Goal: Information Seeking & Learning: Learn about a topic

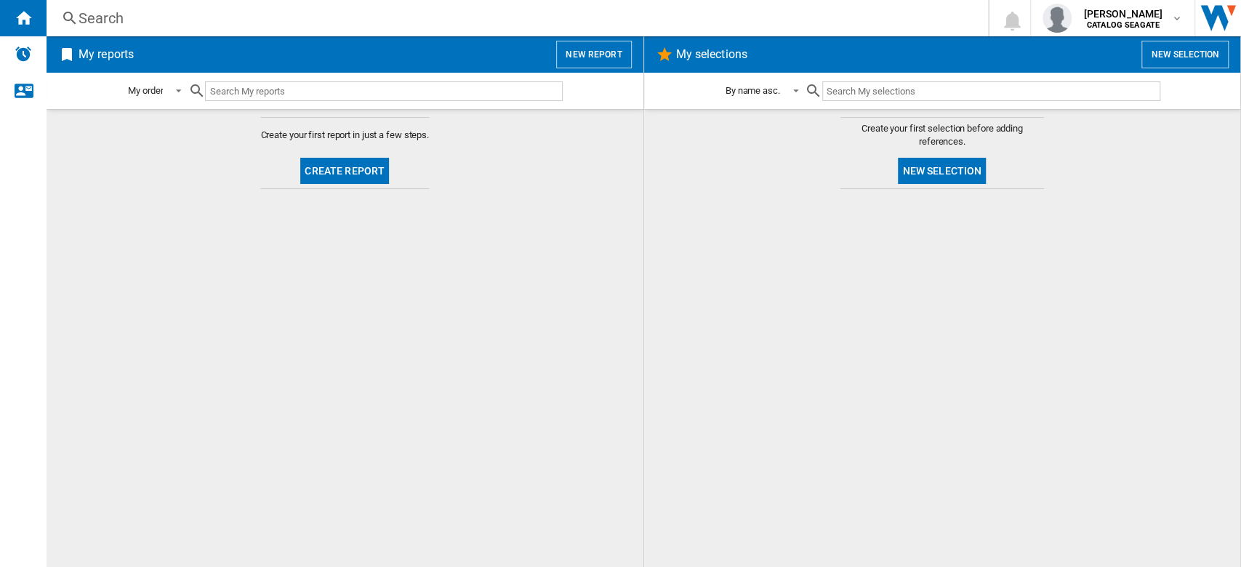
click at [596, 59] on button "New report" at bounding box center [593, 55] width 75 height 28
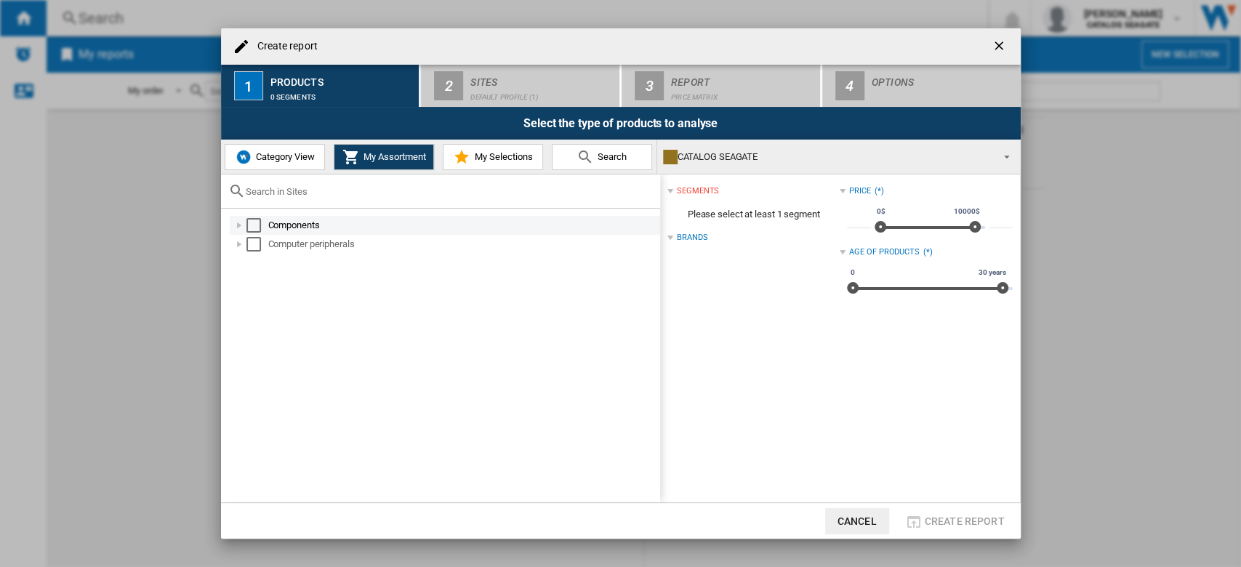
click at [255, 224] on div "Select" at bounding box center [253, 225] width 15 height 15
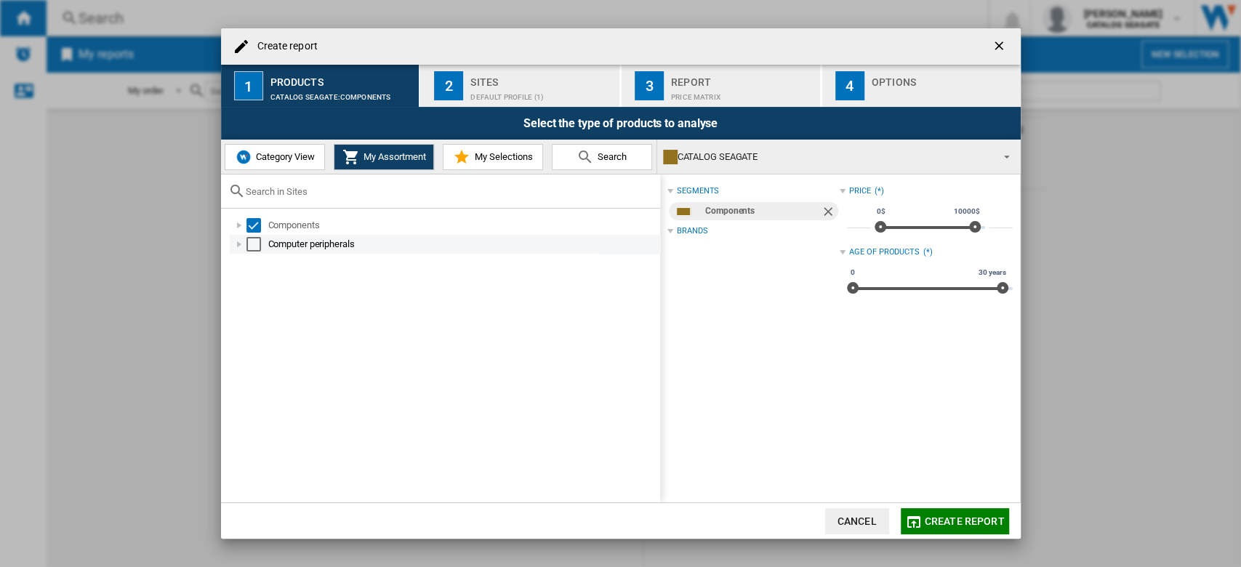
click at [256, 241] on div "Select" at bounding box center [253, 244] width 15 height 15
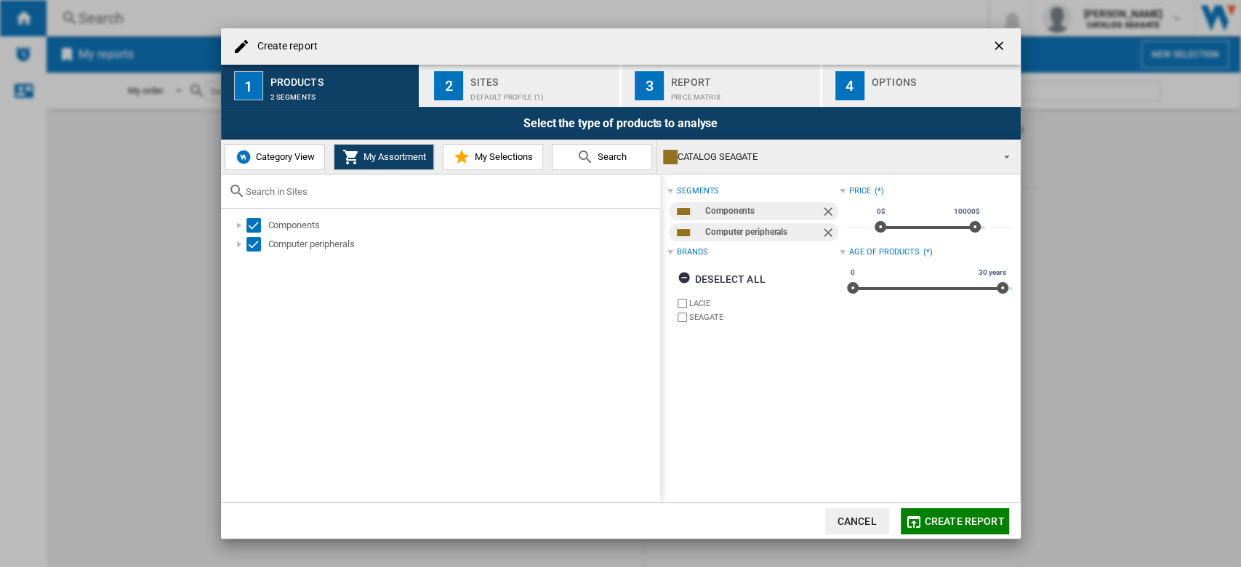
click at [545, 113] on div "Select the type of products to analyse" at bounding box center [621, 123] width 800 height 33
click at [535, 100] on div "Default profile (1)" at bounding box center [541, 93] width 143 height 15
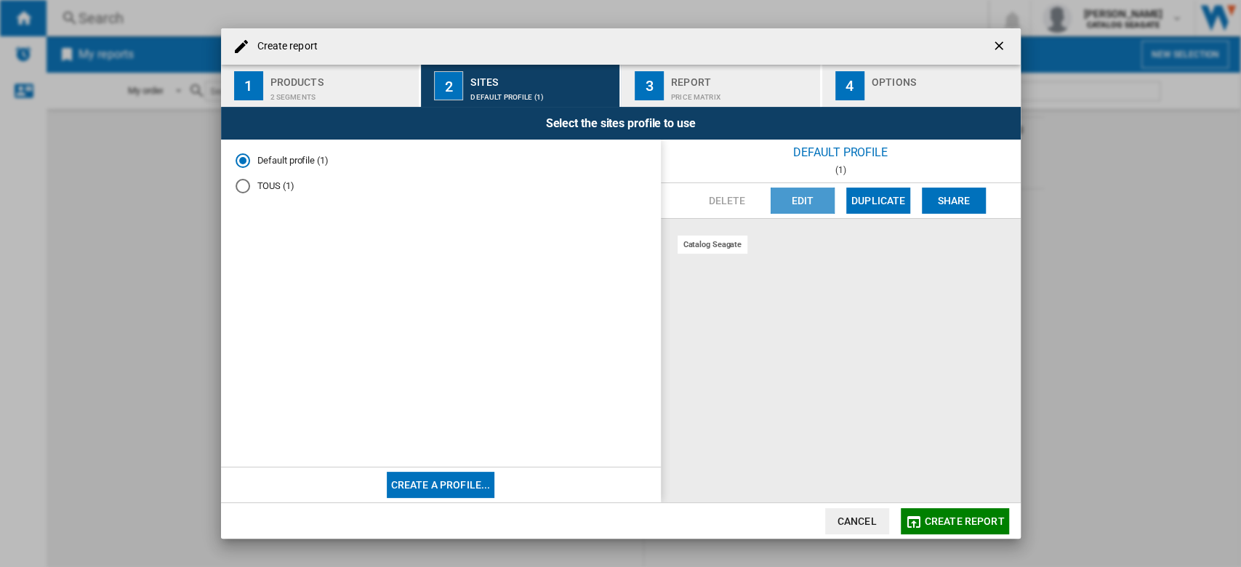
click at [799, 204] on button "Edit" at bounding box center [803, 201] width 64 height 26
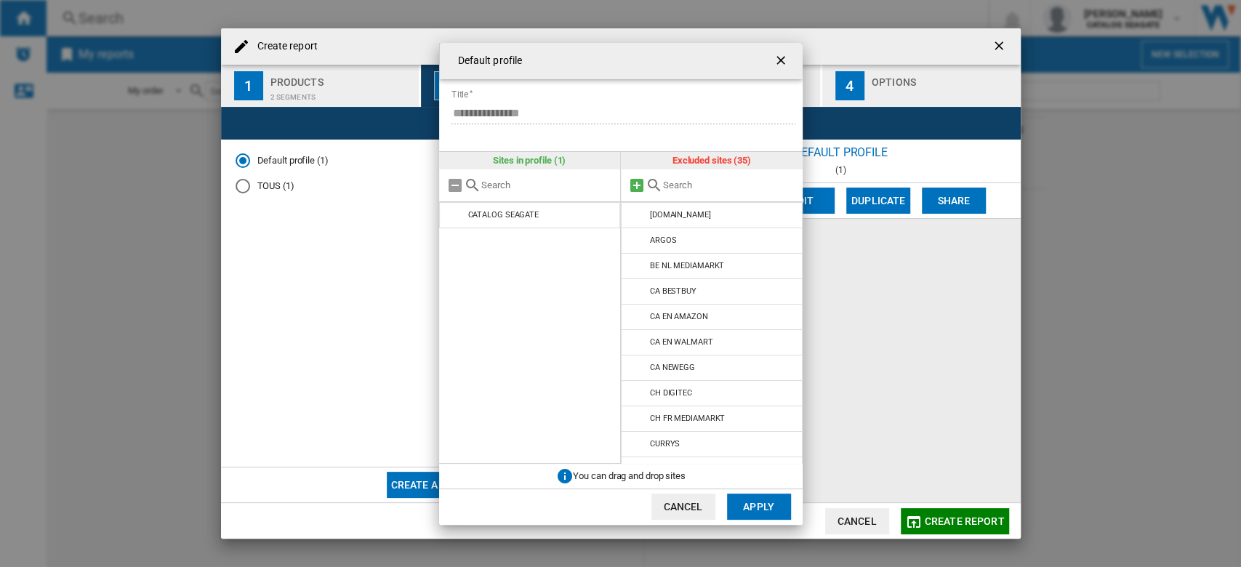
click at [640, 185] on md-icon at bounding box center [636, 185] width 17 height 17
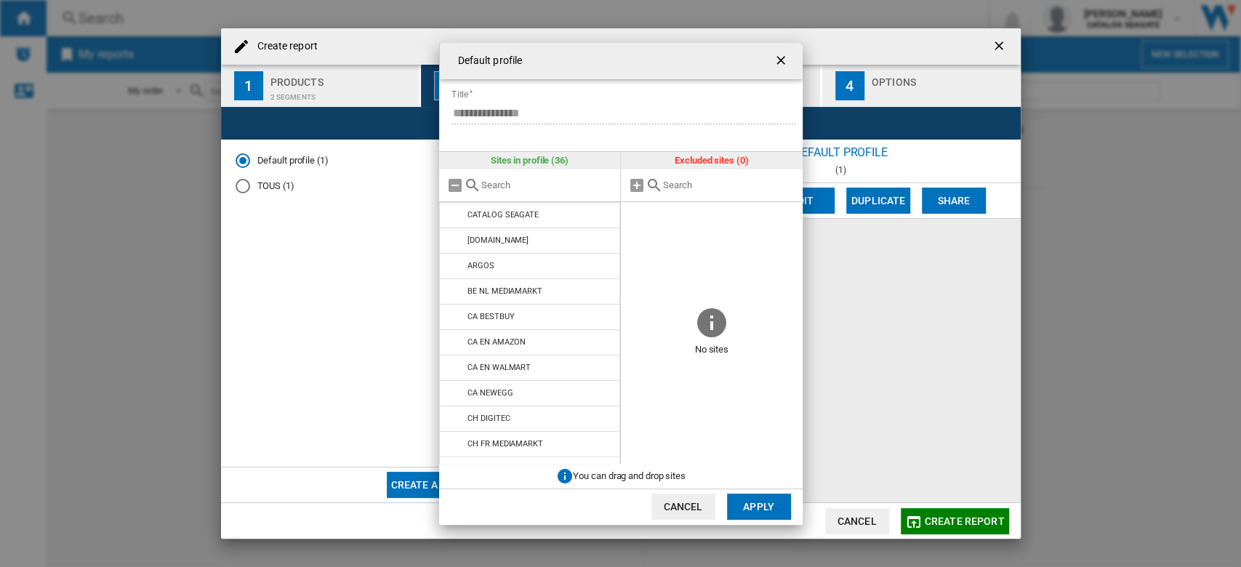
click at [763, 499] on button "Apply" at bounding box center [759, 507] width 64 height 26
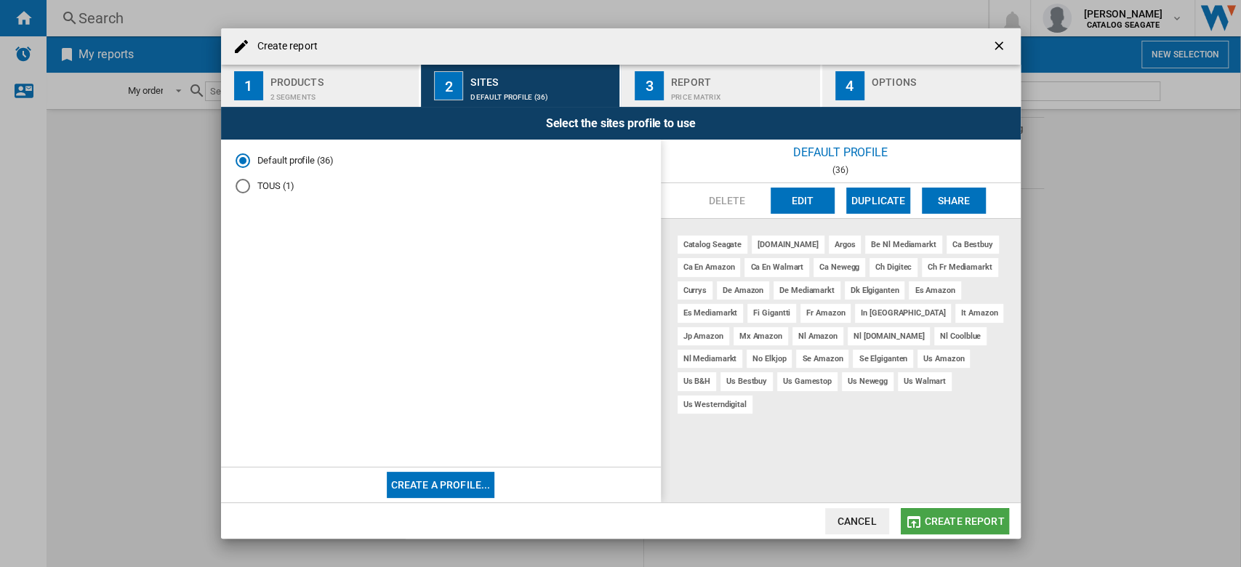
click at [971, 515] on span "Create report" at bounding box center [965, 521] width 80 height 12
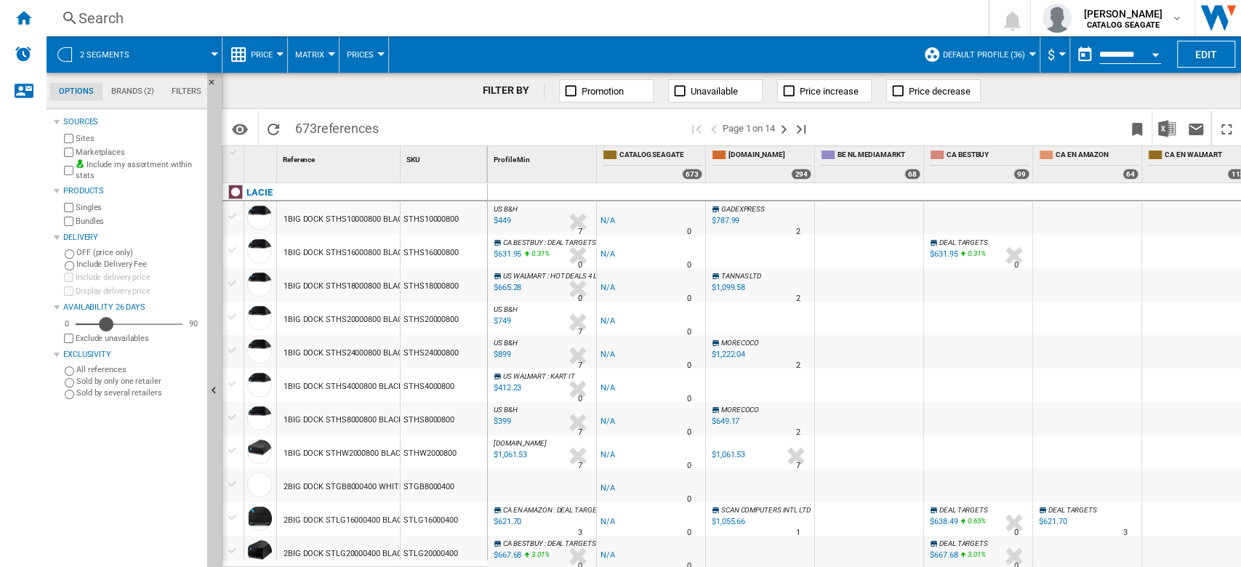
drag, startPoint x: 84, startPoint y: 326, endPoint x: 105, endPoint y: 319, distance: 22.8
click at [105, 319] on div "Availability" at bounding box center [106, 324] width 15 height 15
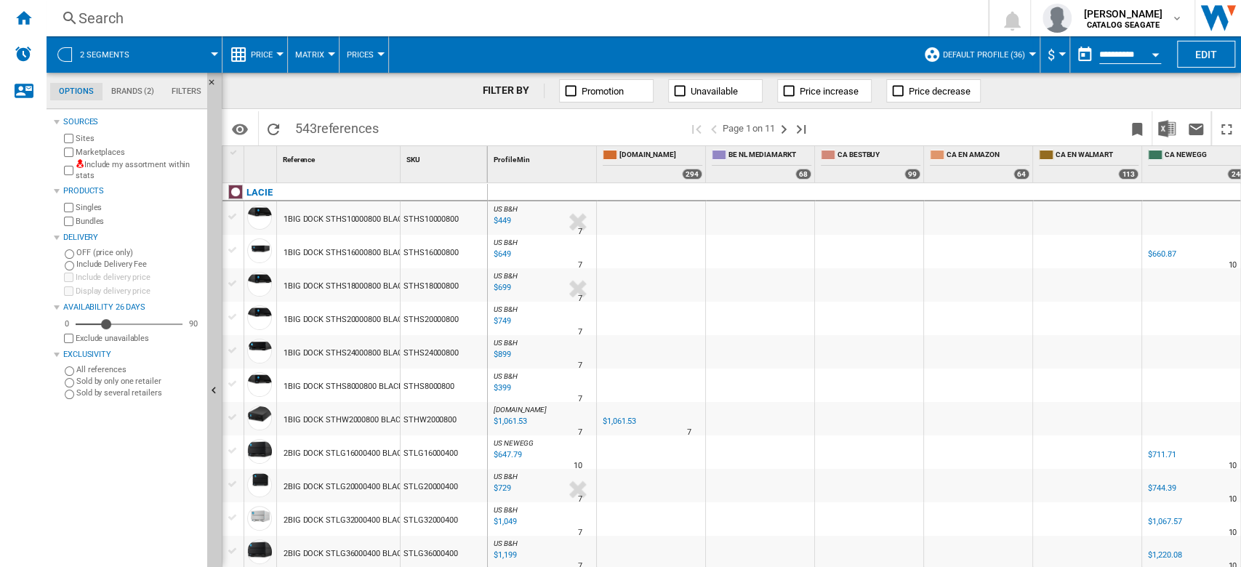
click at [1018, 45] on button "Default profile (36)" at bounding box center [987, 54] width 89 height 36
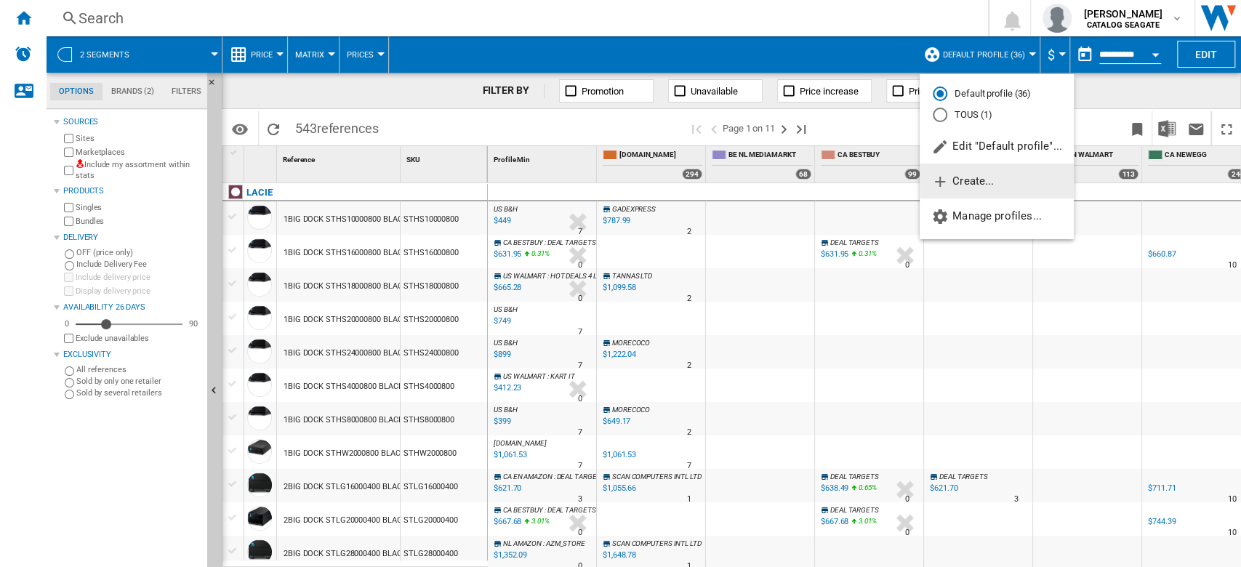
click at [999, 188] on button "Create..." at bounding box center [997, 181] width 154 height 35
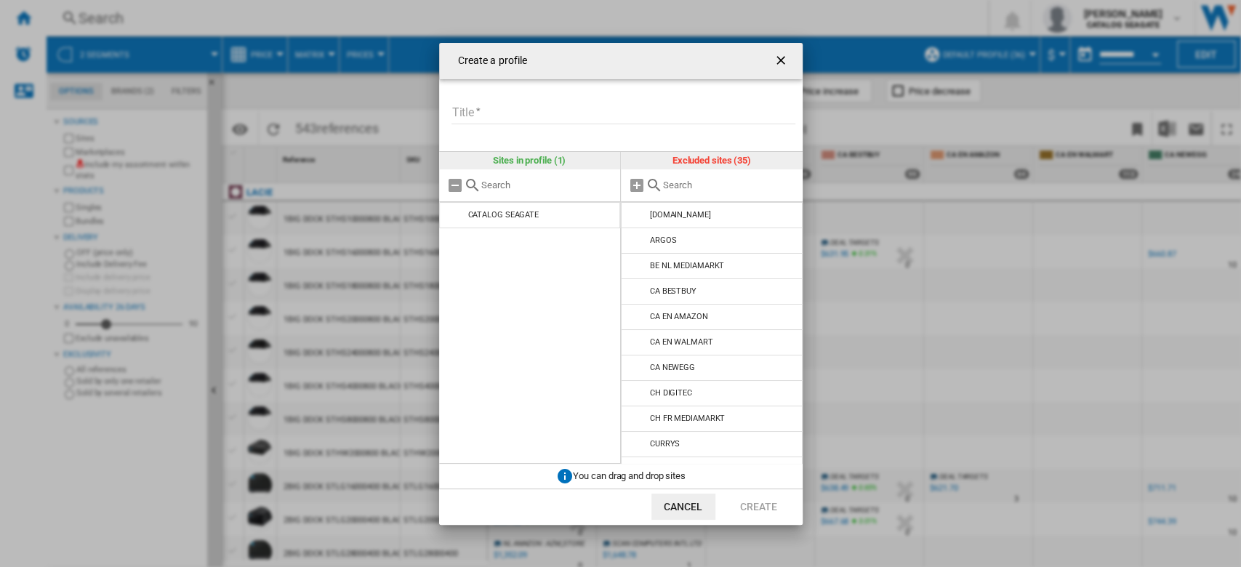
click at [518, 95] on form "Title Please enter a title for your profile" at bounding box center [626, 104] width 353 height 51
click at [517, 103] on input "Title" at bounding box center [624, 114] width 344 height 22
type input "********"
click at [674, 177] on div "Create a ..." at bounding box center [712, 185] width 182 height 33
click at [675, 182] on input "Create a ..." at bounding box center [729, 185] width 132 height 11
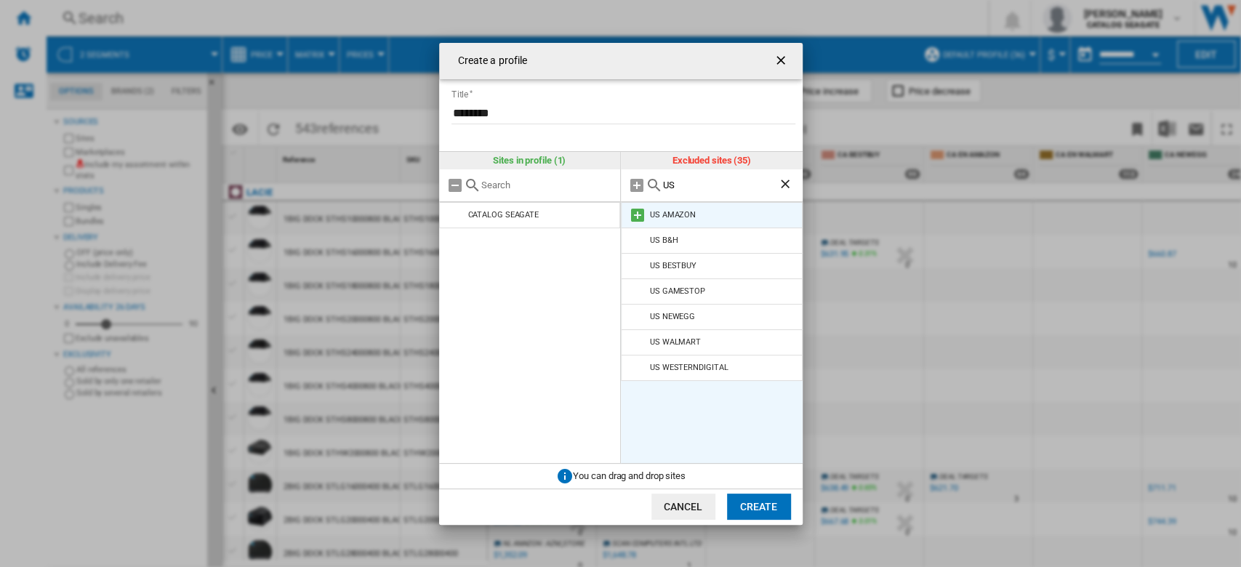
type input "US"
click at [634, 217] on md-icon "Create a ..." at bounding box center [637, 214] width 17 height 17
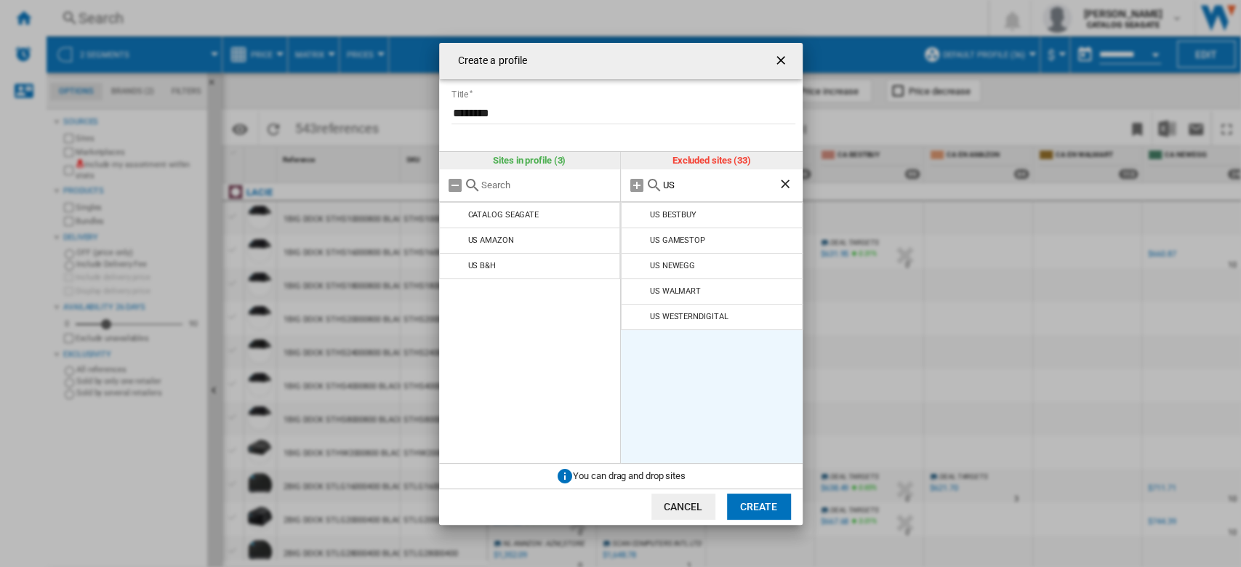
click at [634, 217] on md-icon "Create a ..." at bounding box center [637, 214] width 17 height 17
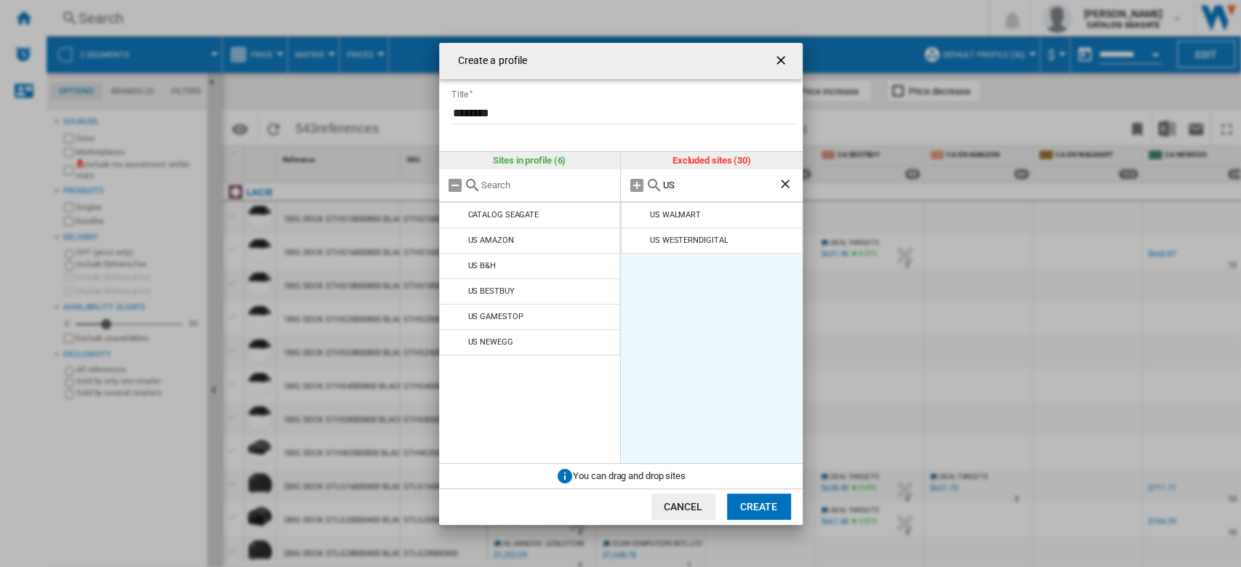
click at [634, 217] on md-icon "Create a ..." at bounding box center [637, 214] width 17 height 17
click at [768, 508] on button "Create" at bounding box center [759, 507] width 64 height 26
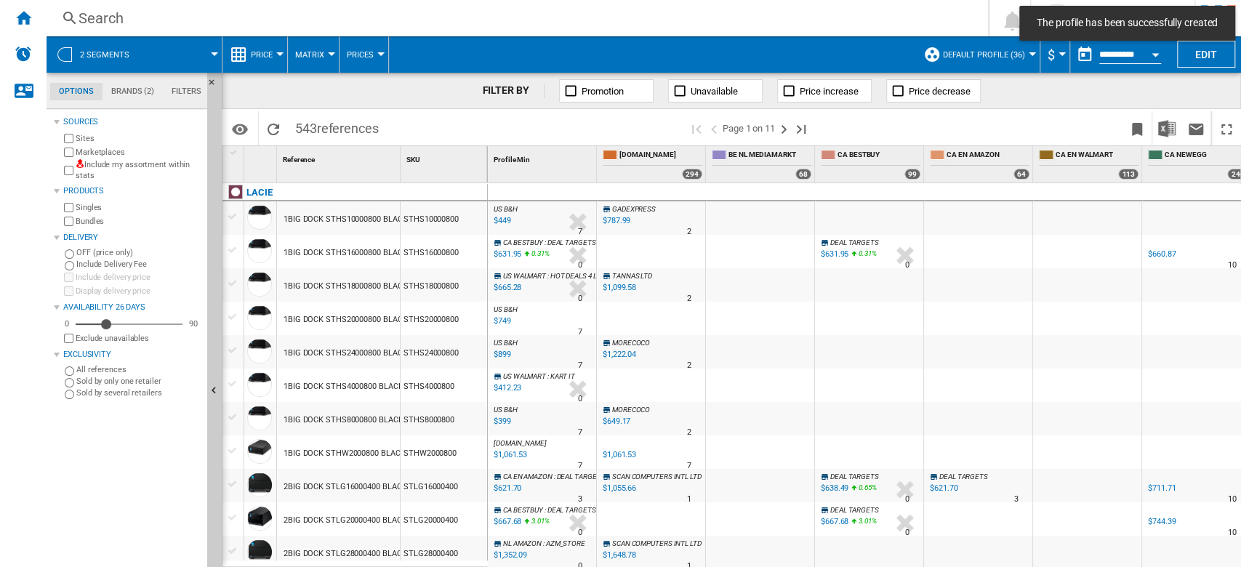
click at [1029, 52] on div at bounding box center [1032, 54] width 7 height 4
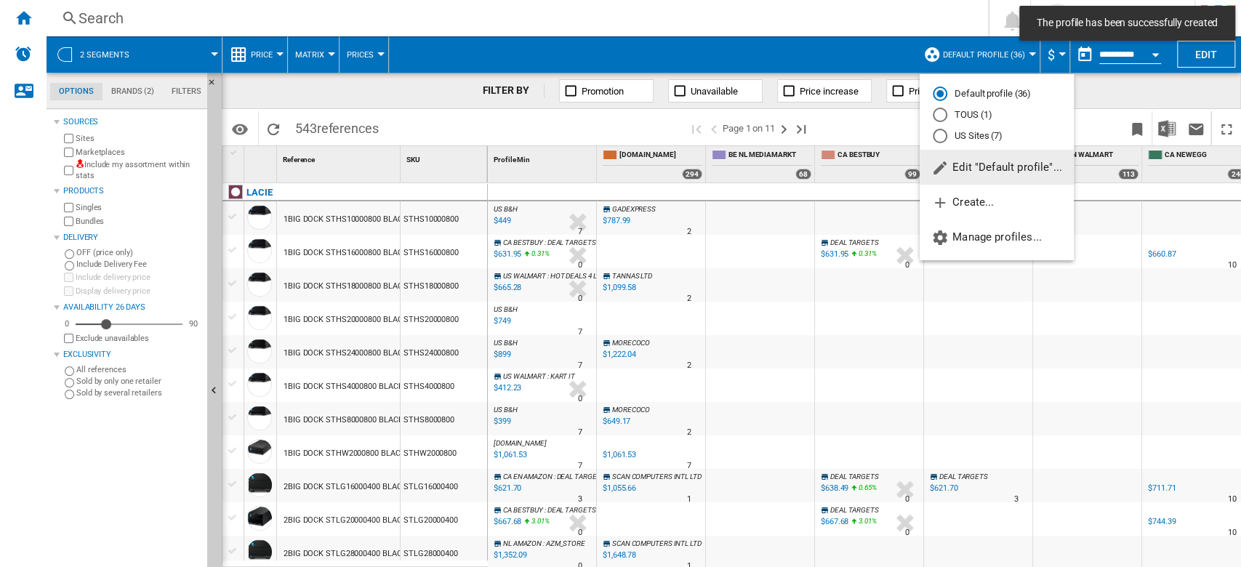
click at [992, 133] on md-radio-button "US Sites (7)" at bounding box center [997, 136] width 128 height 14
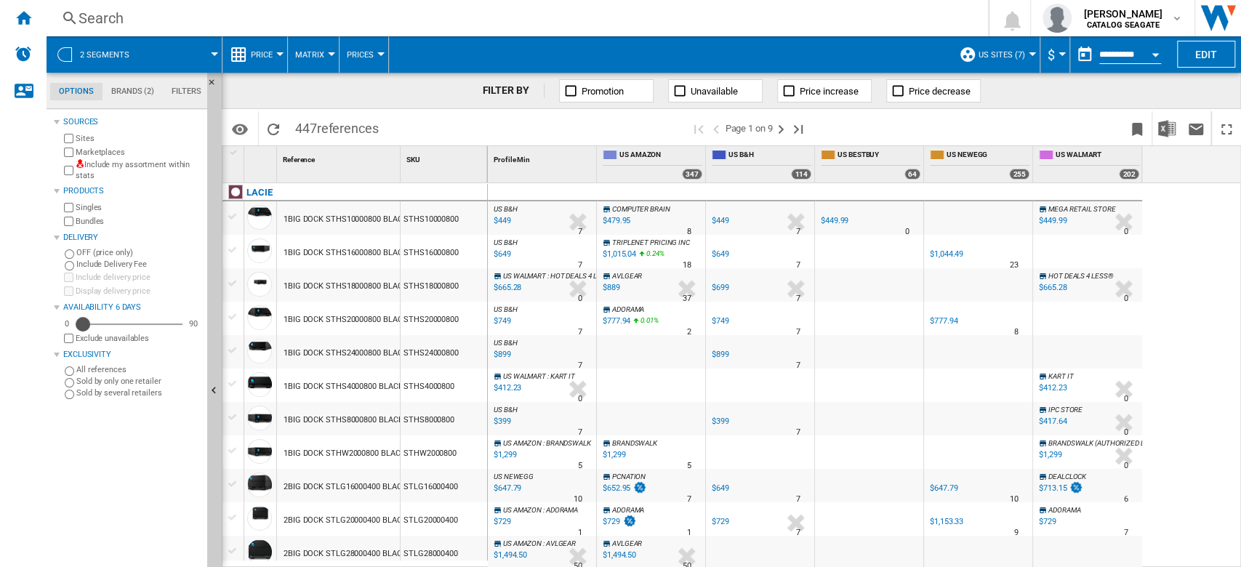
drag, startPoint x: 109, startPoint y: 321, endPoint x: 82, endPoint y: 323, distance: 27.0
click at [82, 323] on div "Availability" at bounding box center [83, 324] width 15 height 15
drag, startPoint x: 86, startPoint y: 323, endPoint x: 98, endPoint y: 323, distance: 12.4
click at [98, 323] on div "Availability" at bounding box center [93, 324] width 15 height 15
click at [577, 91] on button "Promotion" at bounding box center [606, 90] width 95 height 23
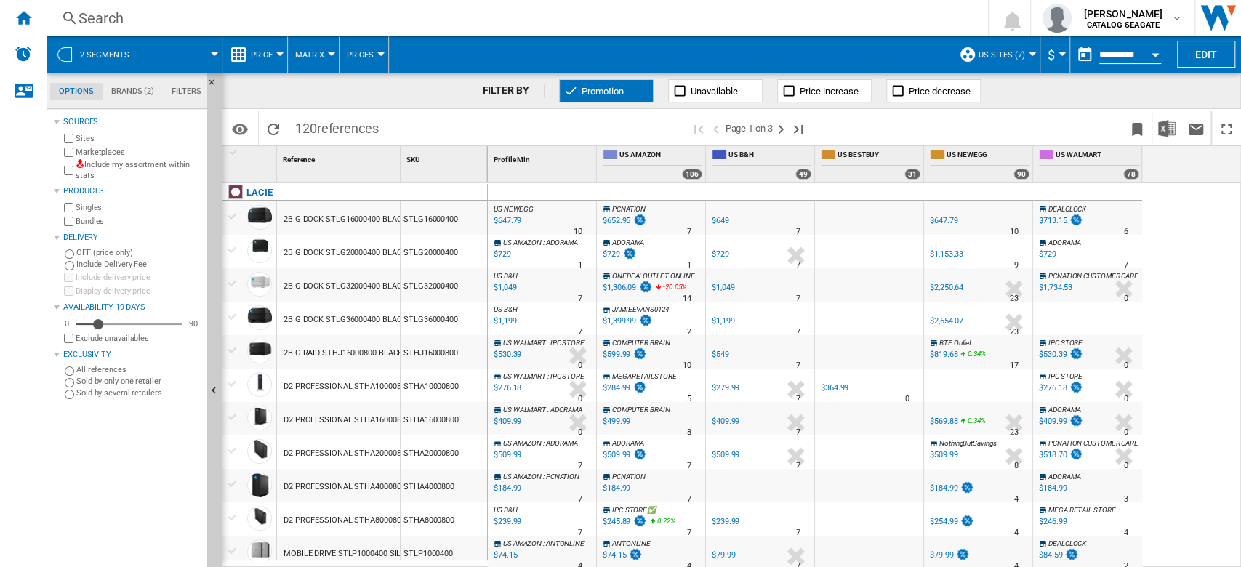
click at [274, 56] on button "Price" at bounding box center [265, 54] width 29 height 36
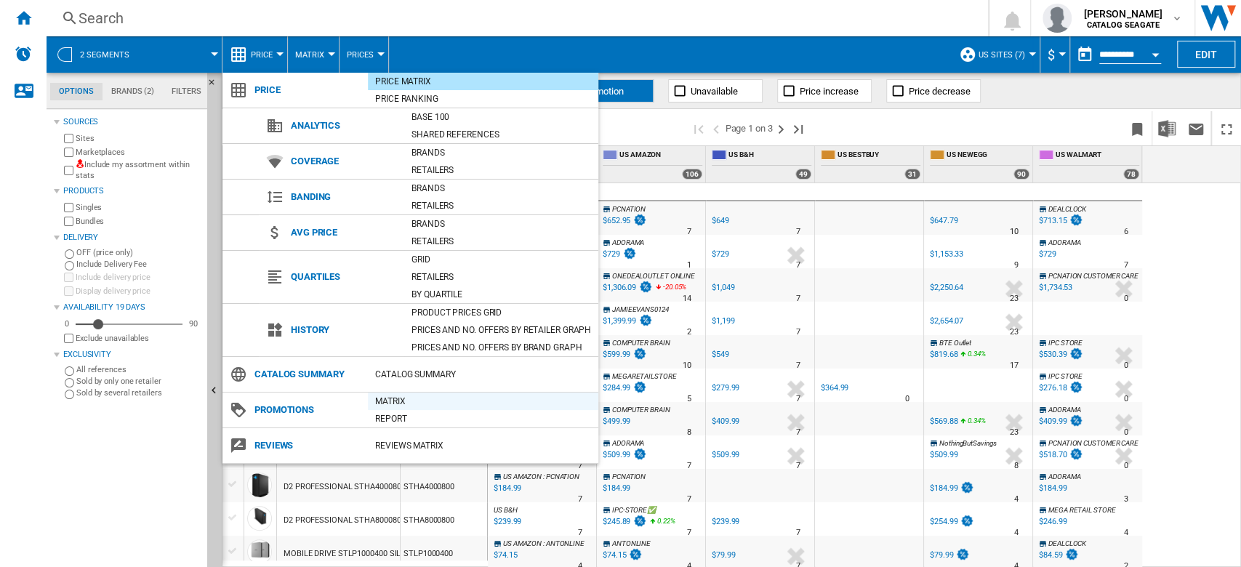
click at [398, 398] on div "Matrix" at bounding box center [483, 401] width 230 height 15
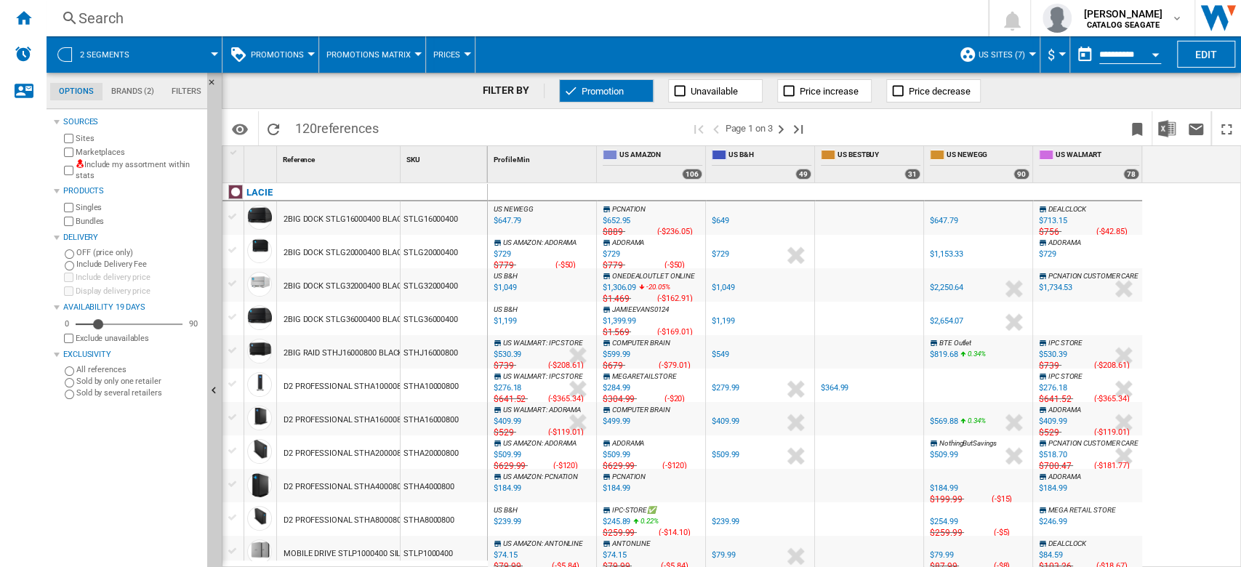
click at [461, 57] on button "Prices" at bounding box center [450, 54] width 34 height 36
click at [460, 131] on button "Gaps" at bounding box center [456, 125] width 70 height 35
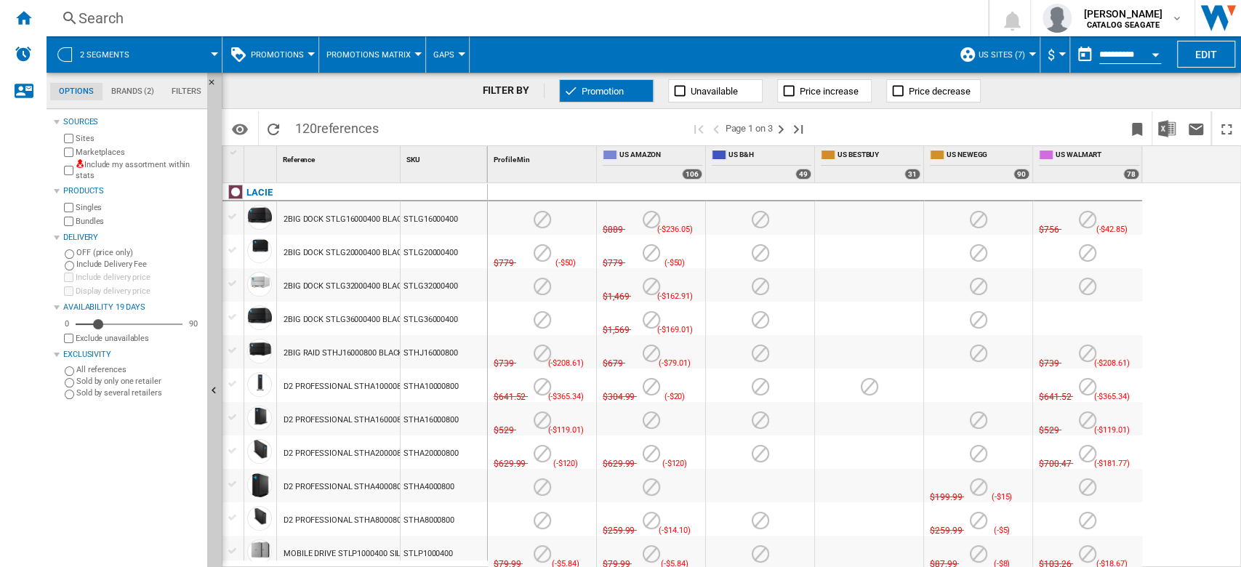
click at [446, 54] on span "Gaps" at bounding box center [443, 54] width 21 height 9
click at [458, 166] on button "Sold" at bounding box center [456, 160] width 70 height 35
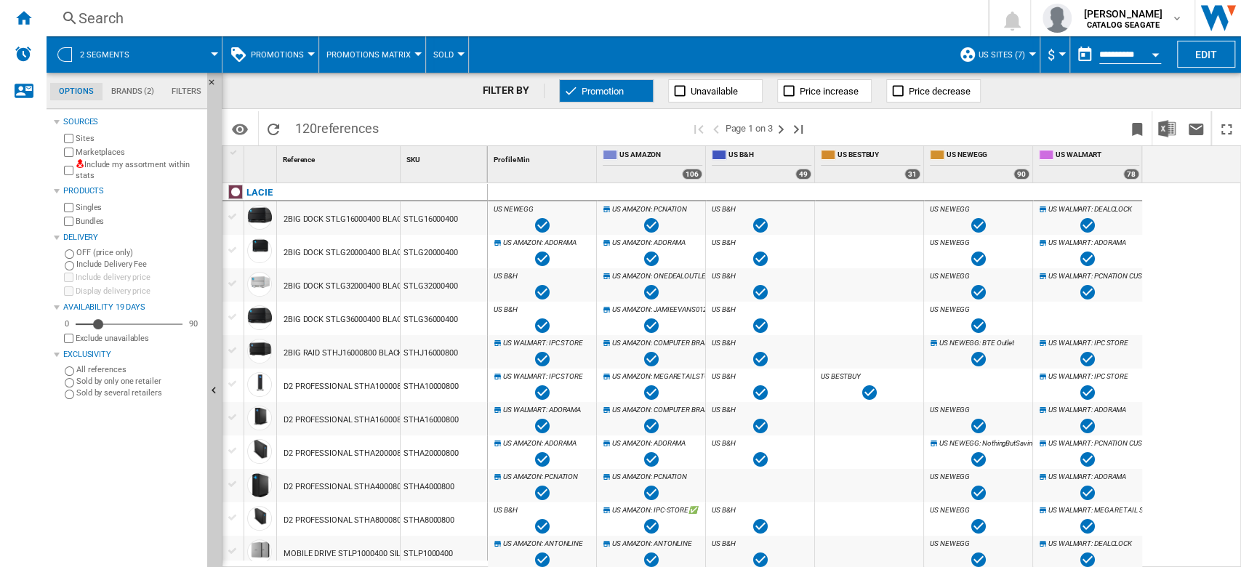
click at [454, 64] on button "Sold" at bounding box center [447, 54] width 28 height 36
click at [468, 127] on button "Gaps" at bounding box center [456, 125] width 70 height 35
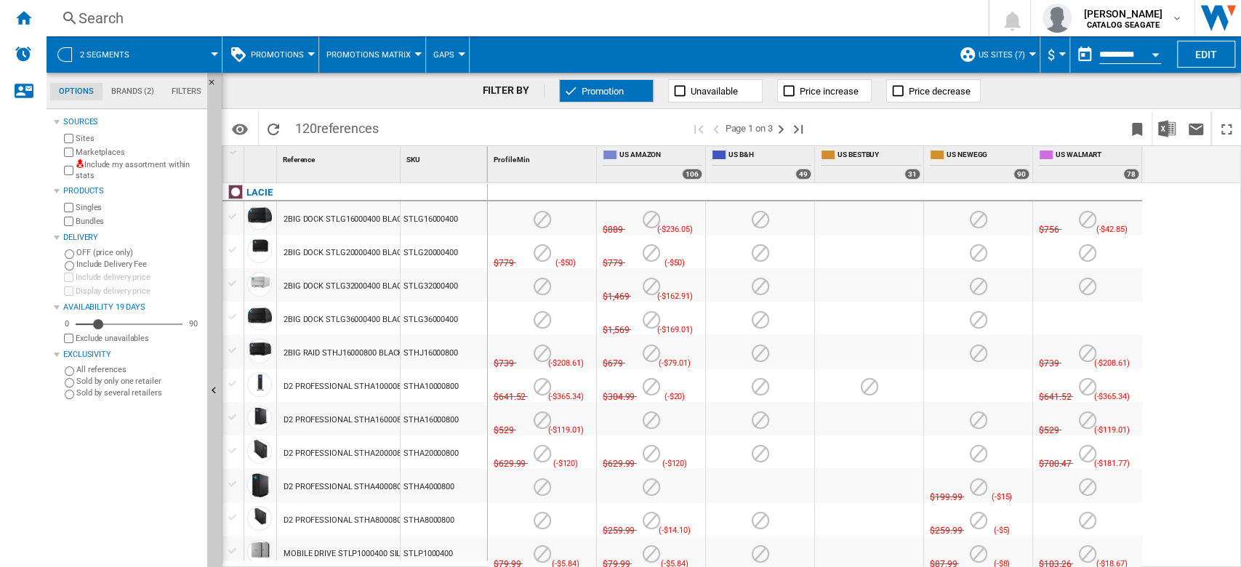
click at [457, 65] on md-menu "Gaps" at bounding box center [448, 54] width 44 height 36
click at [452, 53] on button "Gaps" at bounding box center [447, 54] width 28 height 36
click at [441, 87] on span "Prices" at bounding box center [448, 90] width 31 height 13
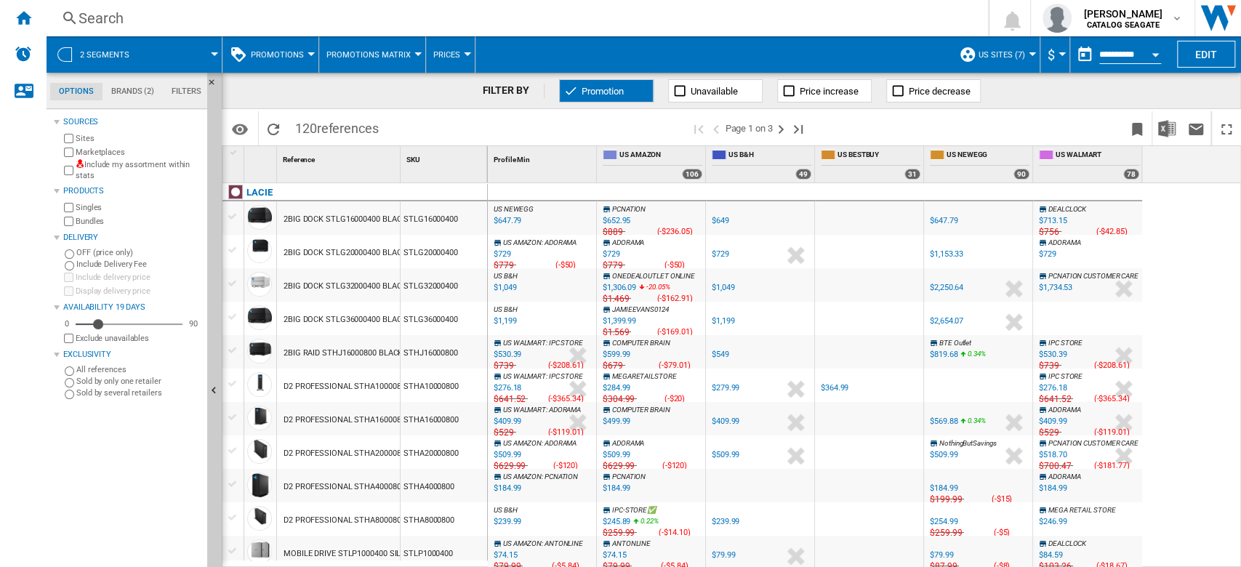
click at [384, 55] on span "Promotions Matrix" at bounding box center [368, 54] width 84 height 9
click at [389, 122] on span "Promotions Report" at bounding box center [376, 125] width 95 height 13
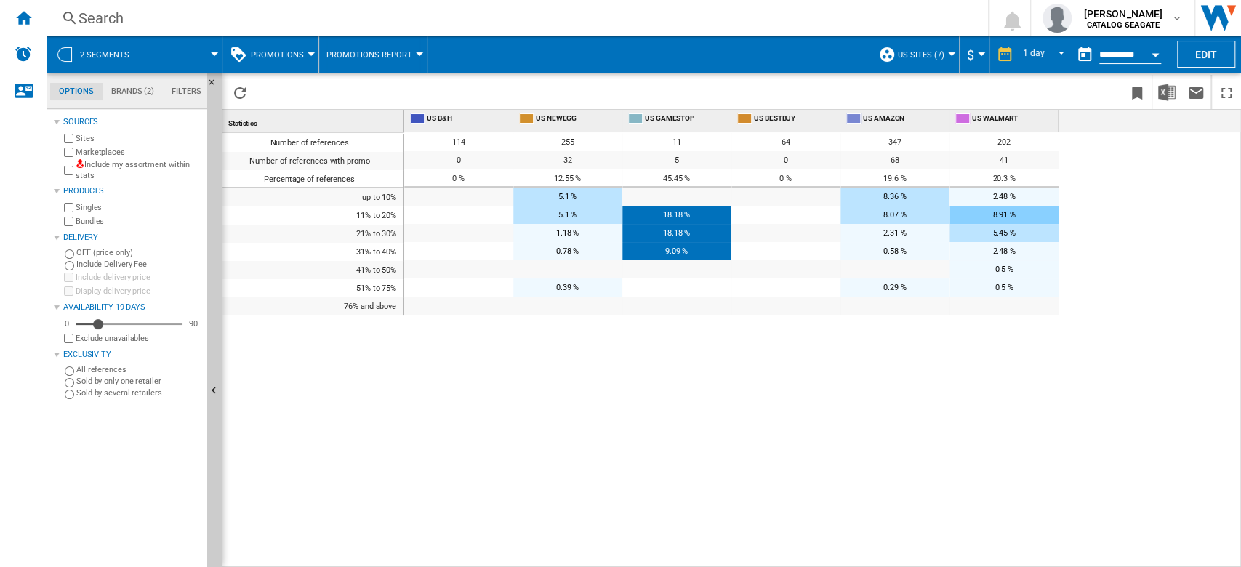
click at [393, 65] on button "Promotions Report" at bounding box center [372, 54] width 93 height 36
click at [288, 58] on md-backdrop at bounding box center [620, 283] width 1241 height 567
click at [292, 62] on button "Promotions" at bounding box center [281, 54] width 60 height 36
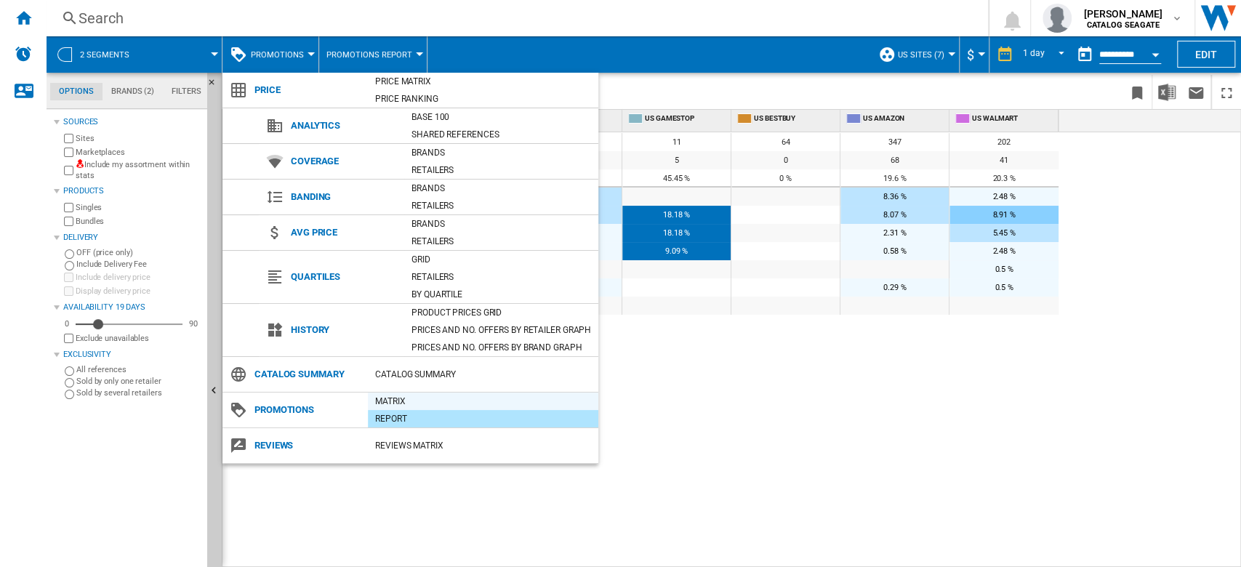
click at [392, 402] on div "Matrix" at bounding box center [483, 401] width 230 height 15
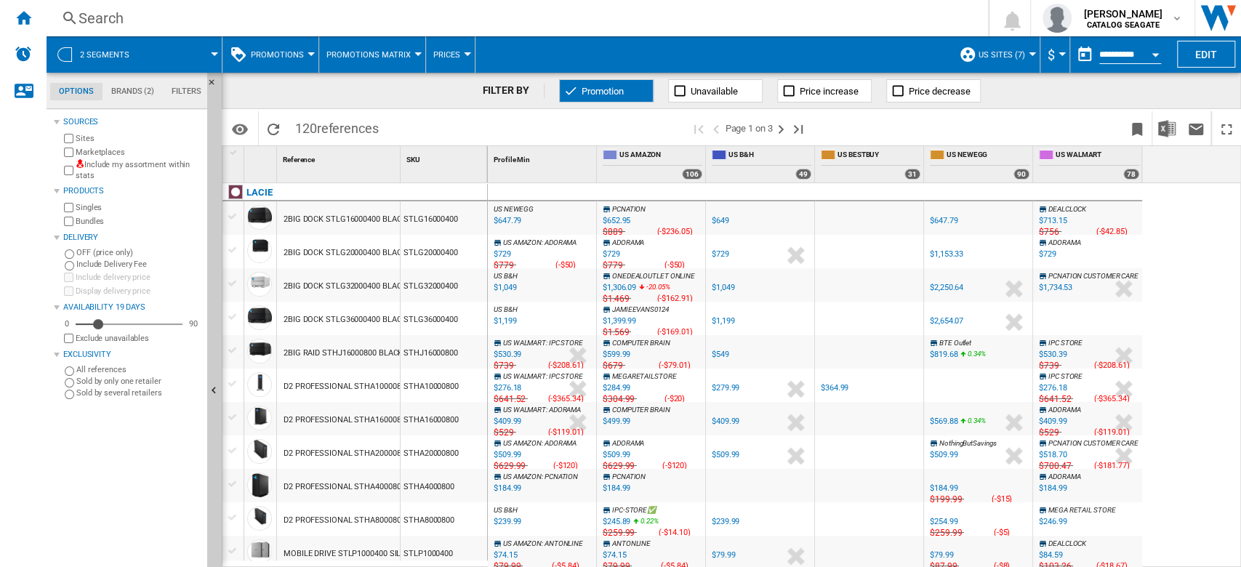
click at [608, 101] on button "Promotion" at bounding box center [606, 90] width 95 height 23
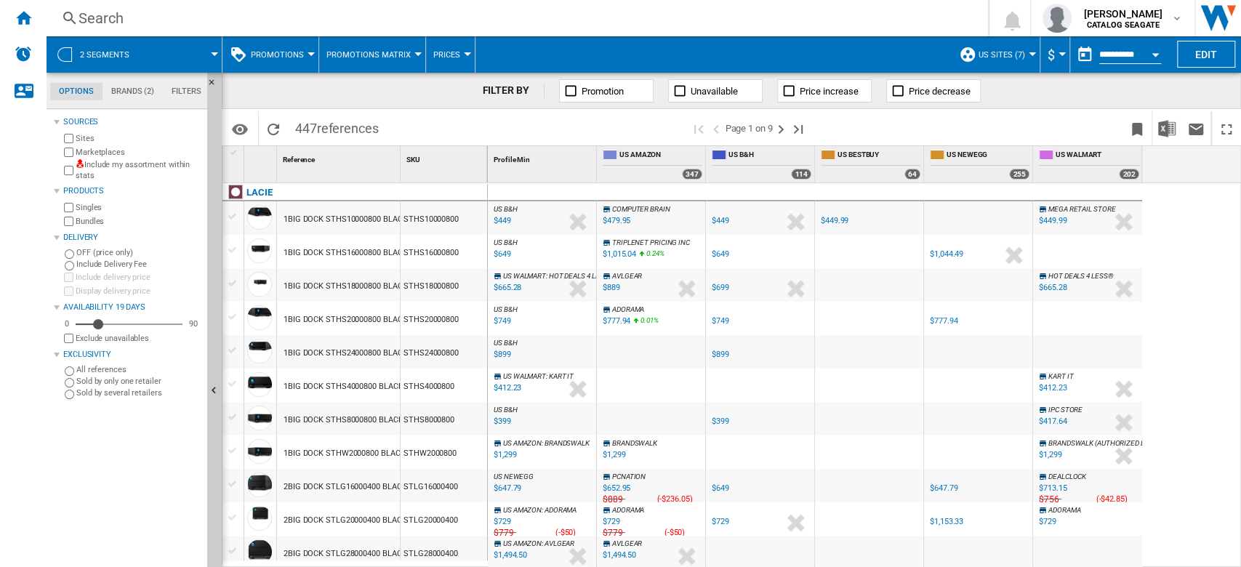
click at [457, 53] on button "Prices" at bounding box center [450, 54] width 34 height 36
click at [396, 60] on md-backdrop at bounding box center [620, 283] width 1241 height 567
click at [403, 52] on span "Promotions Matrix" at bounding box center [368, 54] width 84 height 9
click at [404, 125] on span "Promotions Report" at bounding box center [376, 125] width 95 height 13
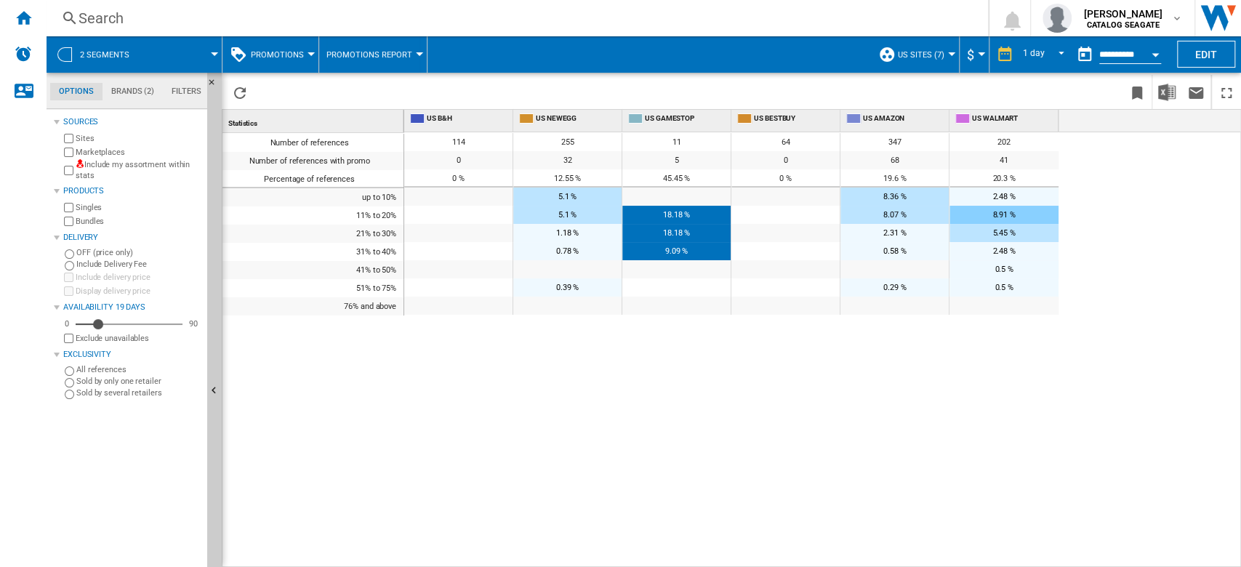
click at [398, 63] on button "Promotions Report" at bounding box center [372, 54] width 93 height 36
click at [398, 63] on md-backdrop at bounding box center [620, 283] width 1241 height 567
click at [293, 63] on button "Promotions" at bounding box center [281, 54] width 60 height 36
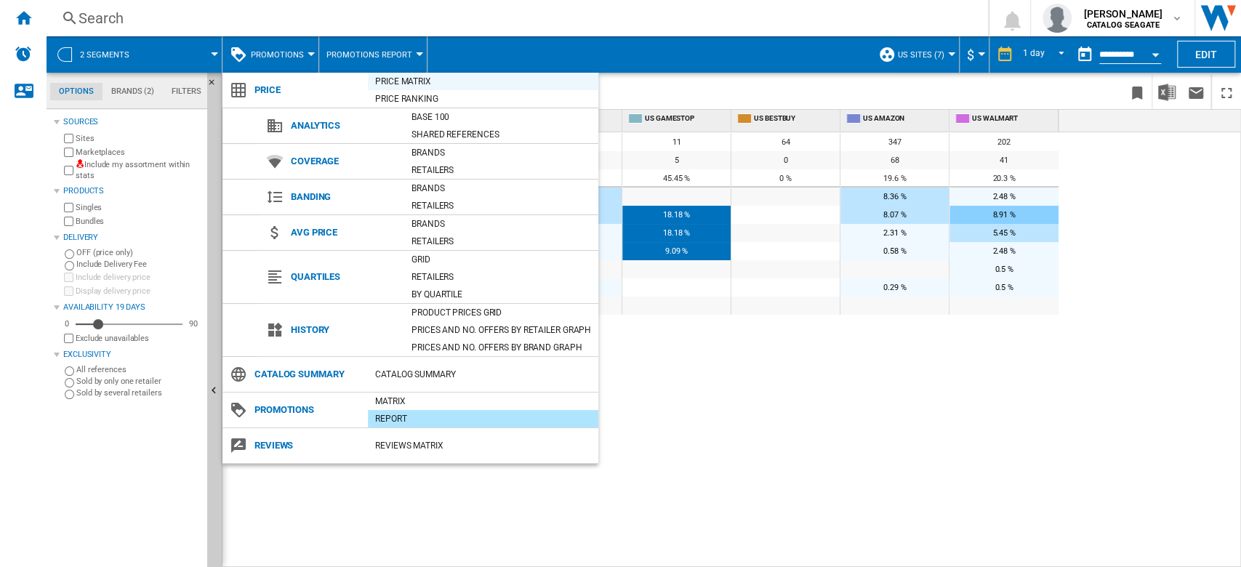
click at [424, 79] on div "Price Matrix" at bounding box center [483, 81] width 230 height 15
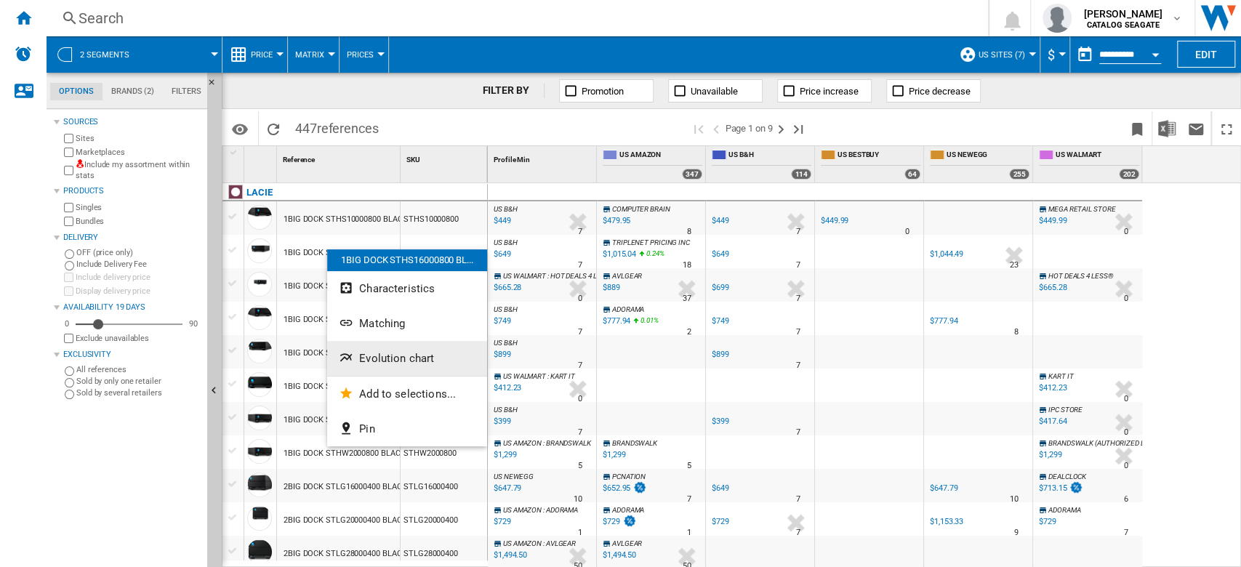
click at [378, 358] on span "Evolution chart" at bounding box center [396, 358] width 75 height 13
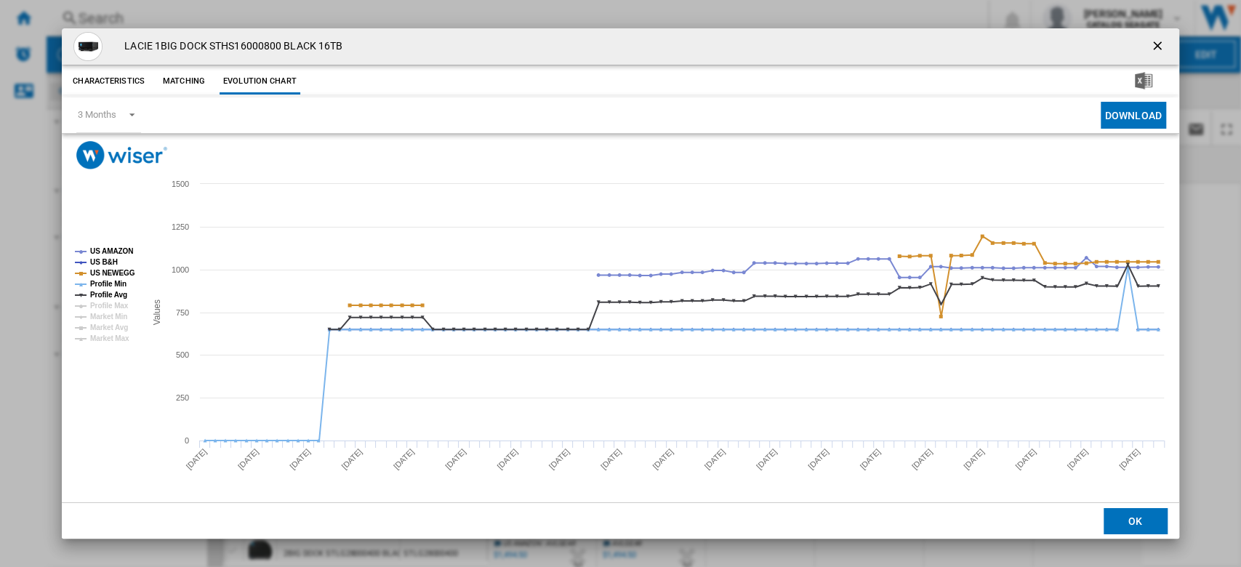
click at [1154, 41] on ng-md-icon "getI18NText('BUTTONS.CLOSE_DIALOG')" at bounding box center [1158, 47] width 17 height 17
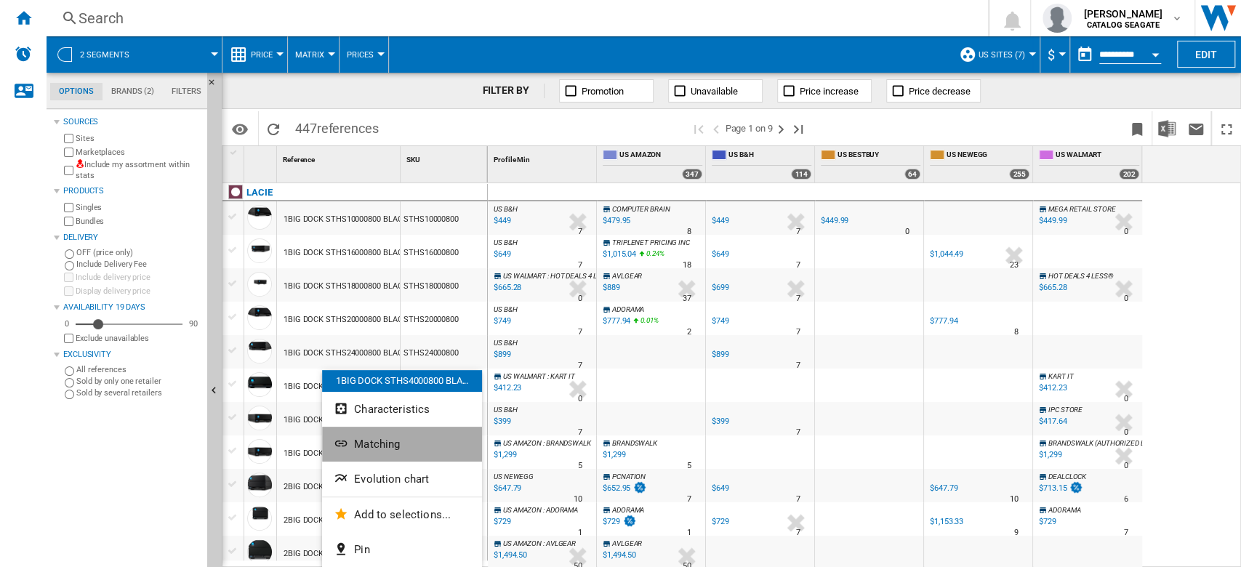
click at [409, 451] on button "Matching" at bounding box center [402, 444] width 160 height 35
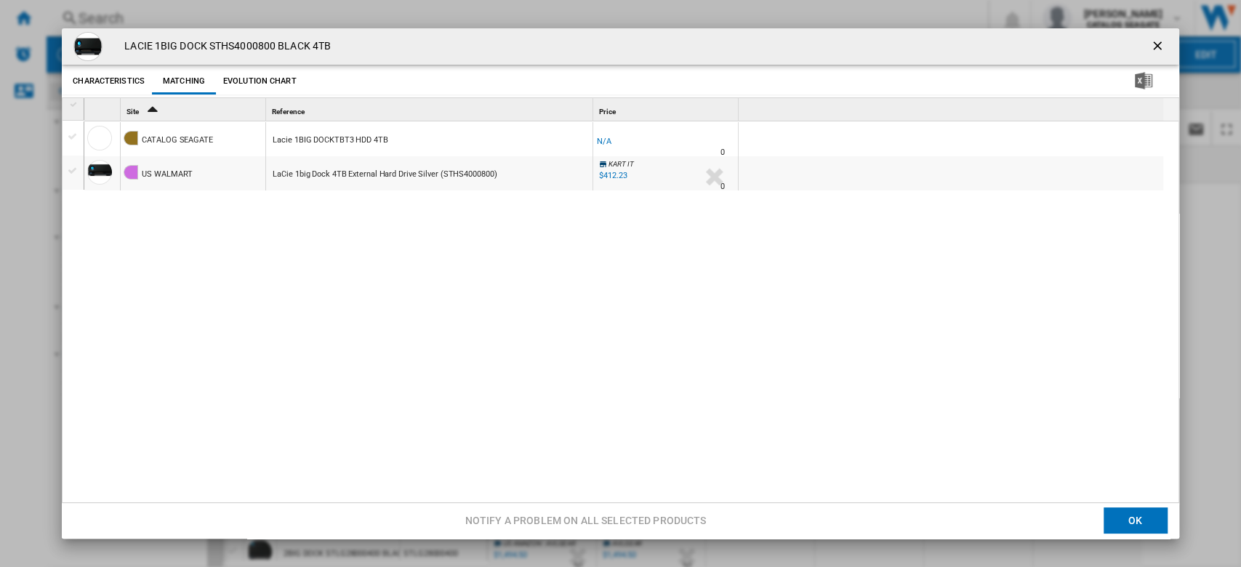
click at [1150, 49] on ng-md-icon "getI18NText('BUTTONS.CLOSE_DIALOG')" at bounding box center [1158, 47] width 17 height 17
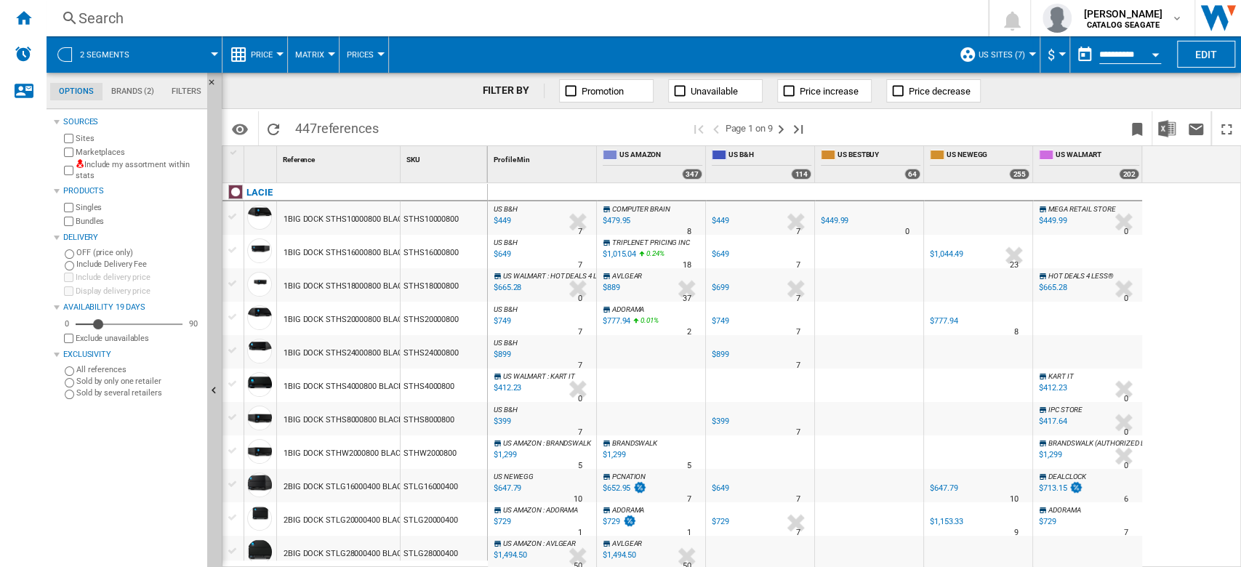
scroll to position [291, 0]
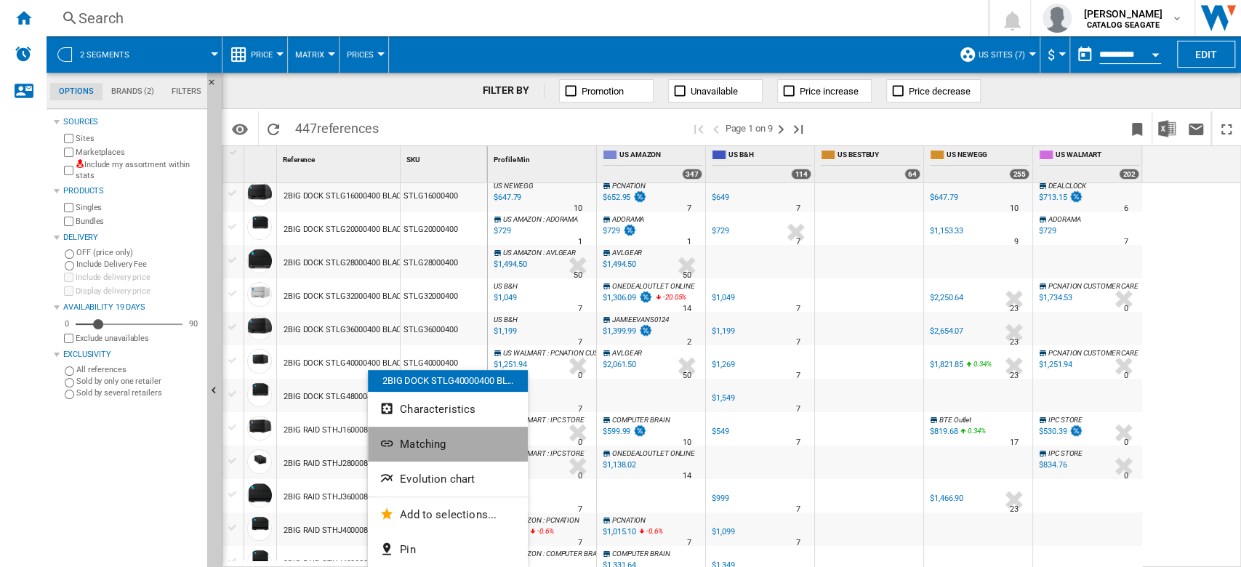
click at [458, 445] on button "Matching" at bounding box center [448, 444] width 160 height 35
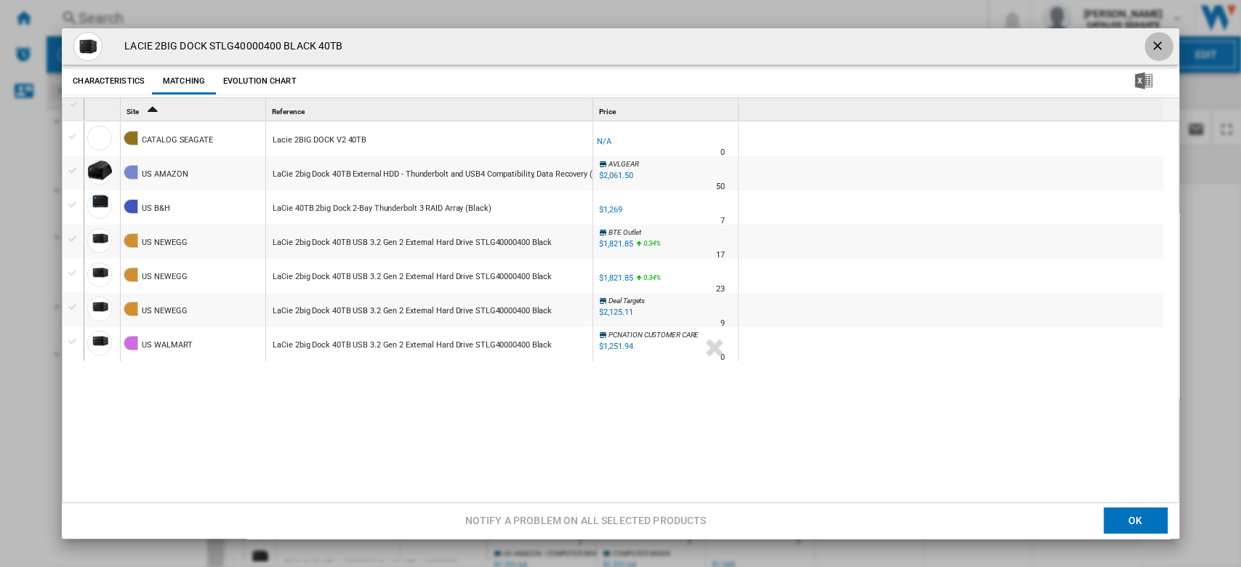
click at [1157, 47] on ng-md-icon "getI18NText('BUTTONS.CLOSE_DIALOG')" at bounding box center [1158, 47] width 17 height 17
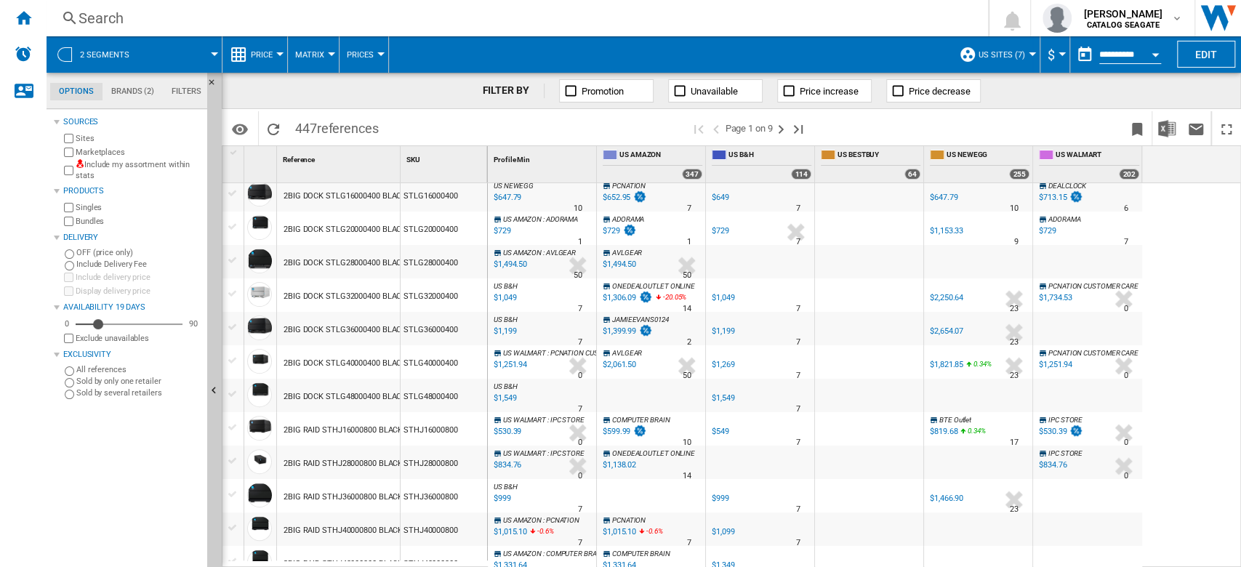
click at [1019, 56] on span "US Sites (7)" at bounding box center [1002, 54] width 47 height 9
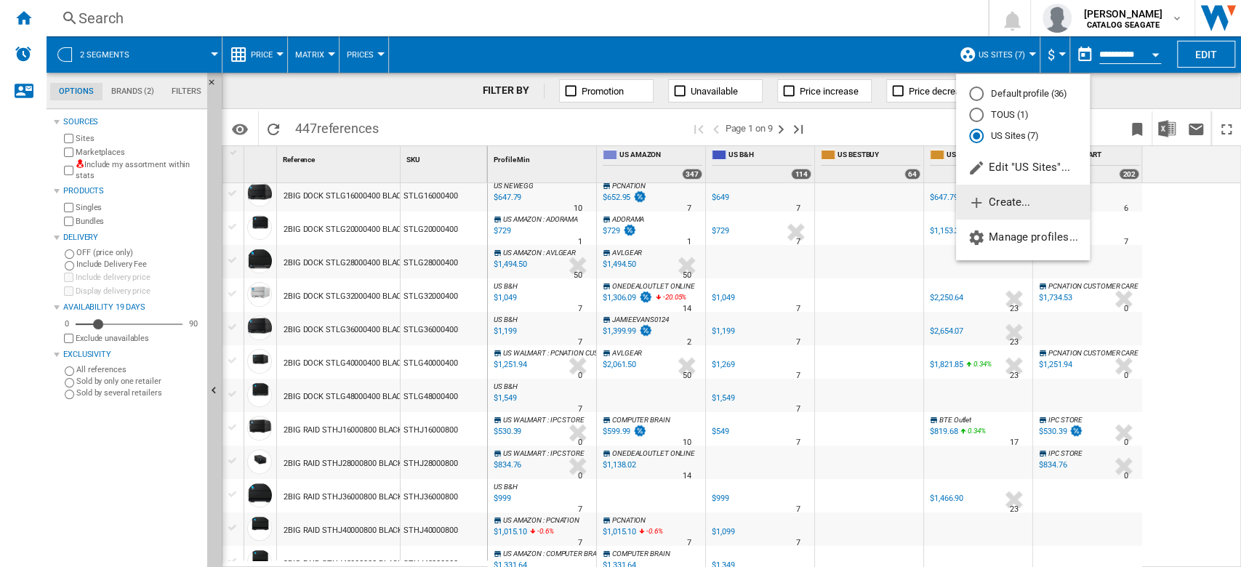
click at [1022, 207] on span "Create..." at bounding box center [999, 202] width 63 height 13
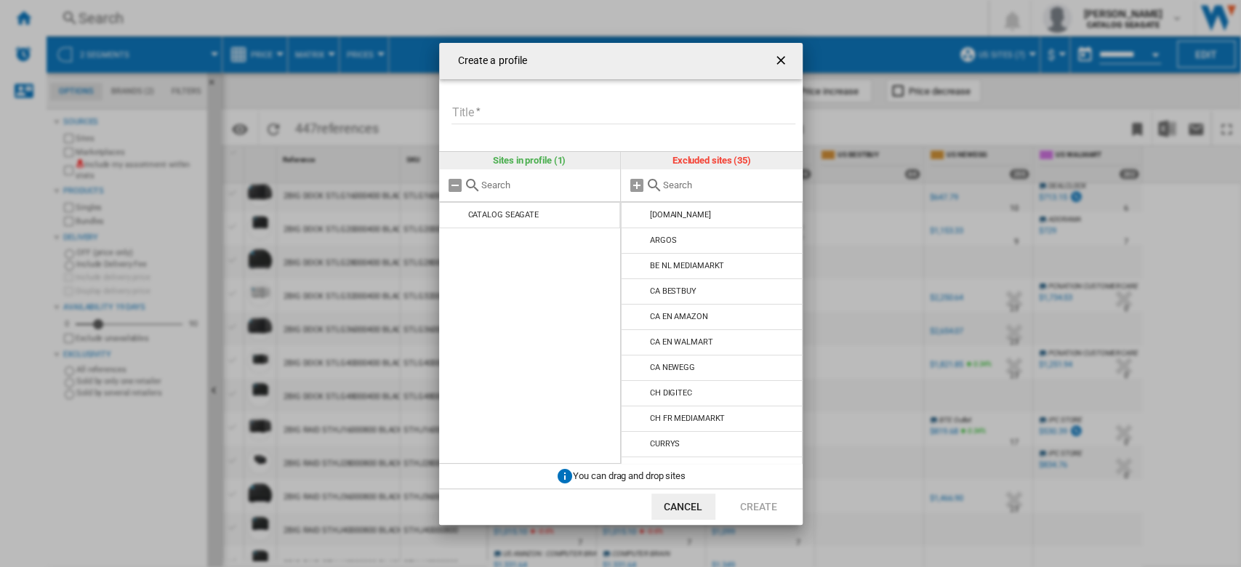
click at [517, 108] on input "Title" at bounding box center [624, 114] width 344 height 22
type input "**********"
click at [745, 189] on input "Create a ..." at bounding box center [729, 185] width 132 height 11
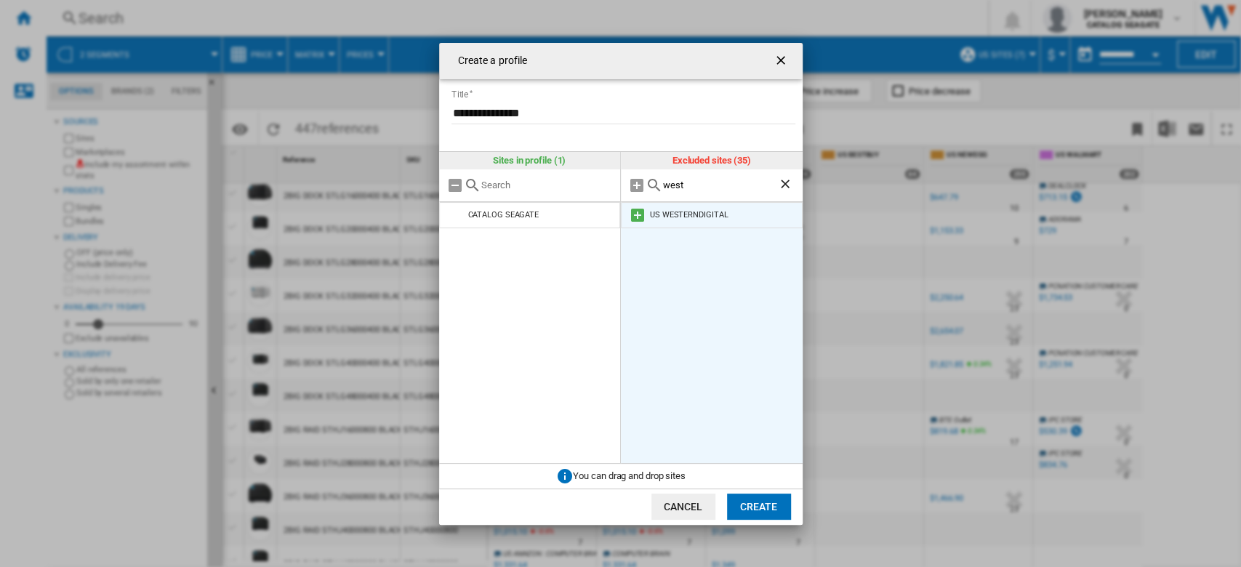
type input "west"
click at [688, 206] on li "US WESTERNDIGITAL" at bounding box center [712, 215] width 182 height 26
click at [634, 216] on md-icon "Create a ..." at bounding box center [637, 214] width 17 height 17
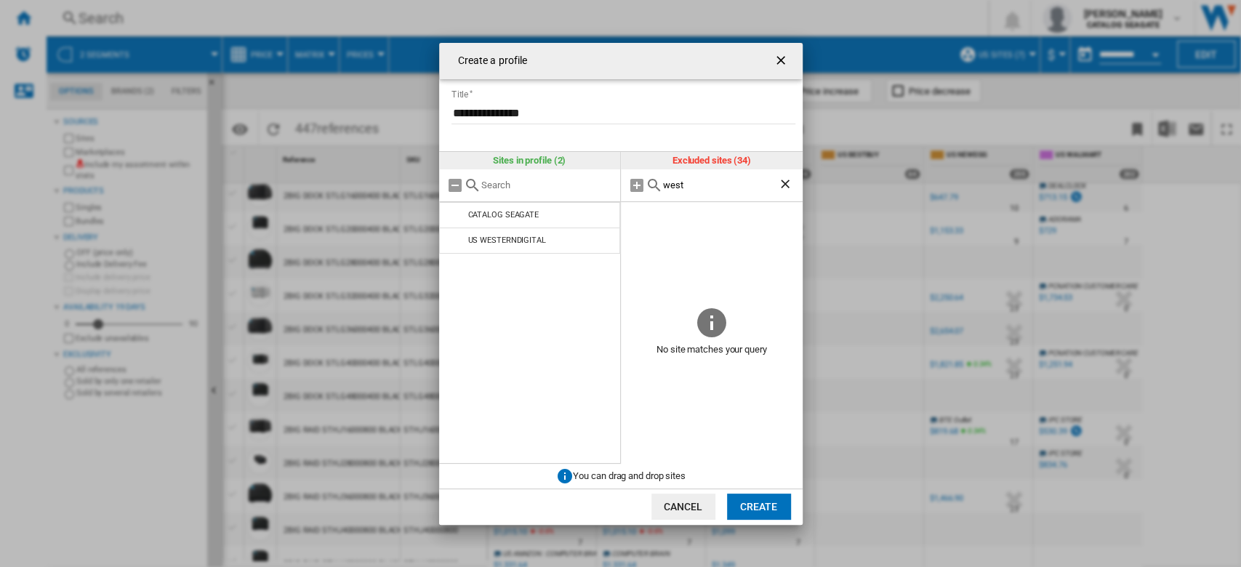
click at [755, 503] on button "Create" at bounding box center [759, 507] width 64 height 26
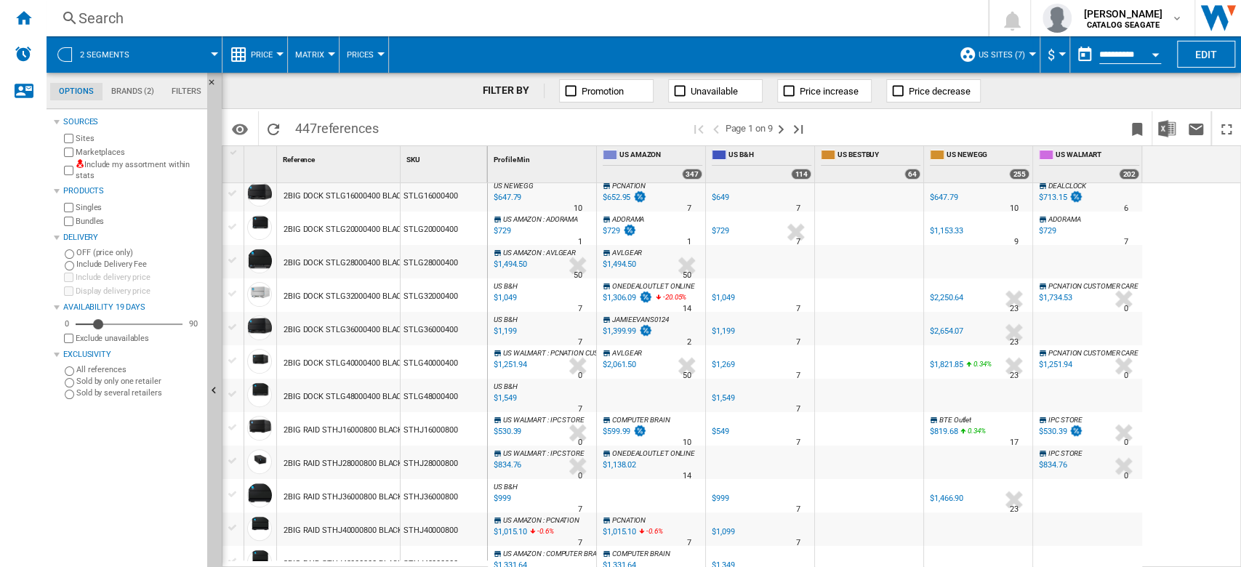
click at [1018, 52] on span "US Sites (7)" at bounding box center [1002, 54] width 47 height 9
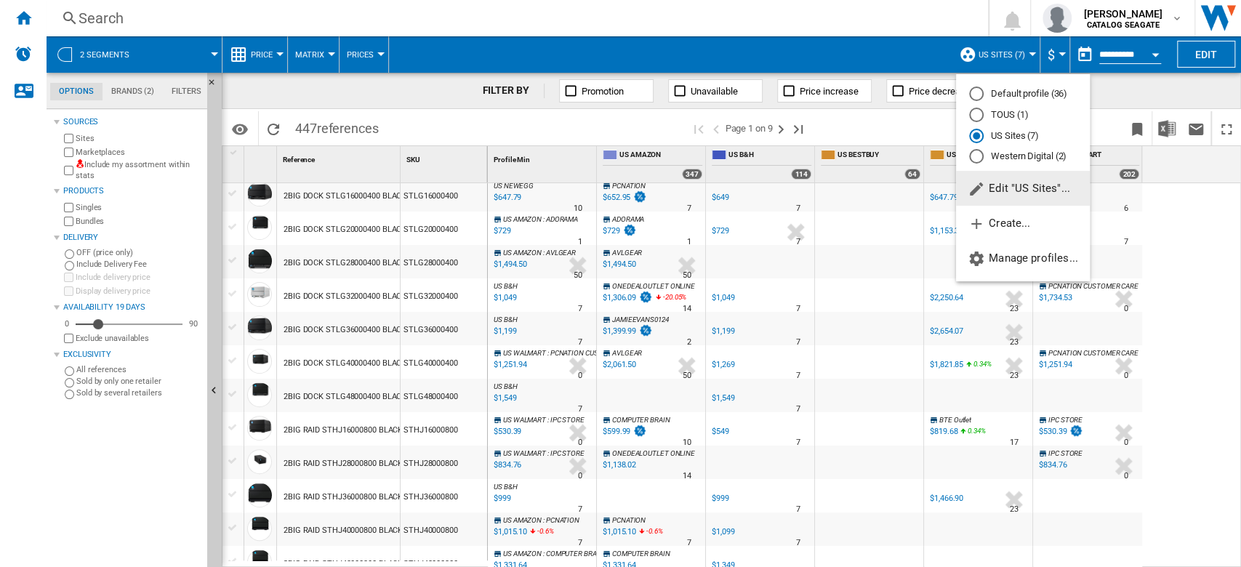
click at [1020, 154] on md-radio-button "Western Digital (2)" at bounding box center [1023, 157] width 108 height 14
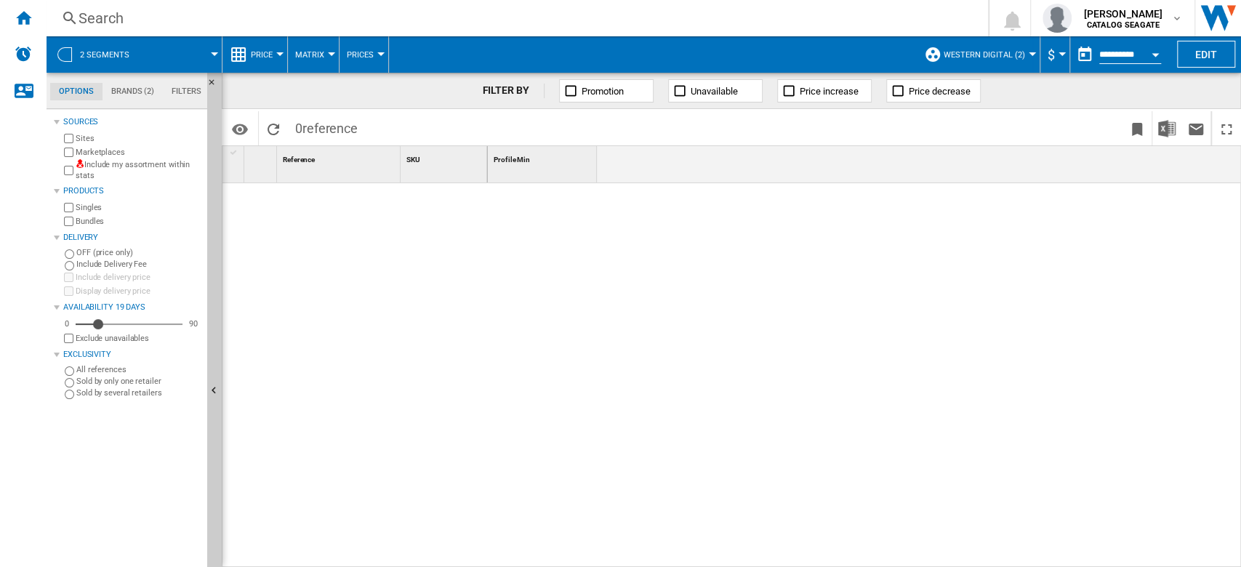
click at [204, 53] on span at bounding box center [182, 54] width 65 height 36
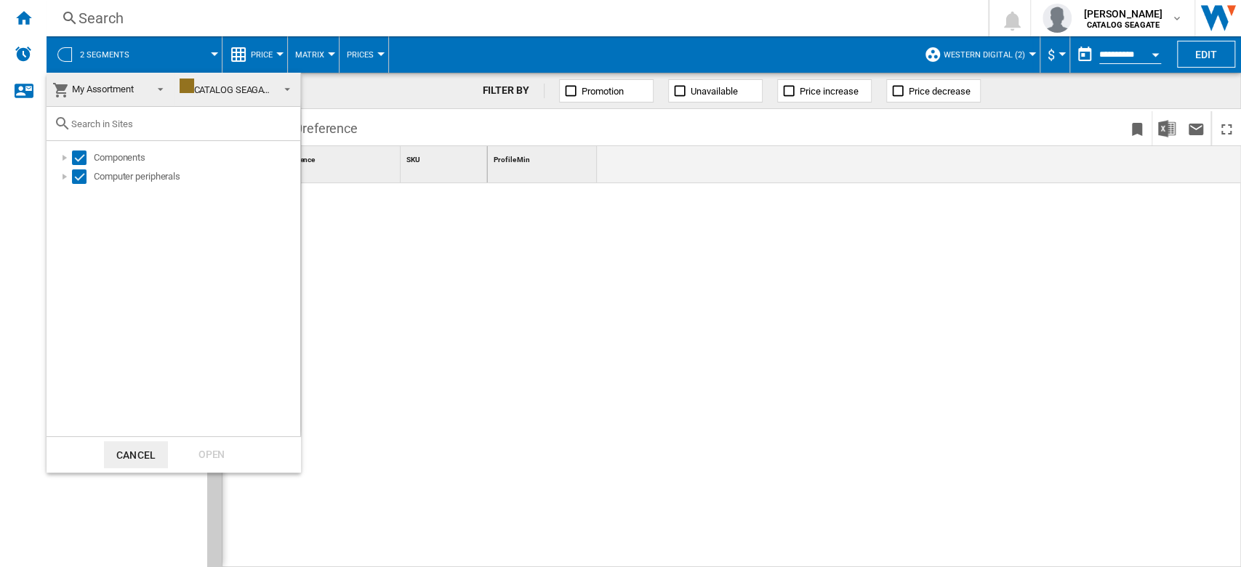
click at [128, 96] on span "My Assortment" at bounding box center [98, 89] width 92 height 20
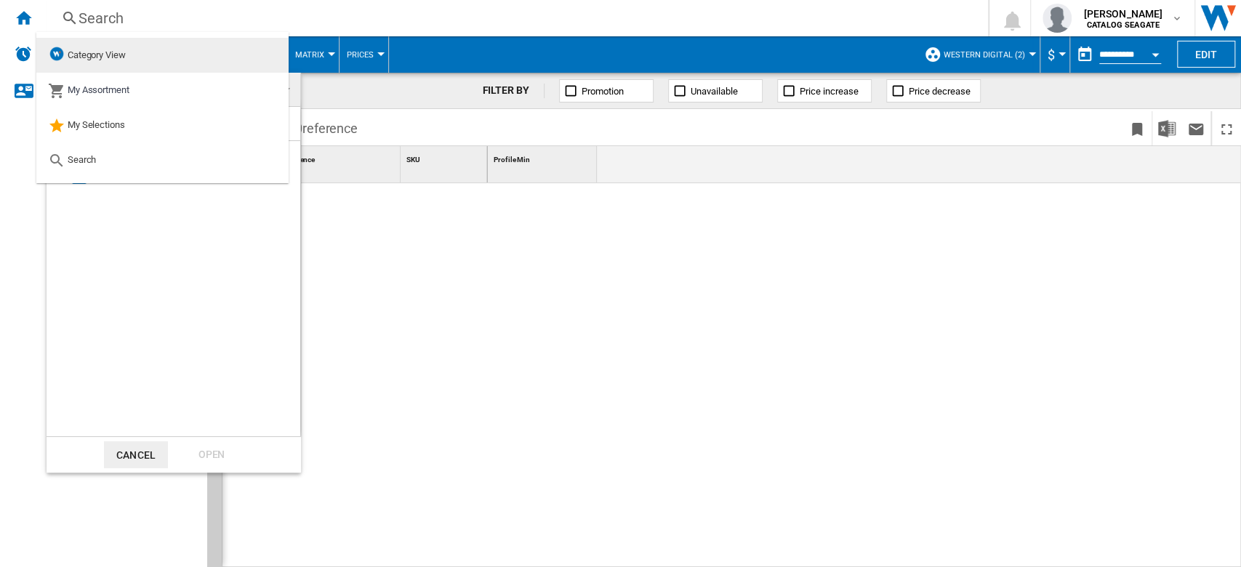
click at [111, 59] on span "Category View" at bounding box center [97, 54] width 58 height 11
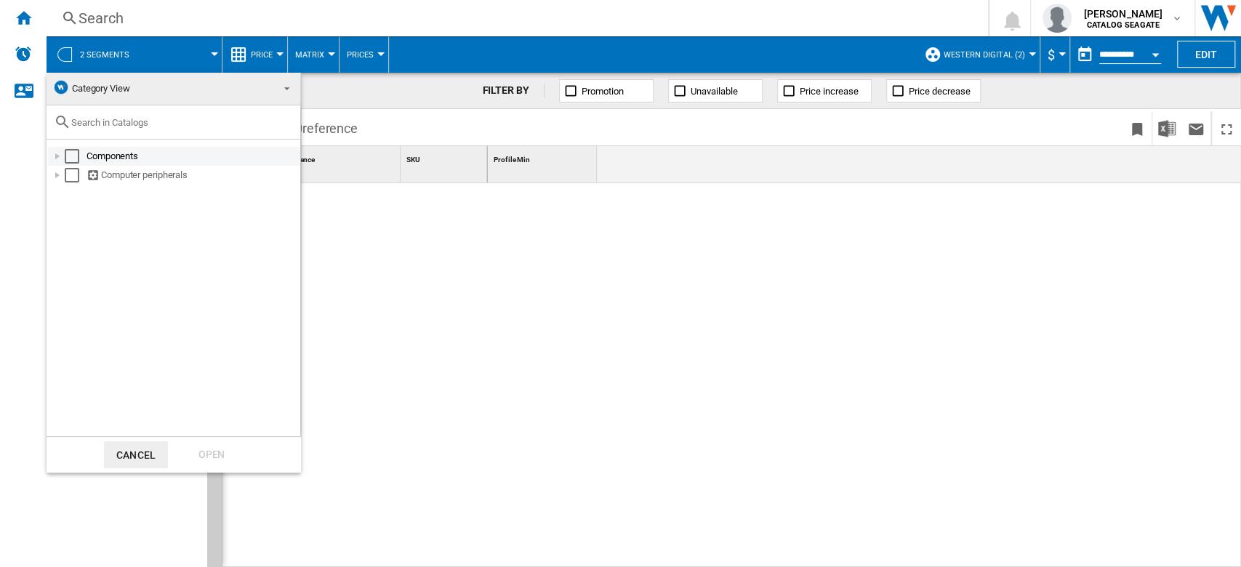
click at [70, 155] on div "Select" at bounding box center [72, 156] width 15 height 15
click at [71, 180] on div "Select" at bounding box center [72, 175] width 15 height 15
click at [60, 175] on div at bounding box center [57, 175] width 15 height 15
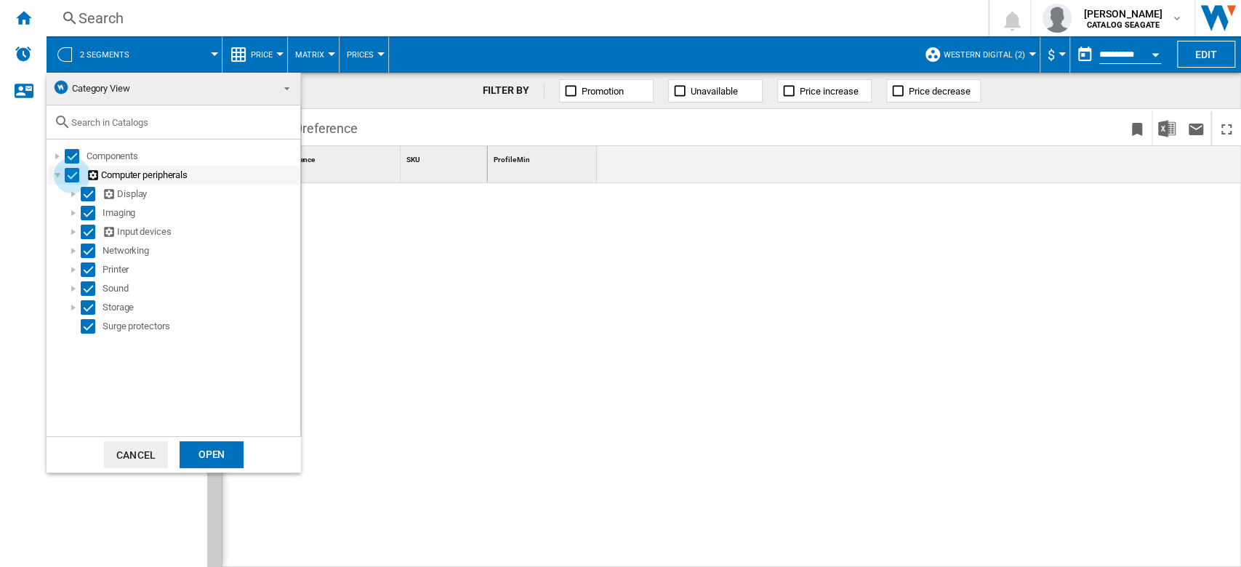
click at [76, 169] on div "Select" at bounding box center [72, 175] width 15 height 15
click at [58, 154] on div at bounding box center [57, 156] width 15 height 15
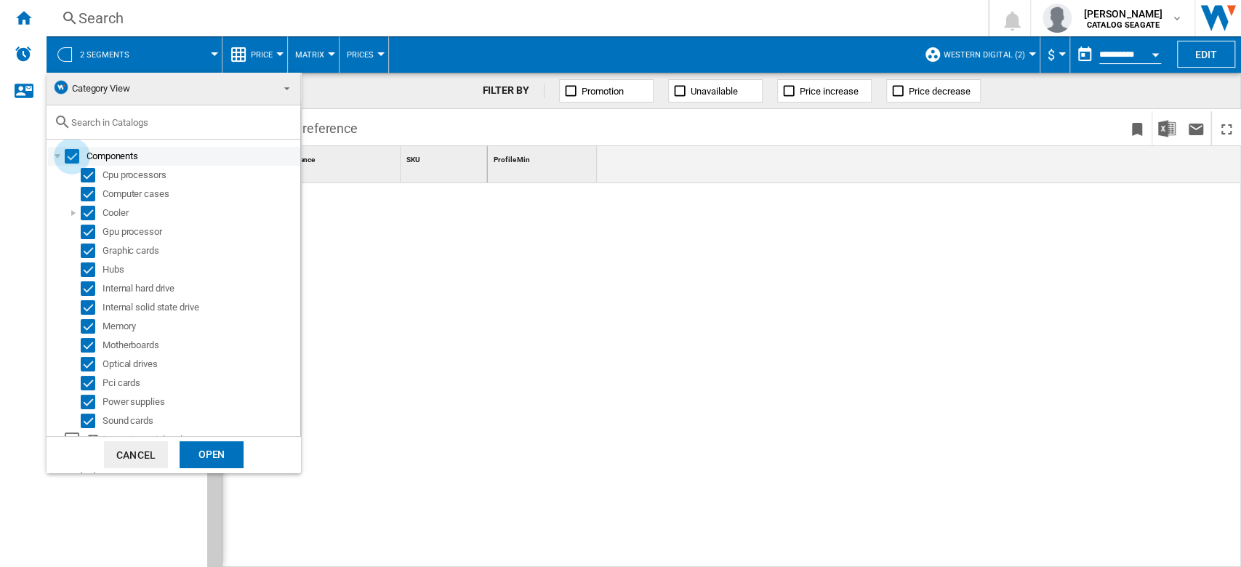
click at [71, 156] on div "Select" at bounding box center [72, 156] width 15 height 15
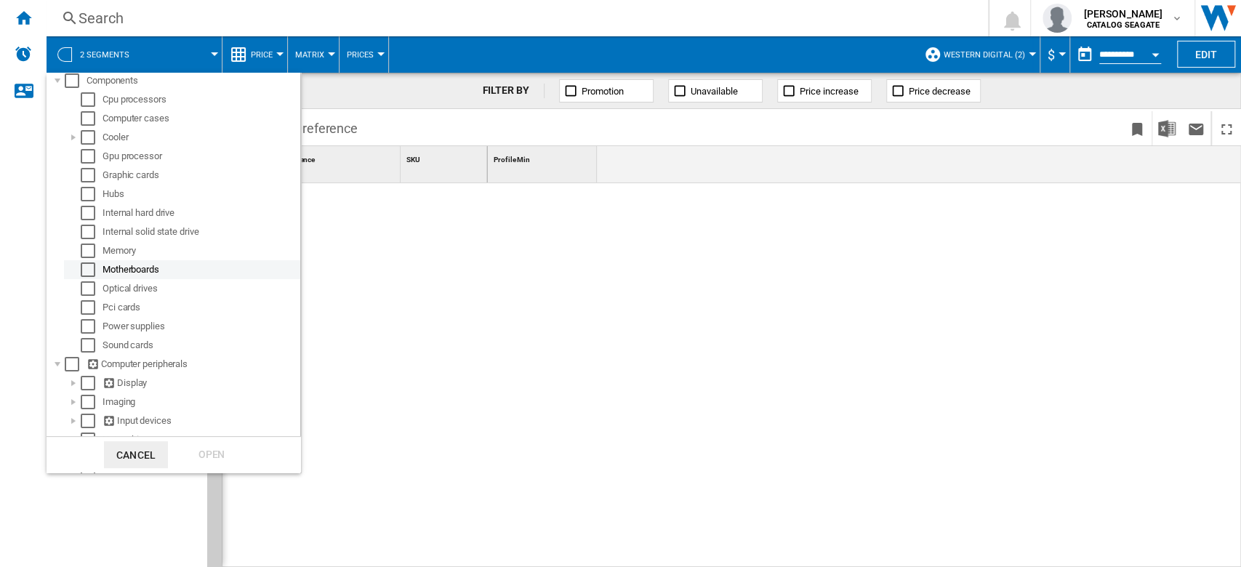
scroll to position [97, 0]
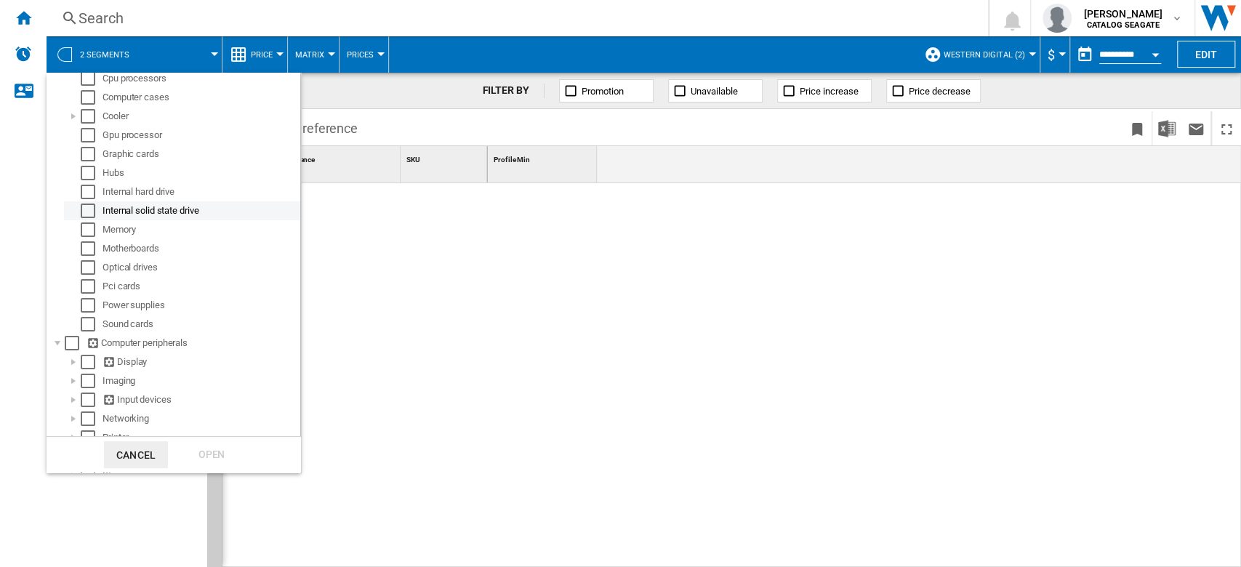
click at [87, 205] on div "Select" at bounding box center [88, 211] width 15 height 15
click at [89, 189] on div "Select" at bounding box center [88, 192] width 15 height 15
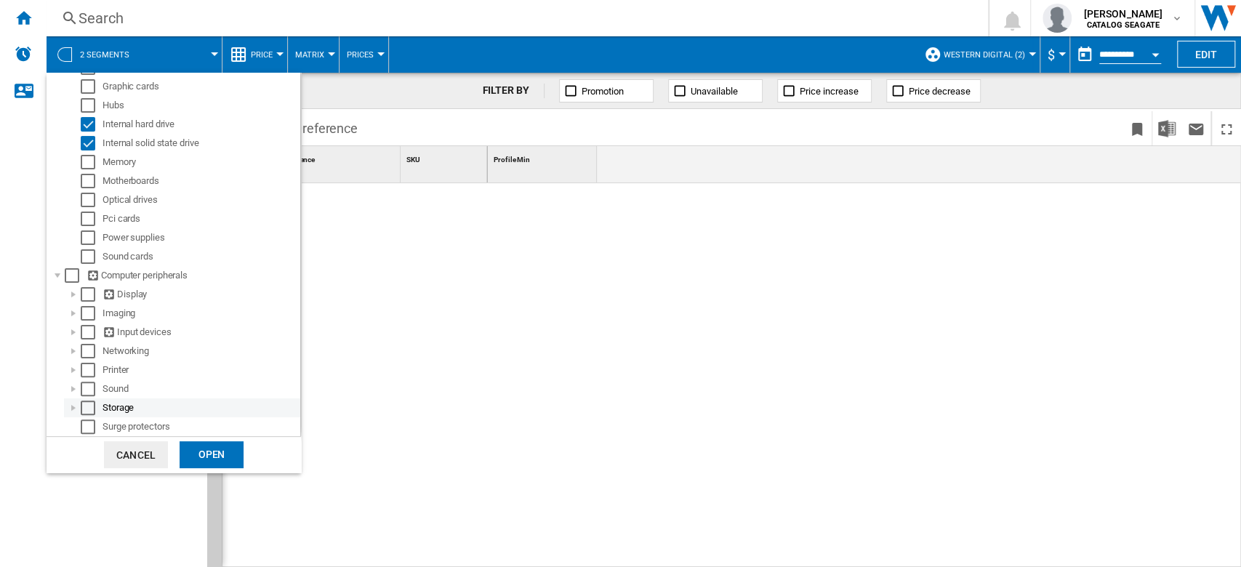
click at [70, 408] on div at bounding box center [73, 408] width 15 height 15
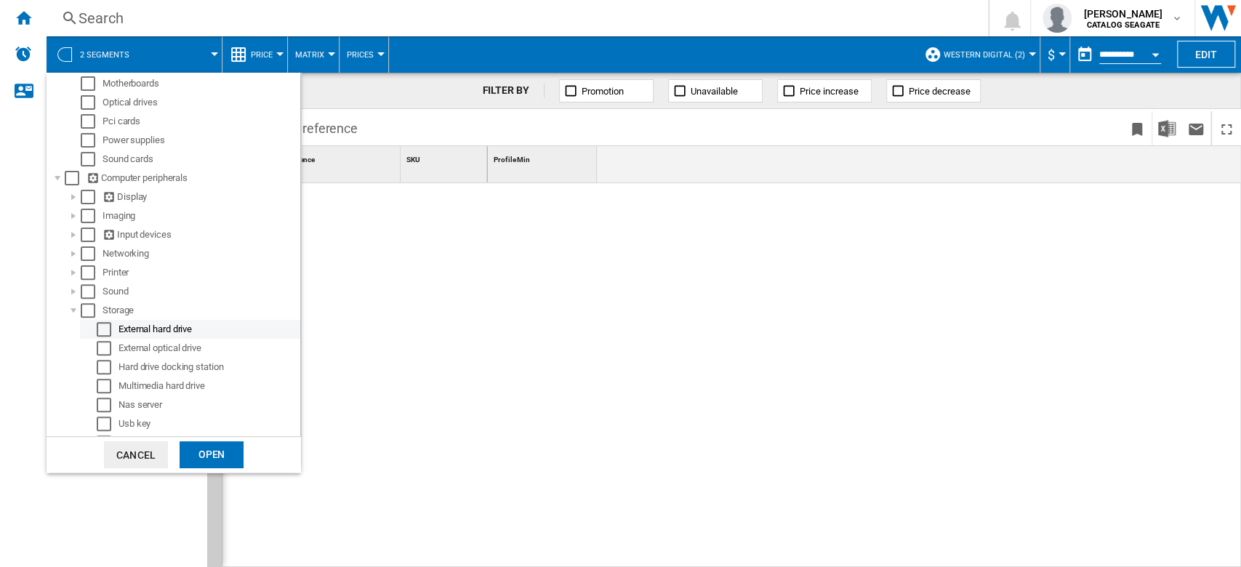
click at [103, 329] on div "Select" at bounding box center [104, 329] width 15 height 15
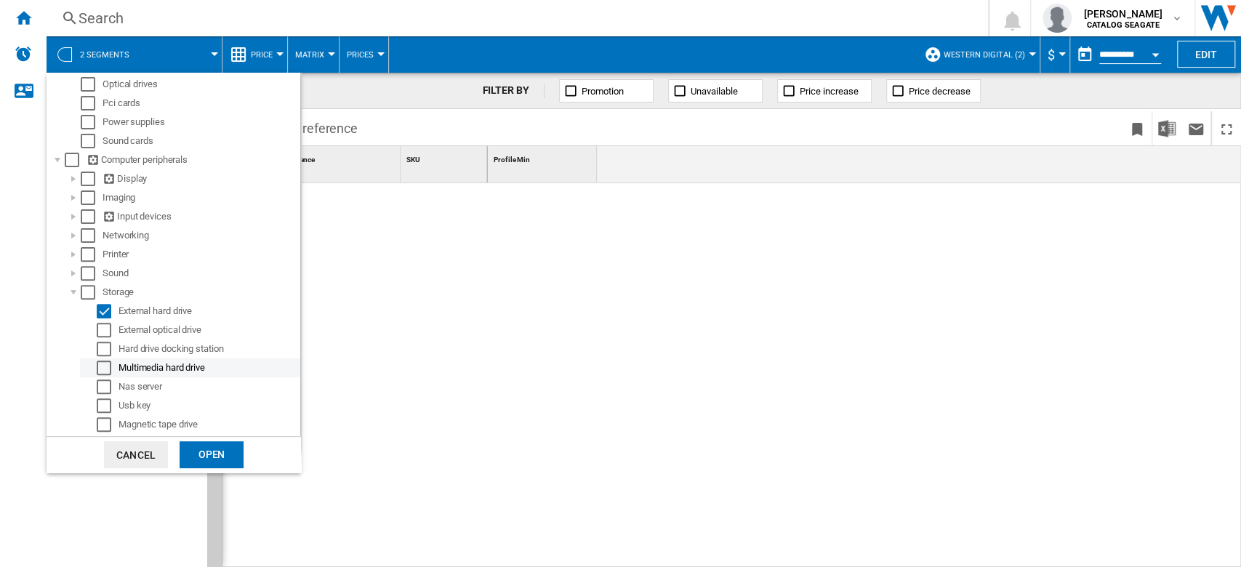
scroll to position [297, 0]
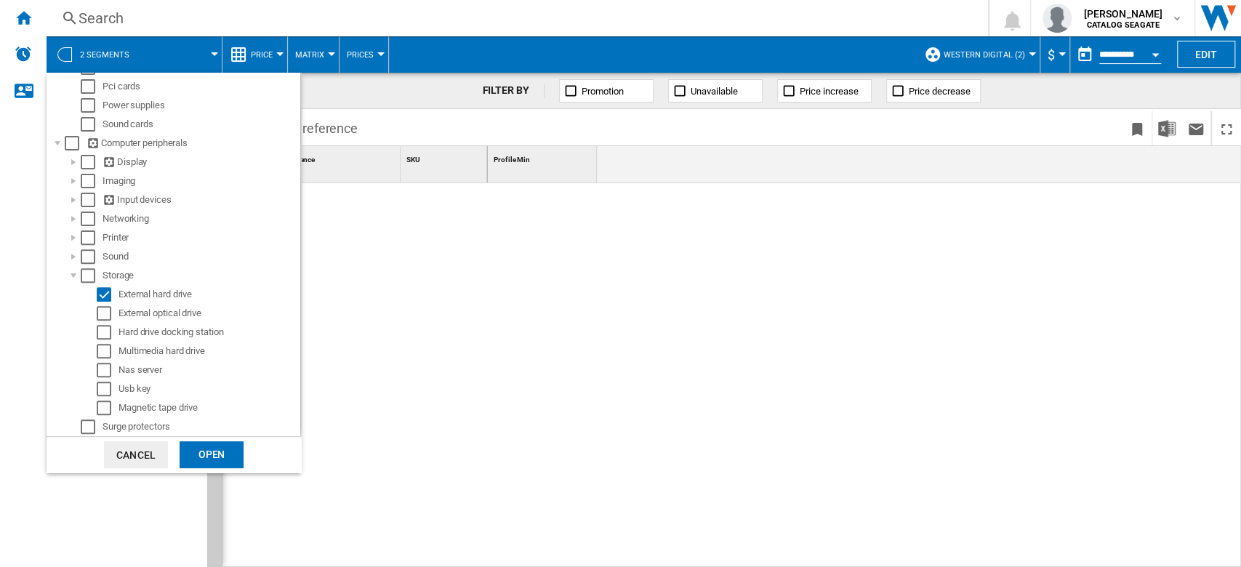
click at [221, 449] on div "Open" at bounding box center [212, 454] width 64 height 27
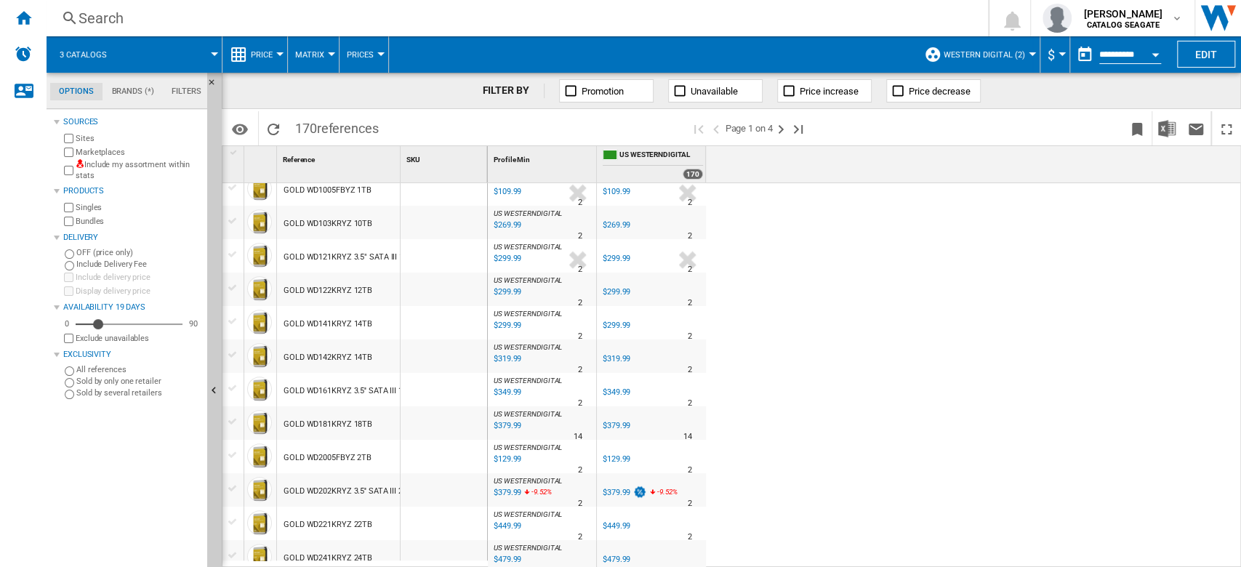
scroll to position [1304, 0]
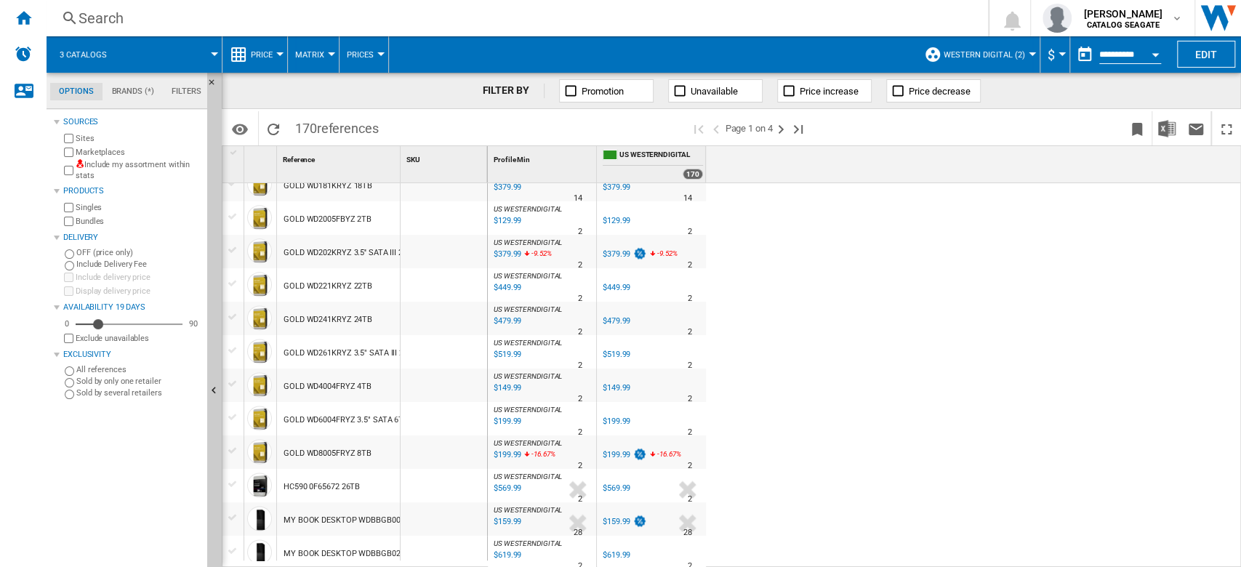
click at [321, 52] on span "Matrix" at bounding box center [309, 54] width 29 height 9
click at [275, 57] on md-backdrop at bounding box center [620, 283] width 1241 height 567
click at [275, 57] on button "Price" at bounding box center [265, 54] width 29 height 36
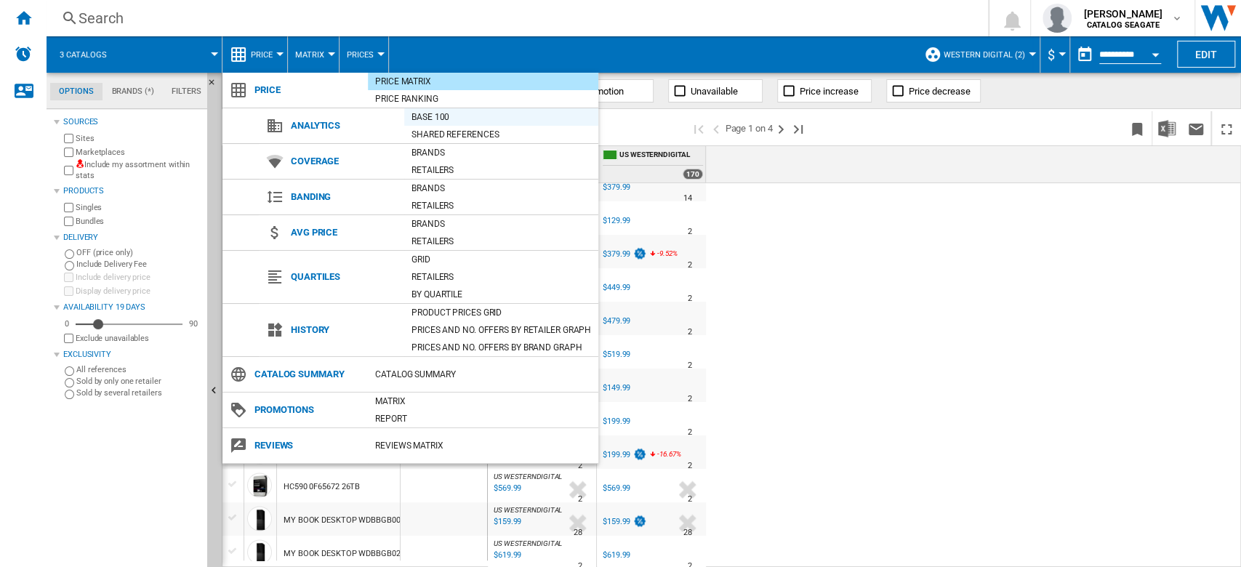
click at [433, 119] on div "Base 100" at bounding box center [501, 117] width 194 height 15
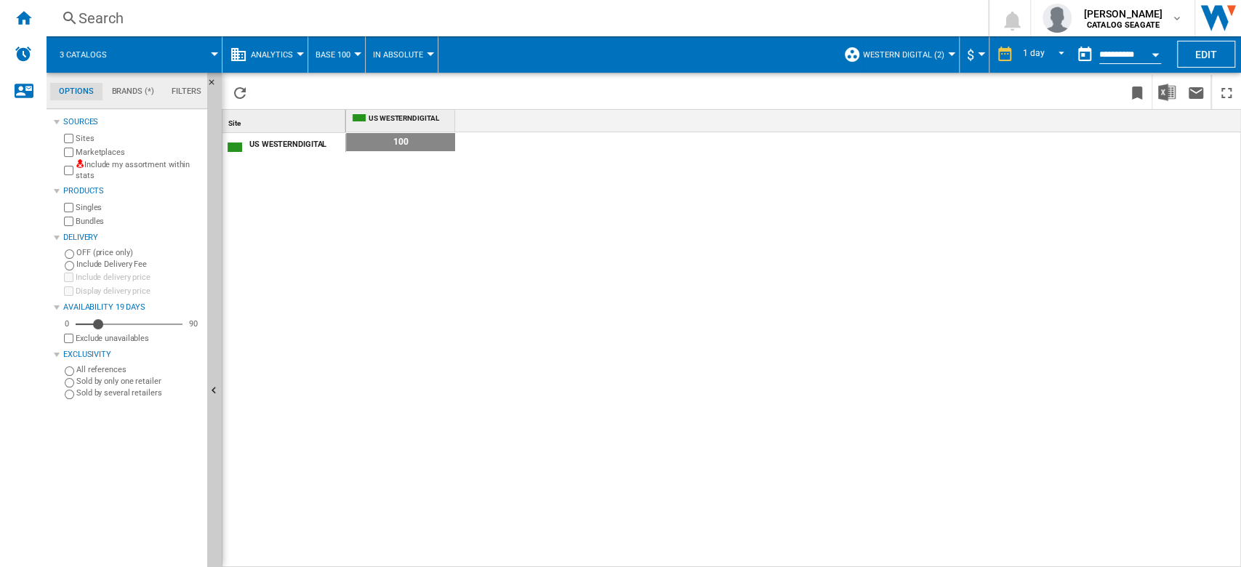
click at [270, 50] on span "Analytics" at bounding box center [272, 54] width 42 height 9
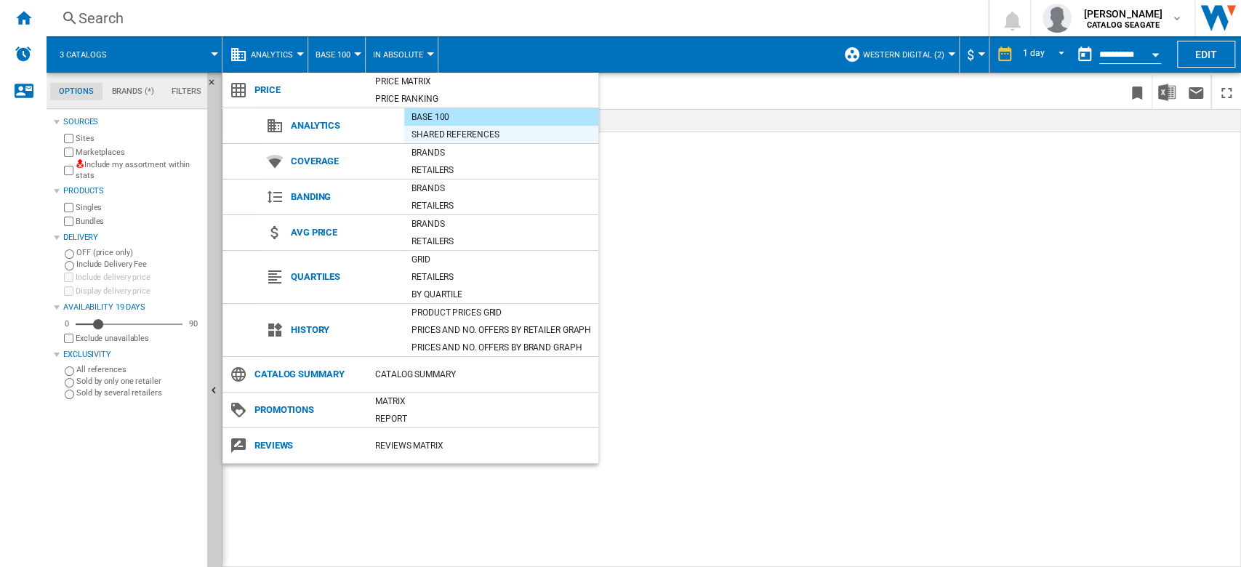
click at [461, 137] on div "Shared references" at bounding box center [501, 134] width 194 height 15
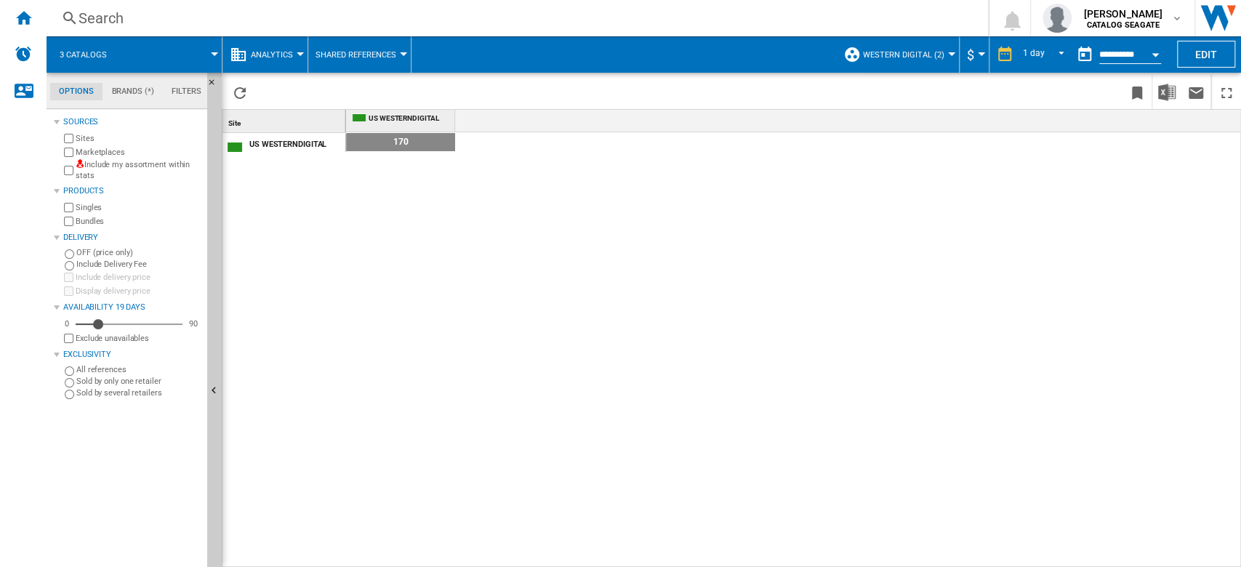
click at [377, 54] on span "Shared References" at bounding box center [356, 54] width 81 height 9
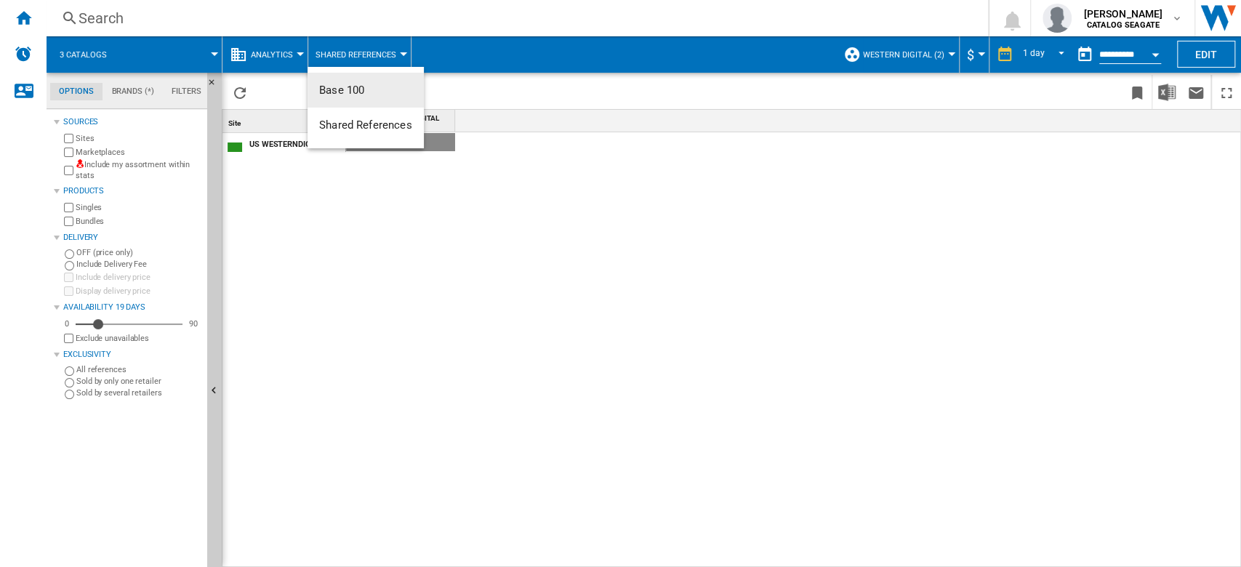
click at [289, 62] on md-backdrop at bounding box center [620, 283] width 1241 height 567
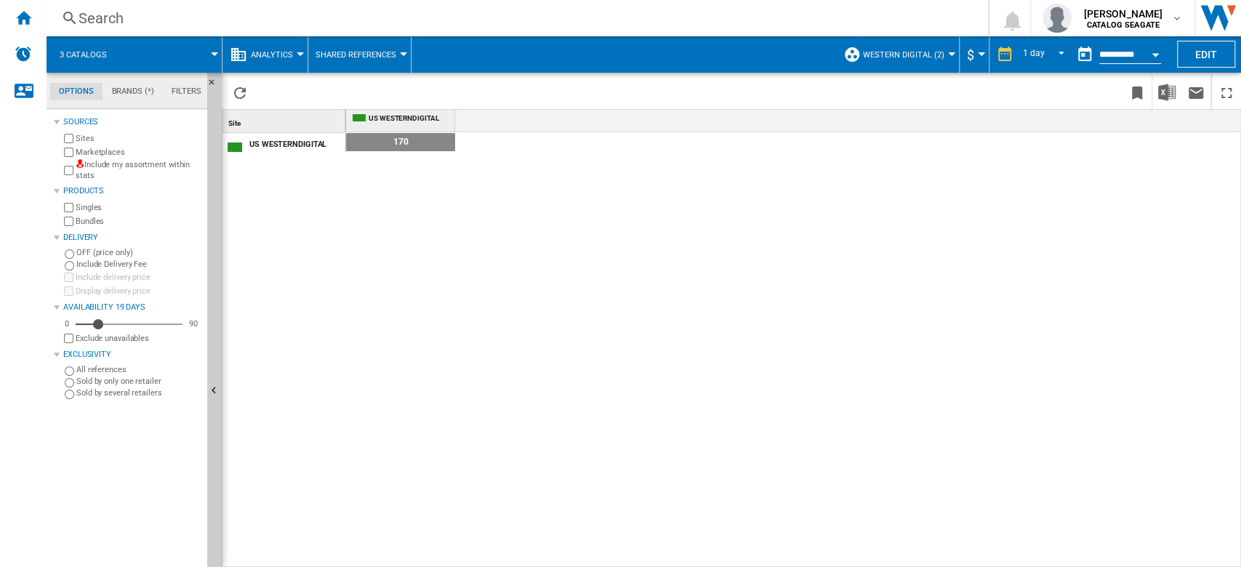
click at [289, 62] on button "Analytics" at bounding box center [275, 54] width 49 height 36
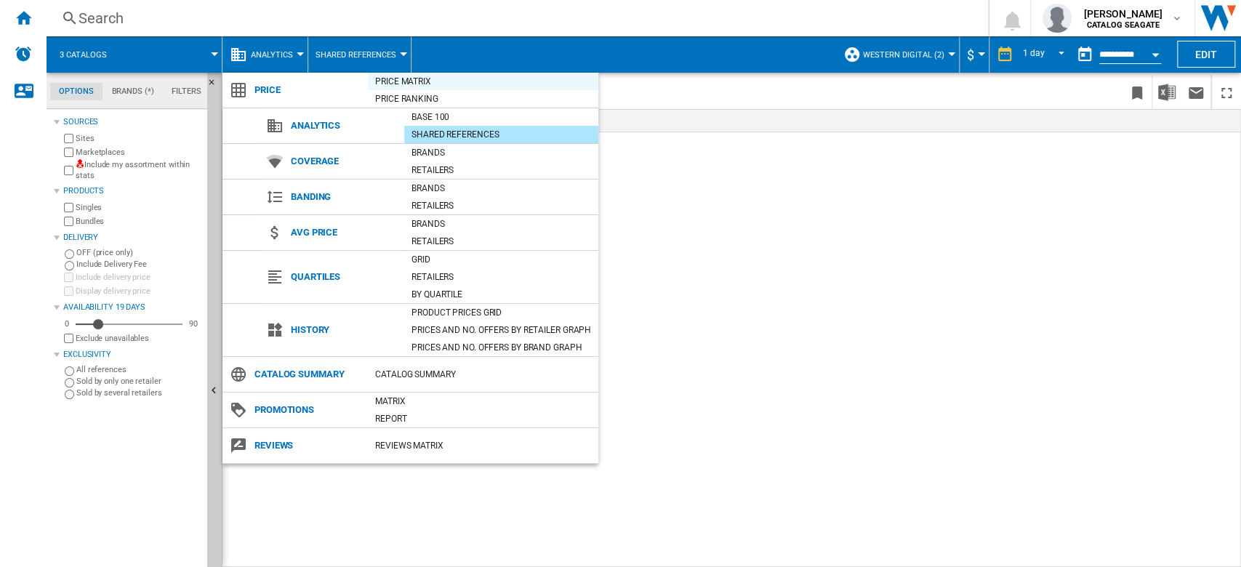
click at [409, 80] on div "Price Matrix" at bounding box center [483, 81] width 230 height 15
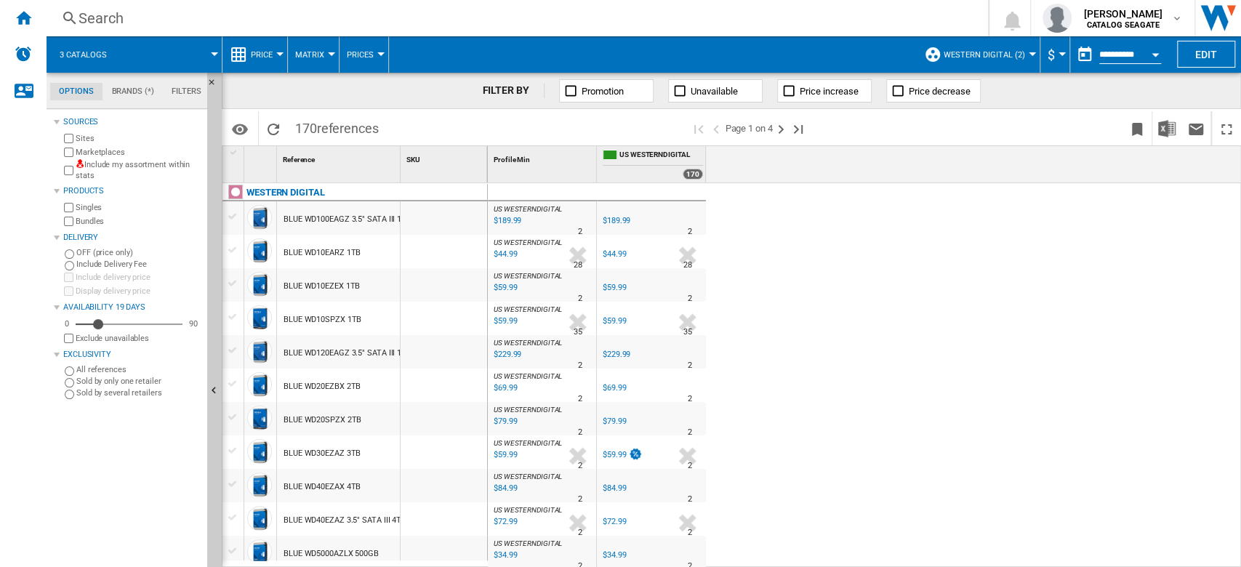
click at [1029, 53] on div at bounding box center [1032, 54] width 7 height 4
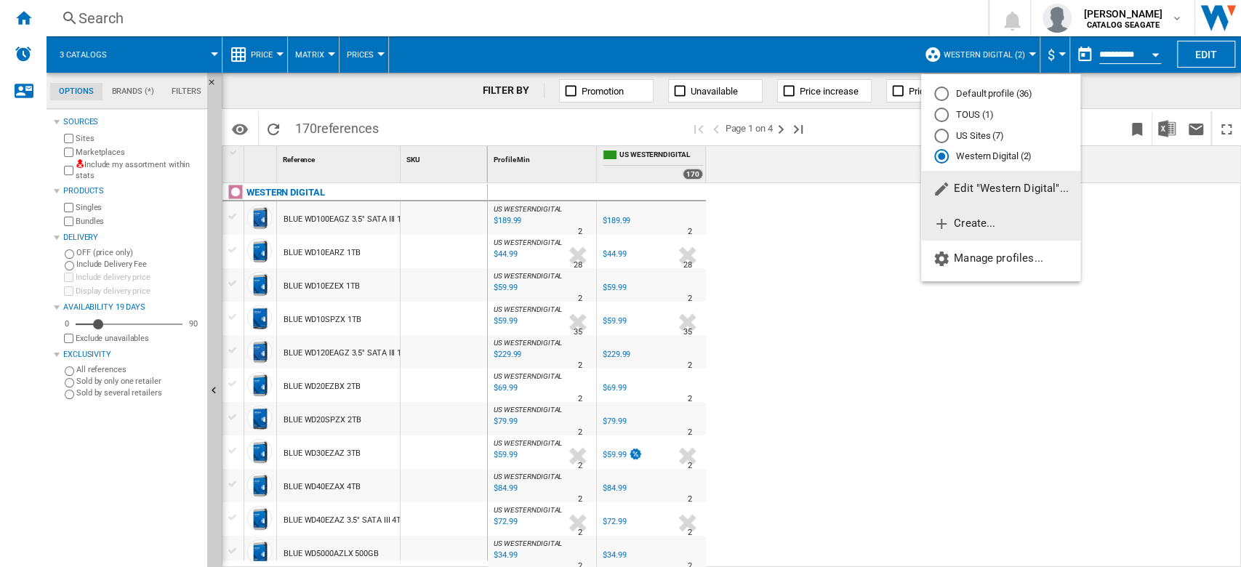
click at [995, 223] on span "Create..." at bounding box center [964, 223] width 63 height 13
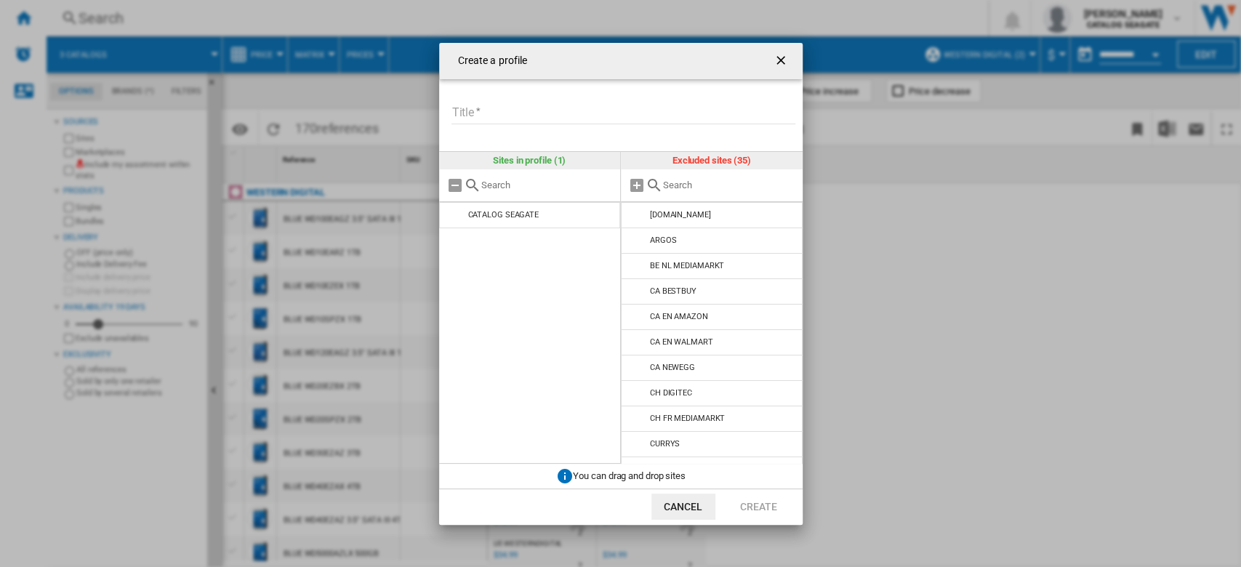
click at [509, 105] on input "Title" at bounding box center [624, 114] width 344 height 22
type input "*"
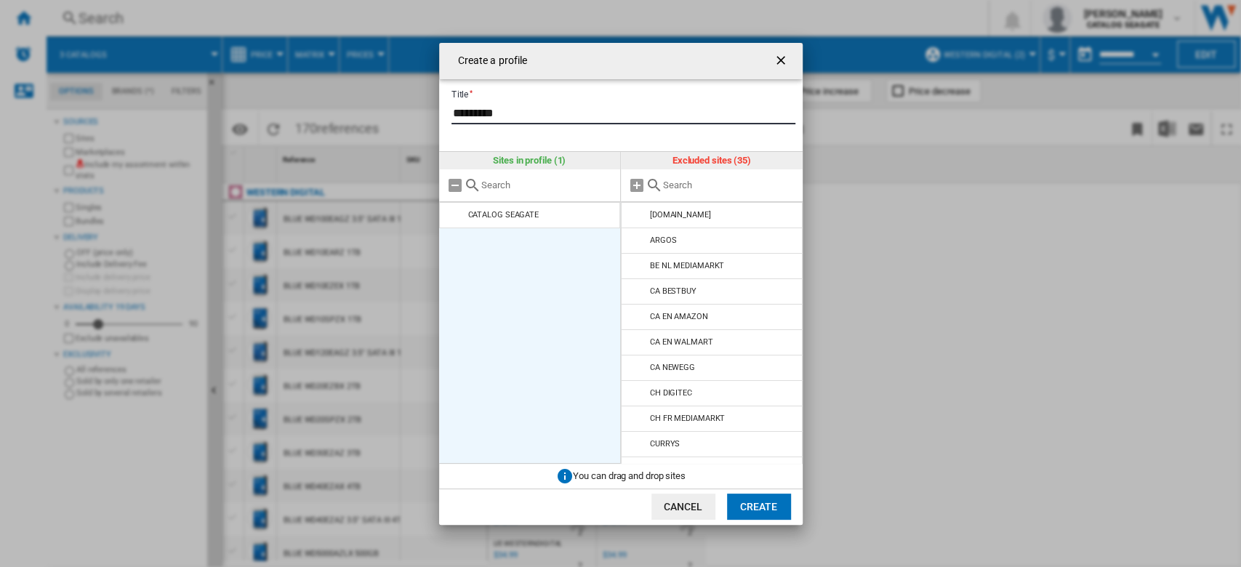
type input "*********"
click at [570, 270] on ul "CATALOG SEAGATE" at bounding box center [530, 333] width 182 height 262
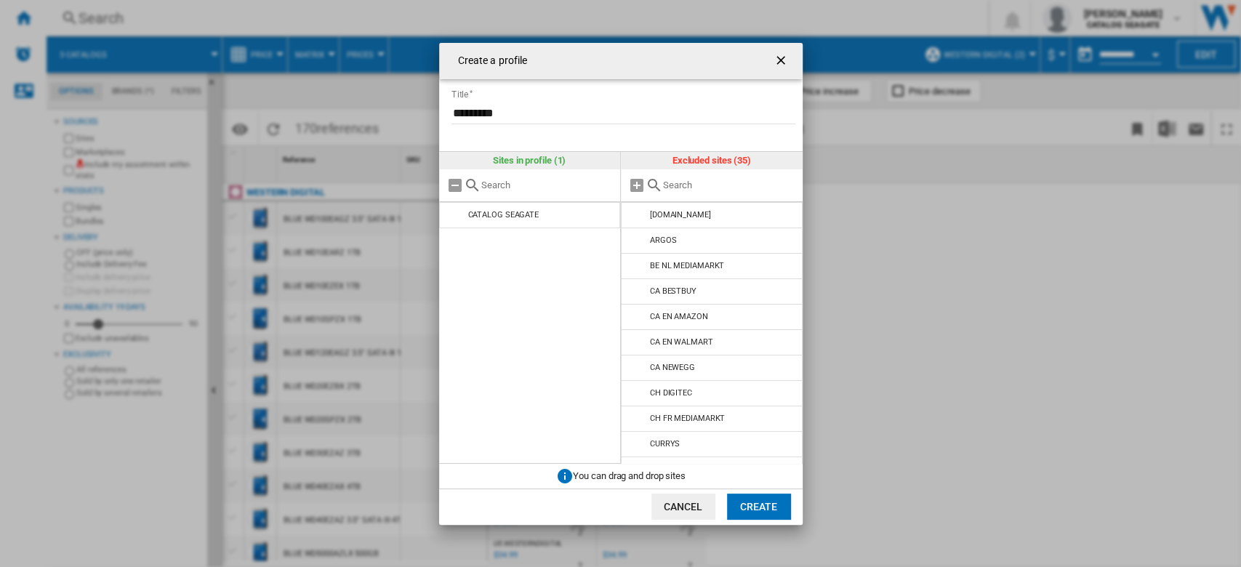
click at [689, 184] on input "Create a ..." at bounding box center [729, 185] width 132 height 11
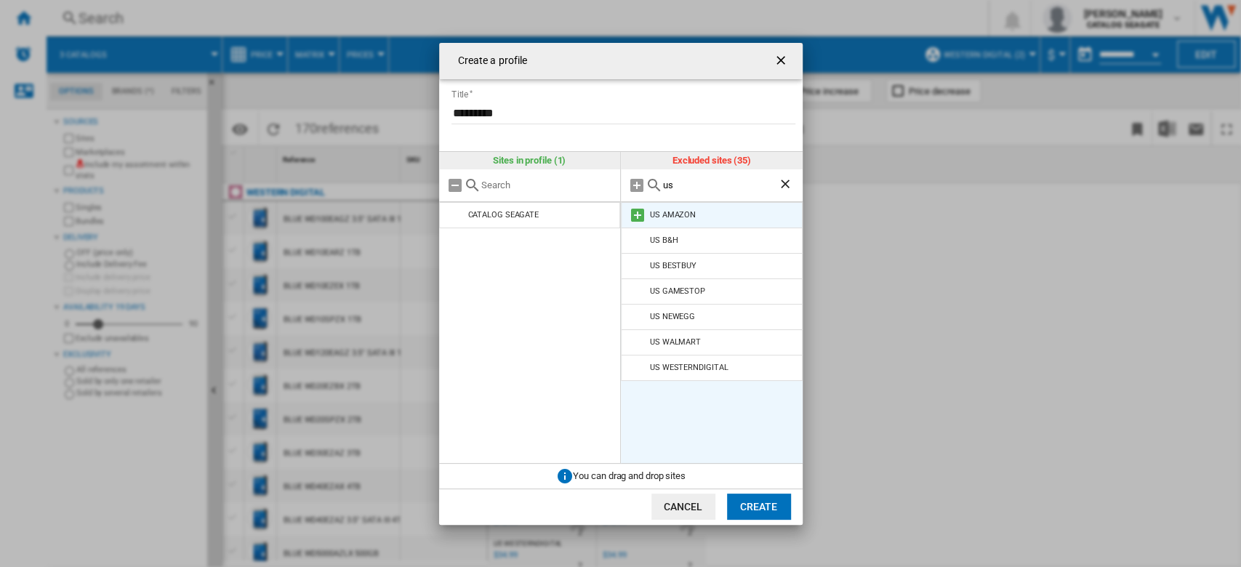
click at [635, 216] on md-icon "Create a ..." at bounding box center [637, 214] width 17 height 17
click at [686, 190] on input "us" at bounding box center [720, 185] width 115 height 11
type input "u"
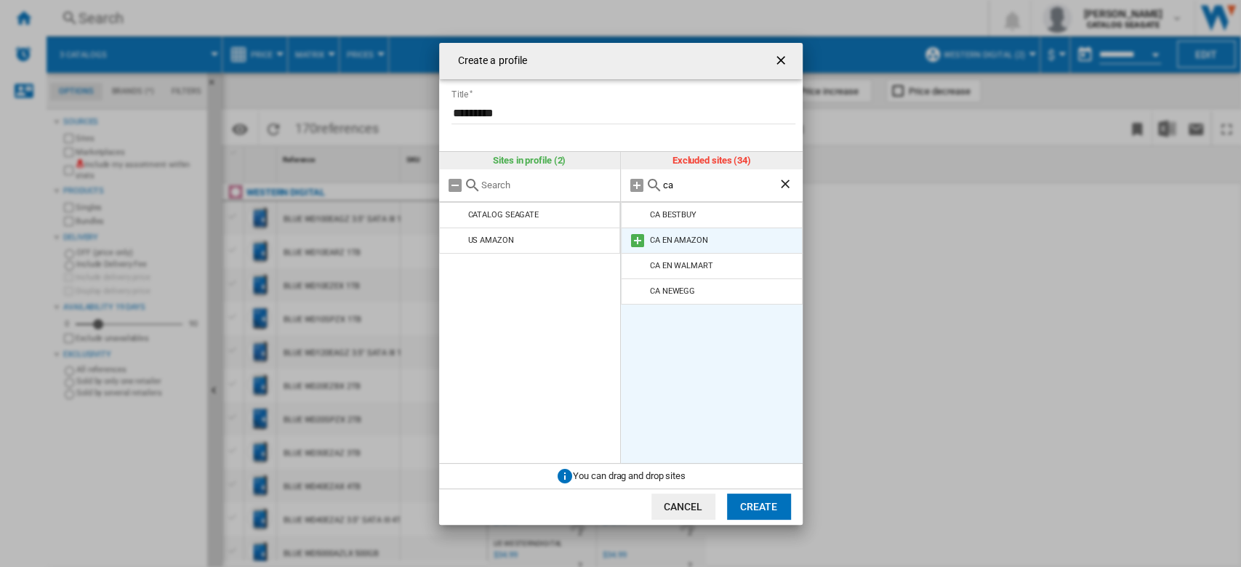
type input "ca"
click at [634, 236] on md-icon "Create a ..." at bounding box center [637, 240] width 17 height 17
click at [766, 502] on button "Create" at bounding box center [759, 507] width 64 height 26
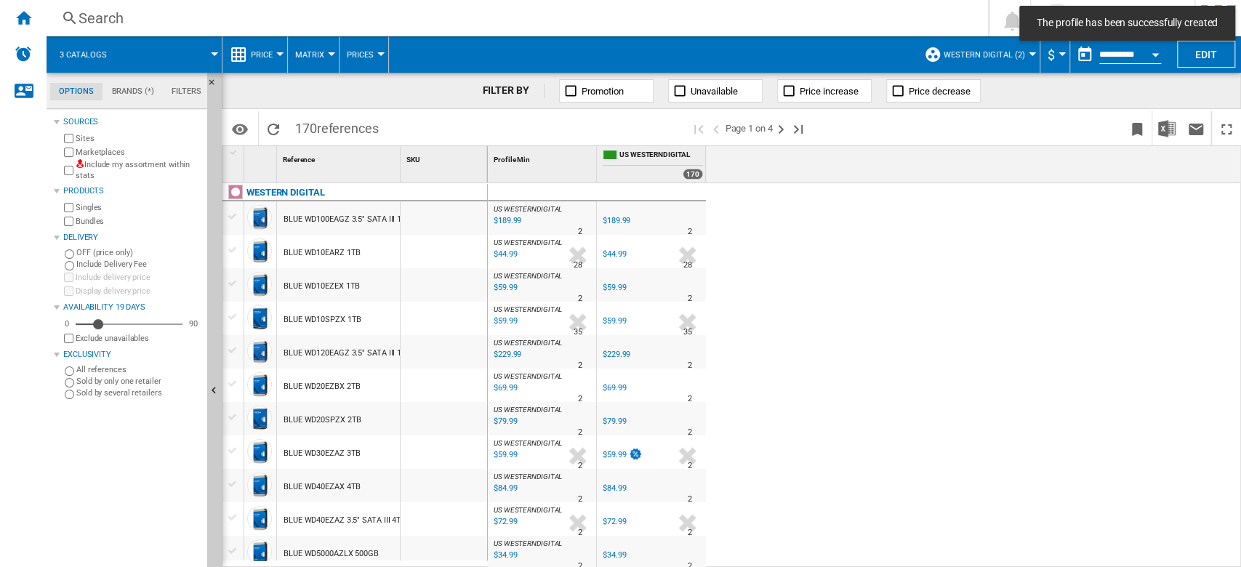
click at [1015, 50] on span "Western Digital (2)" at bounding box center [984, 54] width 81 height 9
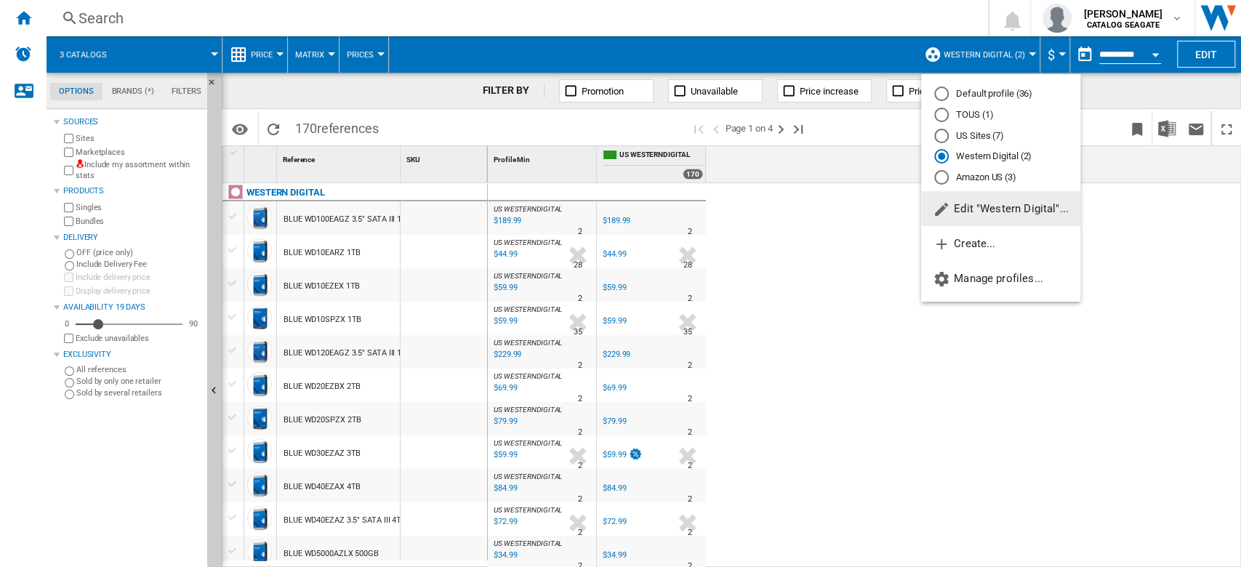
click at [1003, 176] on md-radio-button "Amazon US (3)" at bounding box center [1000, 178] width 133 height 14
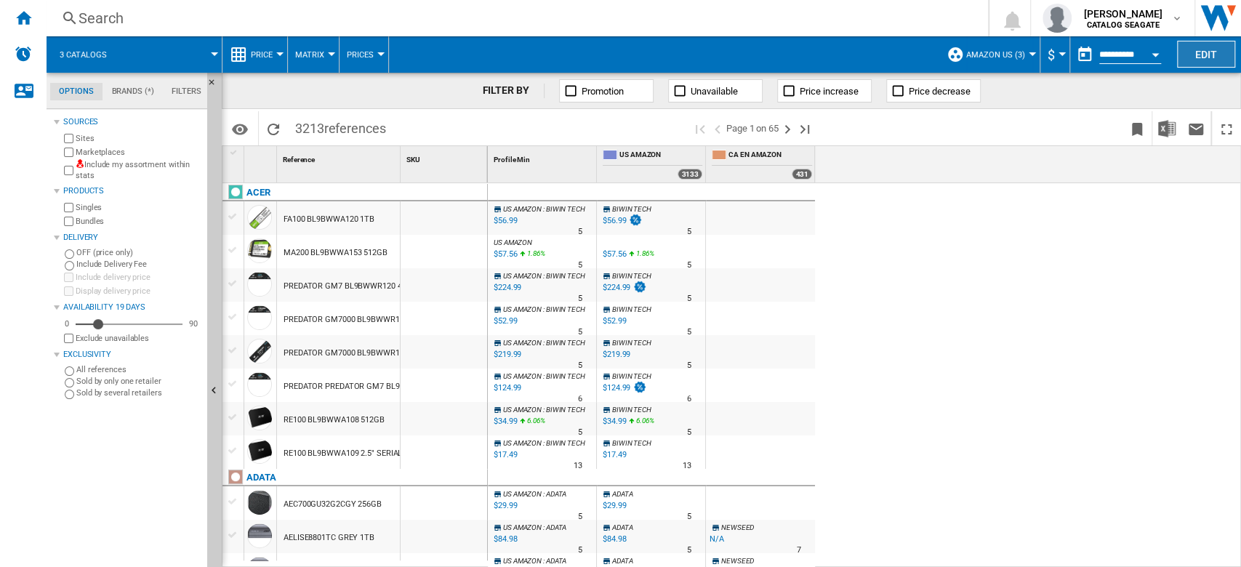
click at [1212, 52] on button "Edit" at bounding box center [1206, 54] width 58 height 27
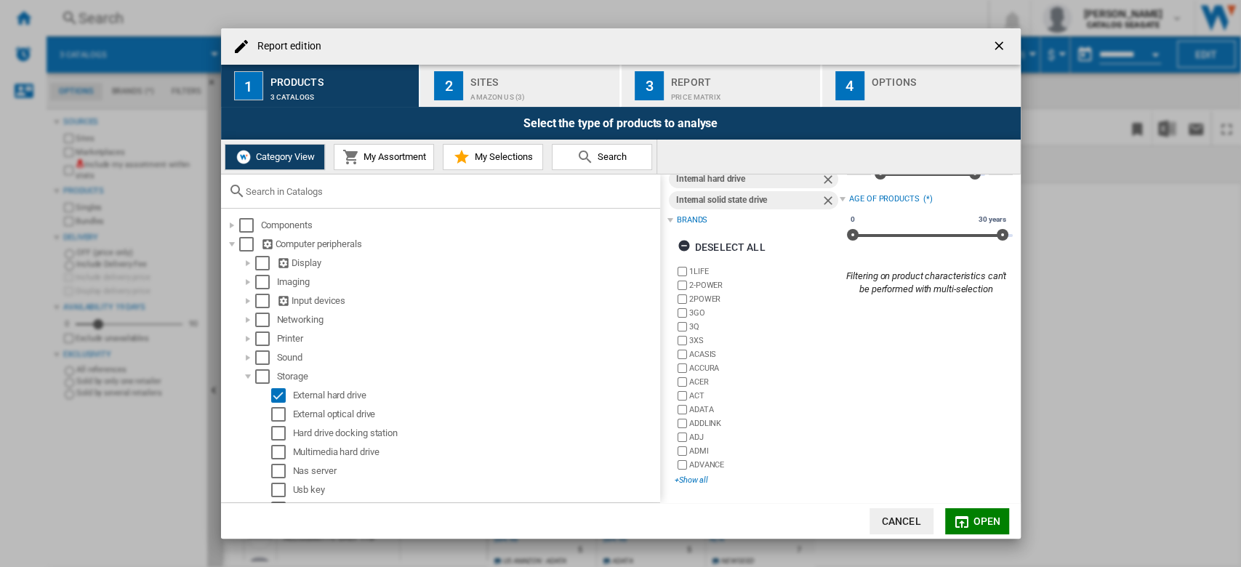
click at [696, 481] on div "+Show all" at bounding box center [757, 480] width 165 height 11
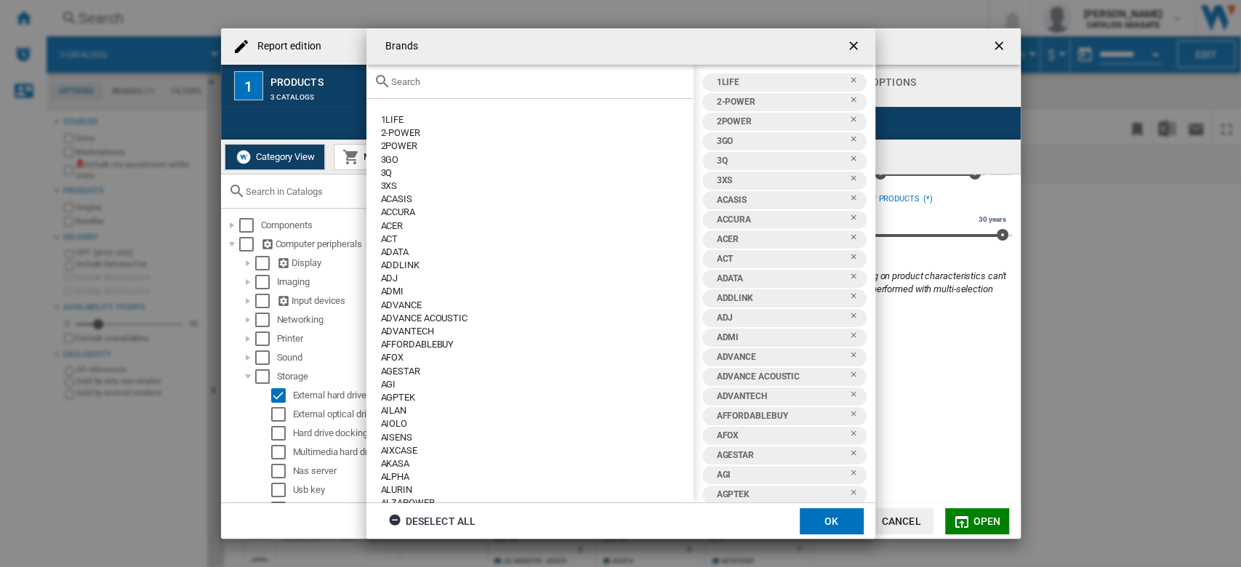
click at [453, 78] on input "text" at bounding box center [538, 81] width 295 height 11
click at [430, 521] on div "Deselect all" at bounding box center [432, 521] width 88 height 26
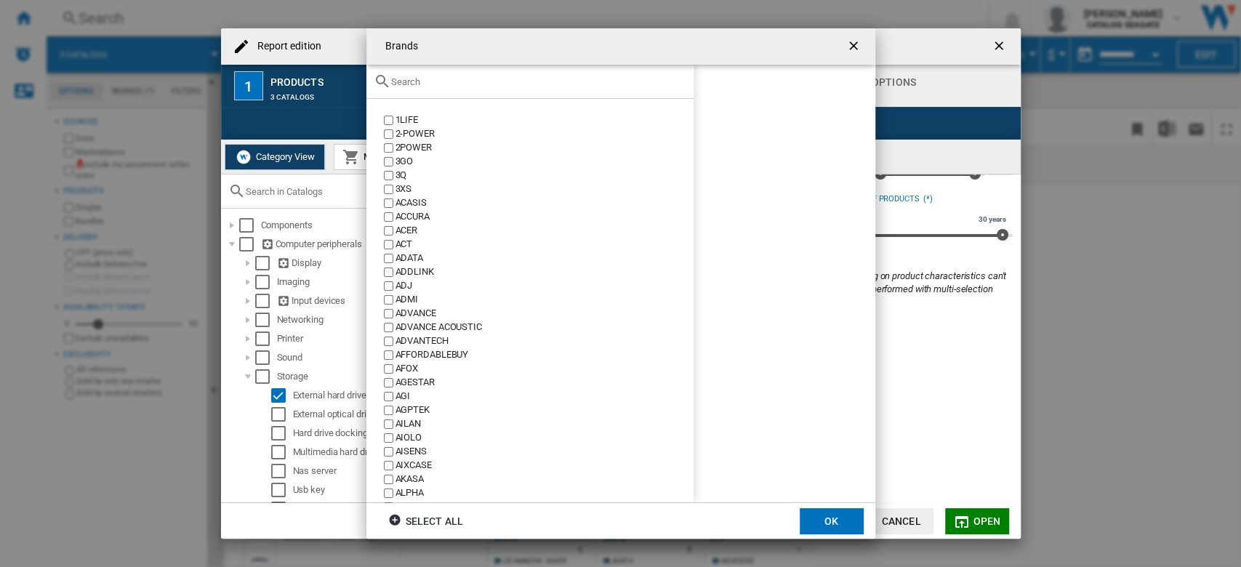
click at [454, 84] on input "text" at bounding box center [538, 81] width 295 height 11
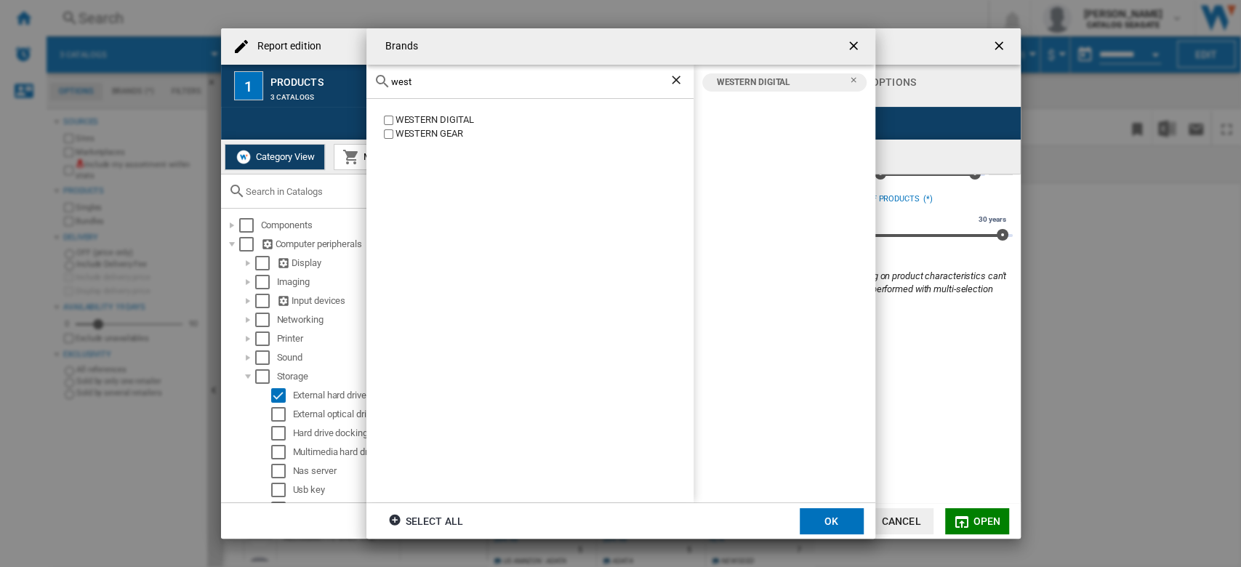
click at [404, 76] on input "west" at bounding box center [530, 81] width 278 height 11
click at [438, 81] on input "sea" at bounding box center [530, 81] width 278 height 11
drag, startPoint x: 438, startPoint y: 81, endPoint x: 400, endPoint y: 82, distance: 37.8
click at [400, 82] on input "sea" at bounding box center [530, 81] width 278 height 11
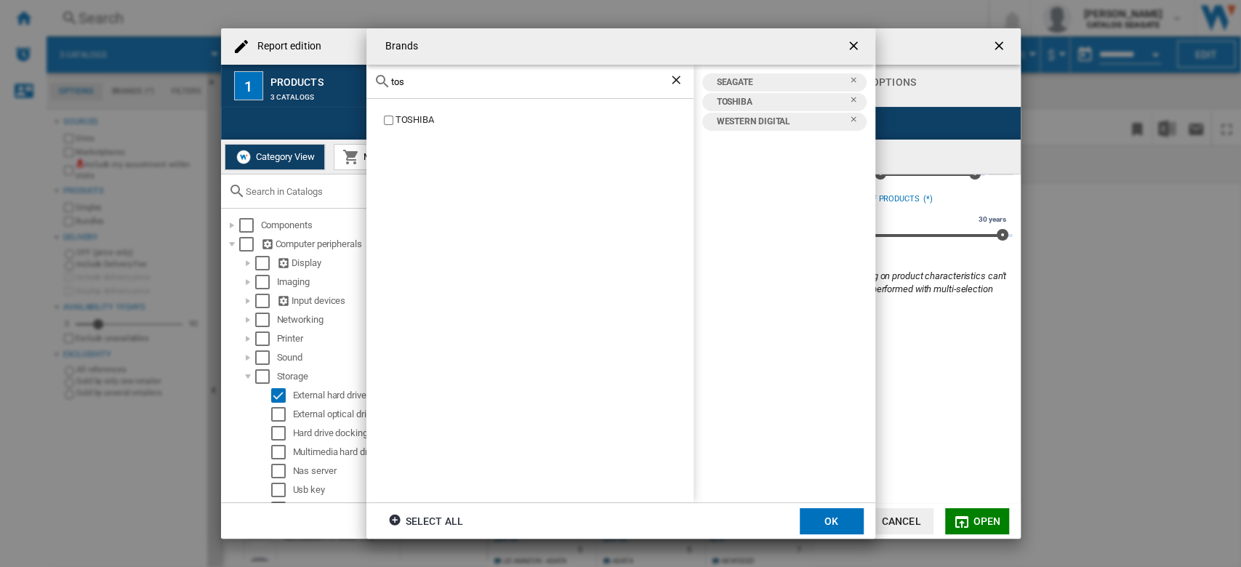
click at [393, 76] on input "tos" at bounding box center [530, 81] width 278 height 11
click at [413, 84] on input "maxon" at bounding box center [530, 81] width 278 height 11
click at [396, 79] on input "yo" at bounding box center [530, 81] width 278 height 11
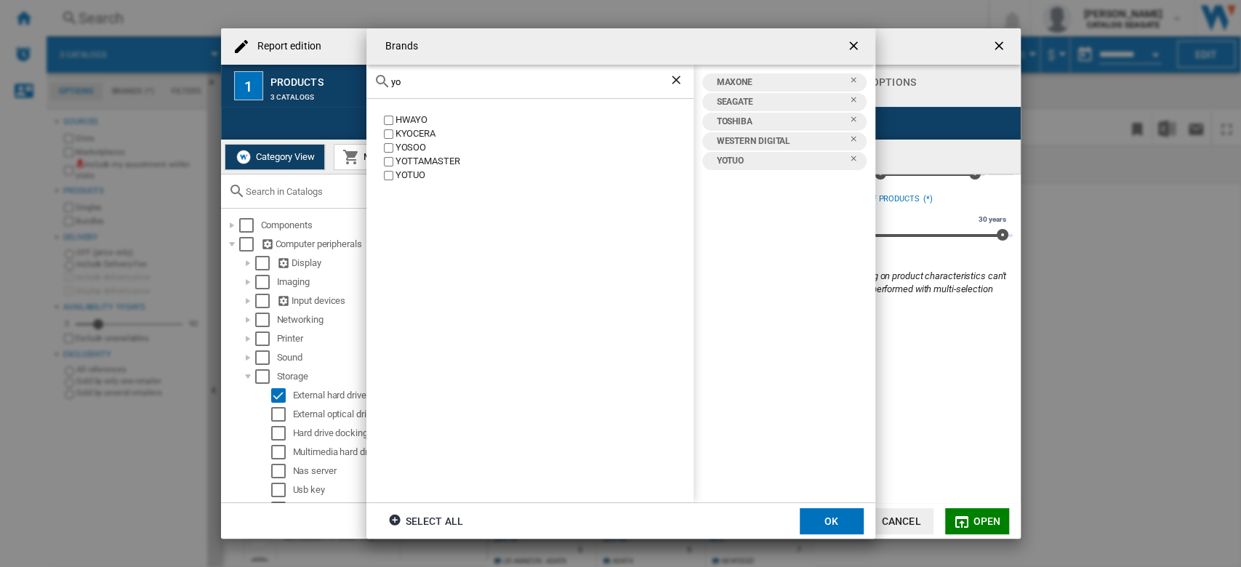
click at [396, 79] on input "yo" at bounding box center [530, 81] width 278 height 11
type input "m"
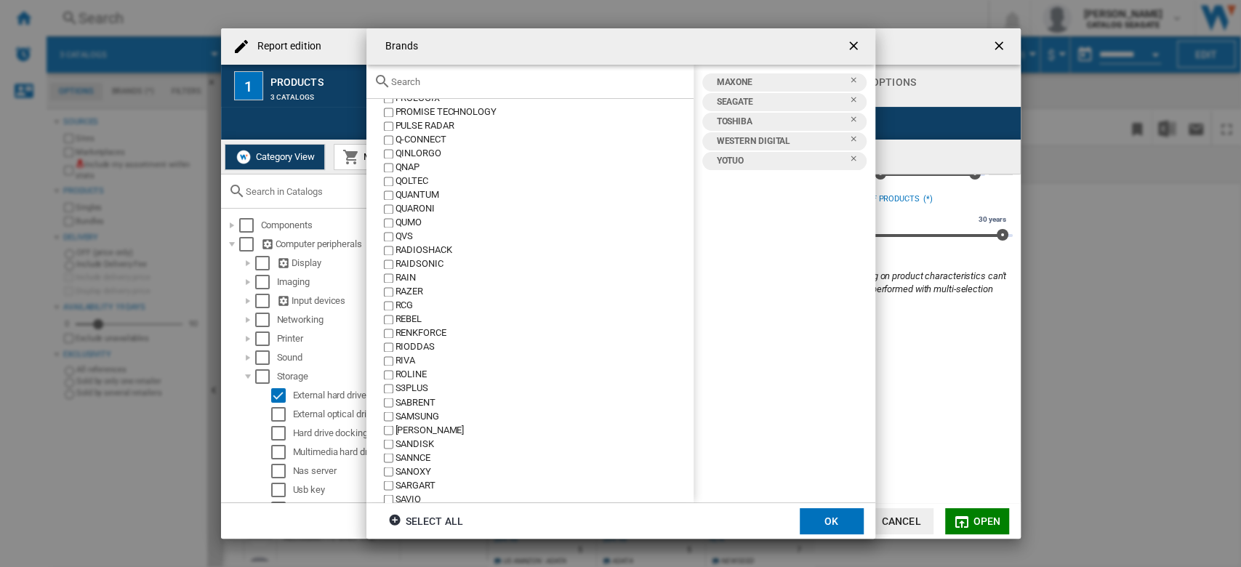
scroll to position [4994, 0]
click at [462, 79] on input "text" at bounding box center [538, 81] width 295 height 11
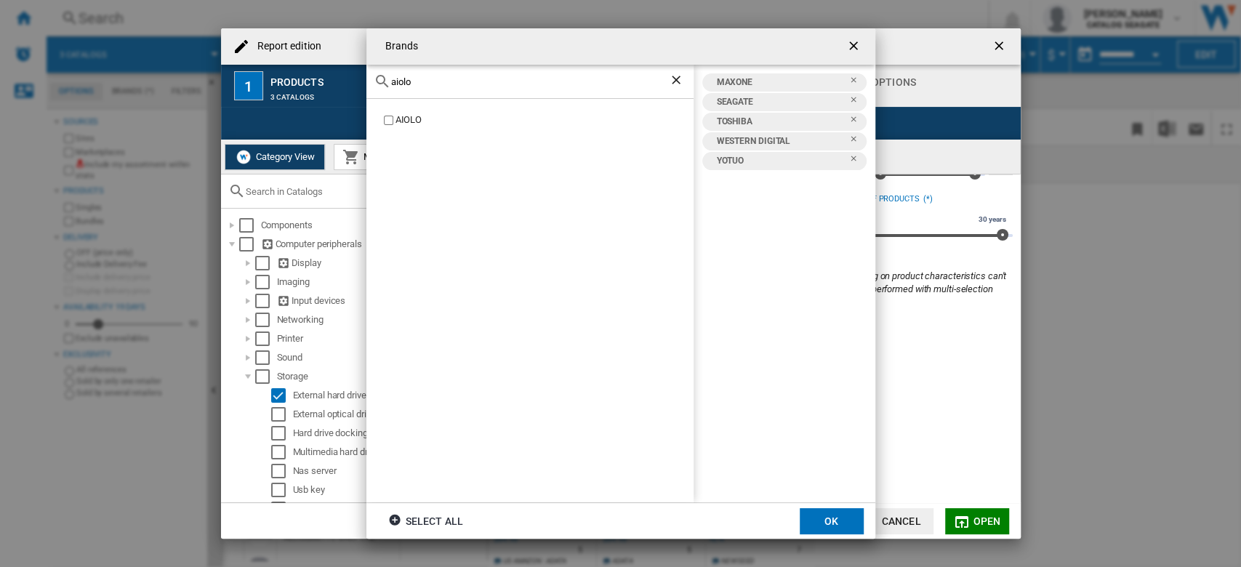
type input "aiolo"
click at [824, 521] on button "OK" at bounding box center [832, 521] width 64 height 26
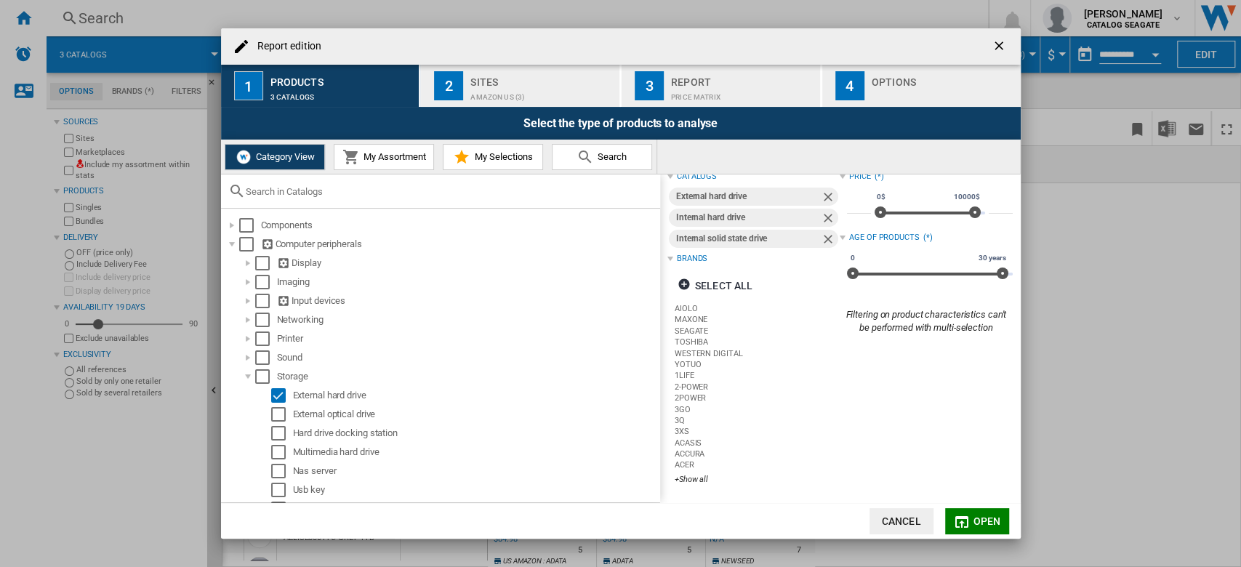
scroll to position [53, 0]
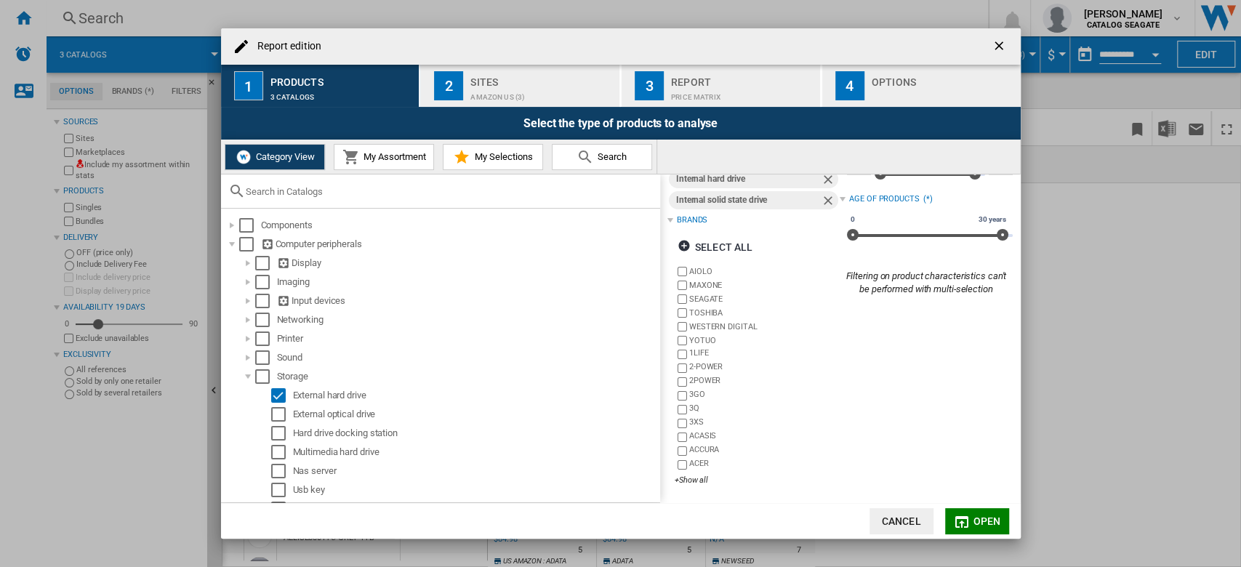
click at [975, 513] on button "Open" at bounding box center [977, 521] width 64 height 26
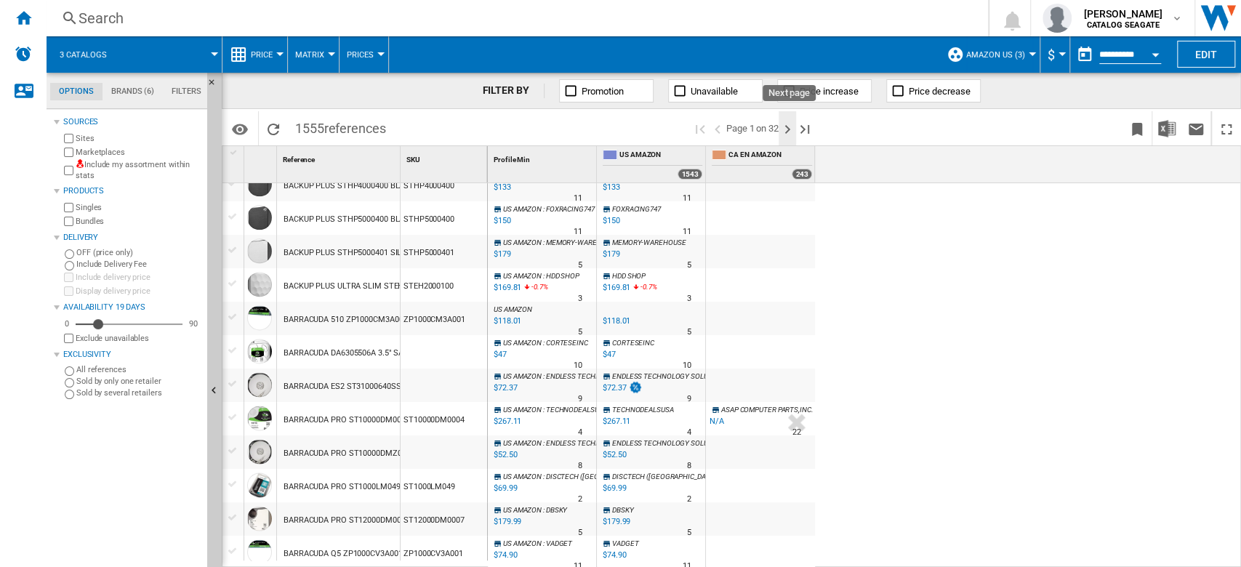
click at [785, 134] on ng-md-icon "Next page" at bounding box center [787, 129] width 17 height 17
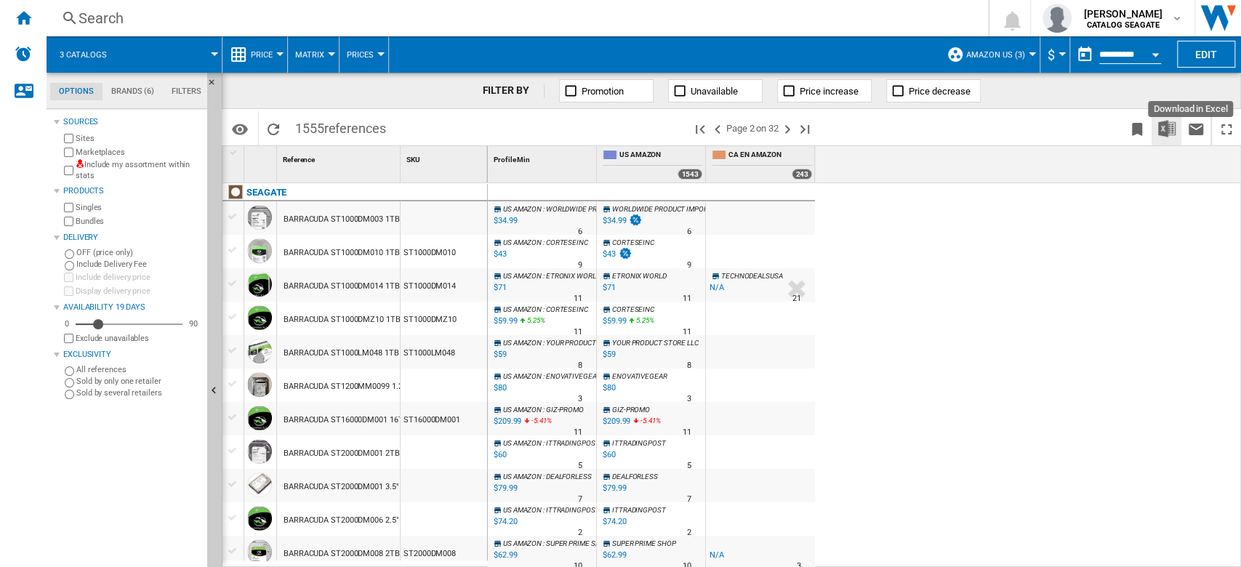
click at [1166, 134] on img "Download in Excel" at bounding box center [1166, 128] width 17 height 17
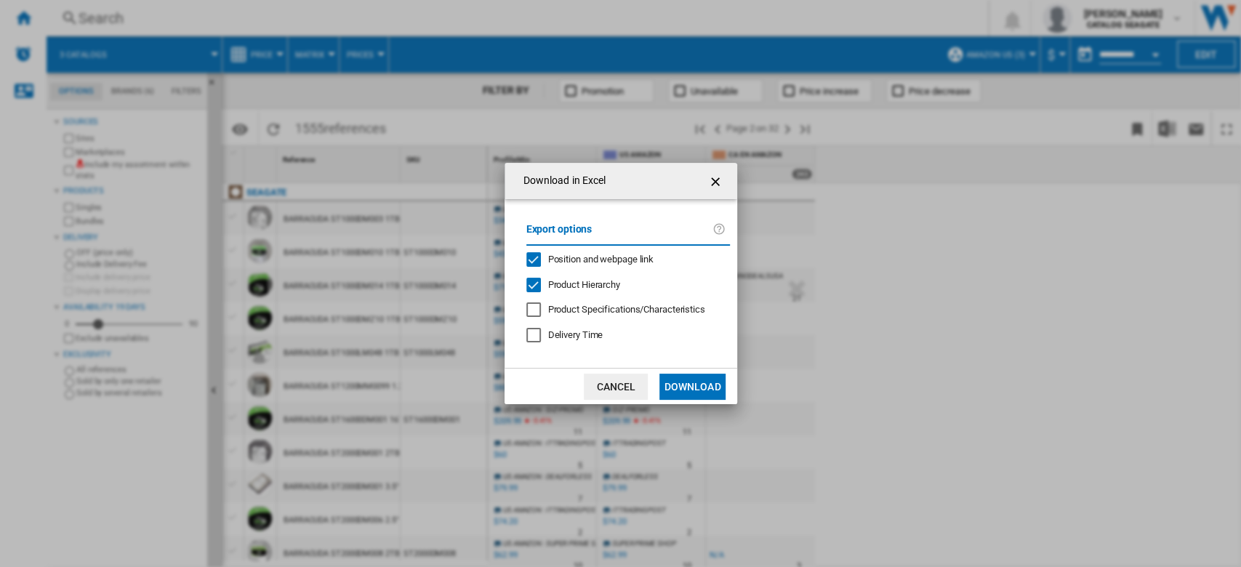
click at [569, 288] on span "Product Hierarchy" at bounding box center [584, 284] width 72 height 11
click at [612, 259] on span "Position and webpage link" at bounding box center [601, 259] width 106 height 11
click at [702, 389] on button "Download" at bounding box center [691, 387] width 65 height 26
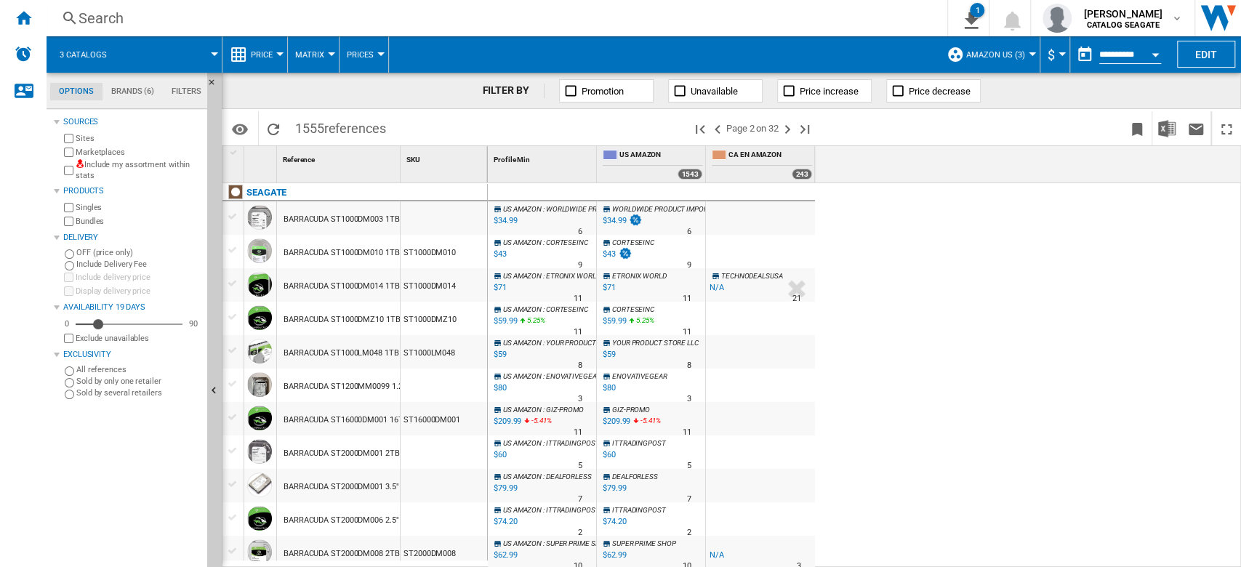
click at [1032, 271] on div "US AMAZON : WORLDWIDE PRODUCT IMPORTER -1.0 % $34.99 % N/A 6 US AMAZON : WORLDW…" at bounding box center [865, 375] width 754 height 385
click at [1126, 63] on md-datepicker "**********" at bounding box center [1122, 54] width 104 height 29
click at [1130, 55] on input "**********" at bounding box center [1130, 56] width 62 height 13
click at [1154, 54] on div "Open calendar" at bounding box center [1155, 55] width 7 height 4
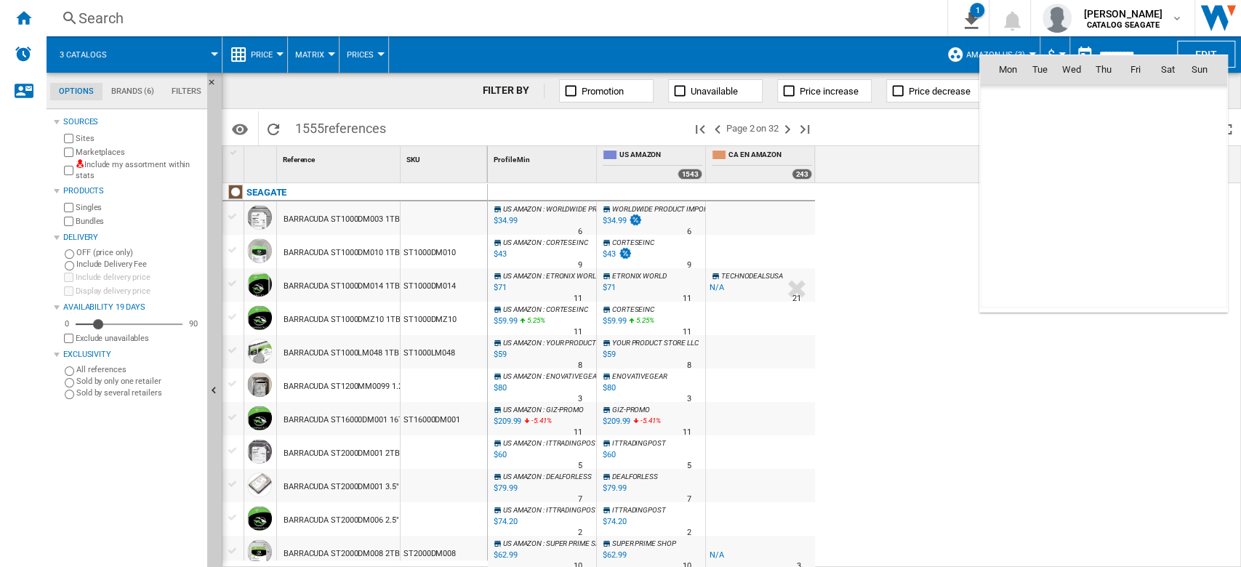
scroll to position [6936, 0]
click at [1175, 164] on span "13" at bounding box center [1167, 165] width 29 height 29
type input "**********"
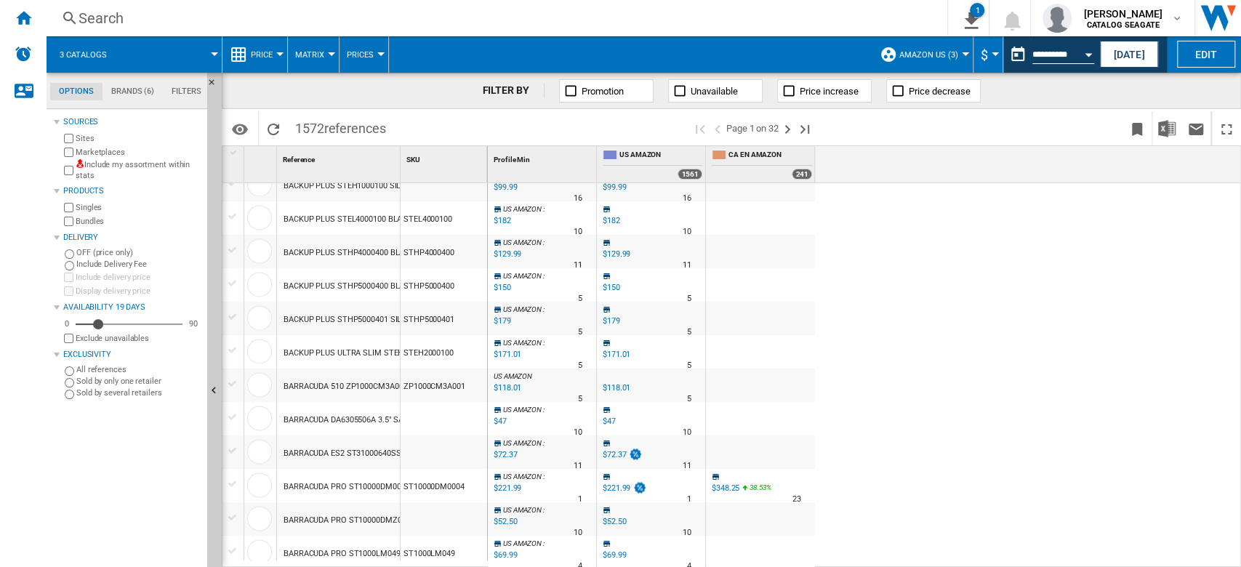
scroll to position [1243, 0]
click at [793, 130] on ng-md-icon "Next page" at bounding box center [787, 129] width 17 height 17
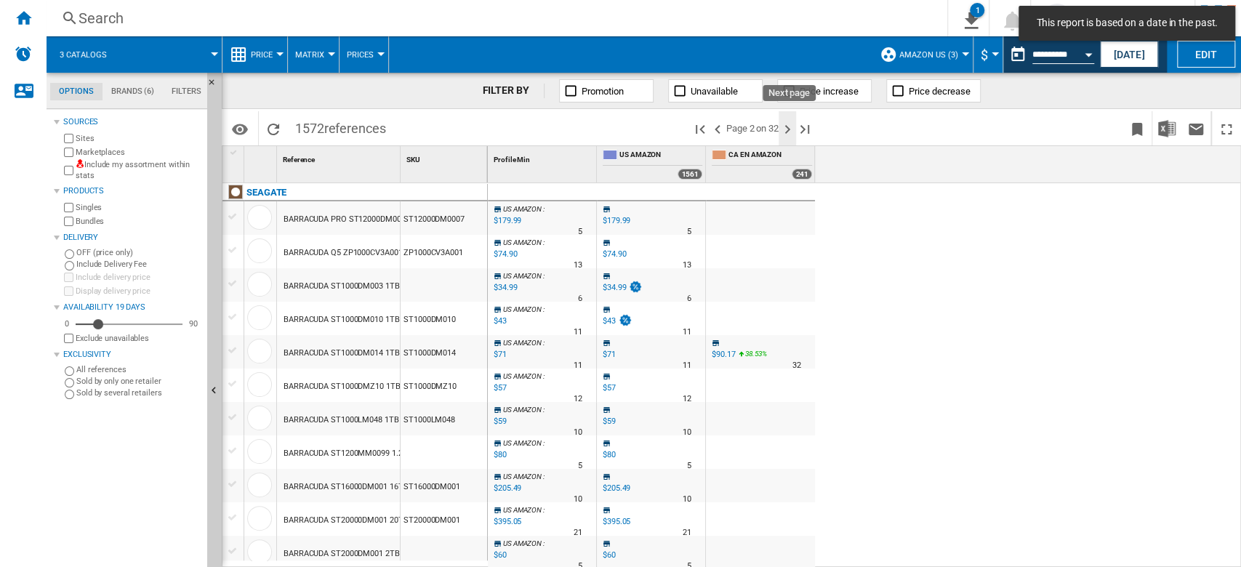
click at [791, 131] on ng-md-icon "Next page" at bounding box center [787, 129] width 17 height 17
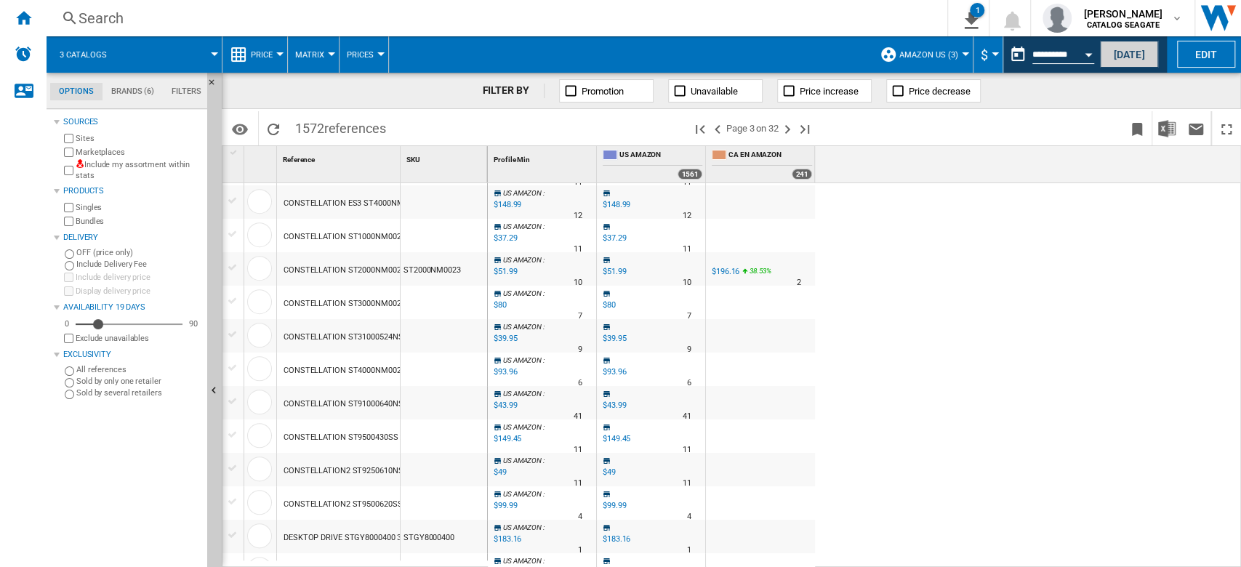
click at [1128, 61] on button "[DATE]" at bounding box center [1129, 54] width 58 height 27
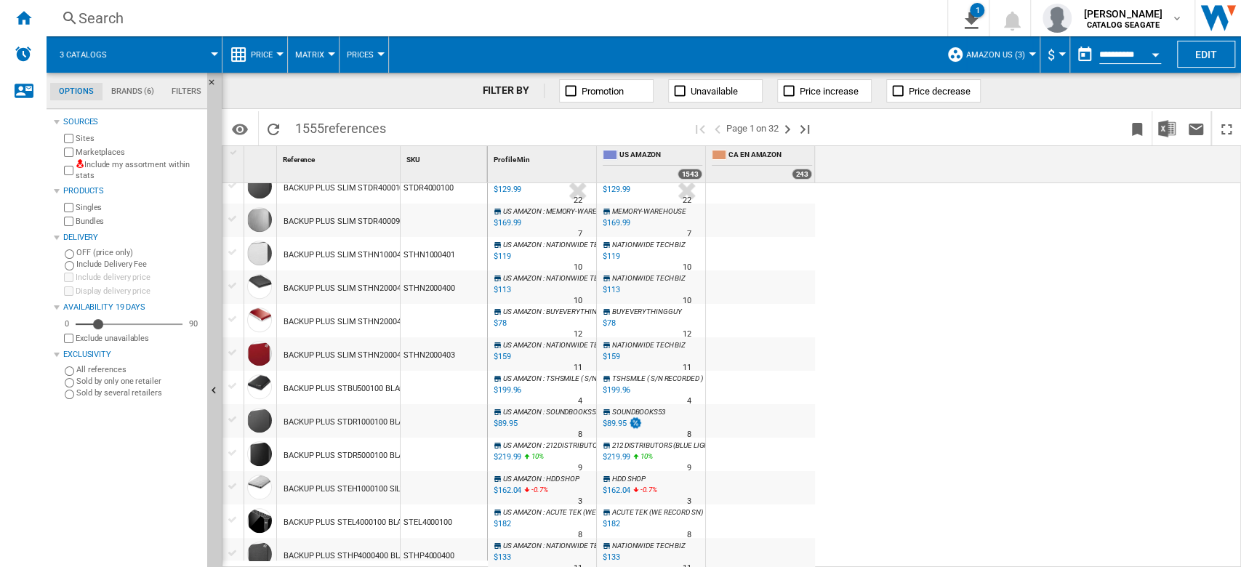
click at [1030, 55] on div at bounding box center [1032, 54] width 7 height 4
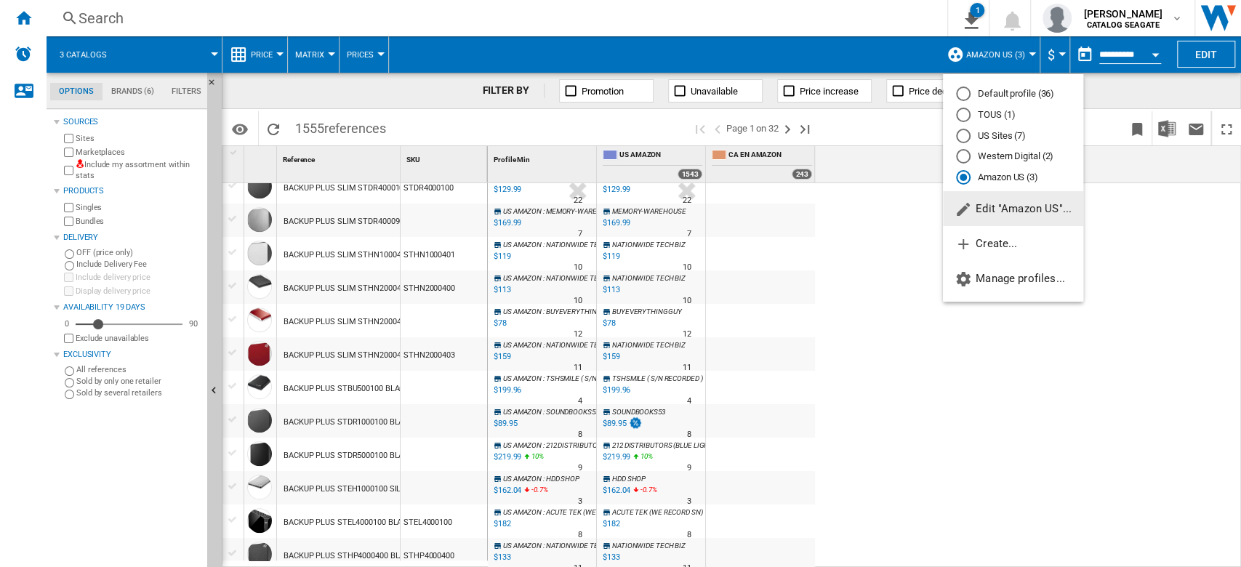
click at [1035, 218] on button "Edit "Amazon US"..." at bounding box center [1013, 208] width 140 height 35
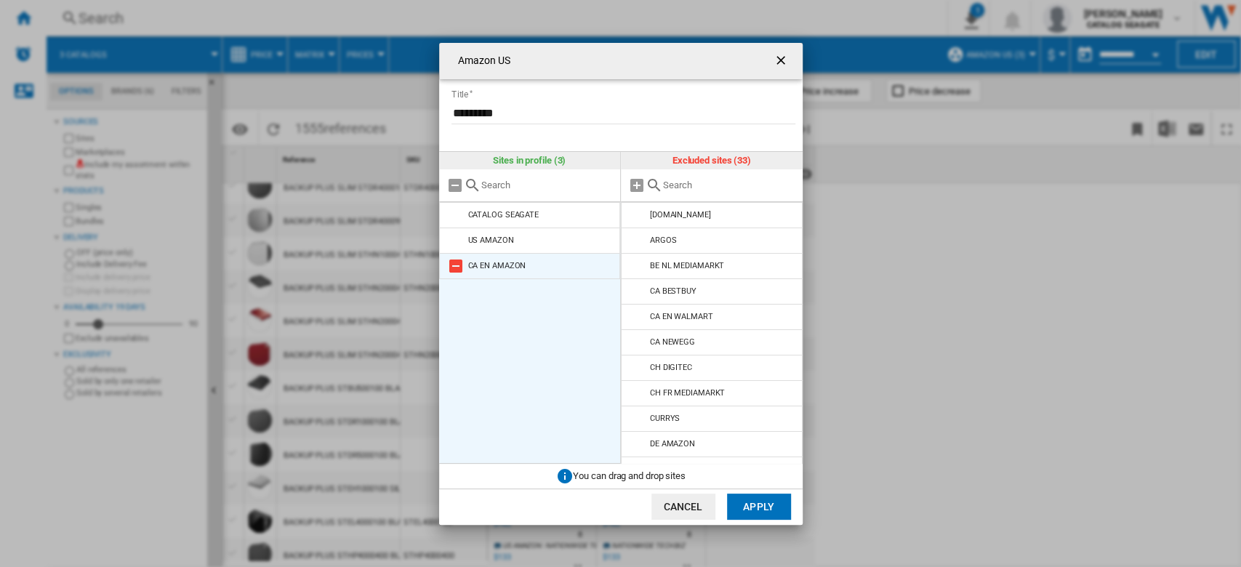
click at [455, 267] on md-icon "Amazon US ..." at bounding box center [455, 265] width 17 height 17
click at [751, 504] on button "Apply" at bounding box center [759, 507] width 64 height 26
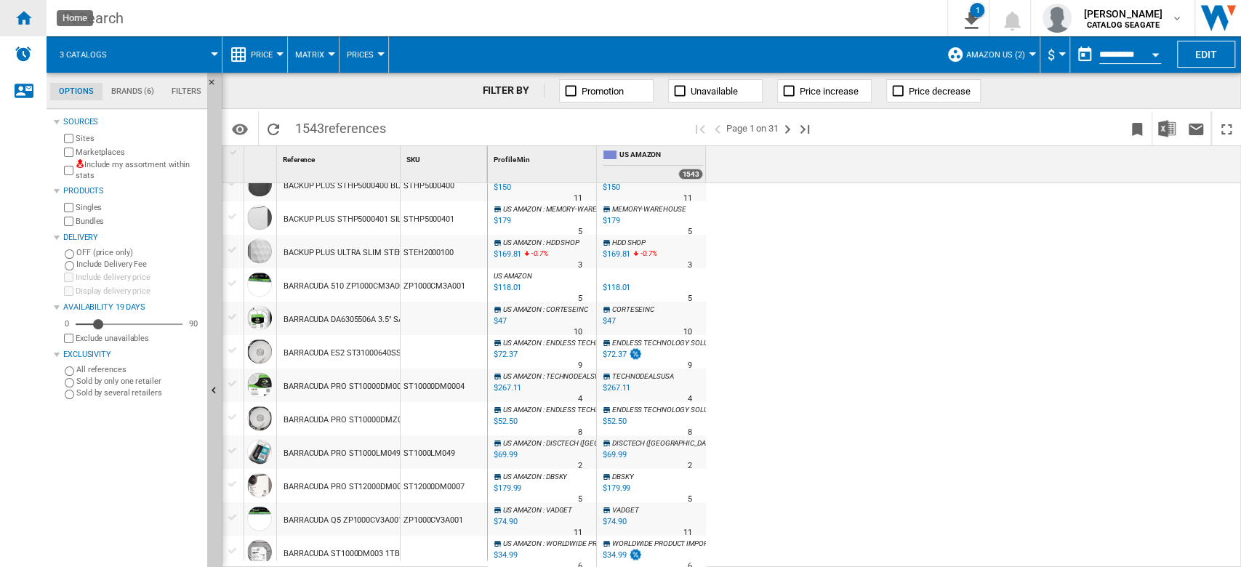
click at [18, 25] on ng-md-icon "Home" at bounding box center [23, 17] width 17 height 17
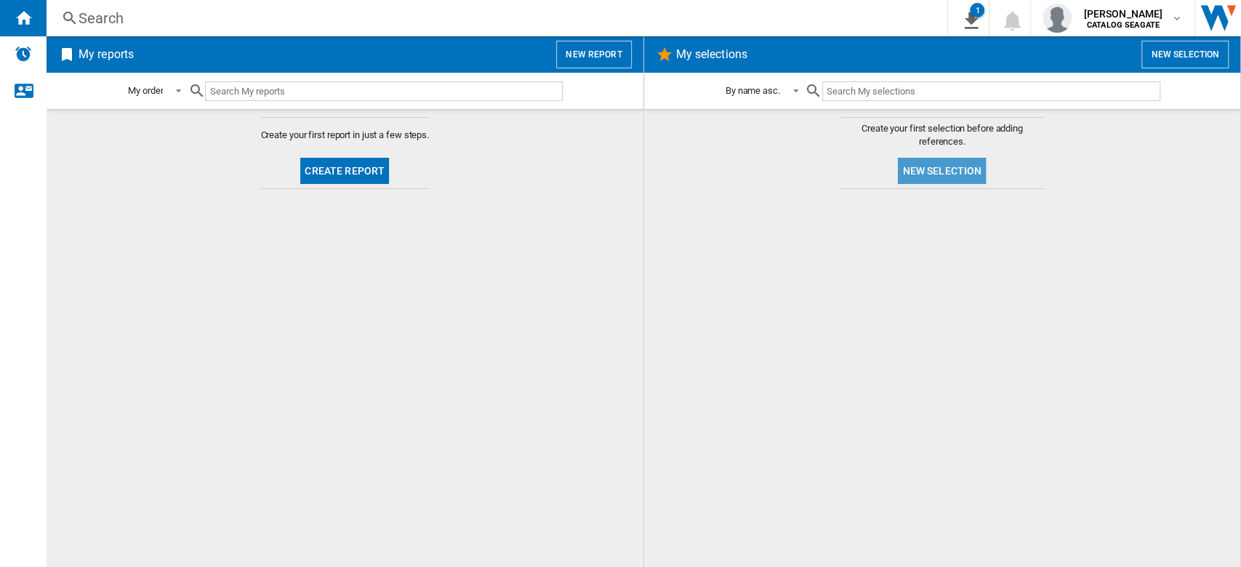
click at [942, 166] on button "New selection" at bounding box center [942, 171] width 88 height 26
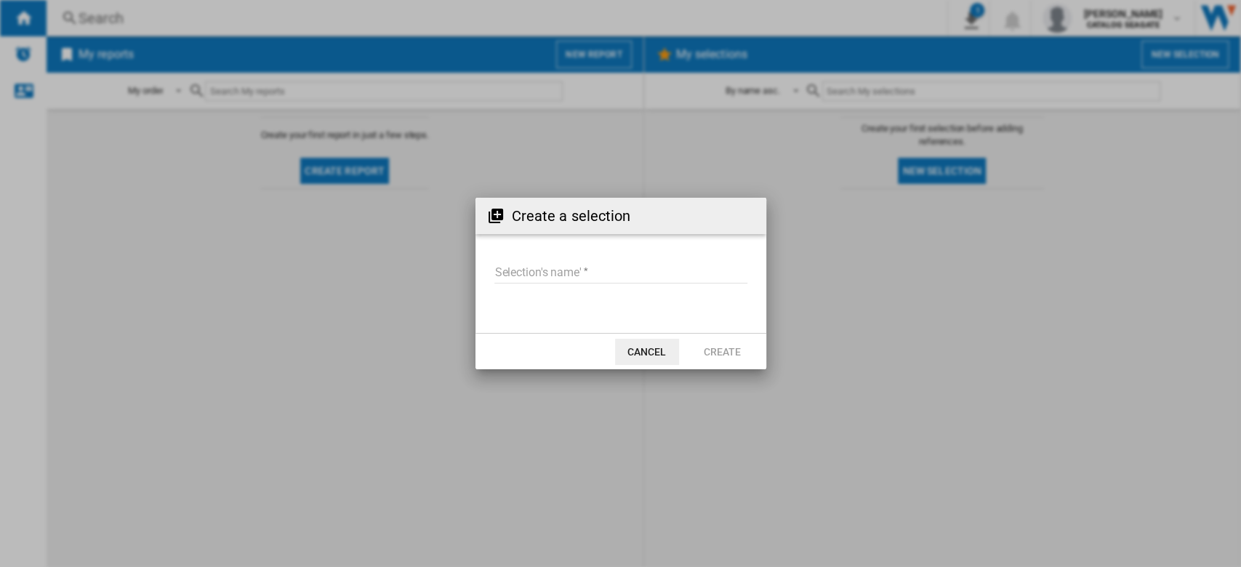
click at [563, 273] on input "Selection's name'" at bounding box center [620, 273] width 253 height 22
paste input "**********"
type input "**********"
click at [720, 340] on button "Create" at bounding box center [723, 352] width 64 height 26
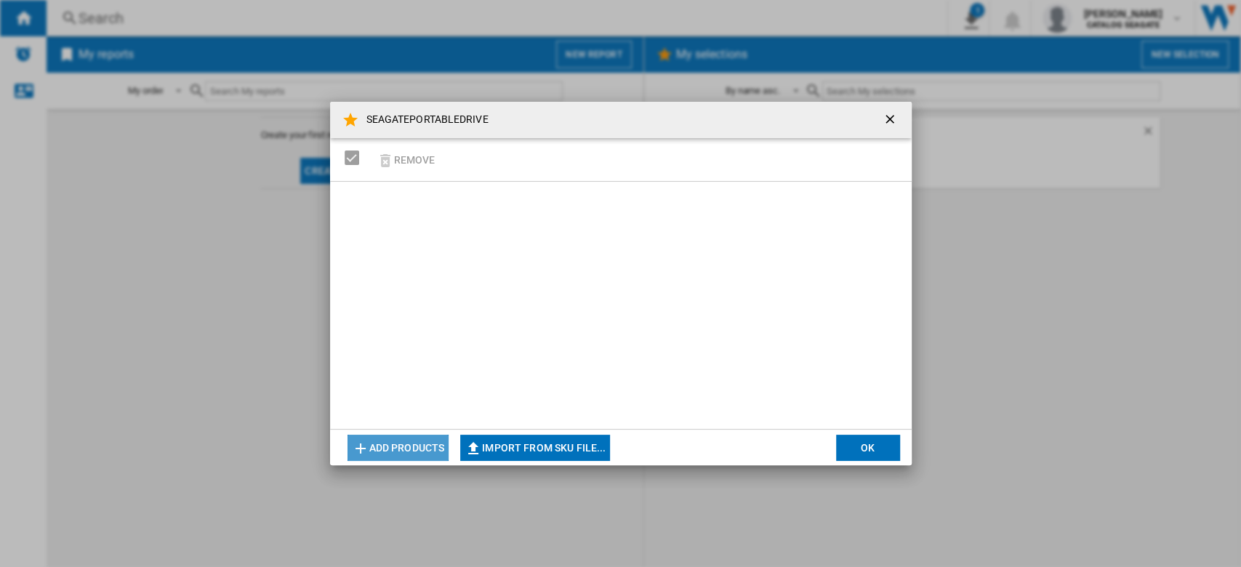
click at [422, 445] on button "Add products" at bounding box center [399, 448] width 102 height 26
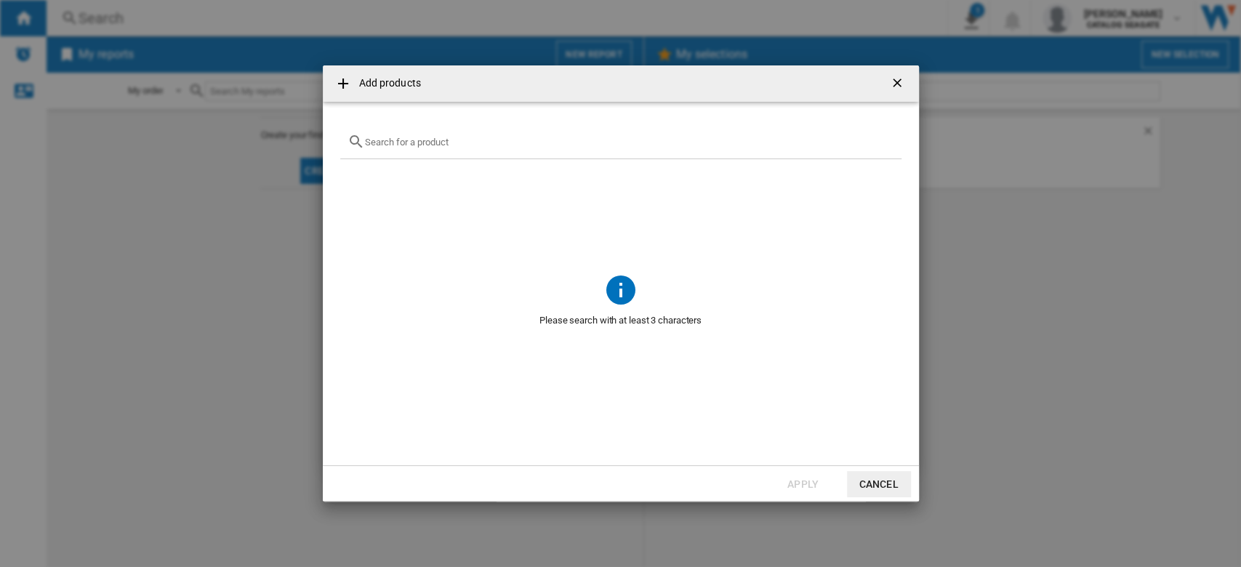
click at [537, 140] on input "text" at bounding box center [629, 142] width 529 height 11
paste input "STGX2000400"
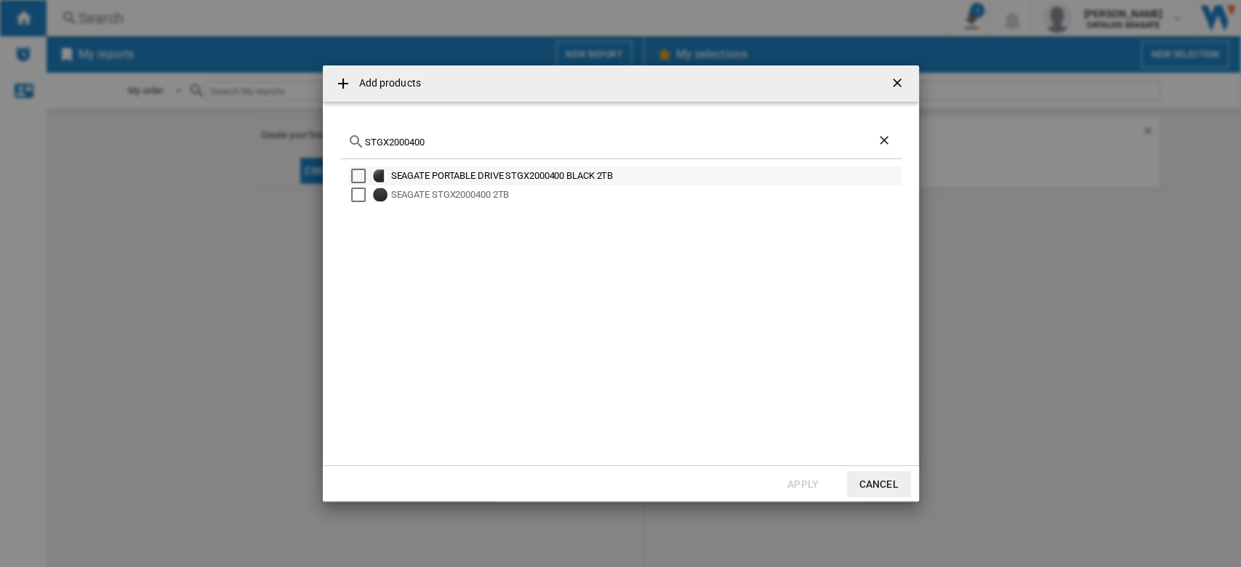
type input "STGX2000400"
click at [356, 172] on div "Select" at bounding box center [358, 176] width 15 height 15
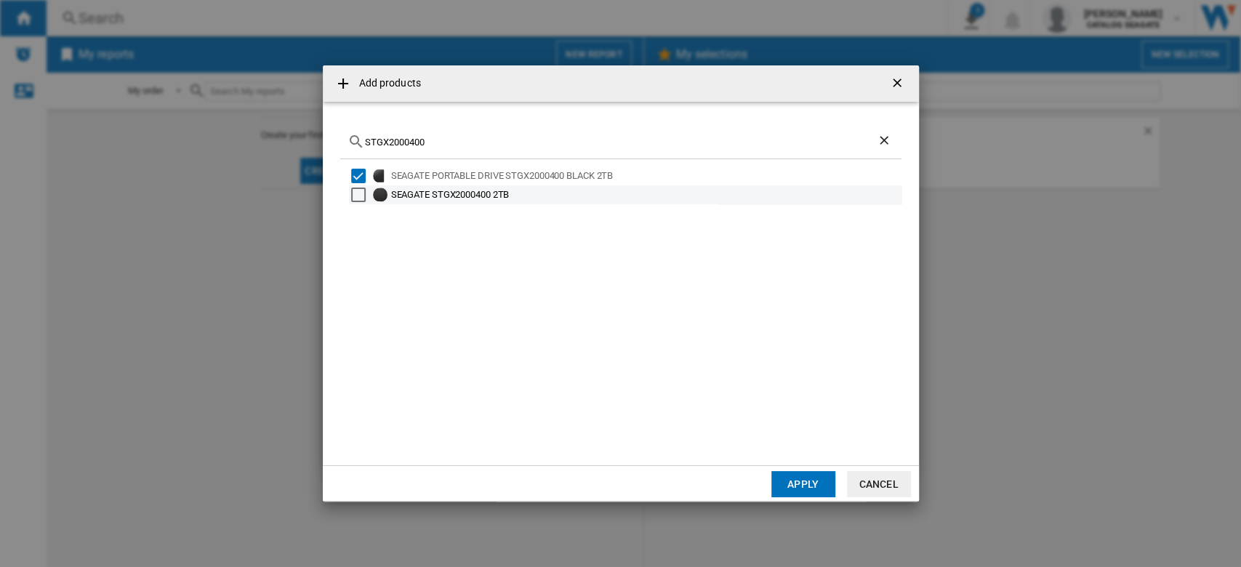
click at [358, 188] on div "Select" at bounding box center [358, 195] width 15 height 15
click at [355, 191] on div "Select" at bounding box center [358, 195] width 15 height 15
click at [798, 486] on button "Apply" at bounding box center [803, 484] width 64 height 26
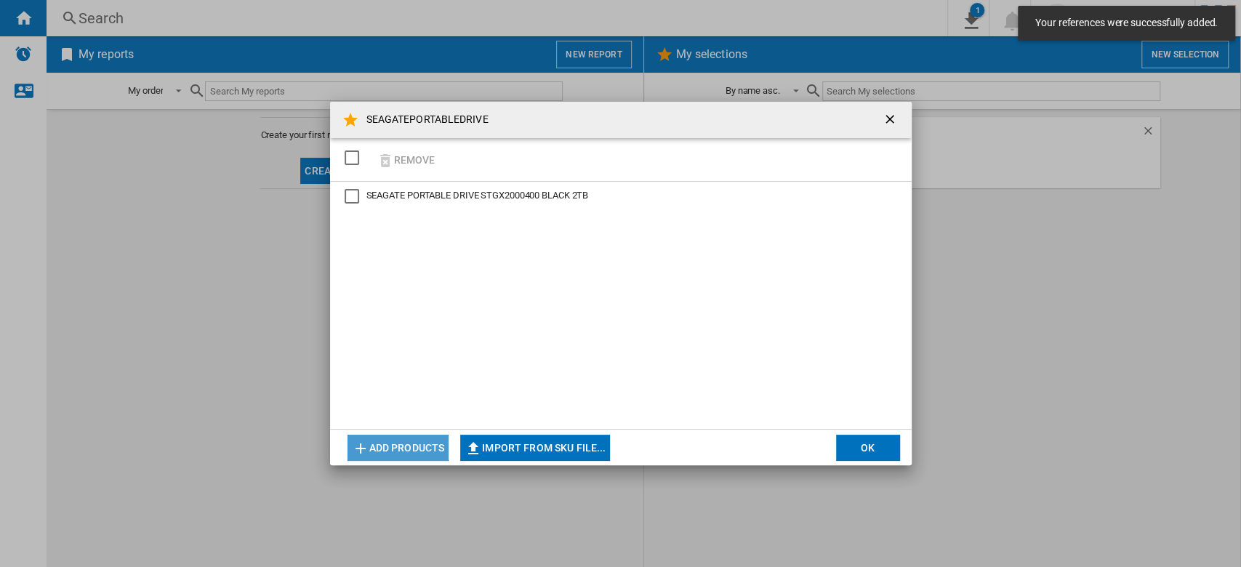
click at [410, 446] on button "Add products" at bounding box center [399, 448] width 102 height 26
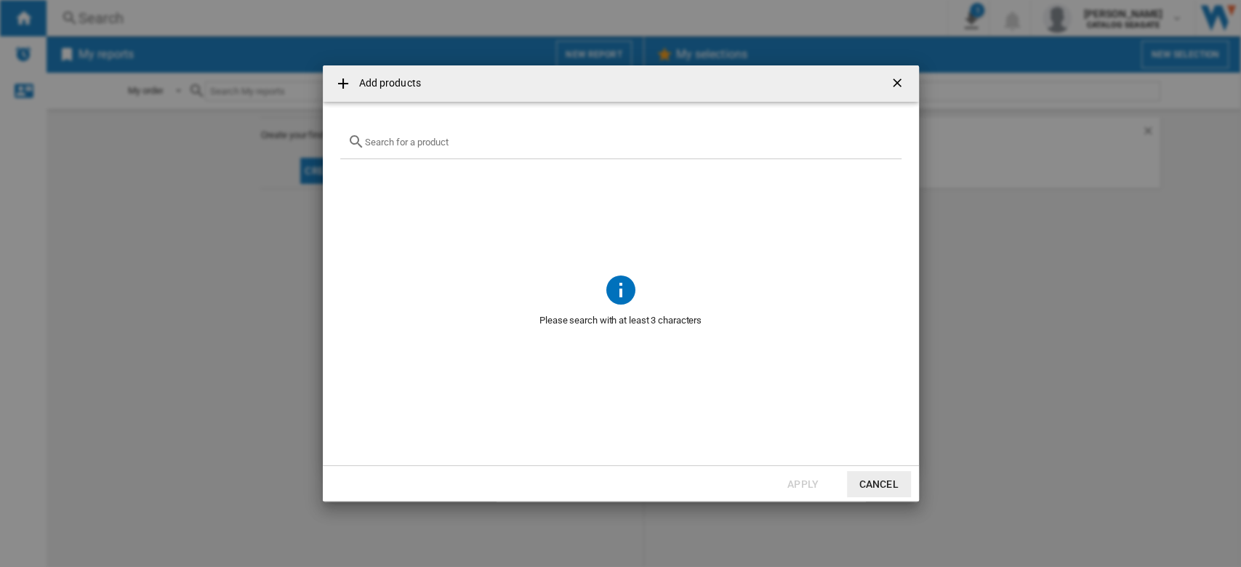
click at [411, 143] on input "Add products ..." at bounding box center [629, 142] width 529 height 11
paste input "WDBU6Y0020BBK"
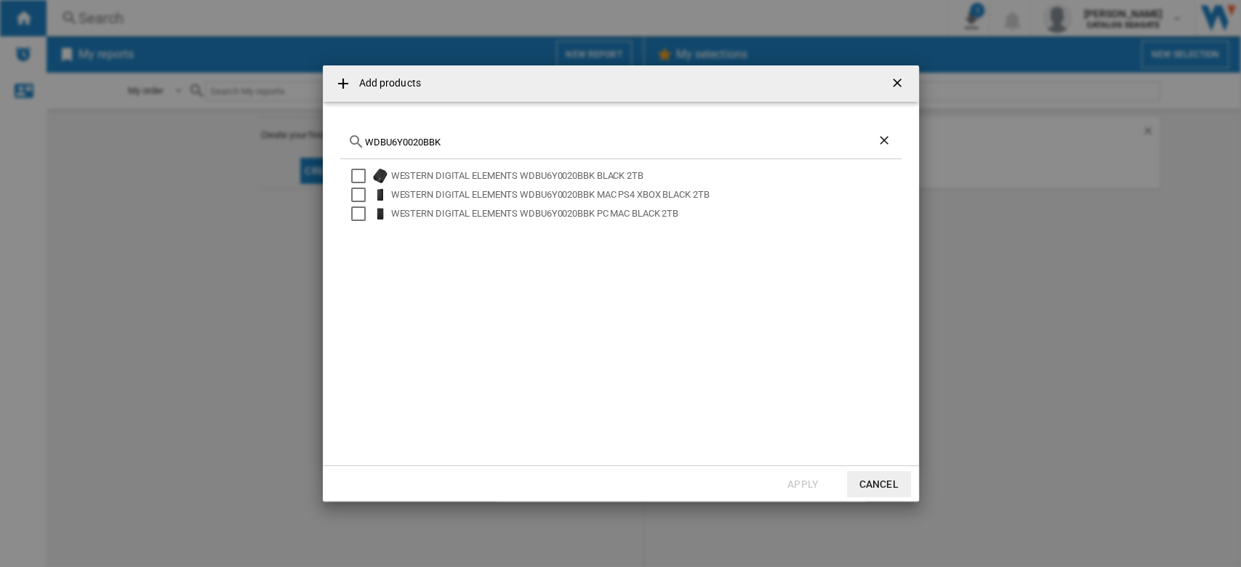
type input "WDBU6Y0020BBK"
click at [899, 88] on ng-md-icon "getI18NText('BUTTONS.CLOSE_DIALOG')" at bounding box center [898, 84] width 17 height 17
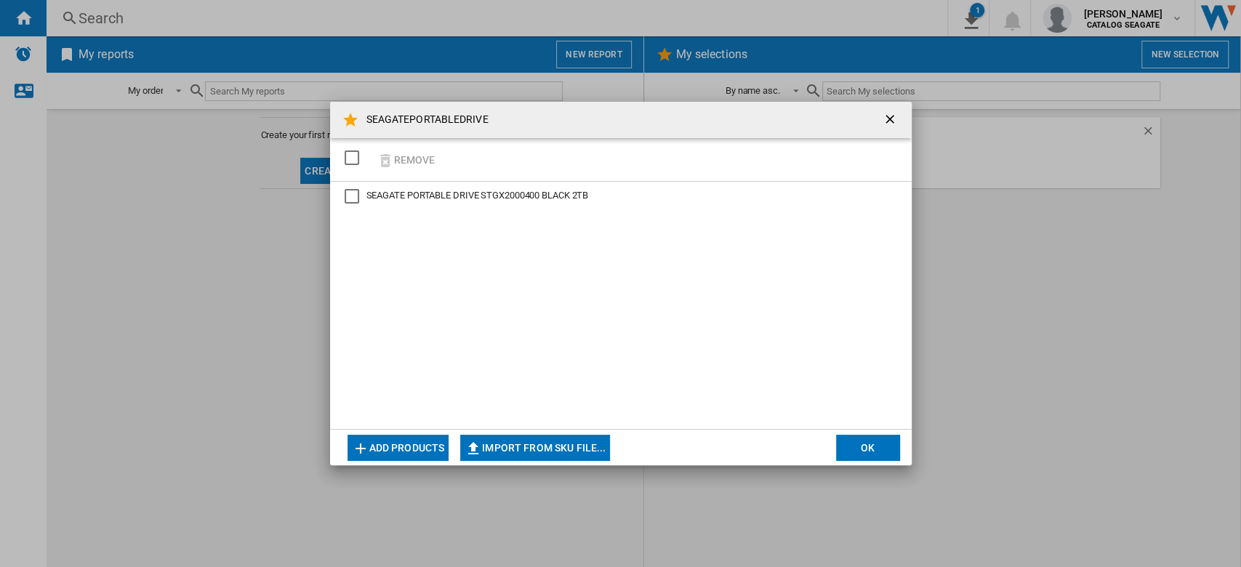
click at [352, 196] on div "SEAGATE PORTABLE DRIVE STGX2000400 BLACK 2TB" at bounding box center [352, 196] width 15 height 15
click at [409, 152] on button "Remove" at bounding box center [406, 160] width 68 height 34
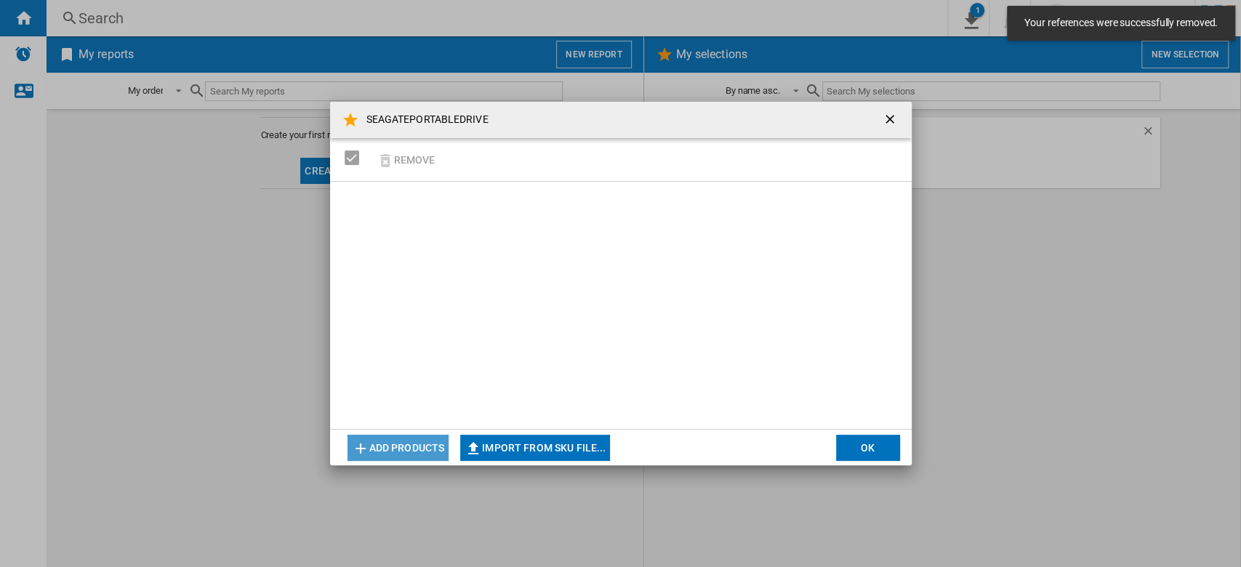
click at [409, 441] on button "Add products" at bounding box center [399, 448] width 102 height 26
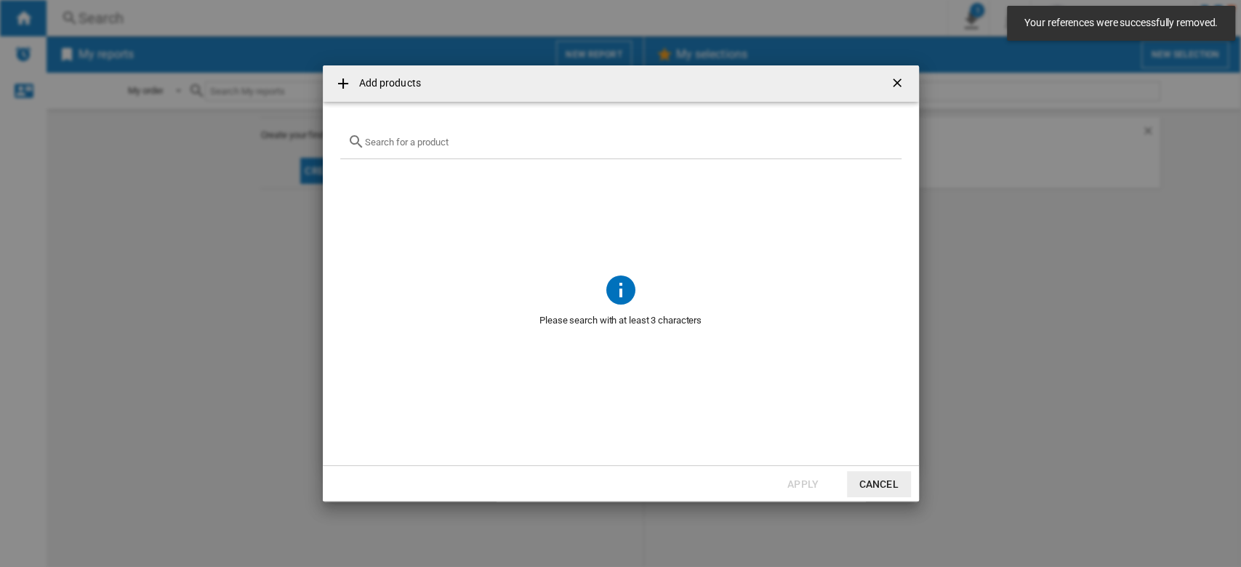
click at [472, 143] on input "Add products ..." at bounding box center [629, 142] width 529 height 11
paste input "STGX4000400"
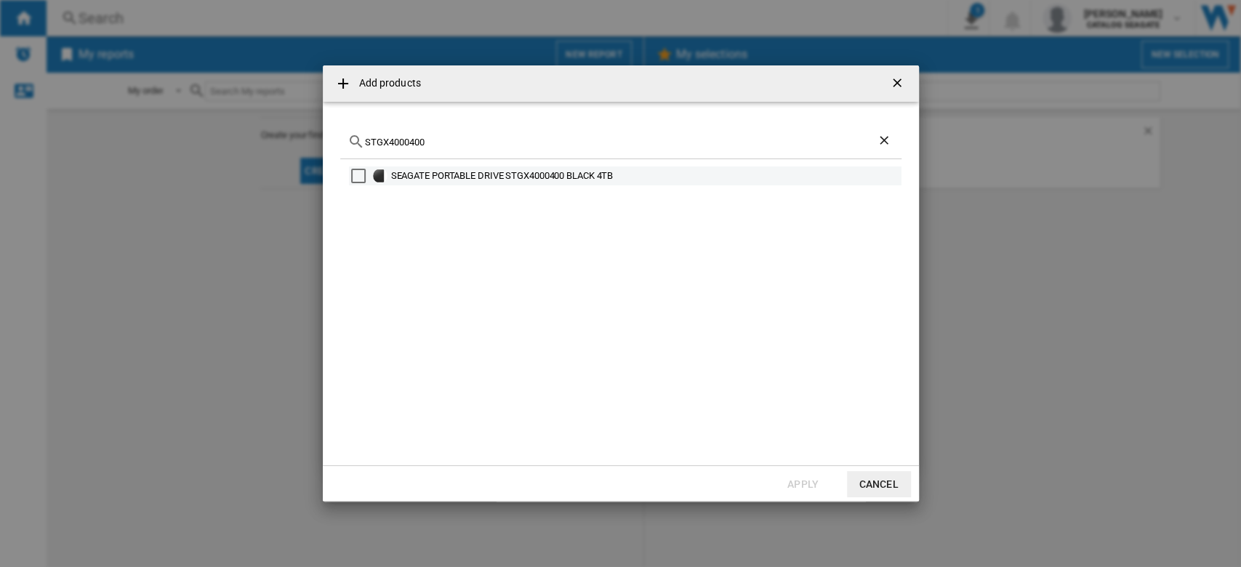
type input "STGX4000400"
click at [367, 176] on md-checkbox "Select" at bounding box center [362, 176] width 22 height 15
click at [803, 481] on button "Apply" at bounding box center [803, 484] width 64 height 26
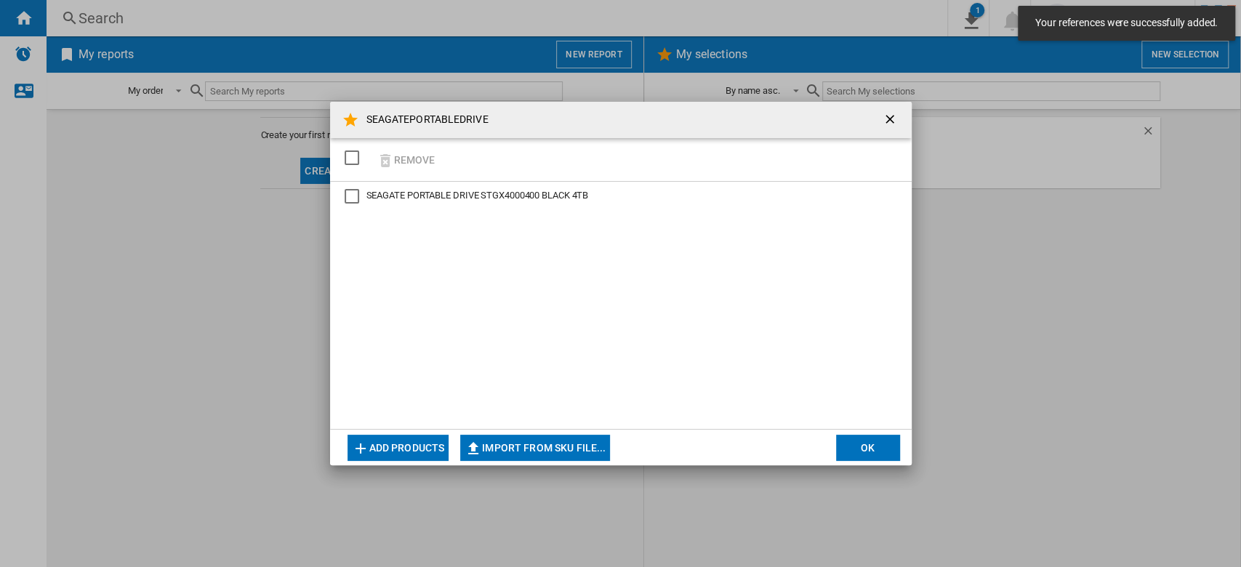
click at [403, 451] on button "Add products" at bounding box center [399, 448] width 102 height 26
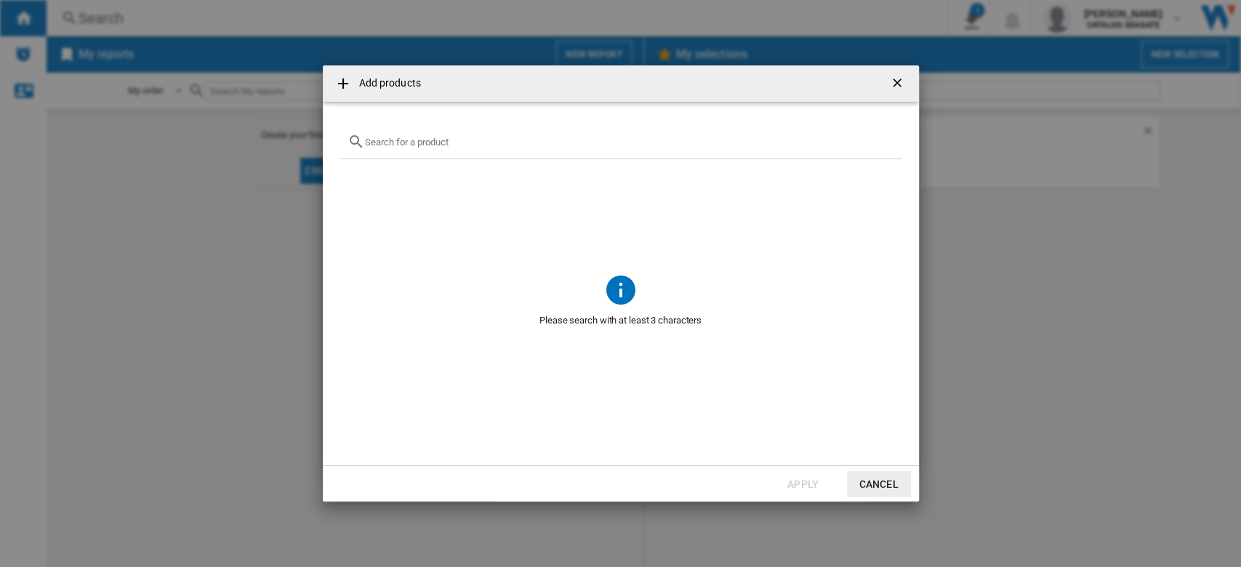
click at [395, 143] on input "Add products ..." at bounding box center [629, 142] width 529 height 11
paste input "WDBU6Y0040BBK"
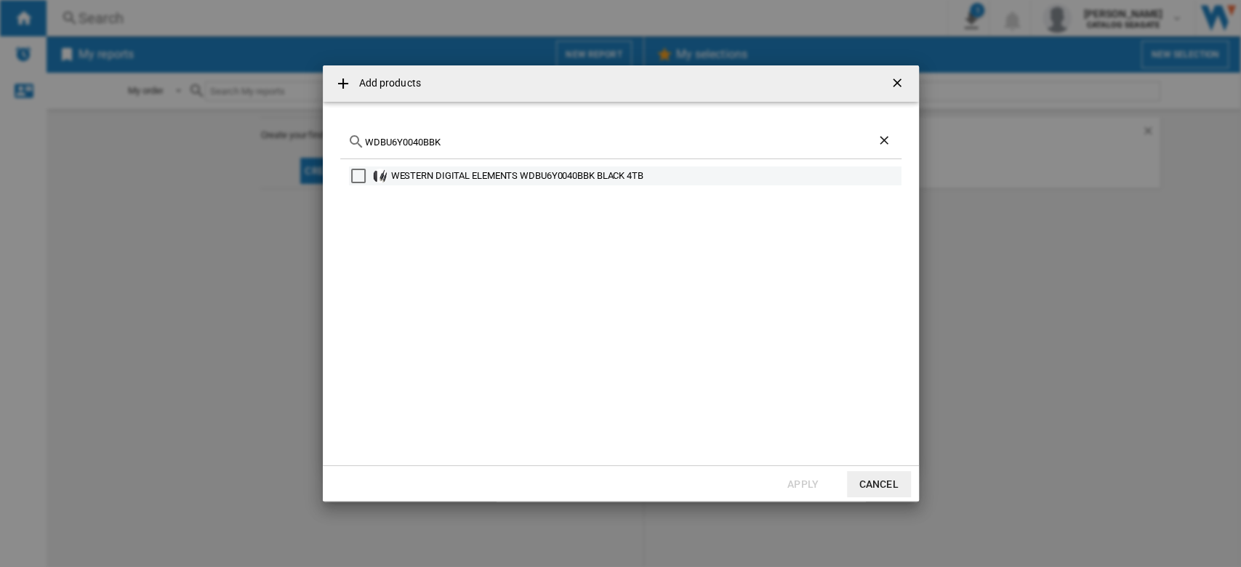
type input "WDBU6Y0040BBK"
click at [358, 176] on div "Select" at bounding box center [358, 176] width 15 height 15
click at [798, 489] on button "Apply" at bounding box center [803, 484] width 64 height 26
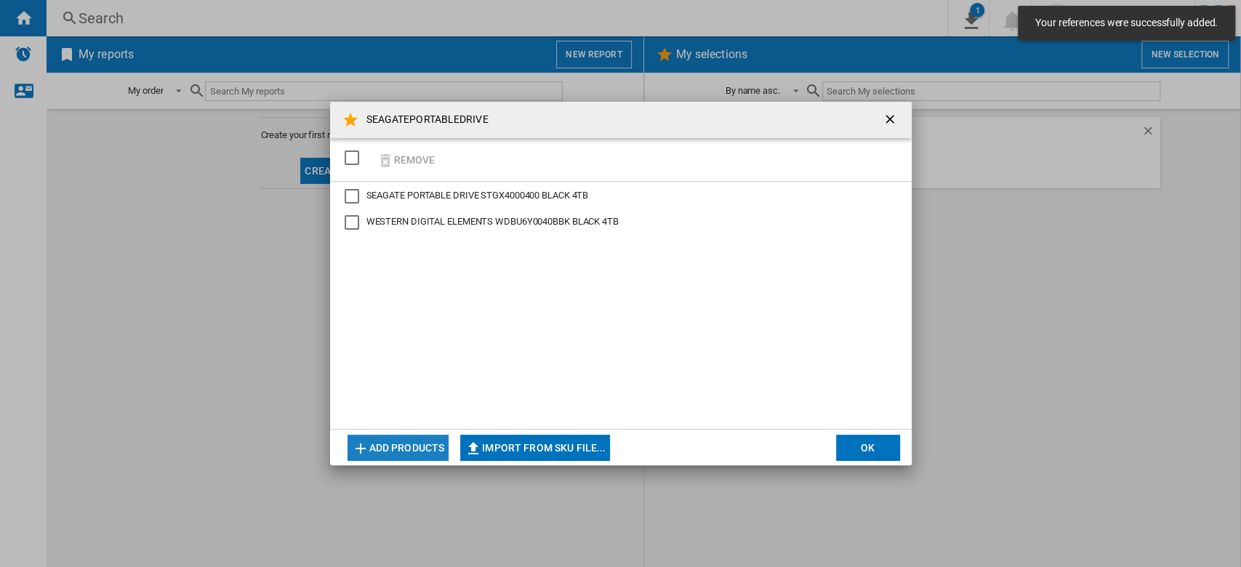
click at [409, 443] on button "Add products" at bounding box center [399, 448] width 102 height 26
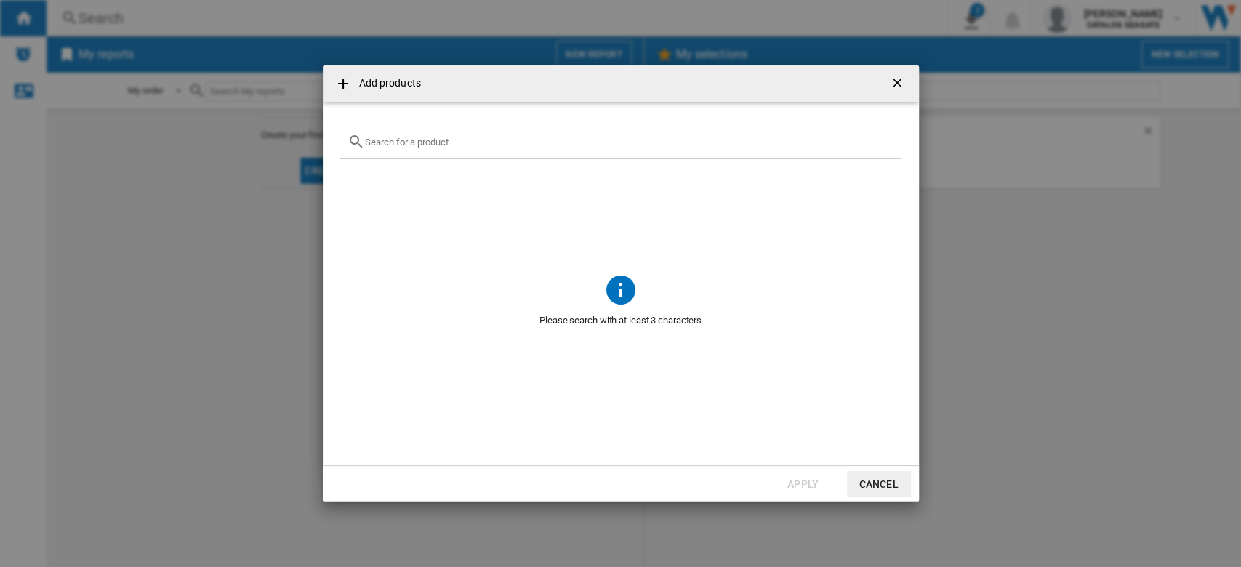
click at [461, 143] on input "Add products ..." at bounding box center [629, 142] width 529 height 11
paste input "WDBJRT0040BBK"
drag, startPoint x: 460, startPoint y: 143, endPoint x: 348, endPoint y: 169, distance: 115.0
click at [329, 142] on md-dialog-content "WDBJRT0040BBK No reference matches your query" at bounding box center [621, 284] width 596 height 364
paste input "HDTB540XK3CA"
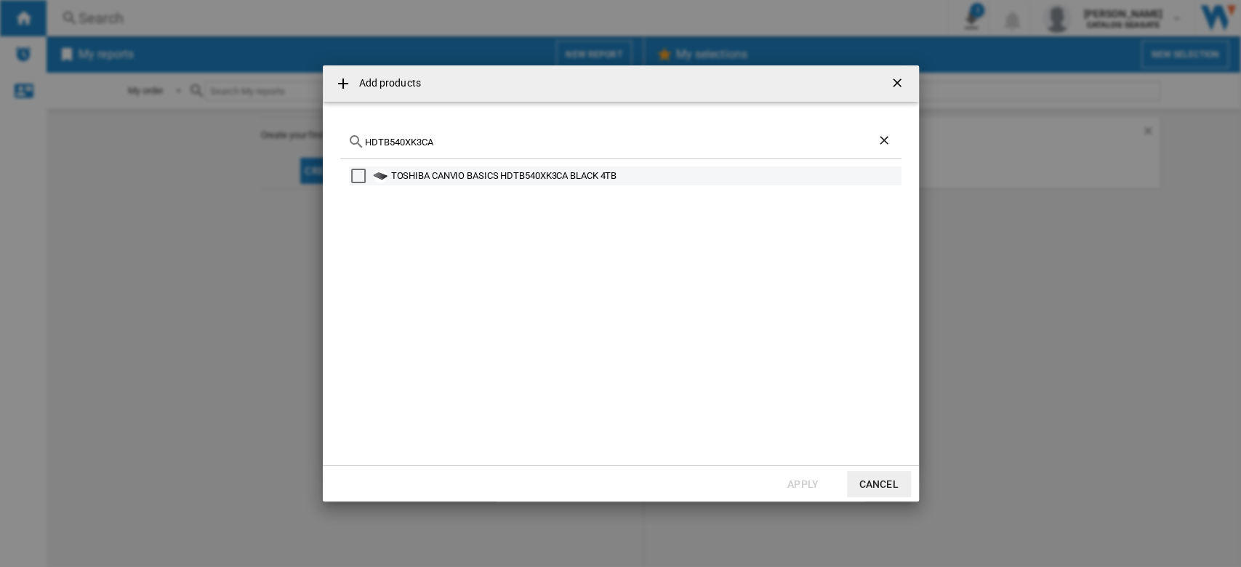
type input "HDTB540XK3CA"
click at [366, 177] on md-checkbox "Select" at bounding box center [362, 176] width 22 height 15
click at [792, 482] on button "Apply" at bounding box center [803, 484] width 64 height 26
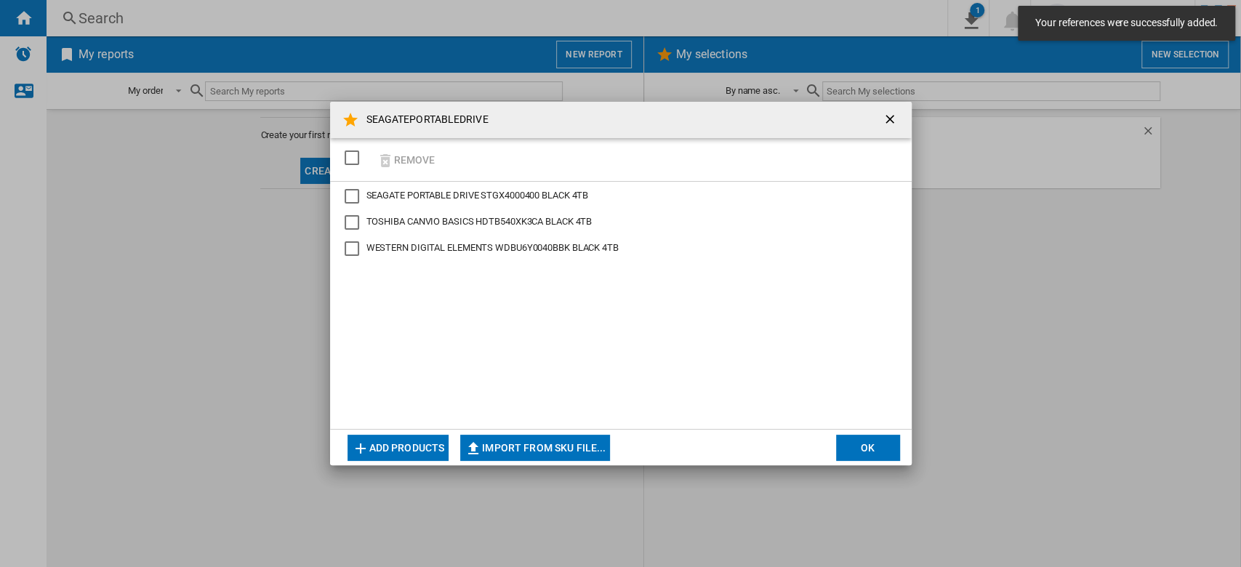
click at [425, 446] on button "Add products" at bounding box center [399, 448] width 102 height 26
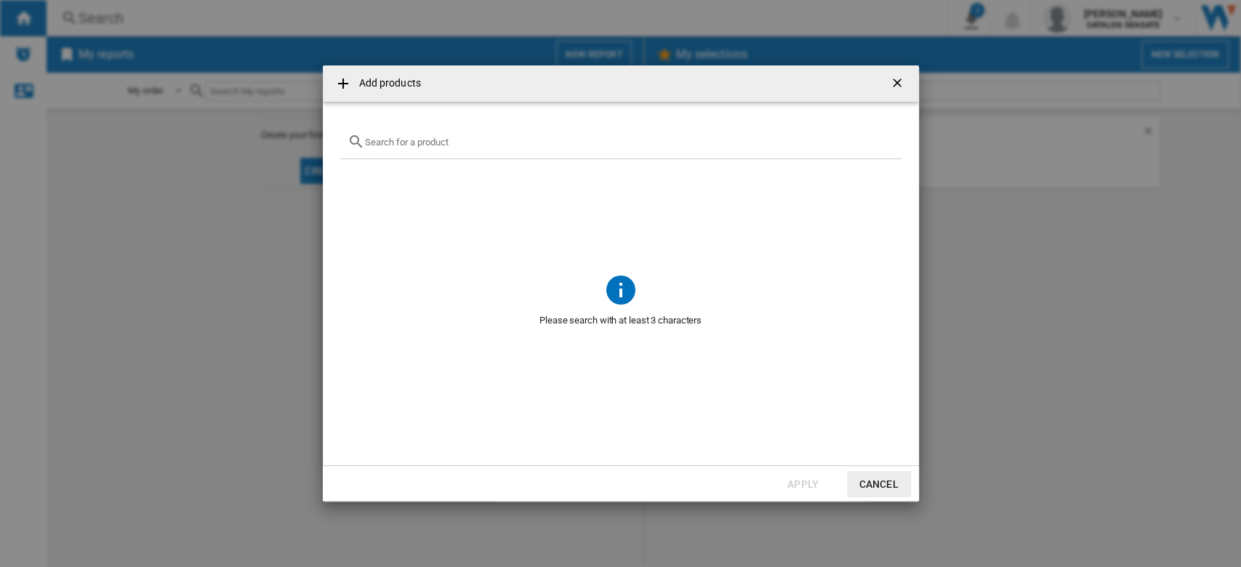
click at [488, 145] on input "Add products ..." at bounding box center [629, 142] width 529 height 11
paste input "HDTB540EK3CB"
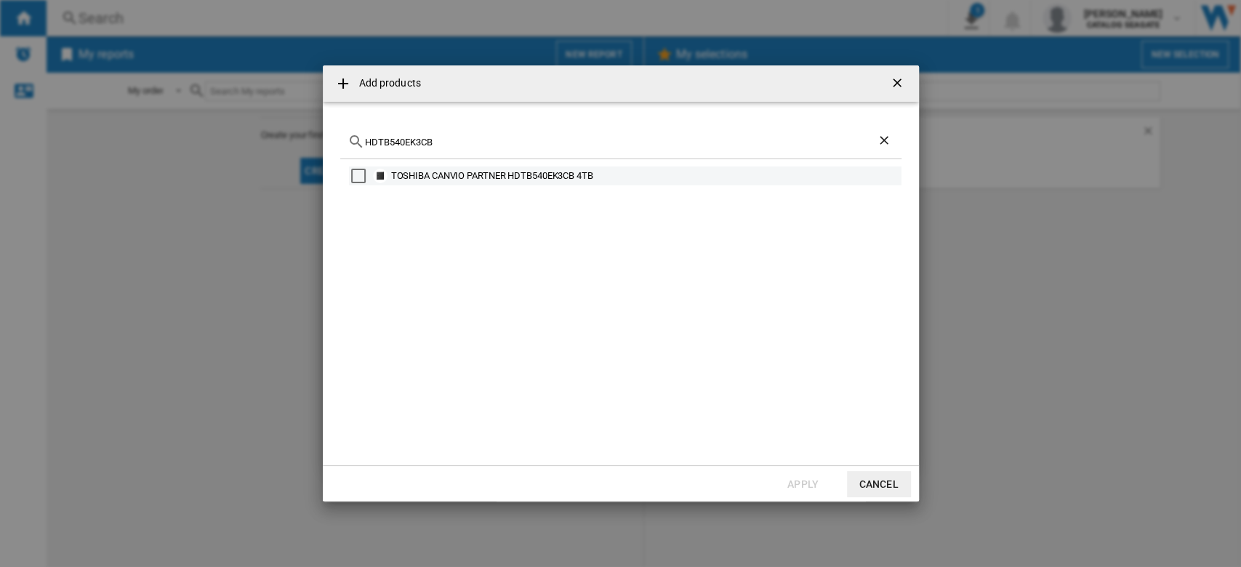
type input "HDTB540EK3CB"
click at [361, 176] on div "Select" at bounding box center [358, 176] width 15 height 15
click at [812, 478] on button "Apply" at bounding box center [803, 484] width 64 height 26
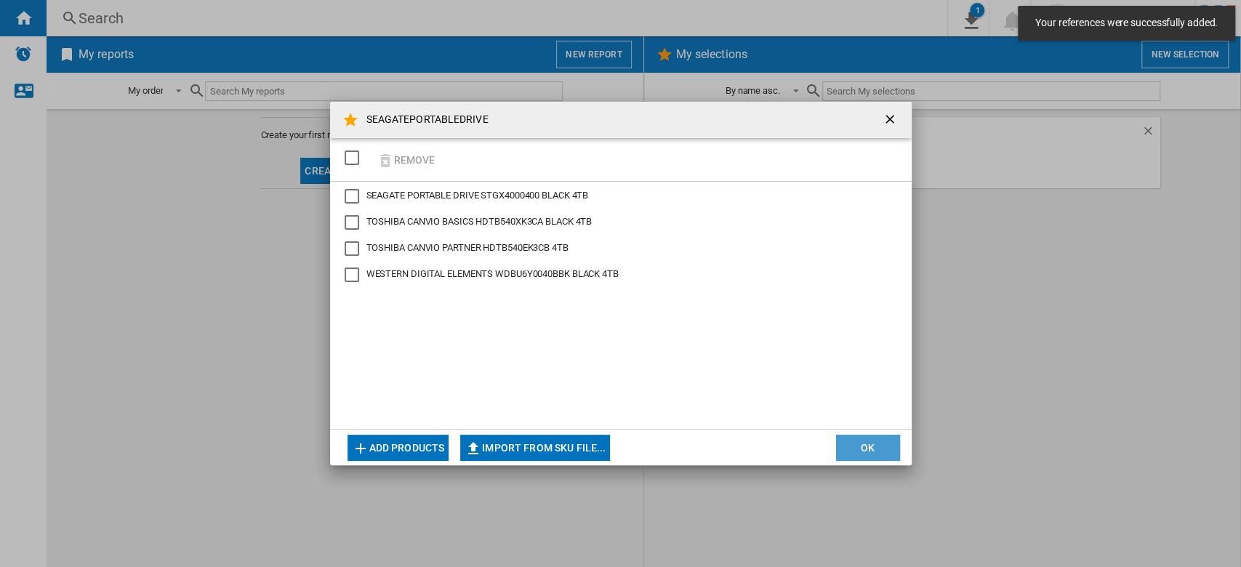
click at [867, 450] on button "OK" at bounding box center [868, 448] width 64 height 26
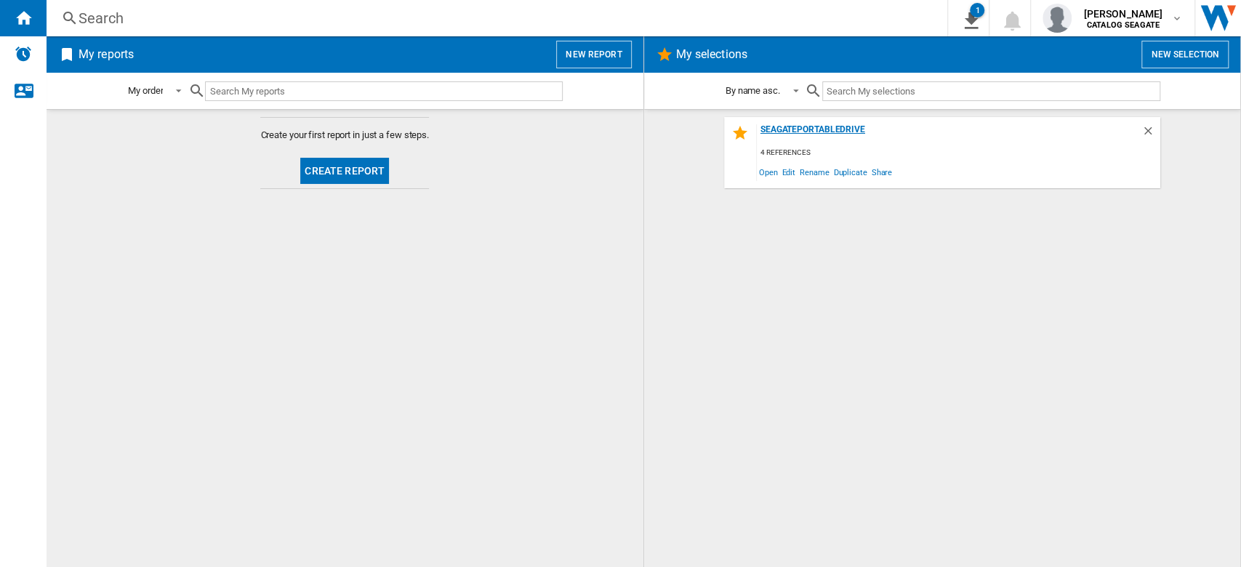
click at [831, 127] on div "SEAGATEPORTABLEDRIVE" at bounding box center [949, 134] width 385 height 20
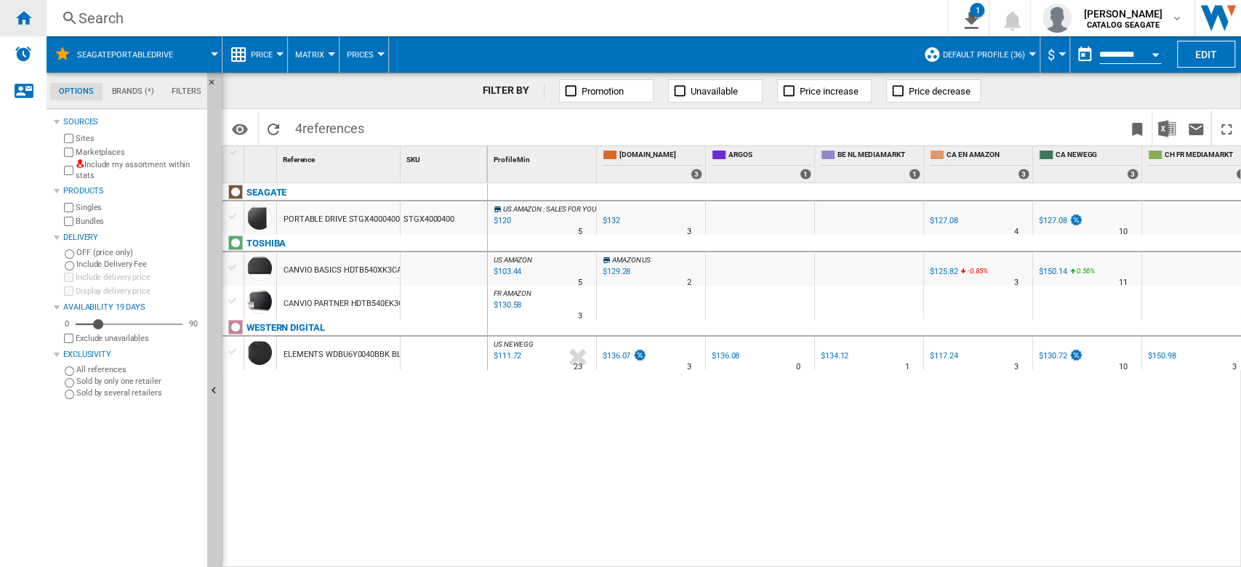
click at [23, 23] on ng-md-icon "Home" at bounding box center [23, 17] width 17 height 17
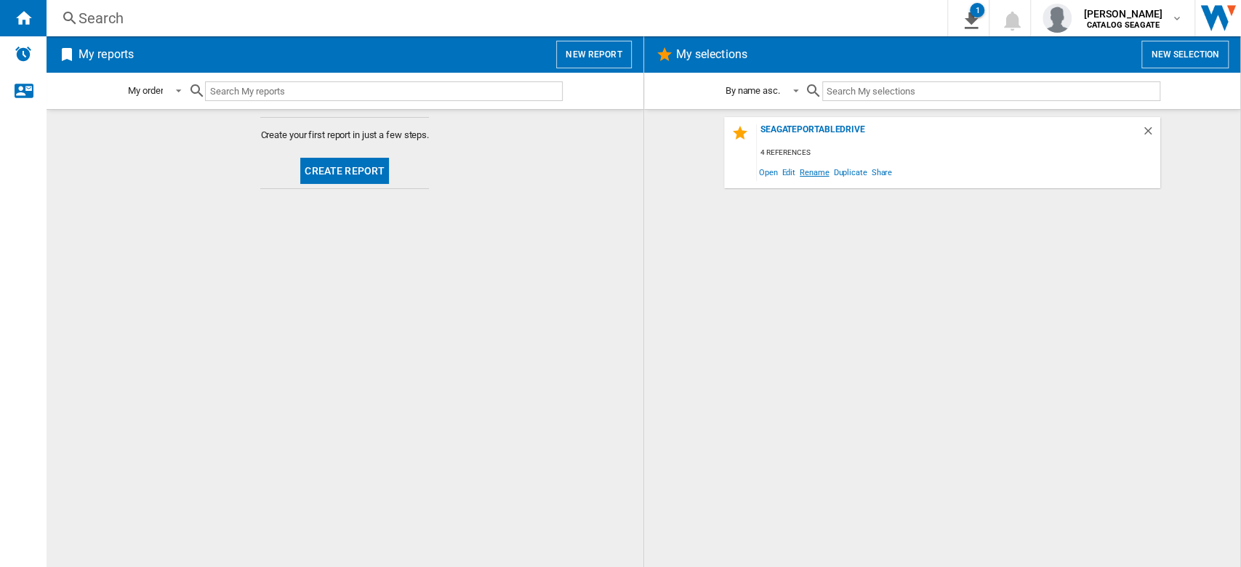
click at [819, 171] on span "Rename" at bounding box center [814, 172] width 33 height 20
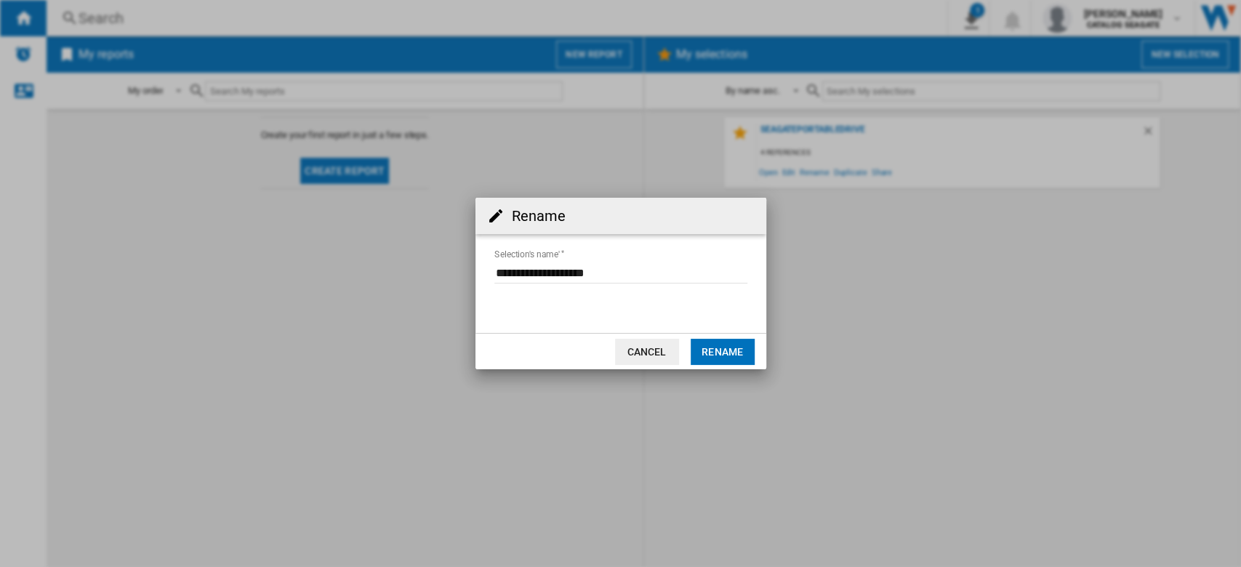
click at [648, 267] on input "Selection's name'" at bounding box center [620, 273] width 253 height 22
type input "**********"
click at [746, 348] on button "Rename" at bounding box center [723, 352] width 64 height 26
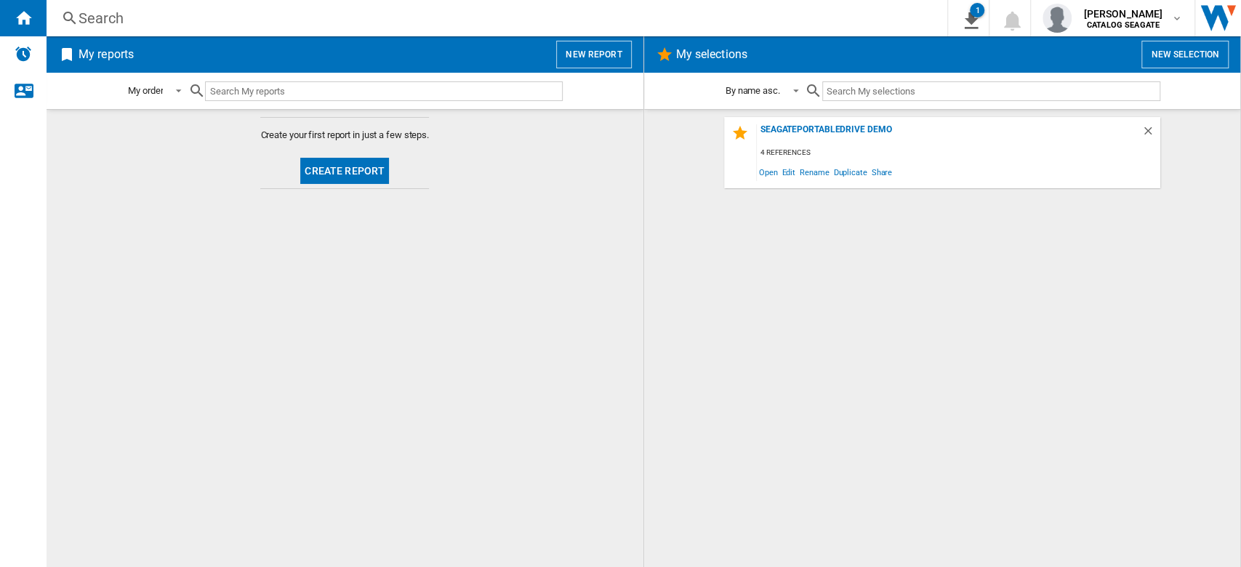
click at [374, 169] on button "Create report" at bounding box center [344, 171] width 89 height 26
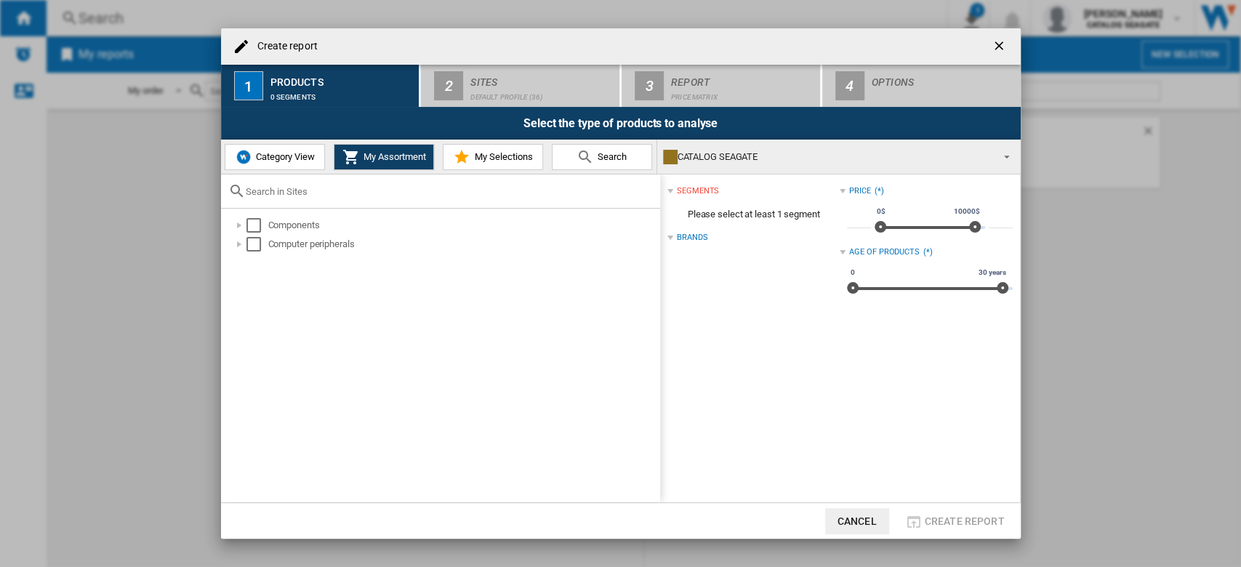
click at [299, 159] on span "Category View" at bounding box center [283, 156] width 63 height 11
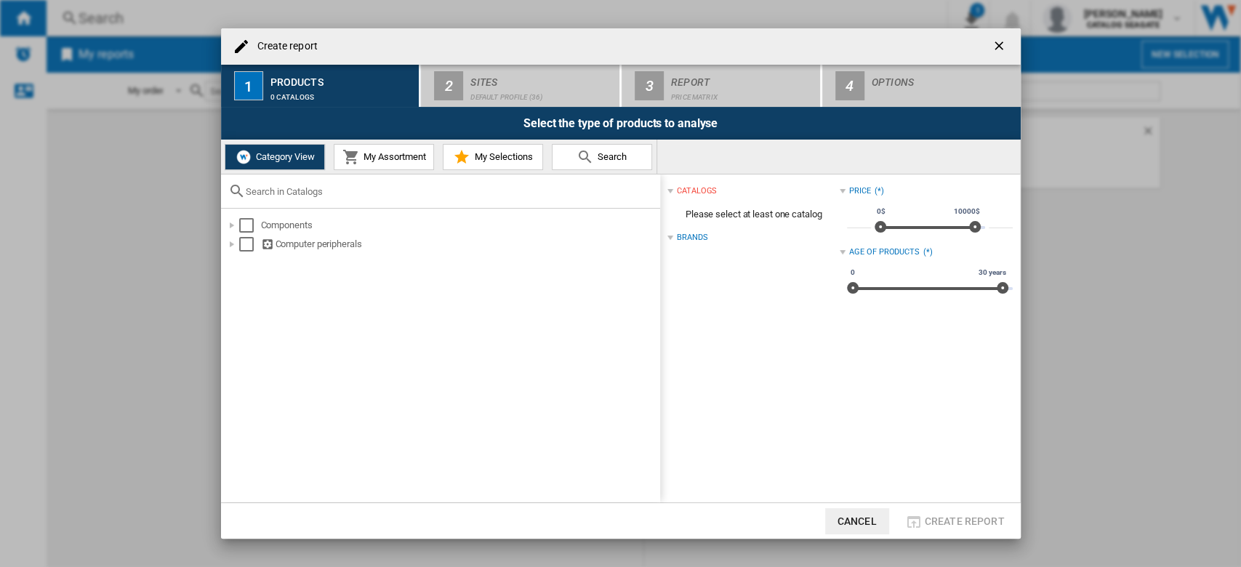
click at [411, 156] on span "My Assortment" at bounding box center [393, 156] width 66 height 11
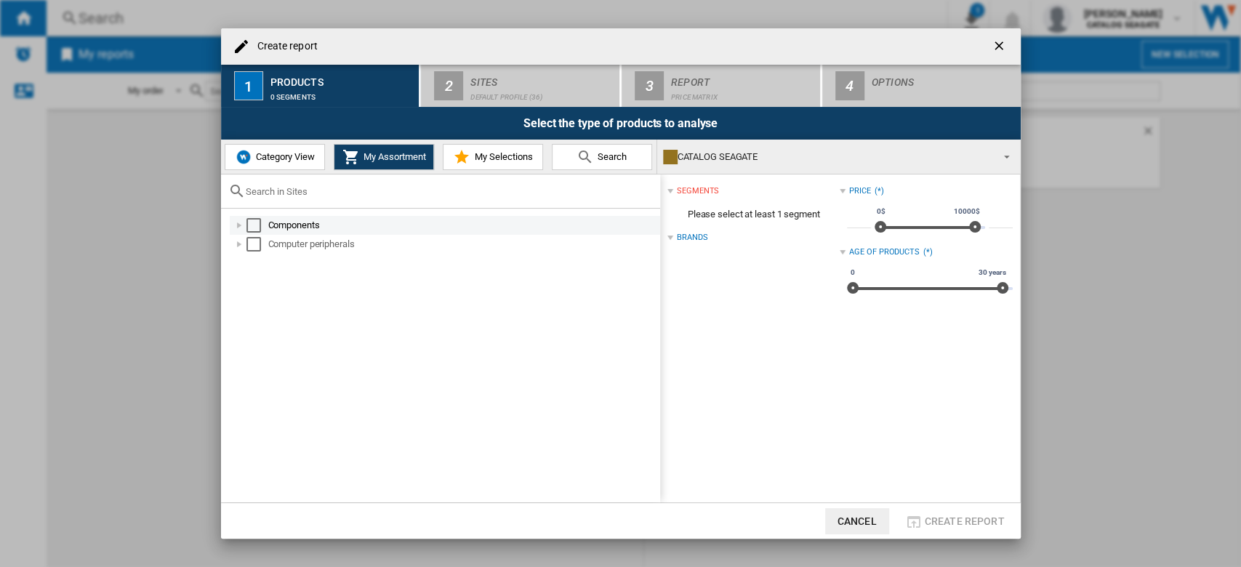
click at [259, 224] on div "Select" at bounding box center [253, 225] width 15 height 15
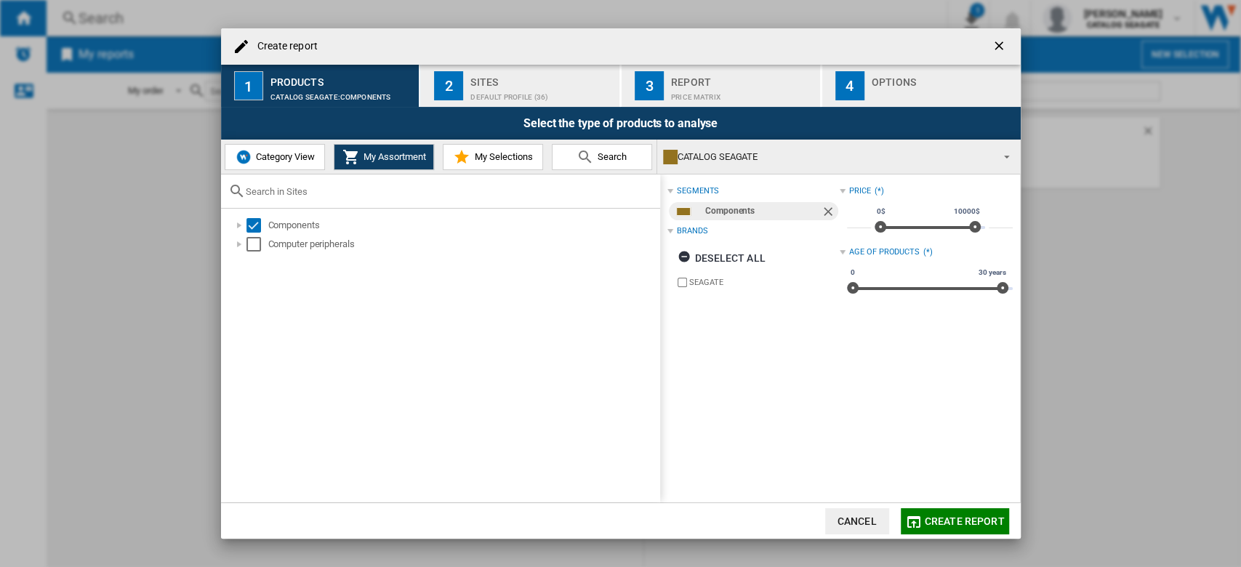
click at [553, 94] on div "Default profile (36)" at bounding box center [541, 93] width 143 height 15
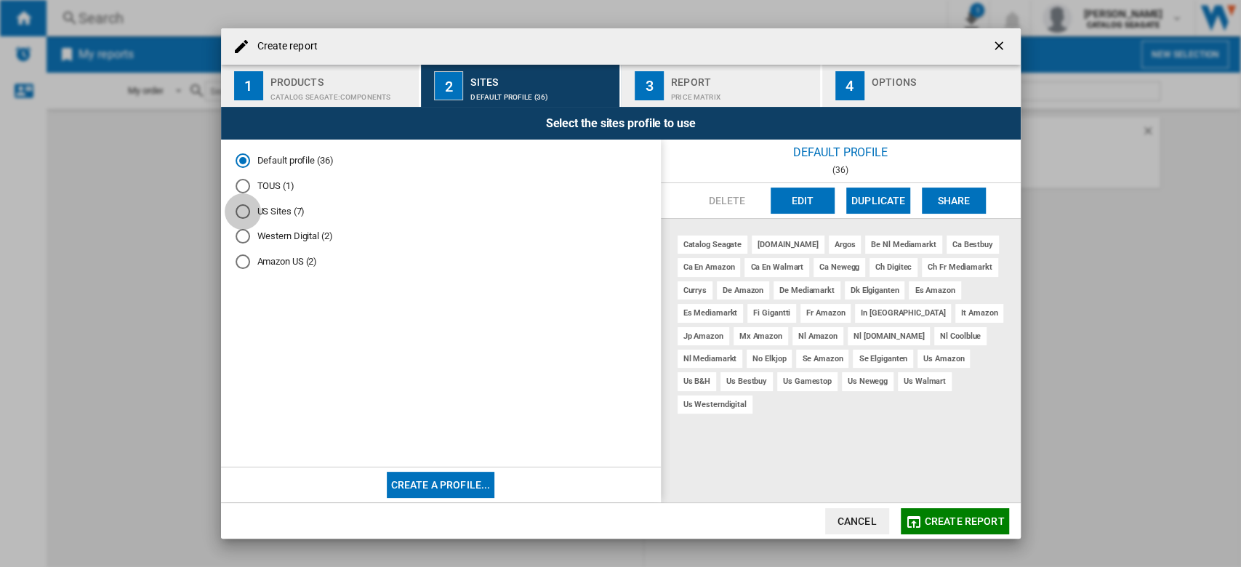
click at [249, 214] on div "US Sites (7)" at bounding box center [243, 211] width 15 height 15
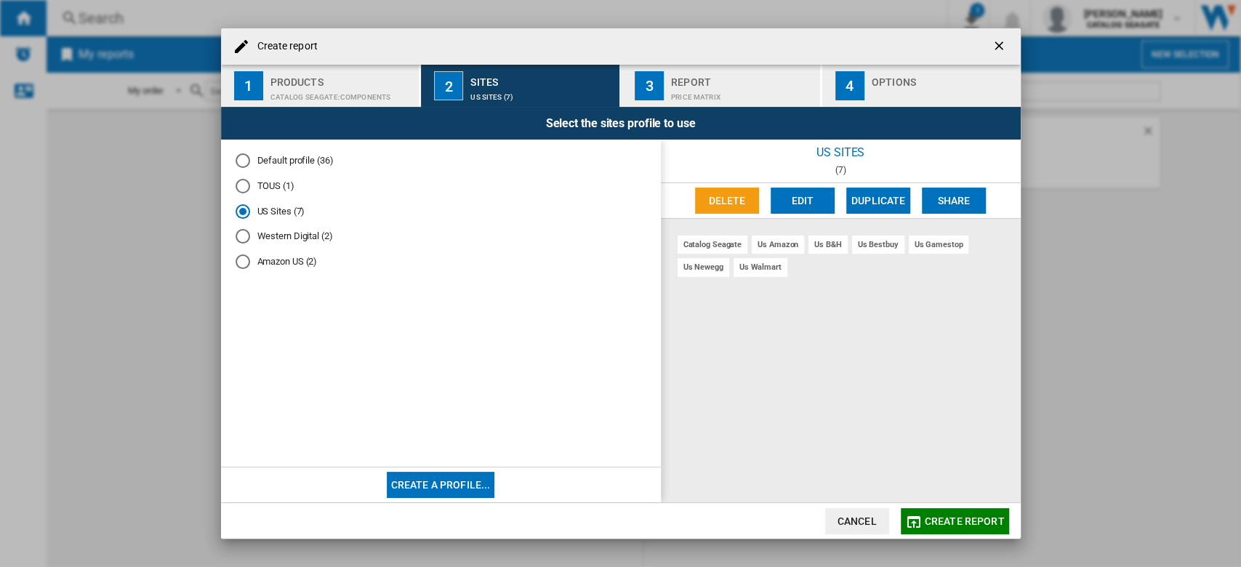
click at [950, 518] on span "Create report" at bounding box center [965, 521] width 80 height 12
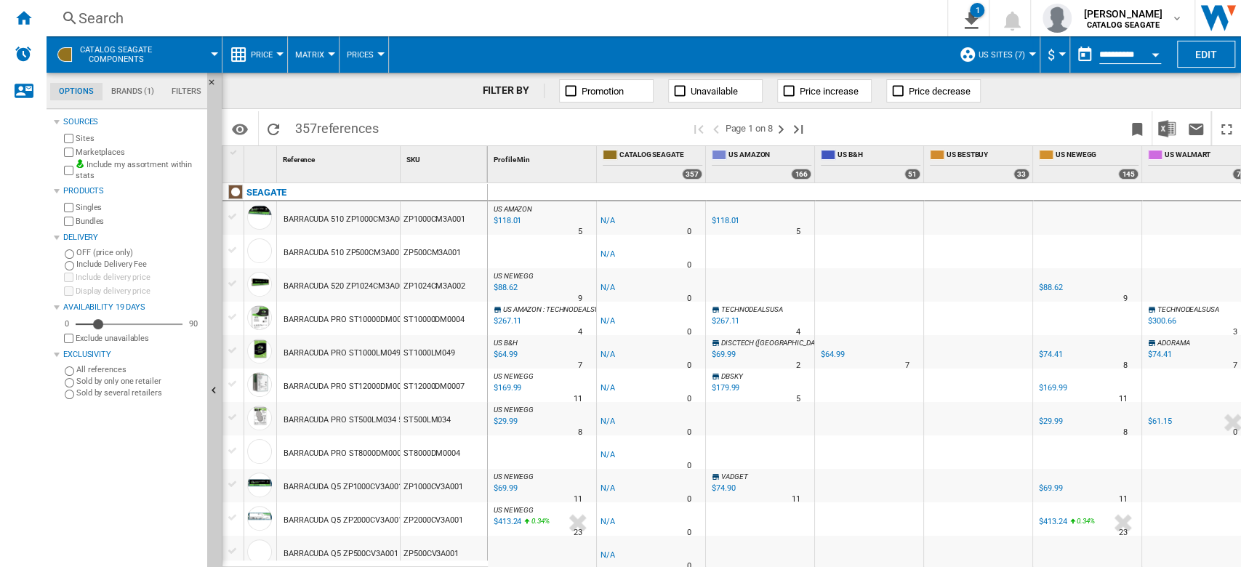
click at [213, 55] on span at bounding box center [193, 54] width 42 height 36
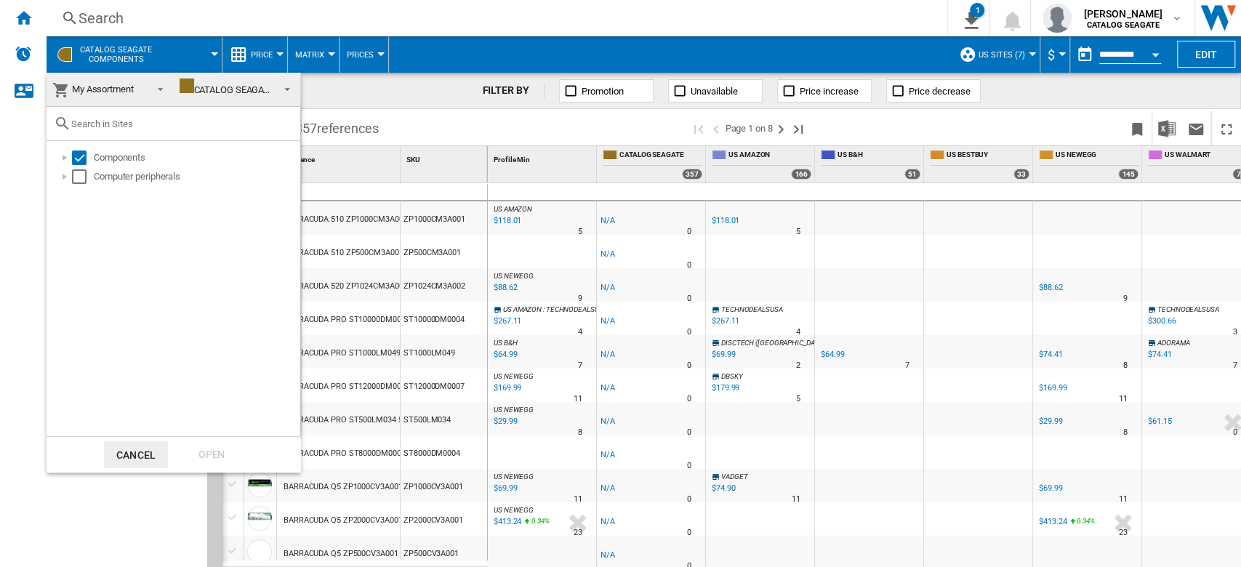
click at [139, 86] on span "My Assortment" at bounding box center [98, 89] width 92 height 20
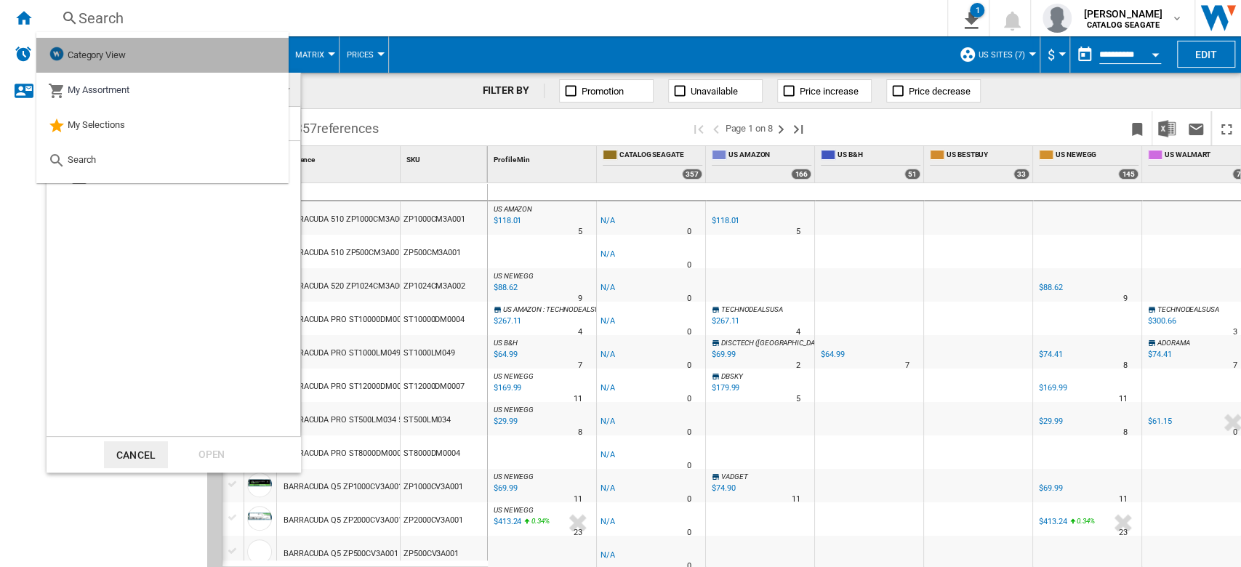
click at [113, 45] on div "Category View" at bounding box center [87, 55] width 78 height 20
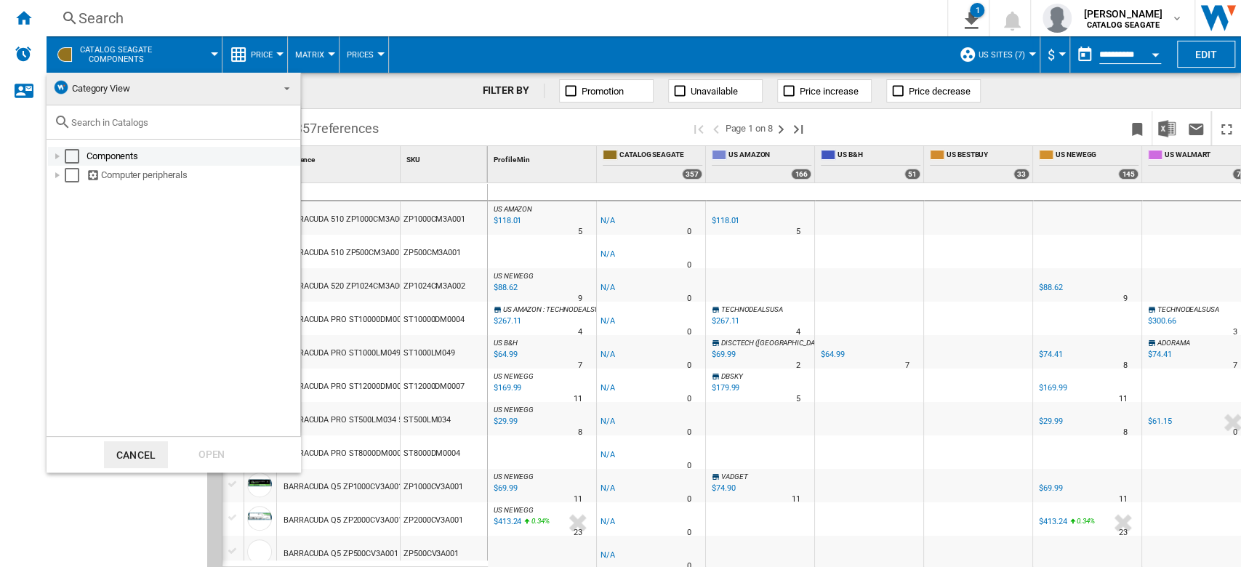
click at [57, 158] on div at bounding box center [57, 156] width 15 height 15
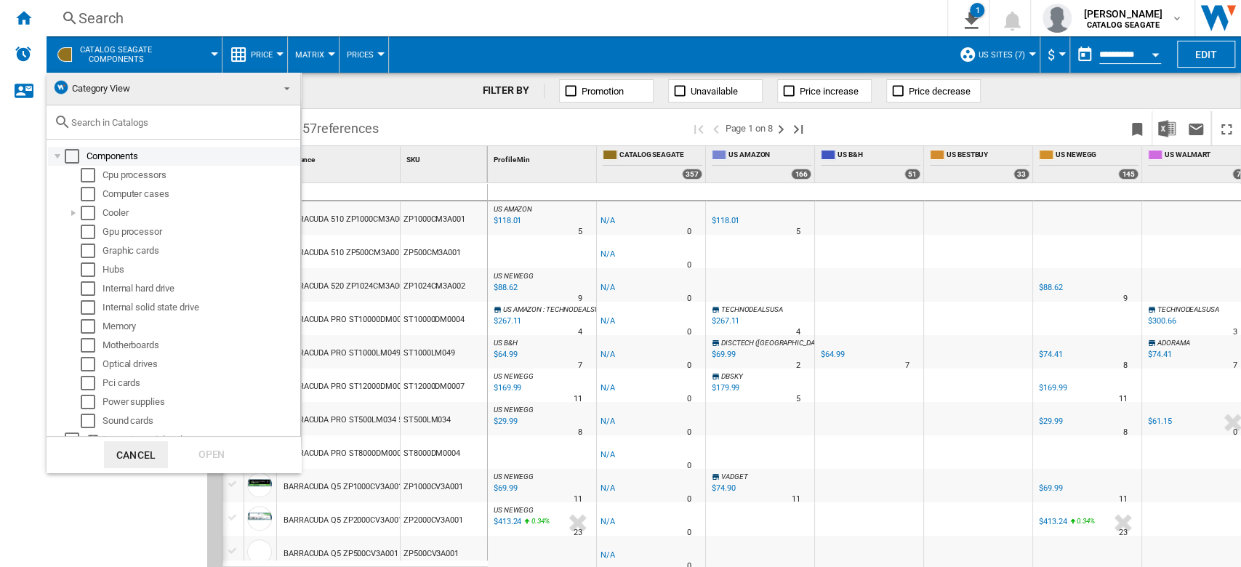
click at [57, 153] on div at bounding box center [57, 156] width 15 height 15
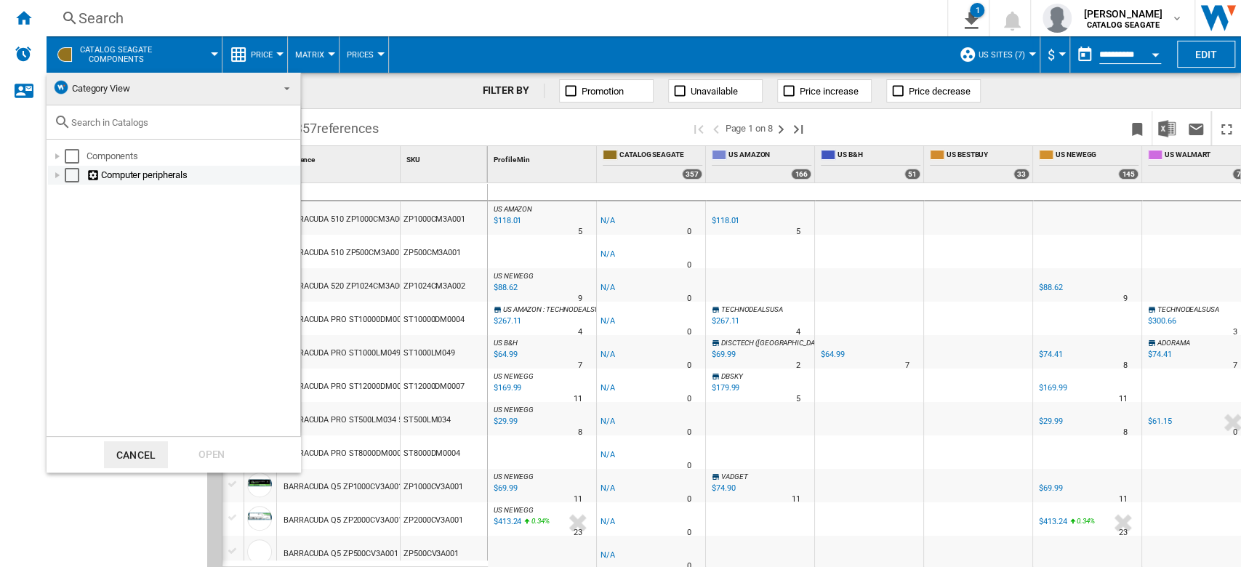
click at [59, 177] on div at bounding box center [57, 175] width 15 height 15
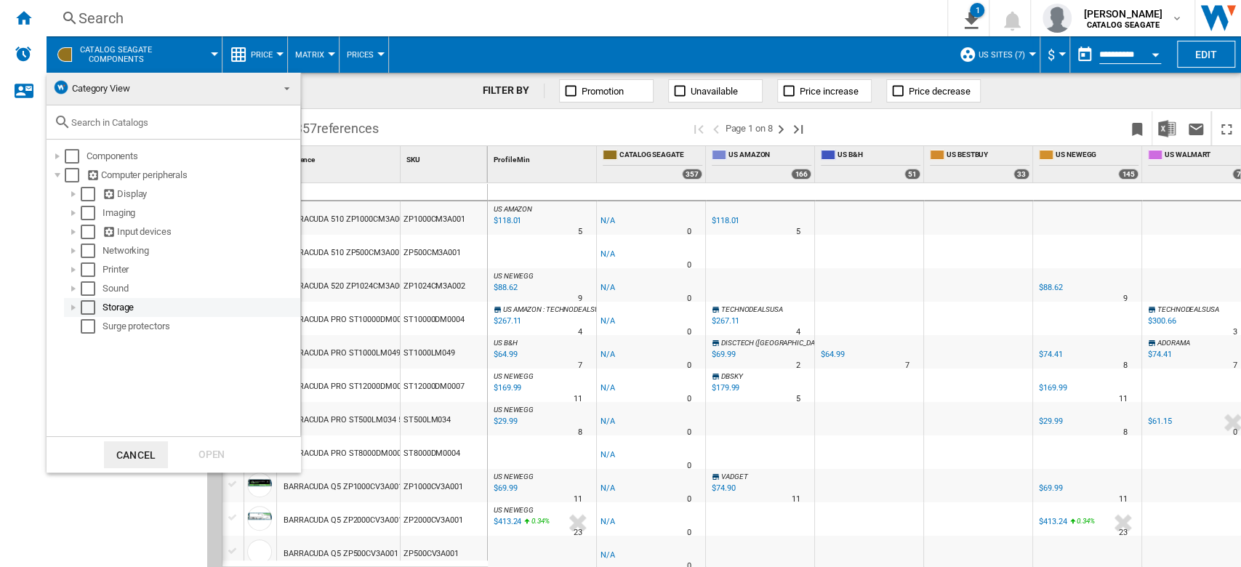
click at [76, 308] on div at bounding box center [73, 307] width 15 height 15
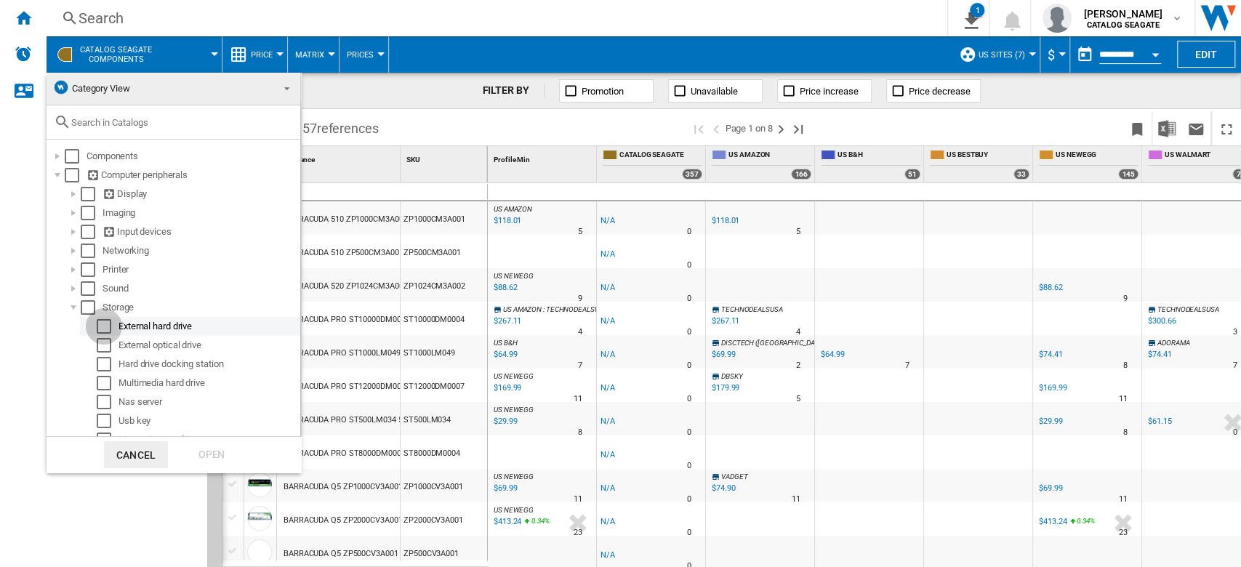
click at [101, 328] on div "Select" at bounding box center [104, 326] width 15 height 15
click at [206, 462] on div "Open" at bounding box center [212, 454] width 64 height 27
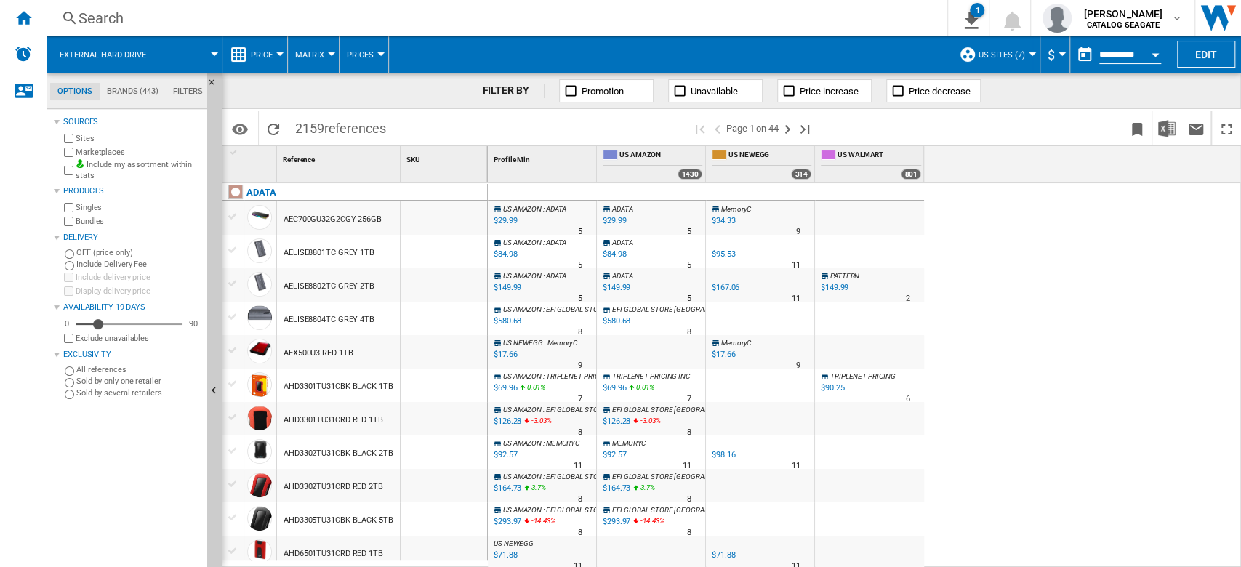
click at [265, 56] on span "Price" at bounding box center [262, 54] width 22 height 9
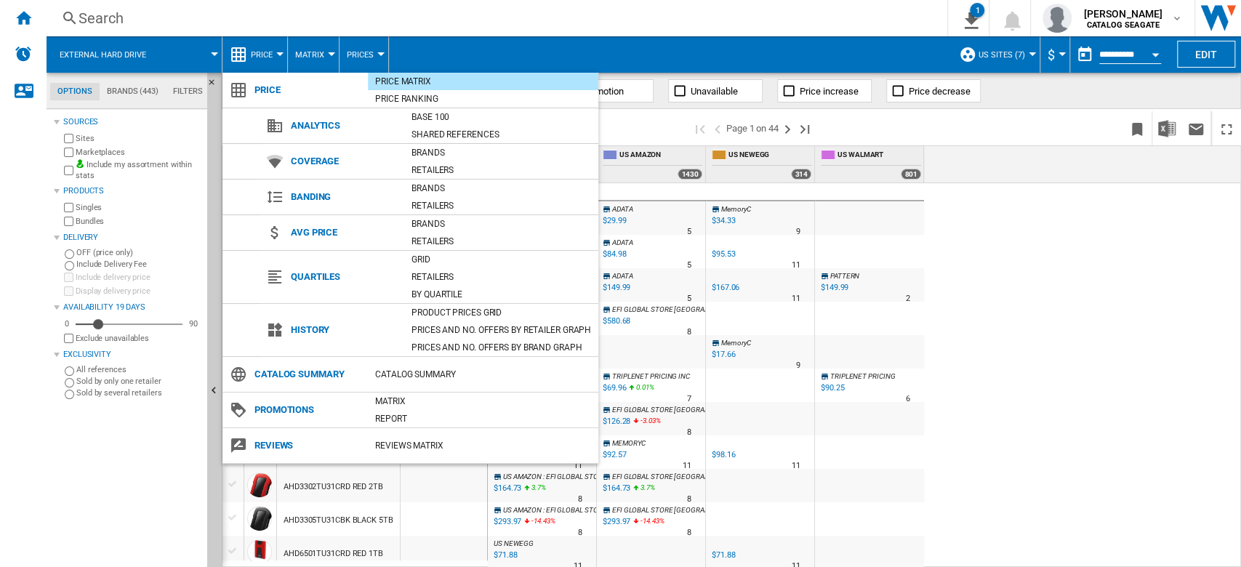
click at [378, 49] on md-backdrop at bounding box center [620, 283] width 1241 height 567
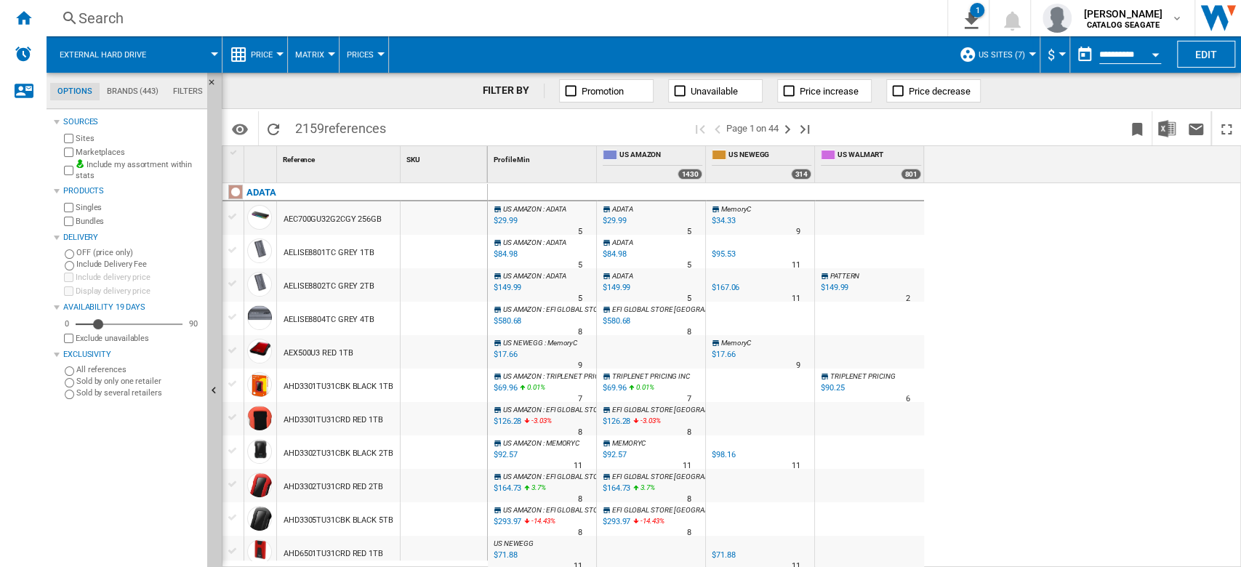
click at [369, 55] on span "Prices" at bounding box center [360, 54] width 27 height 9
click at [364, 131] on button "Gaps" at bounding box center [374, 125] width 70 height 35
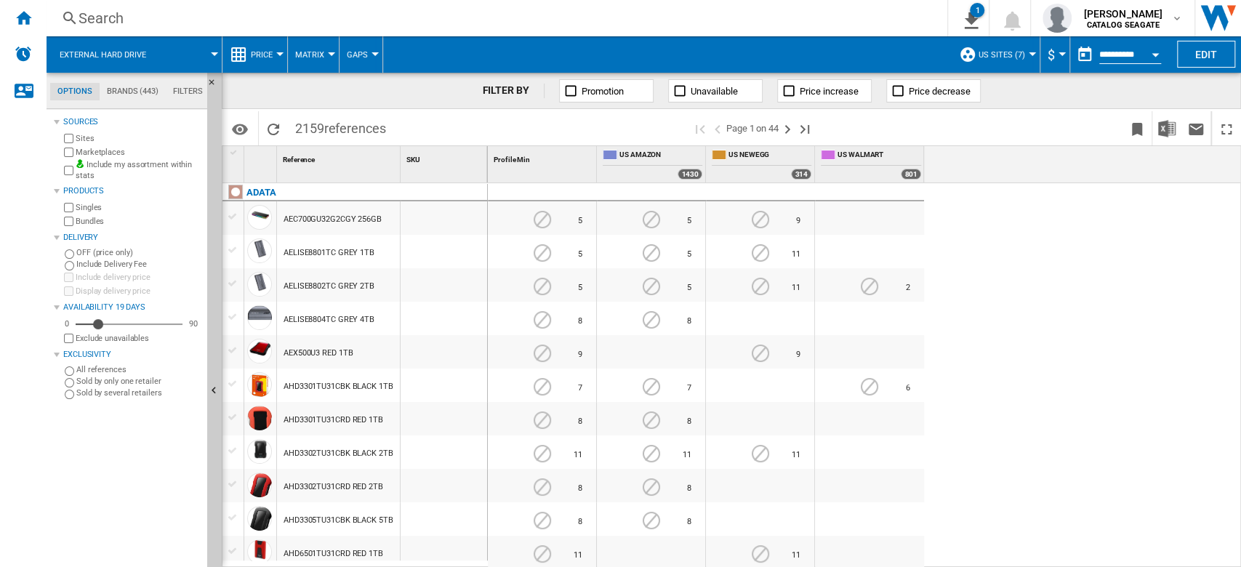
click at [365, 57] on span "Gaps" at bounding box center [357, 54] width 21 height 9
click at [377, 162] on button "Sold" at bounding box center [374, 160] width 70 height 35
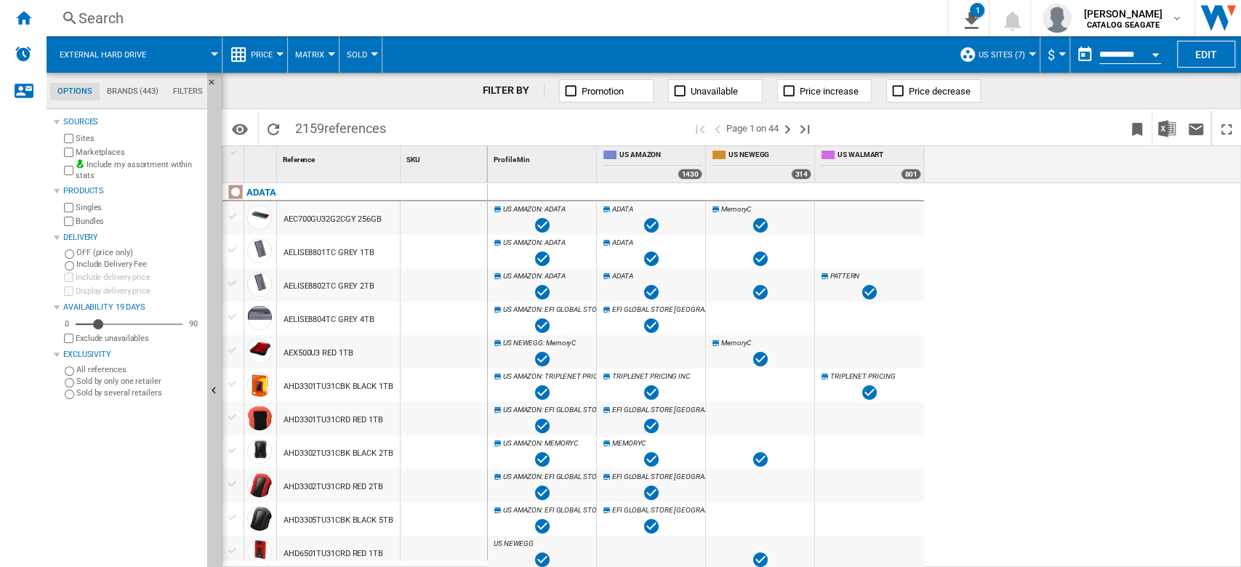
click at [363, 57] on span "Sold" at bounding box center [357, 54] width 20 height 9
click at [363, 96] on span "Prices" at bounding box center [365, 90] width 31 height 13
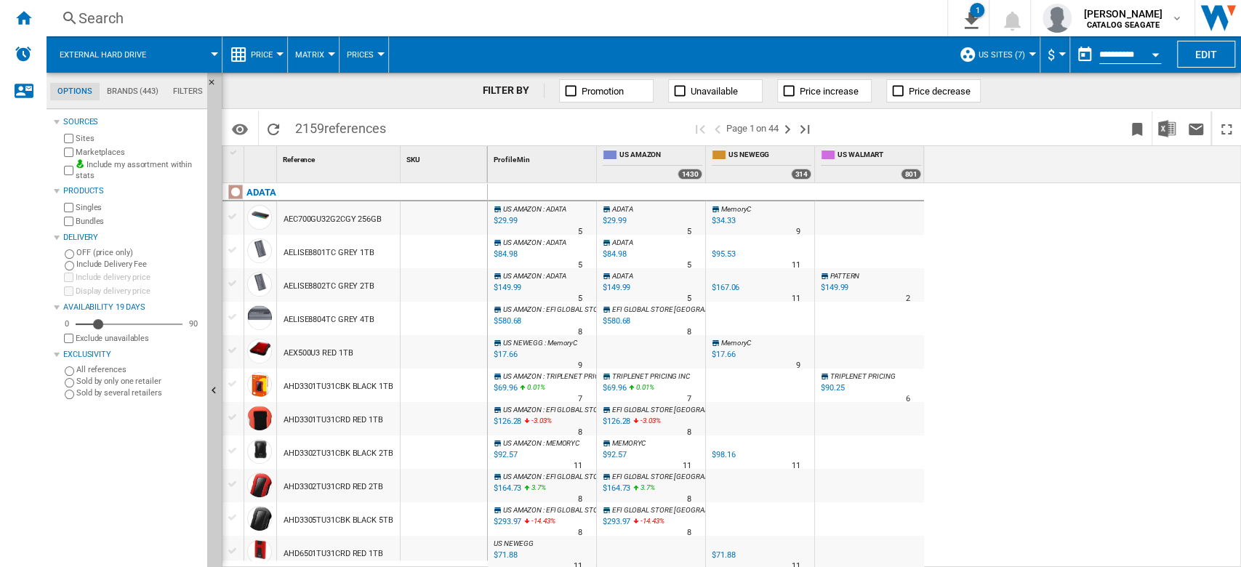
click at [326, 57] on button "Matrix" at bounding box center [313, 54] width 36 height 36
click at [325, 125] on span "Ranking" at bounding box center [319, 125] width 39 height 13
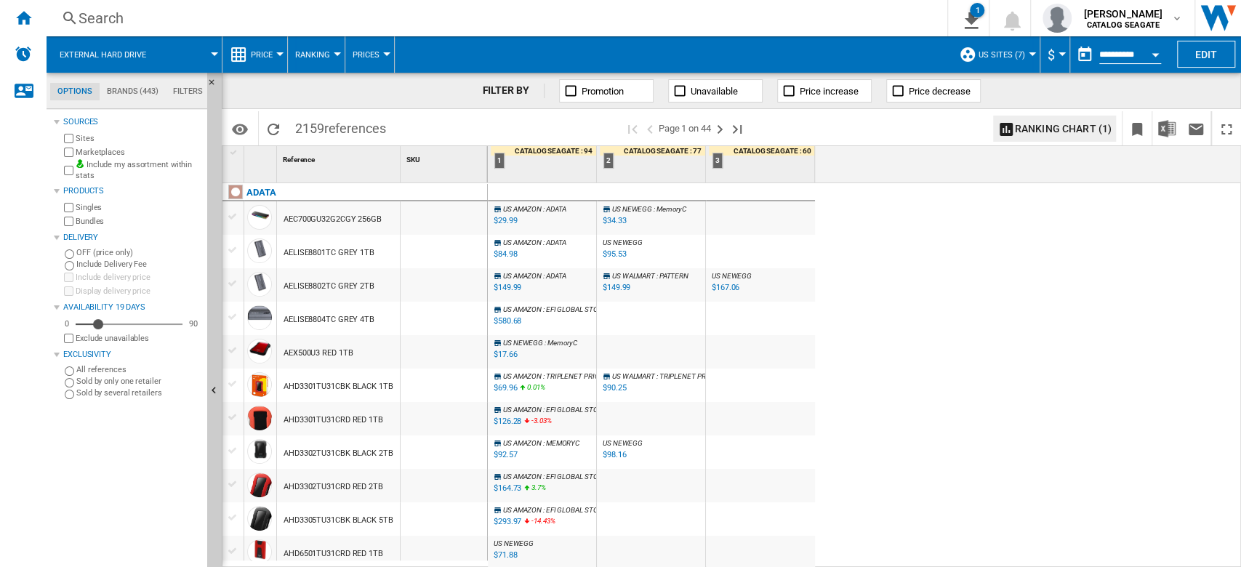
click at [309, 59] on span "Ranking" at bounding box center [312, 54] width 35 height 9
click at [381, 47] on md-backdrop at bounding box center [620, 283] width 1241 height 567
click at [380, 47] on button "Prices" at bounding box center [370, 54] width 34 height 36
click at [378, 119] on span "Gaps" at bounding box center [368, 125] width 25 height 13
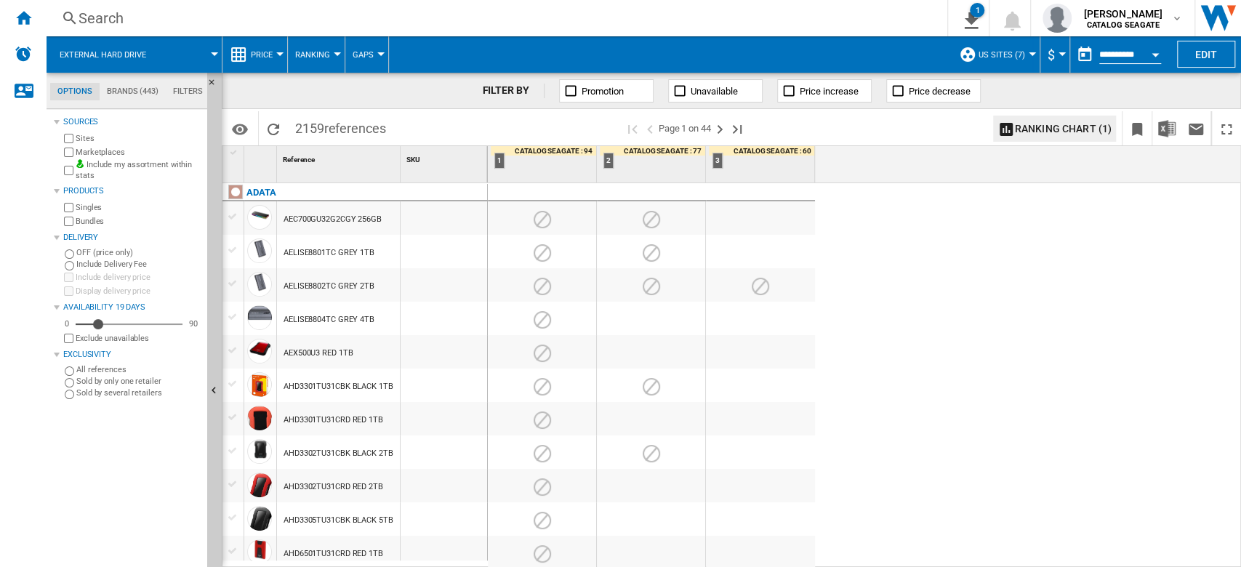
click at [366, 57] on span "Gaps" at bounding box center [363, 54] width 21 height 9
click at [374, 85] on span "Prices" at bounding box center [371, 90] width 31 height 13
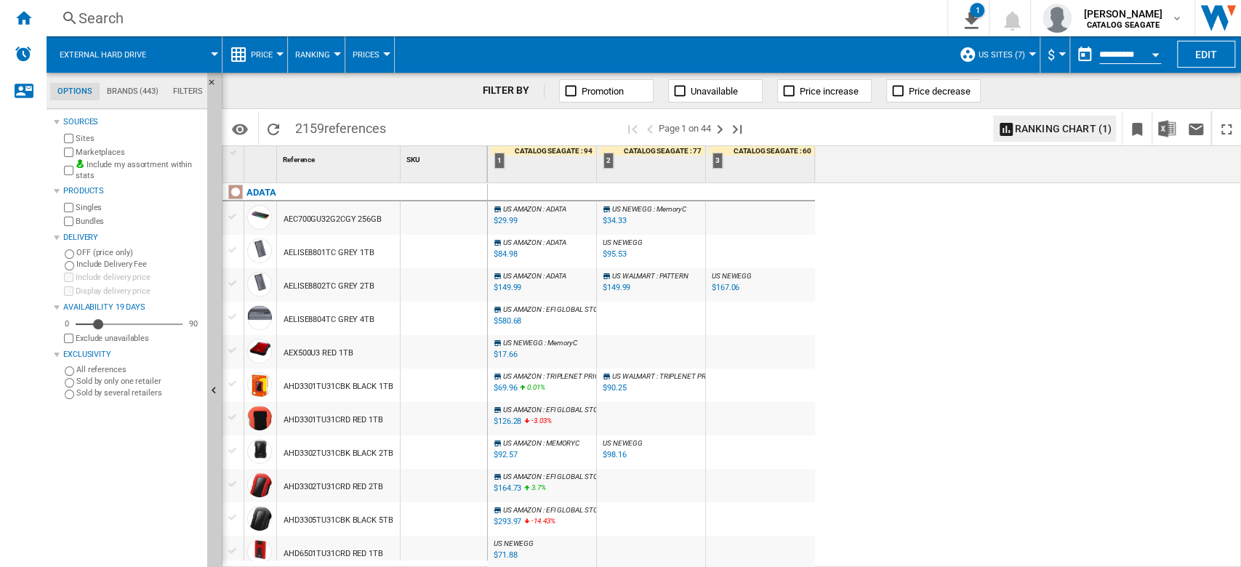
click at [260, 61] on button "Price" at bounding box center [265, 54] width 29 height 36
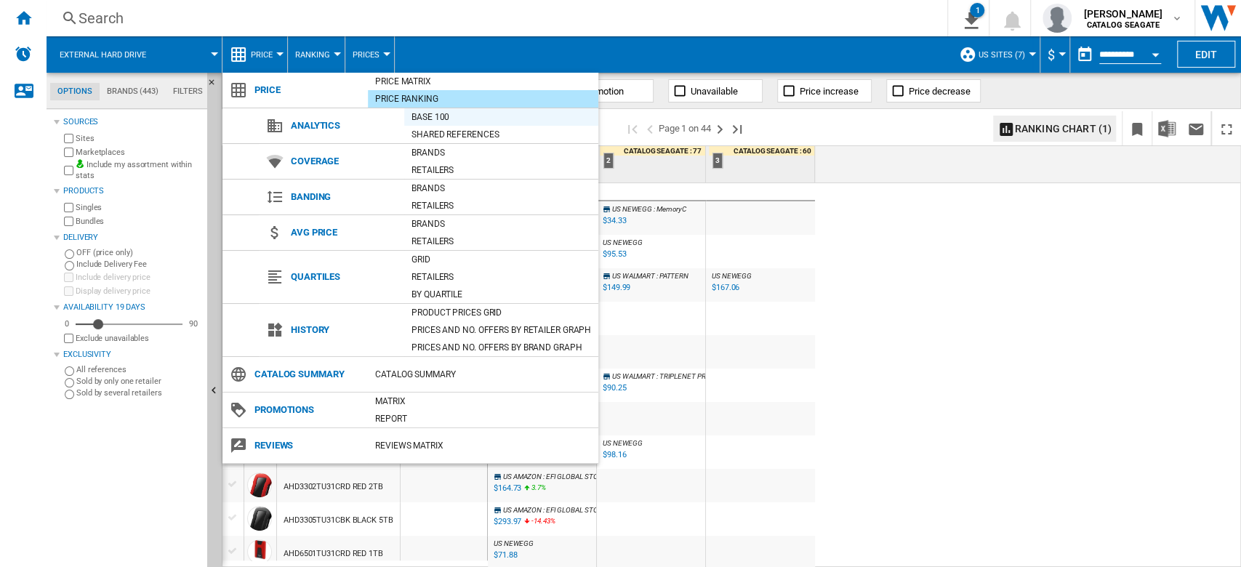
click at [452, 119] on div "Base 100" at bounding box center [501, 117] width 194 height 15
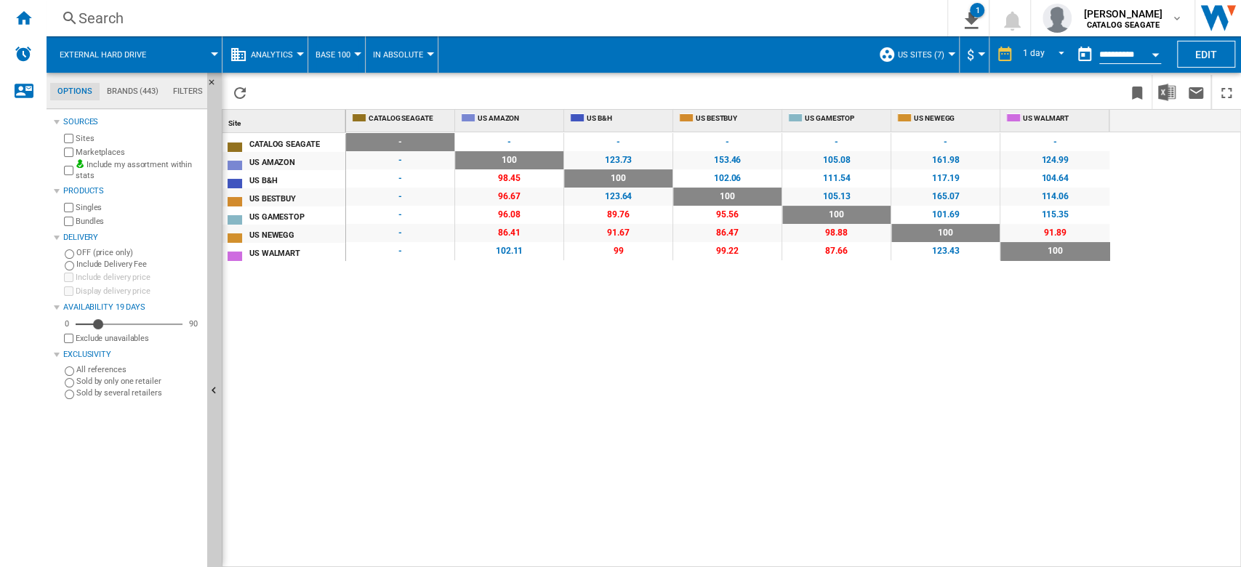
click at [342, 54] on span "Base 100" at bounding box center [333, 54] width 35 height 9
click at [374, 127] on span "Shared References" at bounding box center [365, 125] width 93 height 13
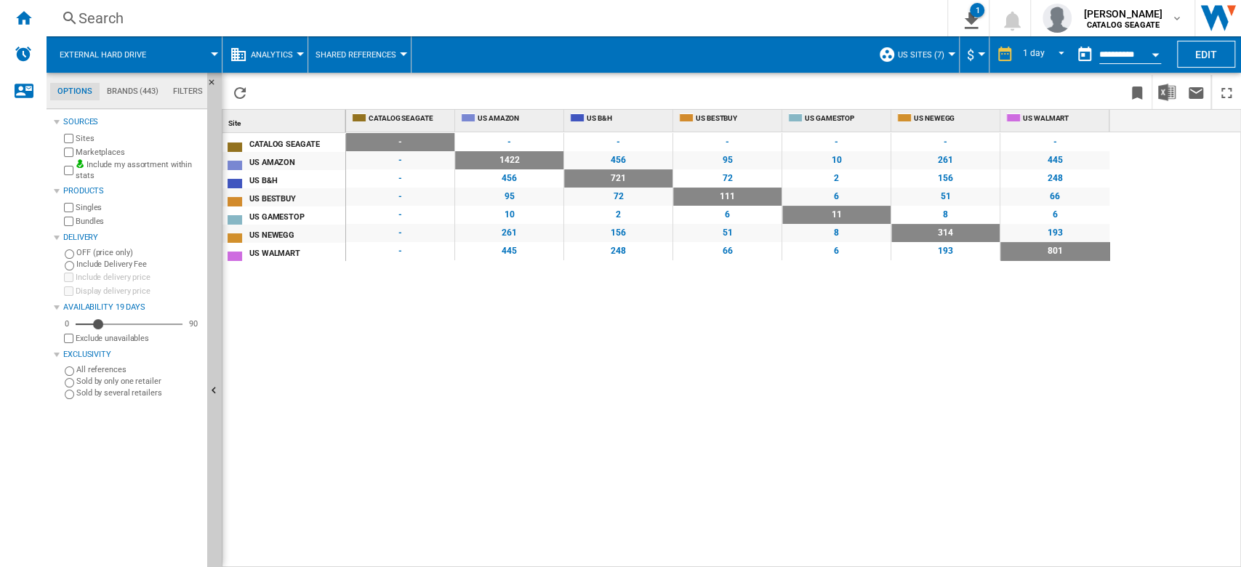
click at [273, 61] on button "Analytics" at bounding box center [275, 54] width 49 height 36
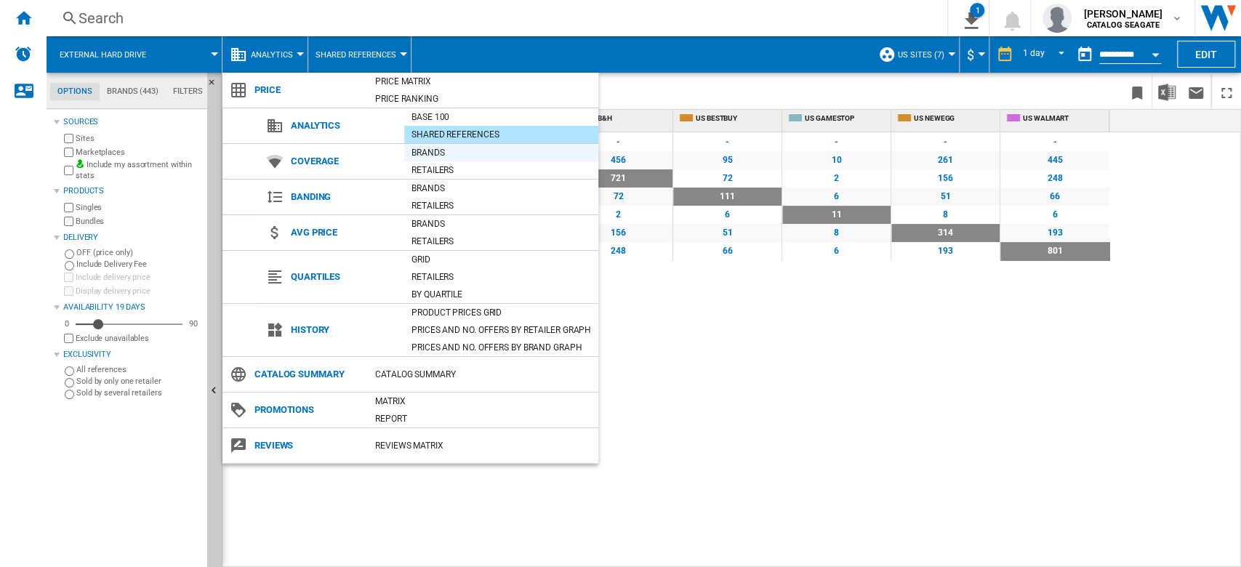
click at [436, 157] on div "Brands" at bounding box center [501, 152] width 194 height 15
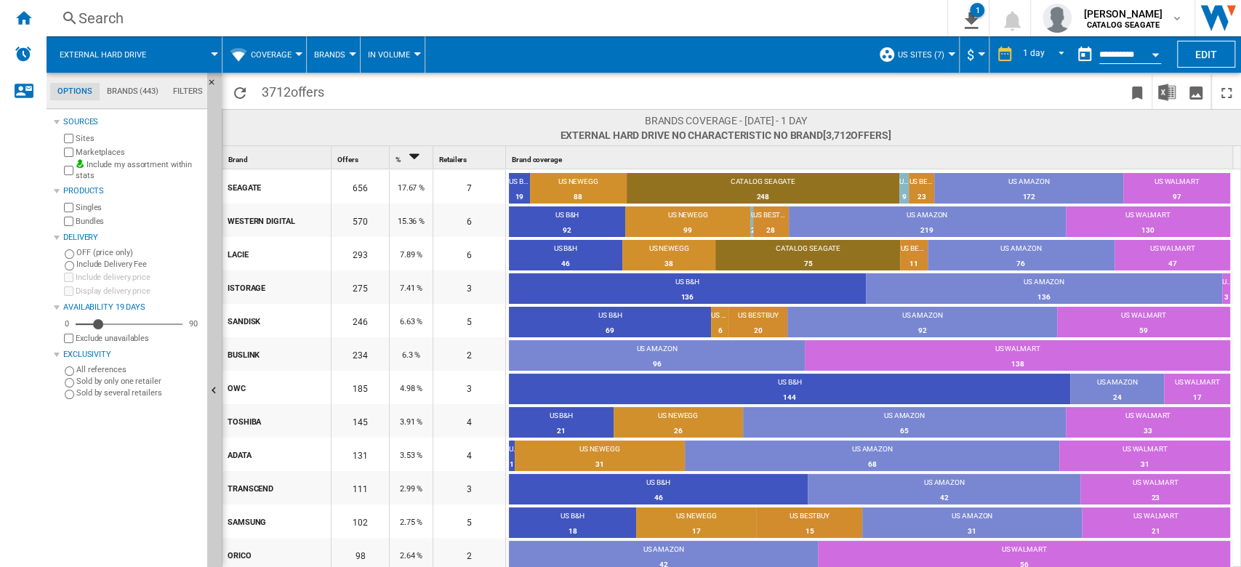
click at [393, 55] on span "In volume" at bounding box center [389, 54] width 42 height 9
click at [282, 61] on md-backdrop at bounding box center [620, 283] width 1241 height 567
click at [289, 55] on span "Coverage" at bounding box center [271, 54] width 41 height 9
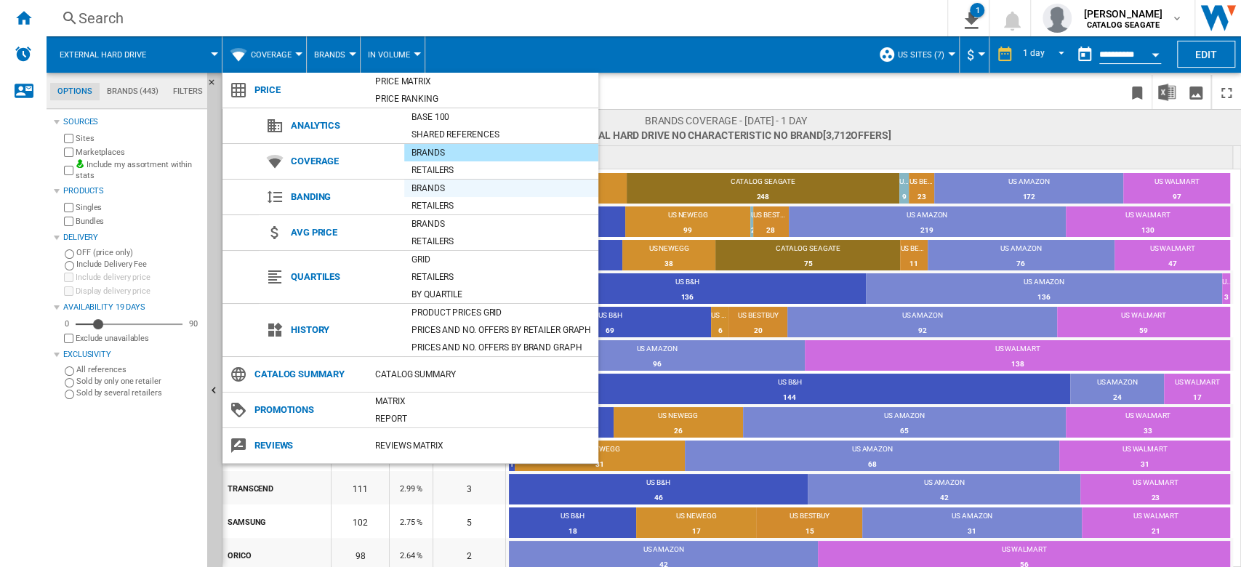
click at [450, 191] on div "Brands" at bounding box center [501, 188] width 194 height 15
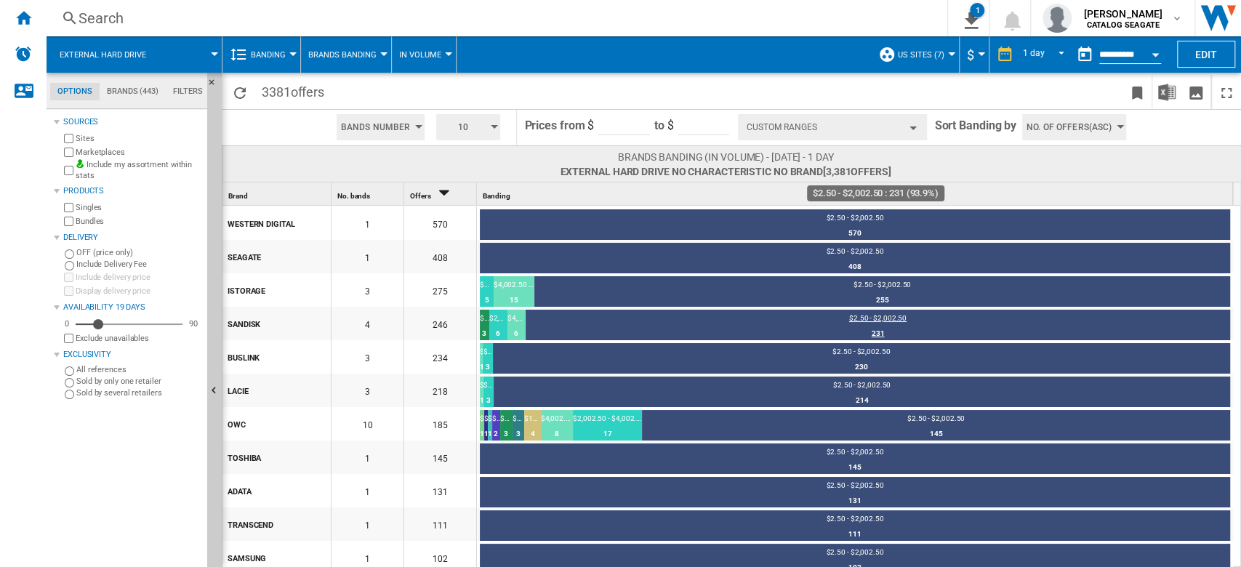
scroll to position [224, 0]
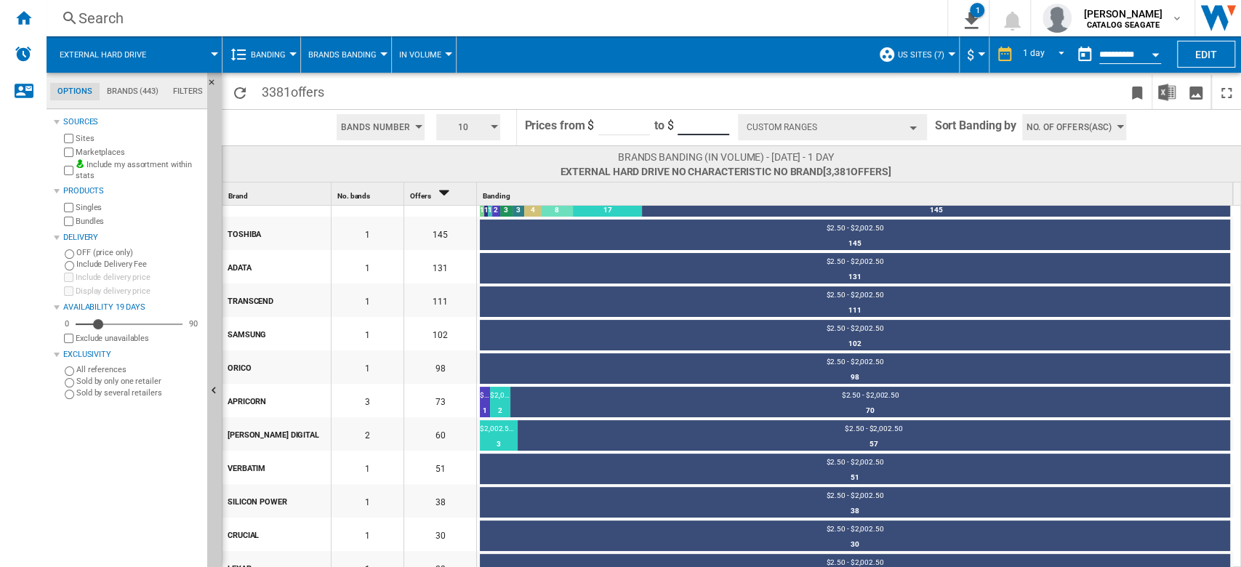
click at [710, 119] on input "*****" at bounding box center [704, 124] width 52 height 22
drag, startPoint x: 710, startPoint y: 122, endPoint x: 645, endPoint y: 129, distance: 65.0
click at [645, 129] on form "Prices from $ **** to $ *****" at bounding box center [627, 128] width 206 height 36
type input "****"
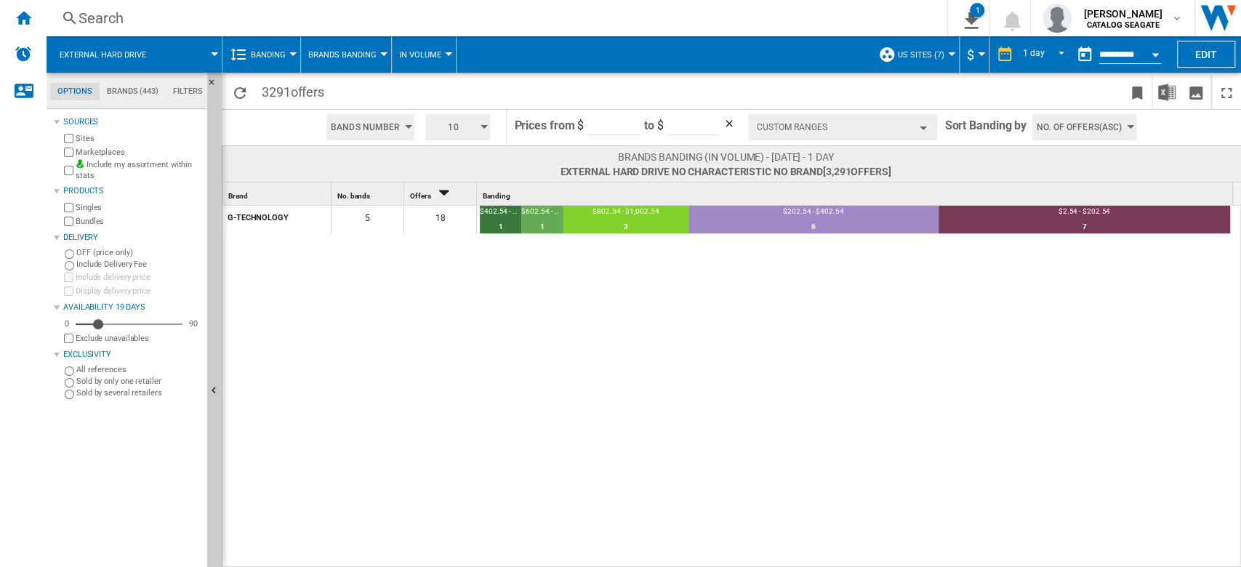
scroll to position [224, 0]
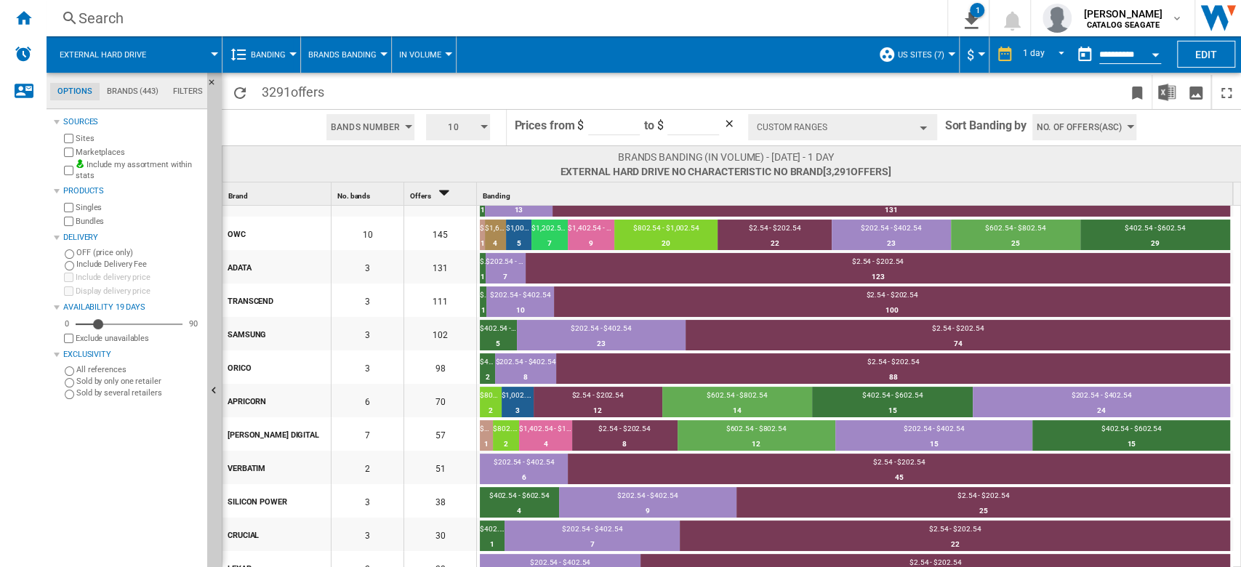
click at [292, 56] on button "Banding" at bounding box center [272, 54] width 42 height 36
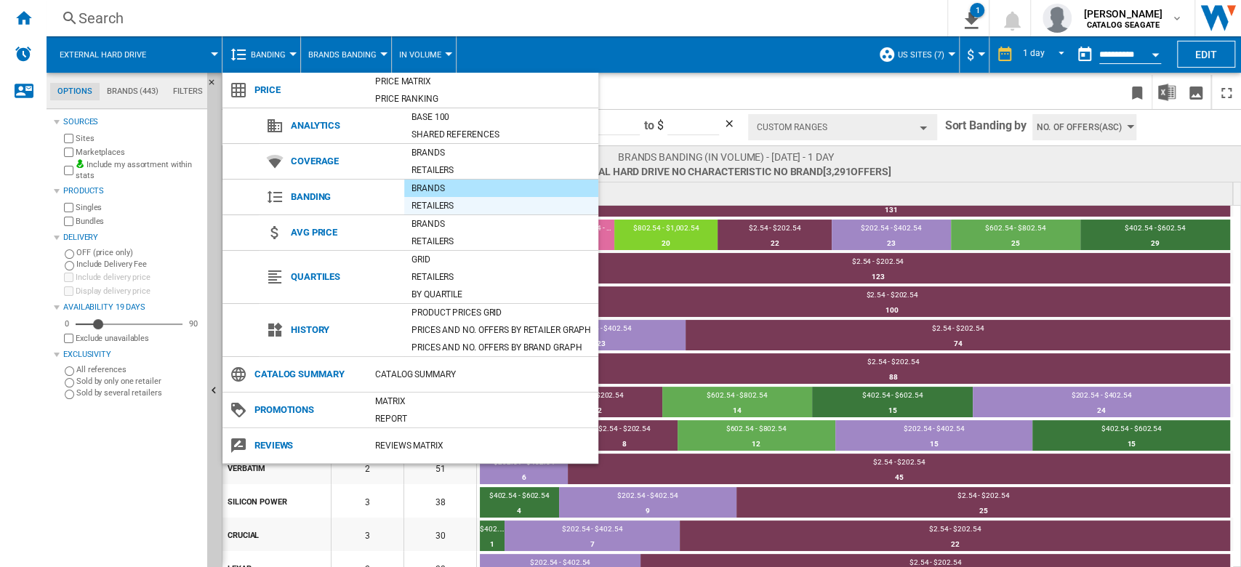
click at [436, 202] on div "Retailers" at bounding box center [501, 205] width 194 height 15
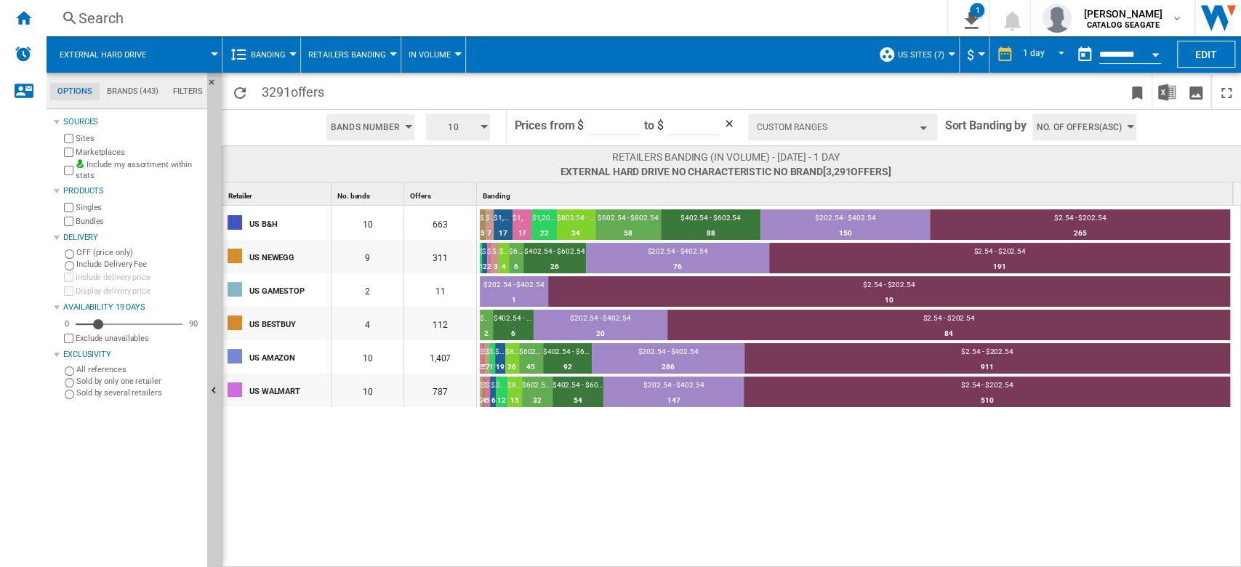
click at [374, 67] on button "Retailers Banding" at bounding box center [350, 54] width 85 height 36
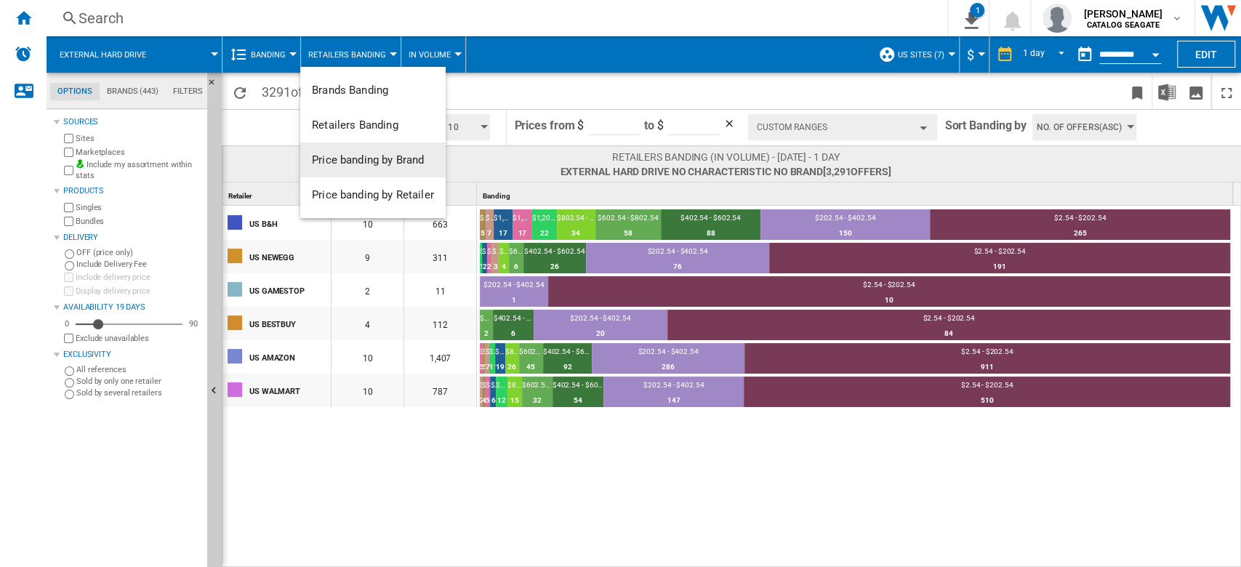
click at [394, 168] on button "Price banding by Brand" at bounding box center [372, 160] width 145 height 35
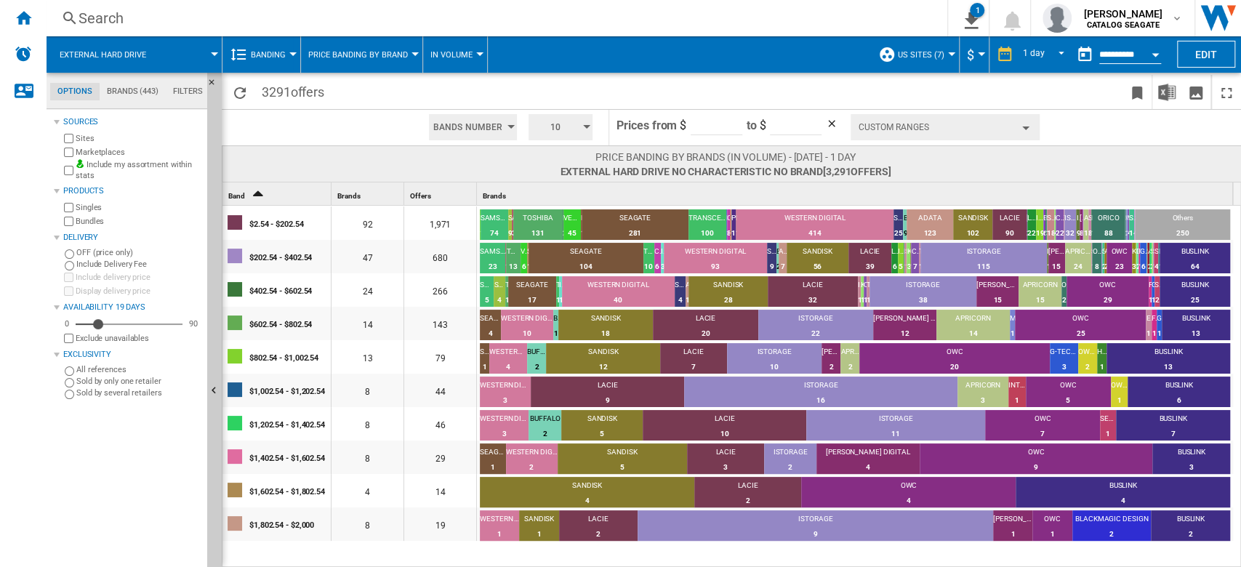
click at [281, 68] on button "Banding" at bounding box center [272, 54] width 42 height 36
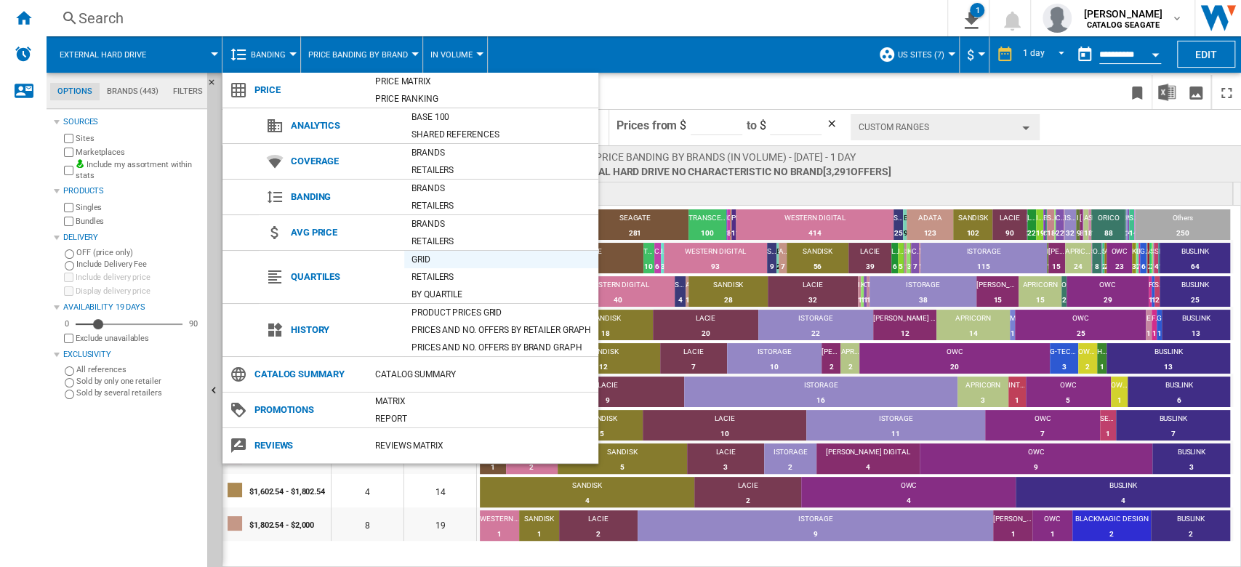
click at [461, 262] on div "Grid" at bounding box center [501, 259] width 194 height 15
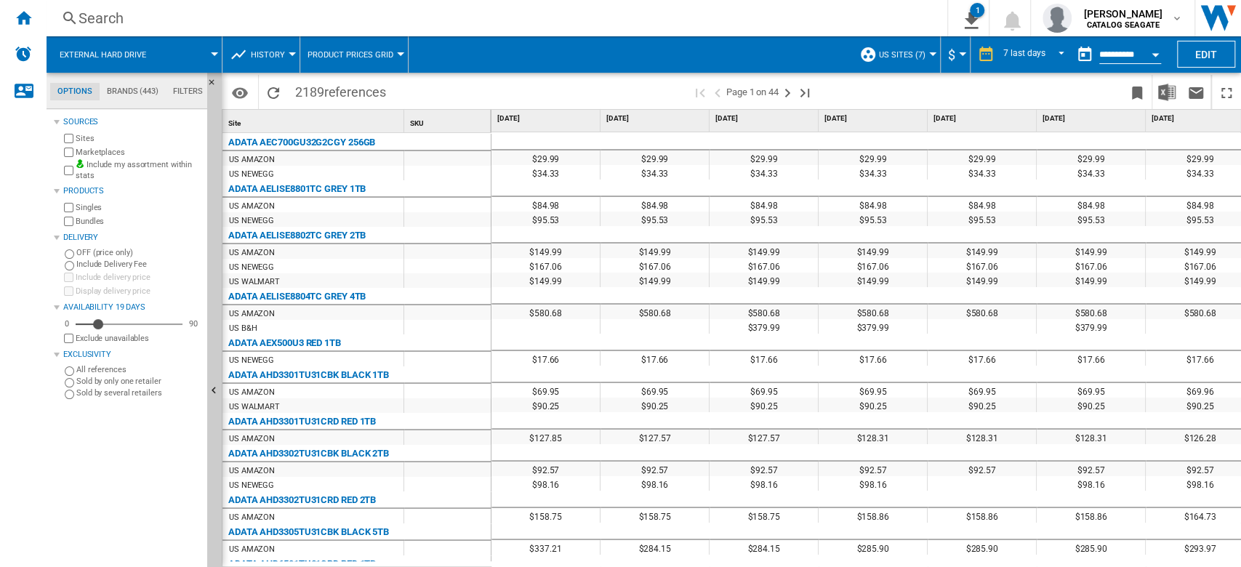
click at [386, 55] on span "Product prices grid" at bounding box center [351, 54] width 86 height 9
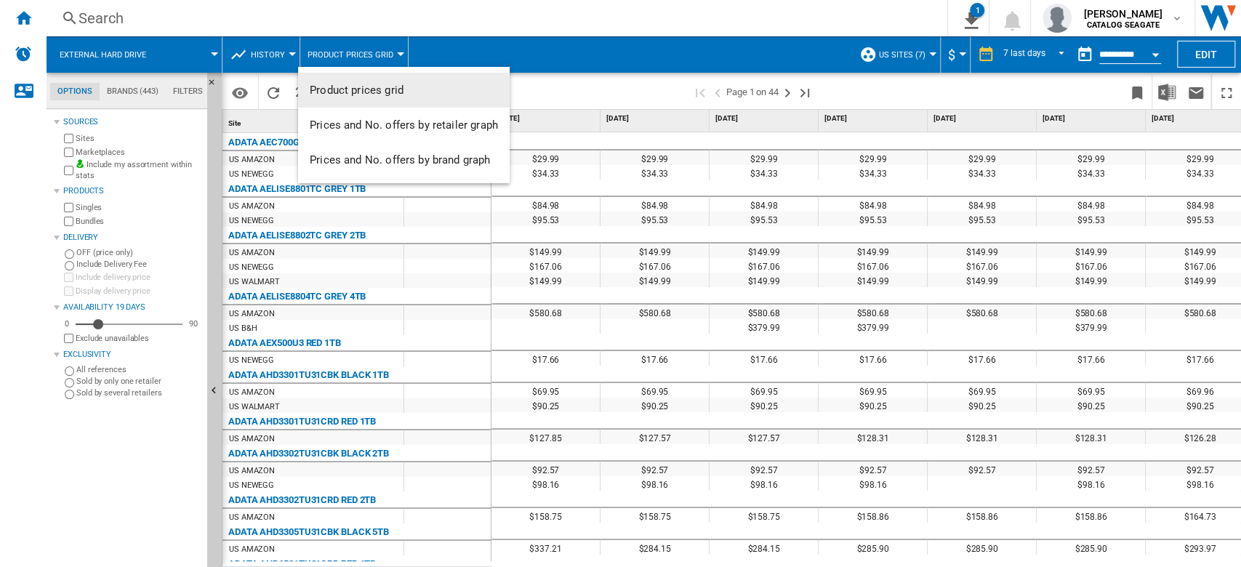
click at [386, 55] on md-backdrop at bounding box center [620, 283] width 1241 height 567
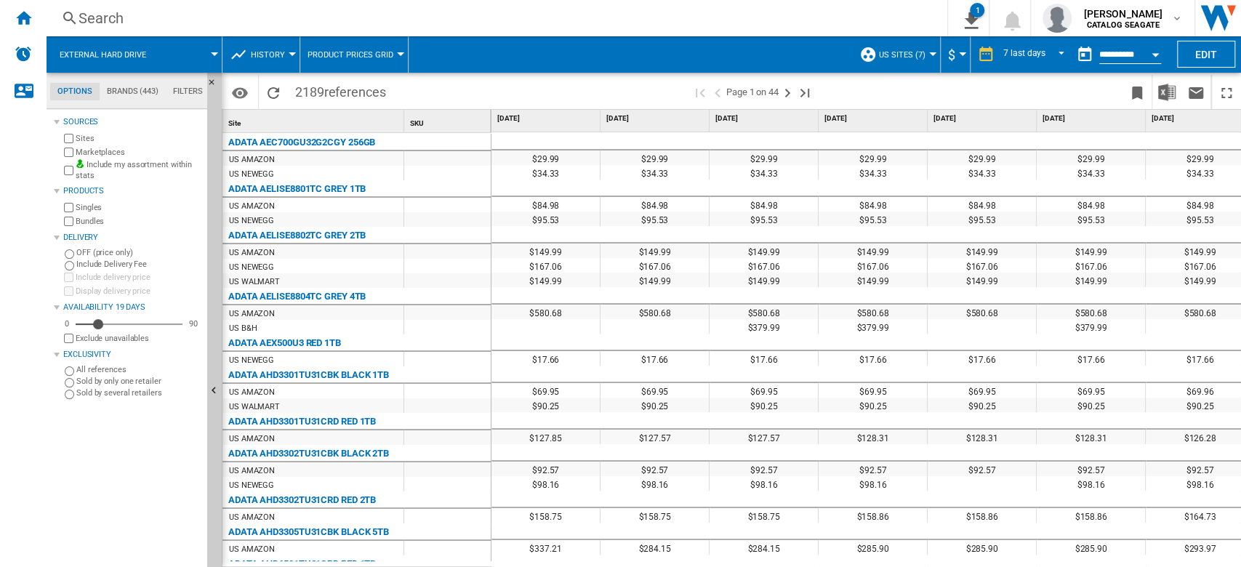
click at [274, 58] on span "History" at bounding box center [268, 54] width 34 height 9
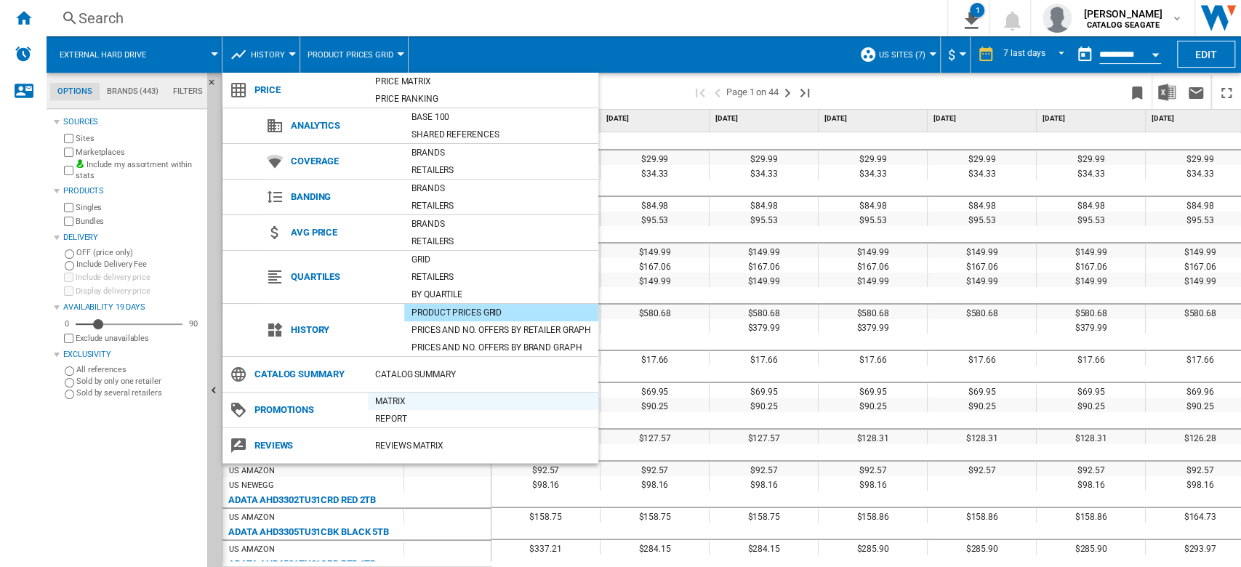
click at [399, 399] on div "Matrix" at bounding box center [483, 401] width 230 height 15
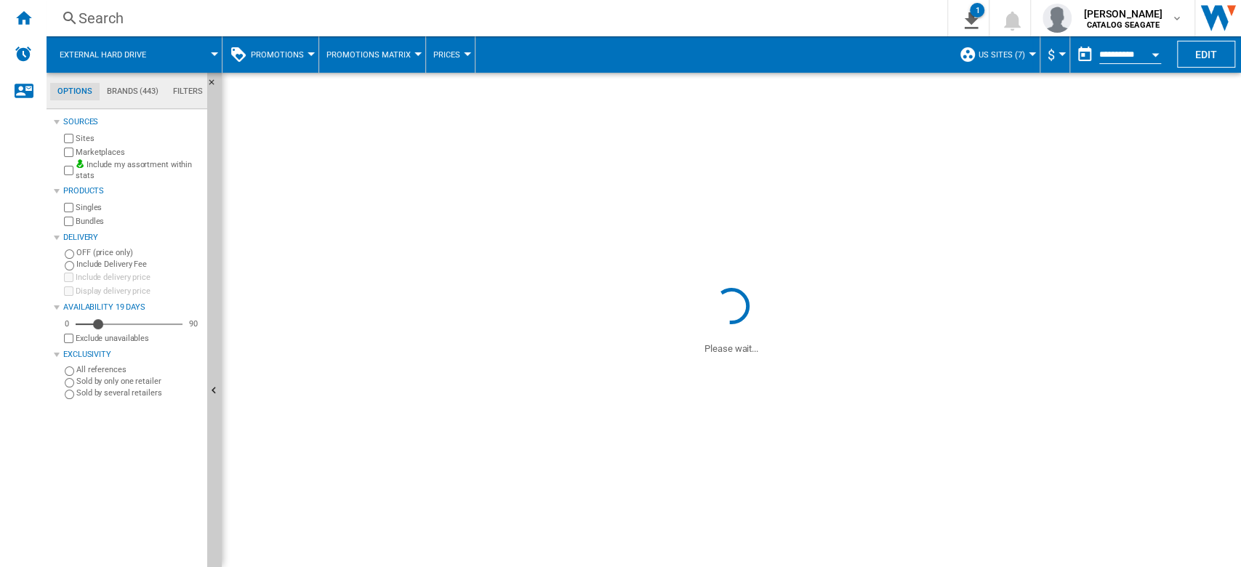
click at [305, 59] on button "Promotions" at bounding box center [281, 54] width 60 height 36
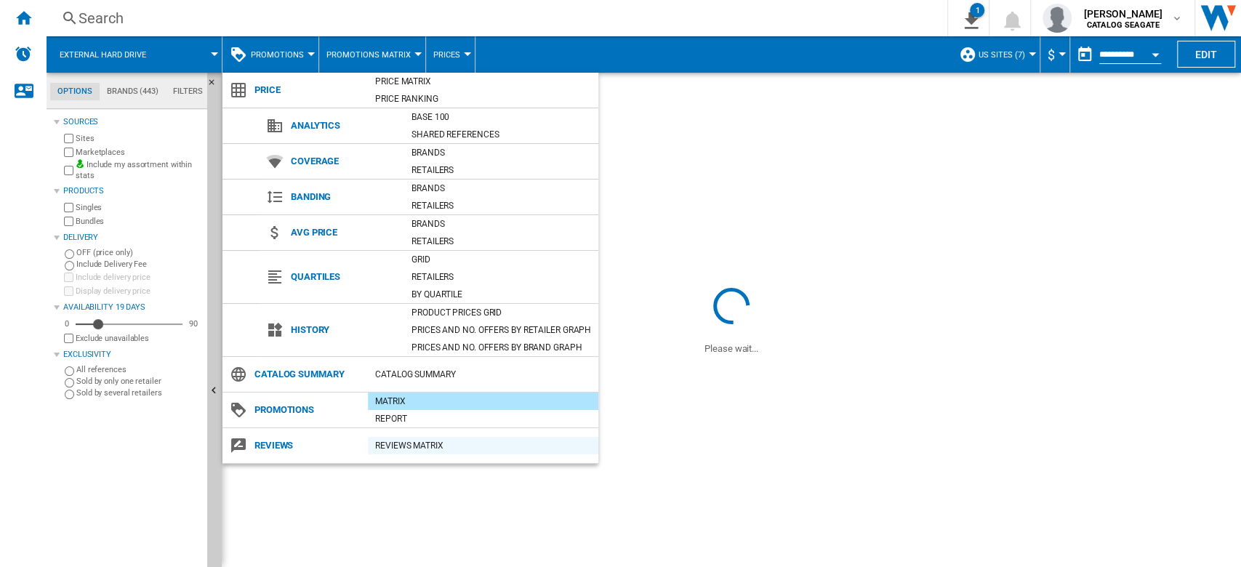
click at [433, 441] on div "REVIEWS Matrix" at bounding box center [483, 445] width 230 height 15
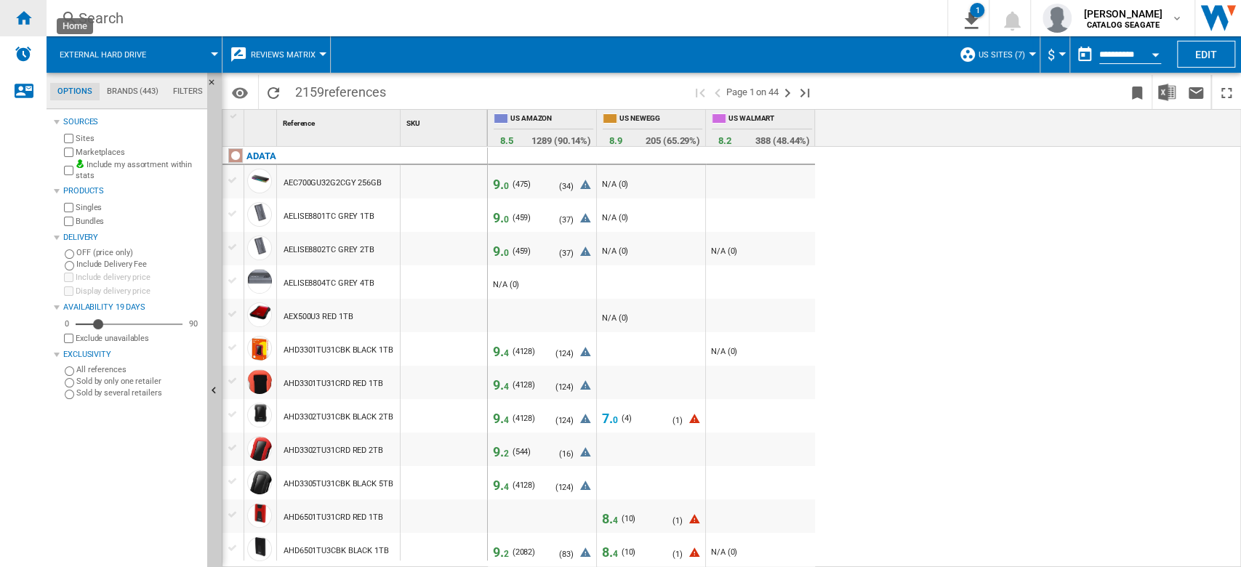
click at [28, 14] on ng-md-icon "Home" at bounding box center [23, 17] width 17 height 17
click at [114, 379] on label "Sold by only one retailer" at bounding box center [138, 381] width 125 height 11
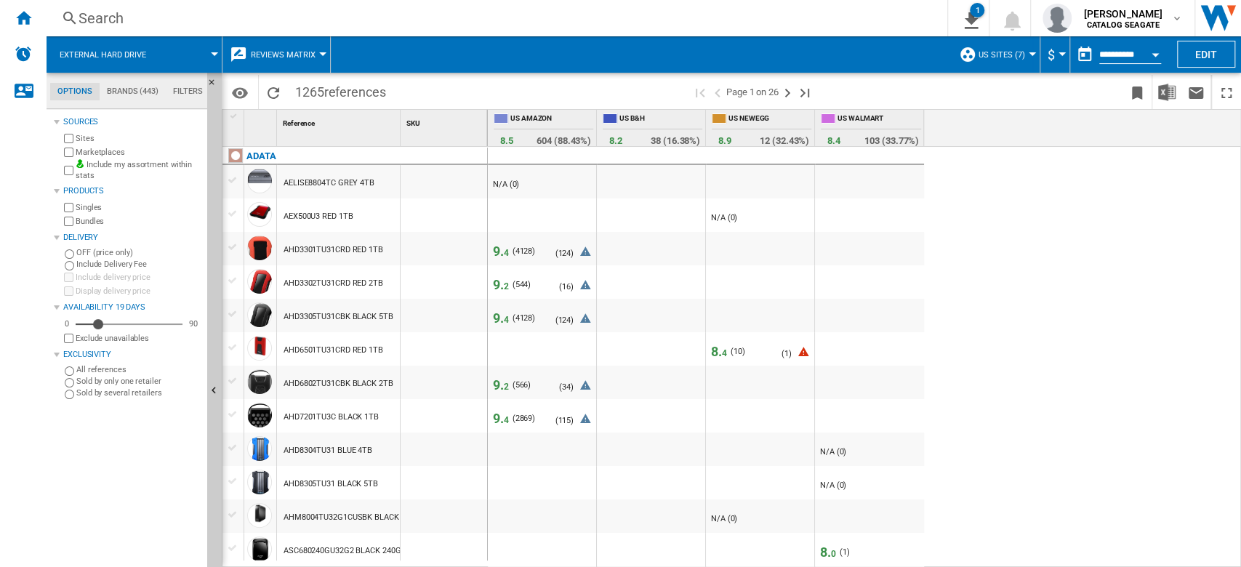
click at [103, 367] on label "All references" at bounding box center [138, 369] width 125 height 11
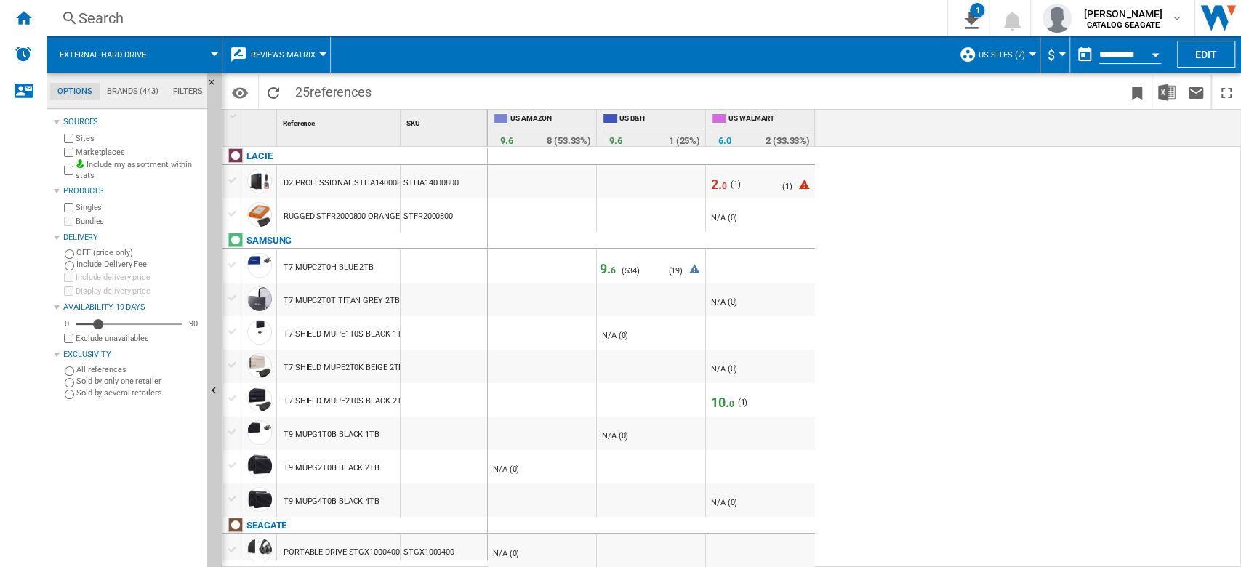
click at [293, 58] on span "Reviews Matrix" at bounding box center [283, 54] width 65 height 9
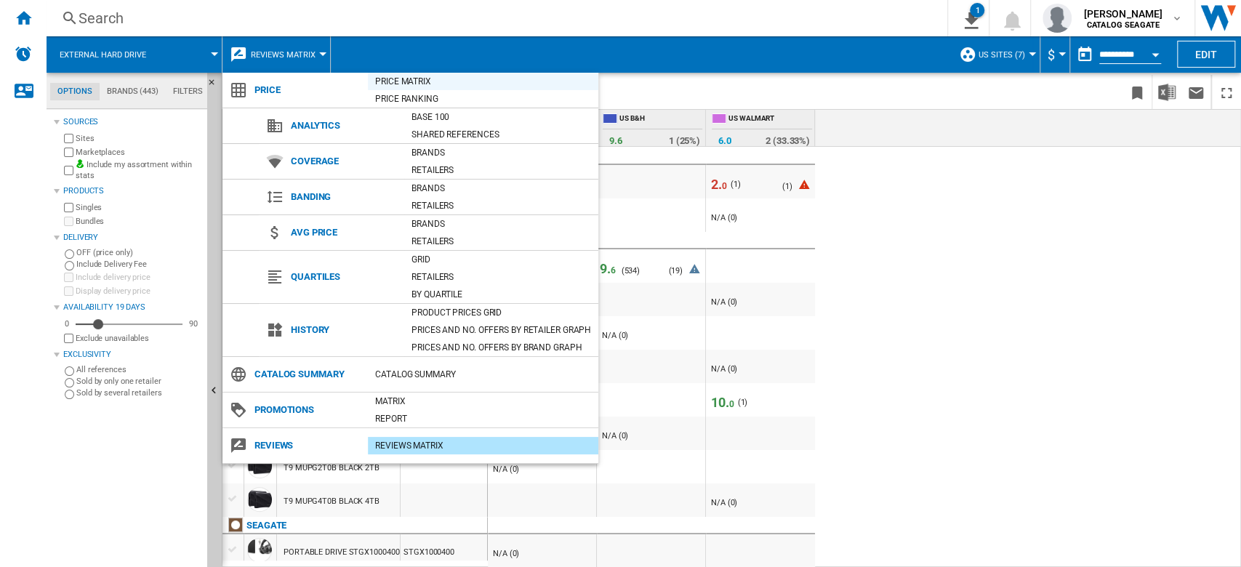
click at [410, 87] on div "Price Matrix" at bounding box center [483, 81] width 230 height 15
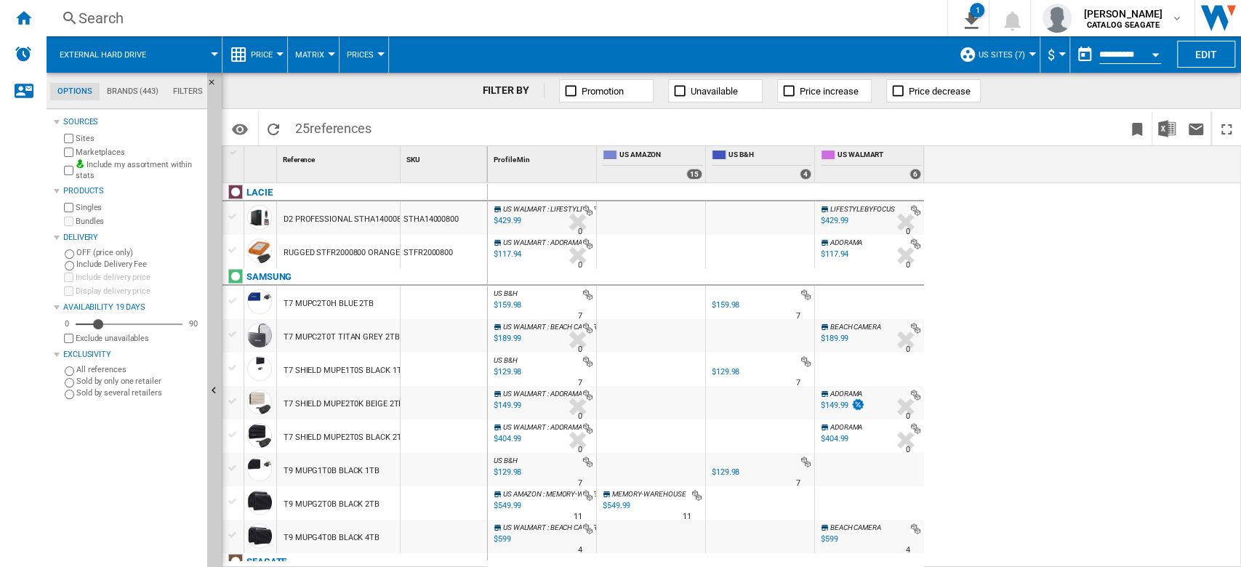
click at [842, 218] on div "$429.99" at bounding box center [835, 220] width 28 height 9
click at [730, 302] on div "$159.98" at bounding box center [726, 304] width 28 height 9
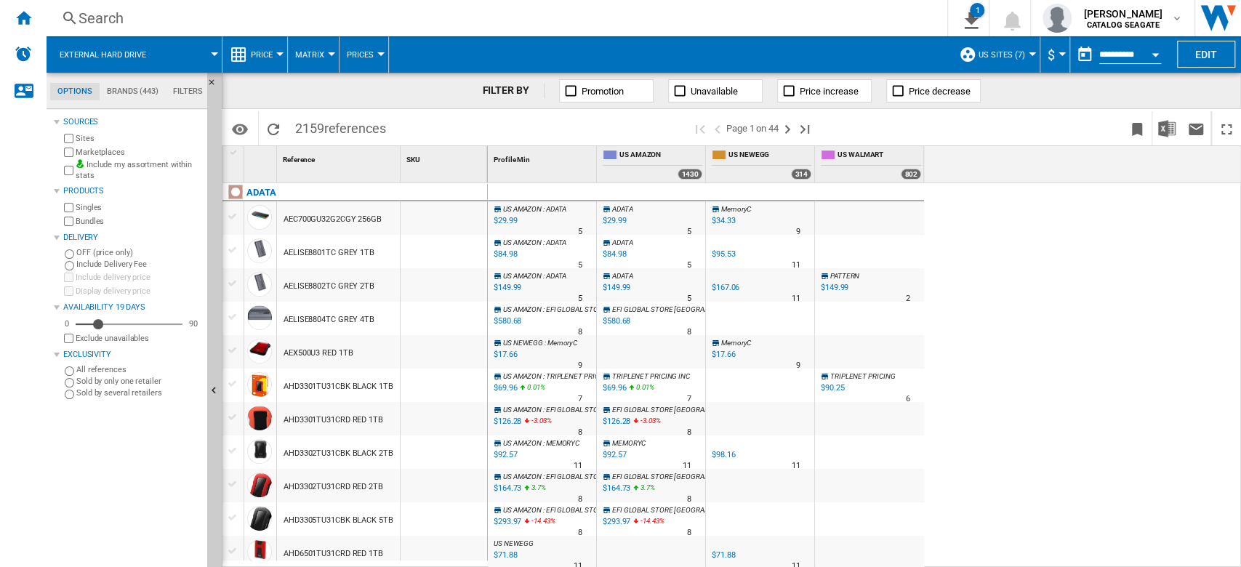
click at [268, 58] on span "Price" at bounding box center [262, 54] width 22 height 9
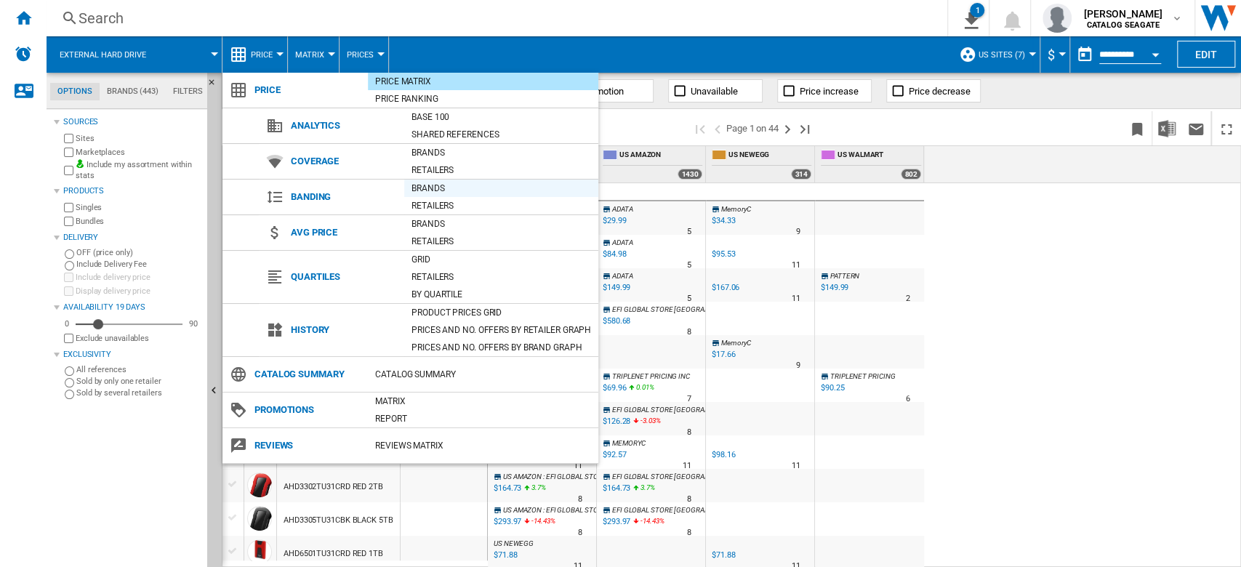
click at [436, 189] on div "Brands" at bounding box center [501, 188] width 194 height 15
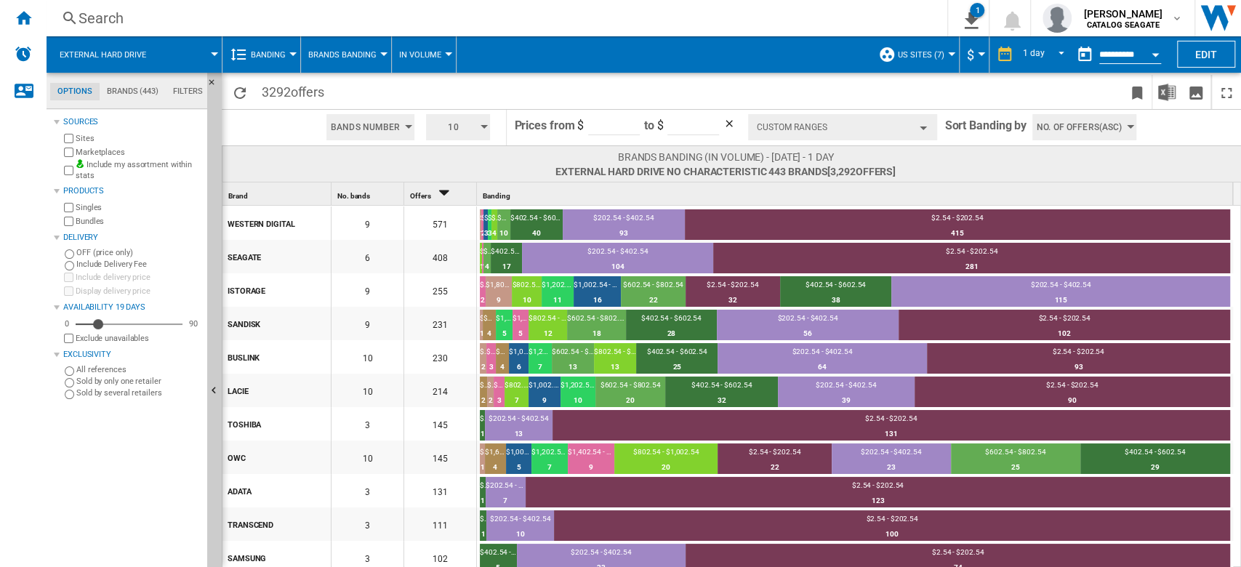
click at [918, 117] on button "Custom Ranges" at bounding box center [842, 127] width 189 height 26
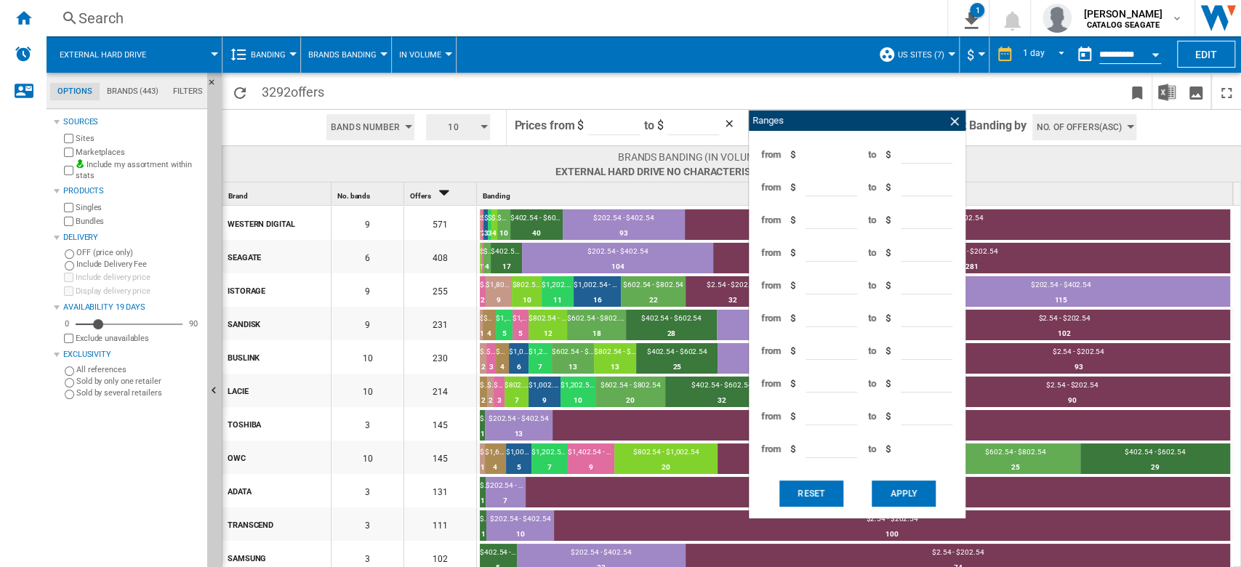
click at [918, 117] on div "Ranges" at bounding box center [857, 121] width 217 height 20
click at [1176, 127] on span at bounding box center [1191, 128] width 99 height 36
click at [1136, 160] on span at bounding box center [1027, 164] width 263 height 28
click at [954, 121] on ng-md-icon at bounding box center [954, 121] width 15 height 15
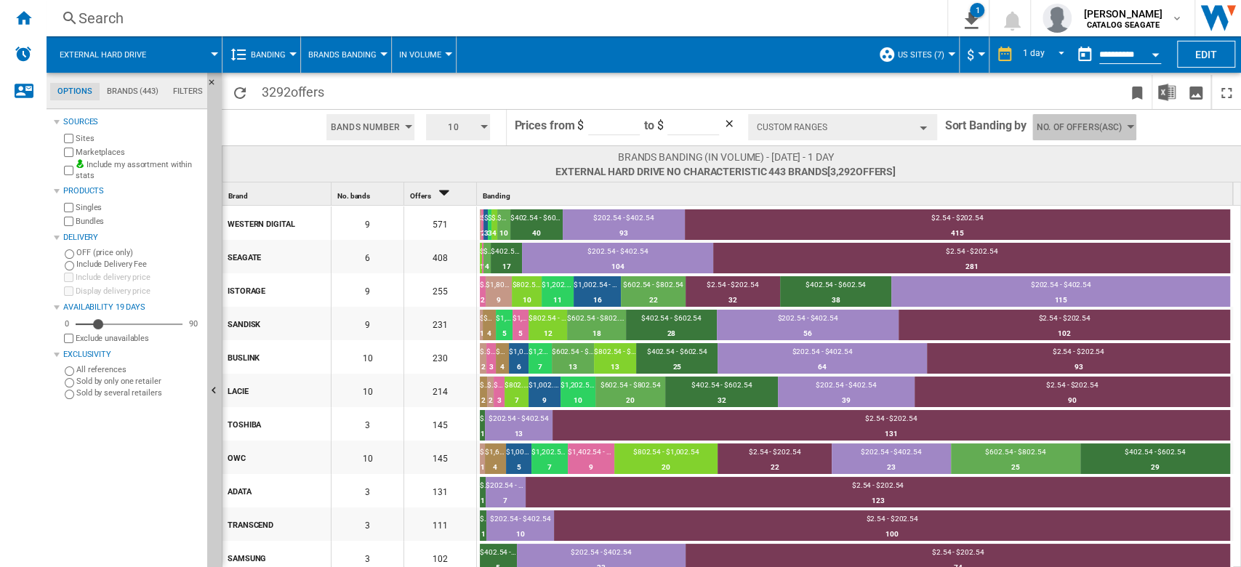
click at [1095, 124] on span "No. of offers(Asc)" at bounding box center [1079, 127] width 85 height 26
click at [1085, 190] on button "Price(Desc)" at bounding box center [1075, 197] width 89 height 15
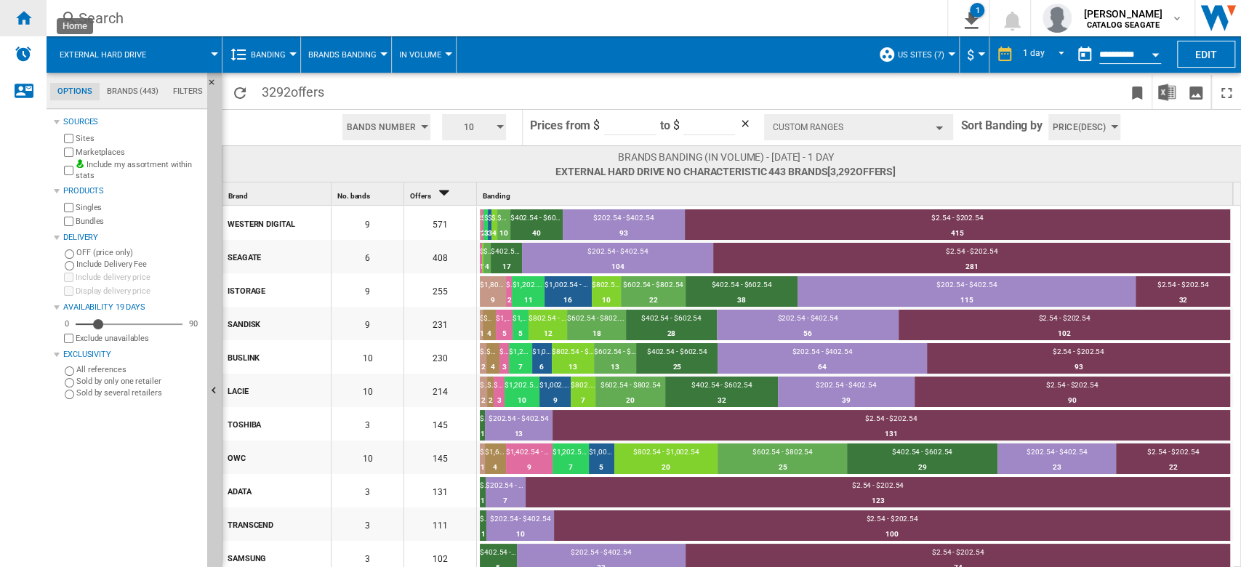
click at [20, 15] on ng-md-icon "Home" at bounding box center [23, 17] width 17 height 17
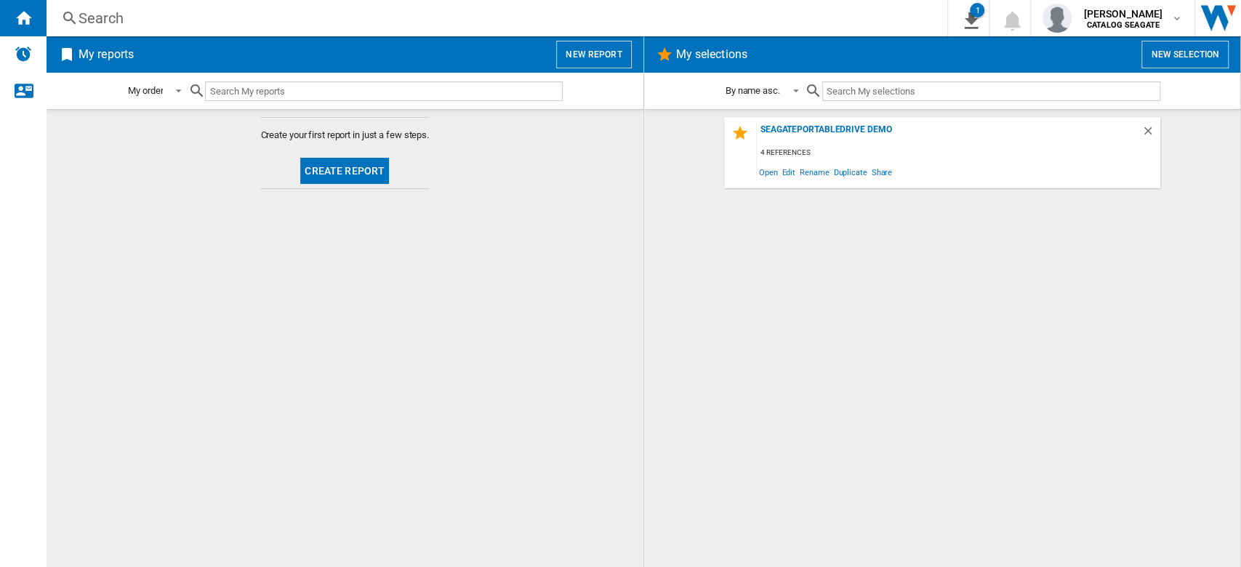
click at [597, 55] on button "New report" at bounding box center [593, 55] width 75 height 28
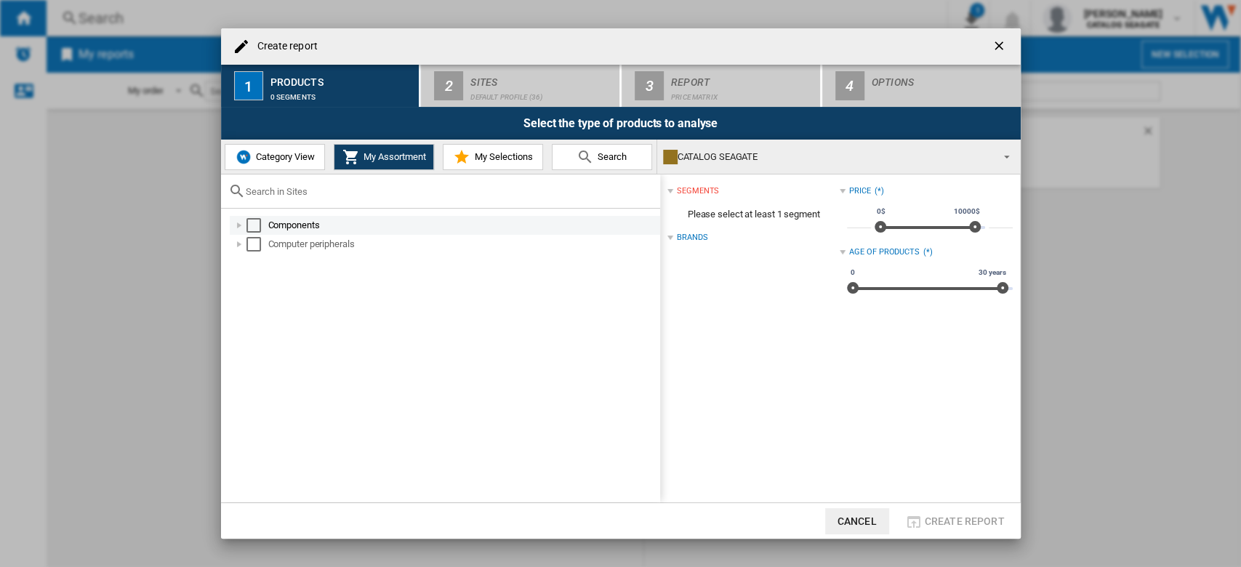
click at [253, 228] on div "Select" at bounding box center [253, 225] width 15 height 15
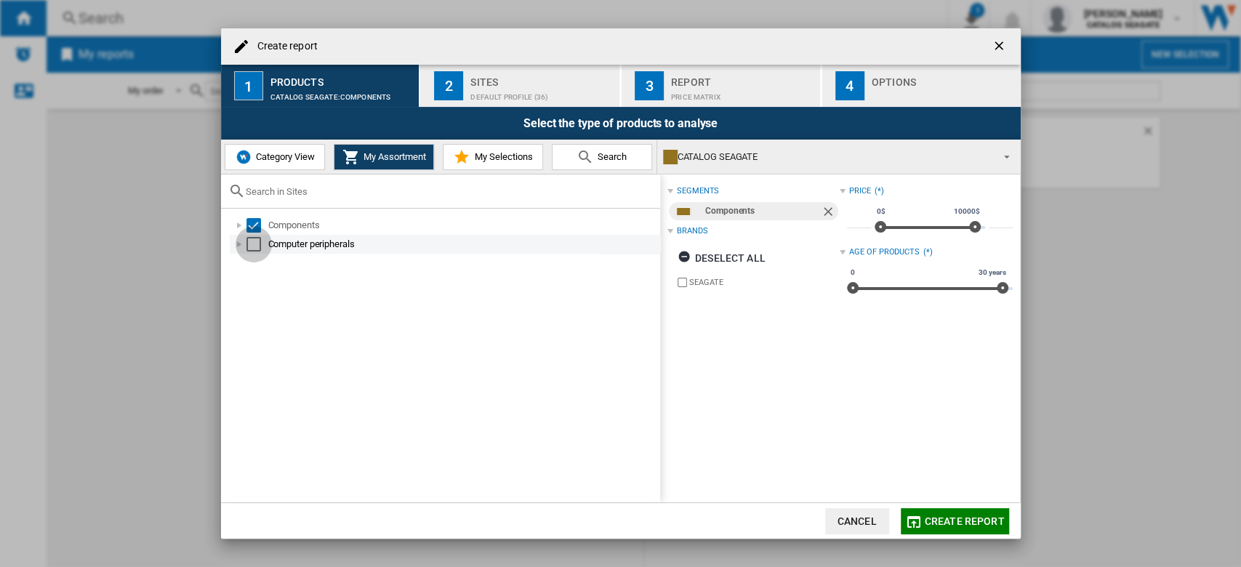
click at [255, 244] on div "Select" at bounding box center [253, 244] width 15 height 15
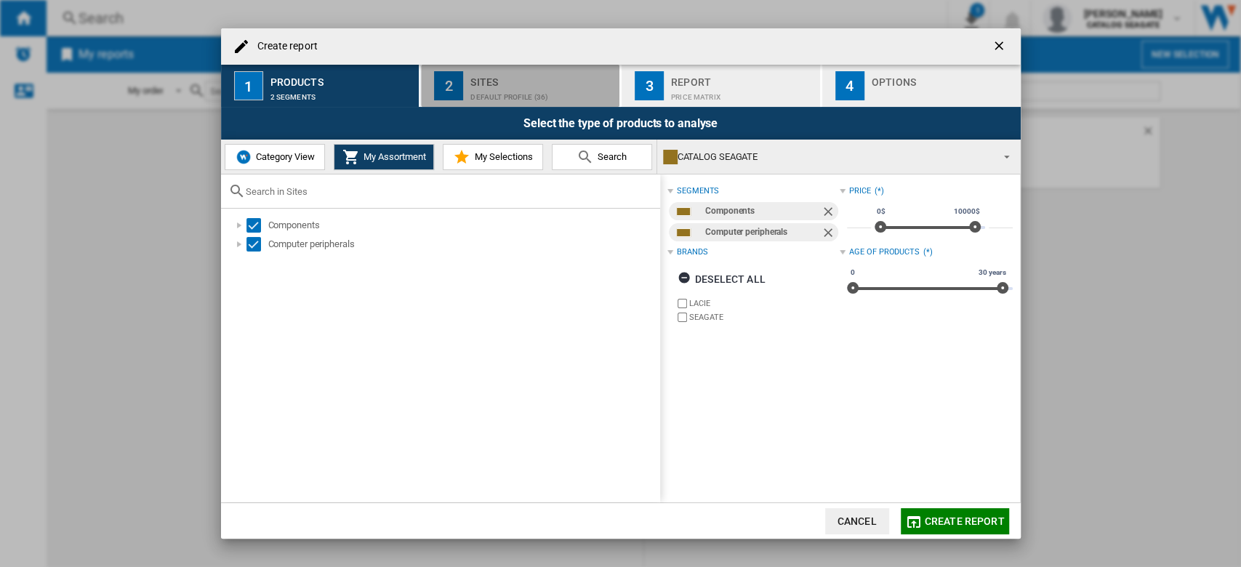
click at [547, 84] on div "Sites" at bounding box center [541, 78] width 143 height 15
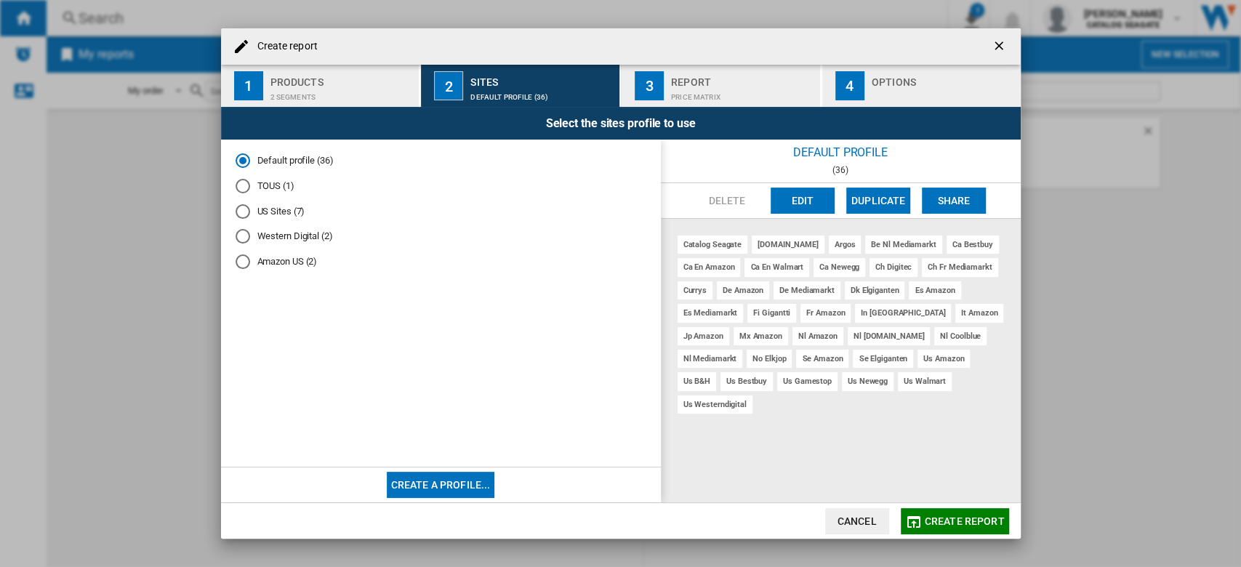
click at [963, 516] on span "Create report" at bounding box center [965, 521] width 80 height 12
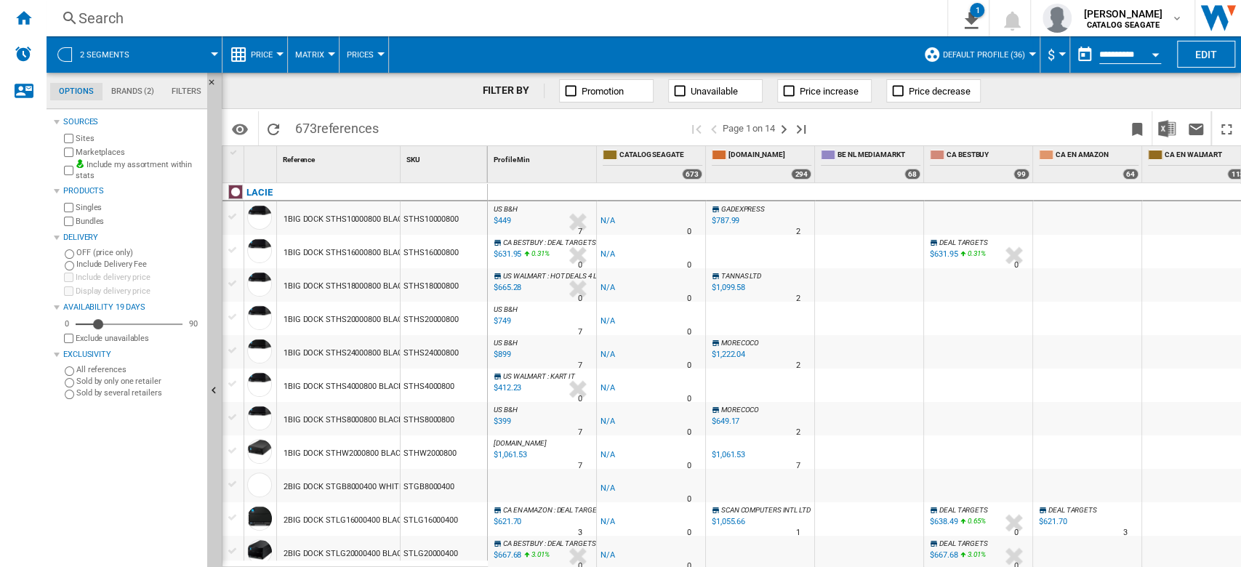
click at [290, 52] on md-menu "Matrix Matrix Ranking" at bounding box center [314, 54] width 52 height 36
click at [276, 54] on button "Price" at bounding box center [265, 54] width 29 height 36
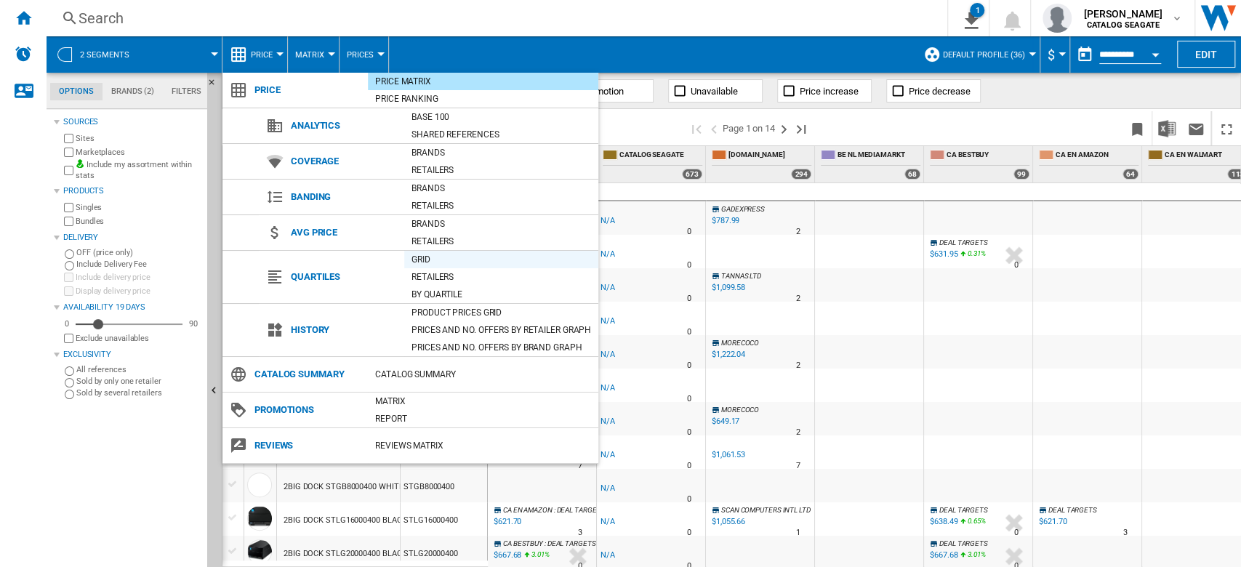
click at [422, 257] on div "Grid" at bounding box center [501, 259] width 194 height 15
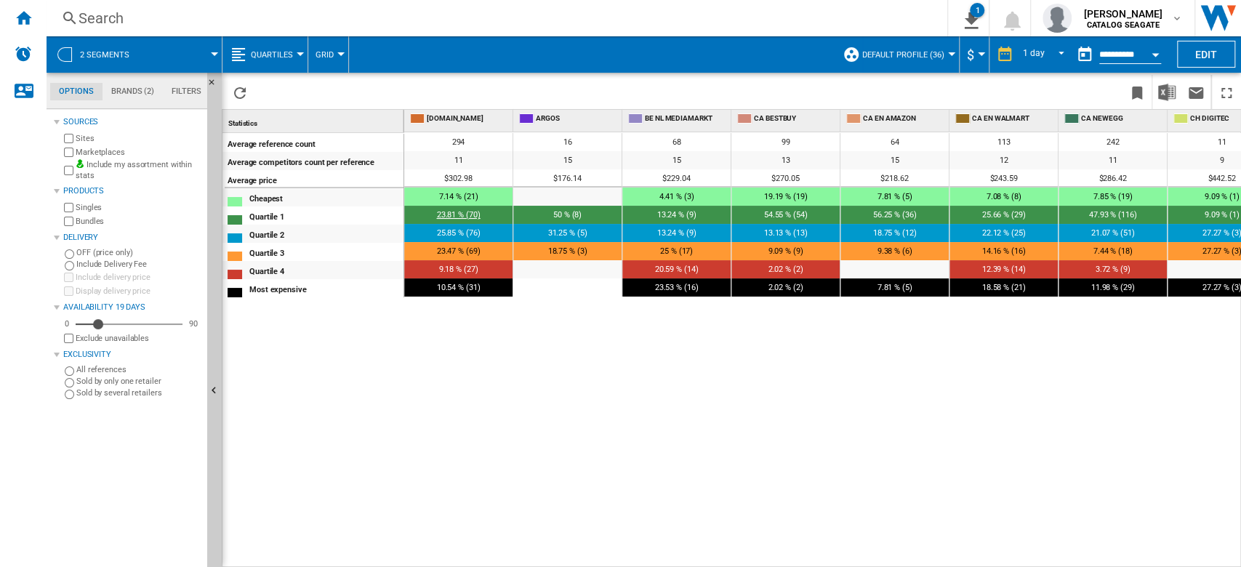
click at [469, 213] on span "23.81 % (70)" at bounding box center [459, 214] width 44 height 9
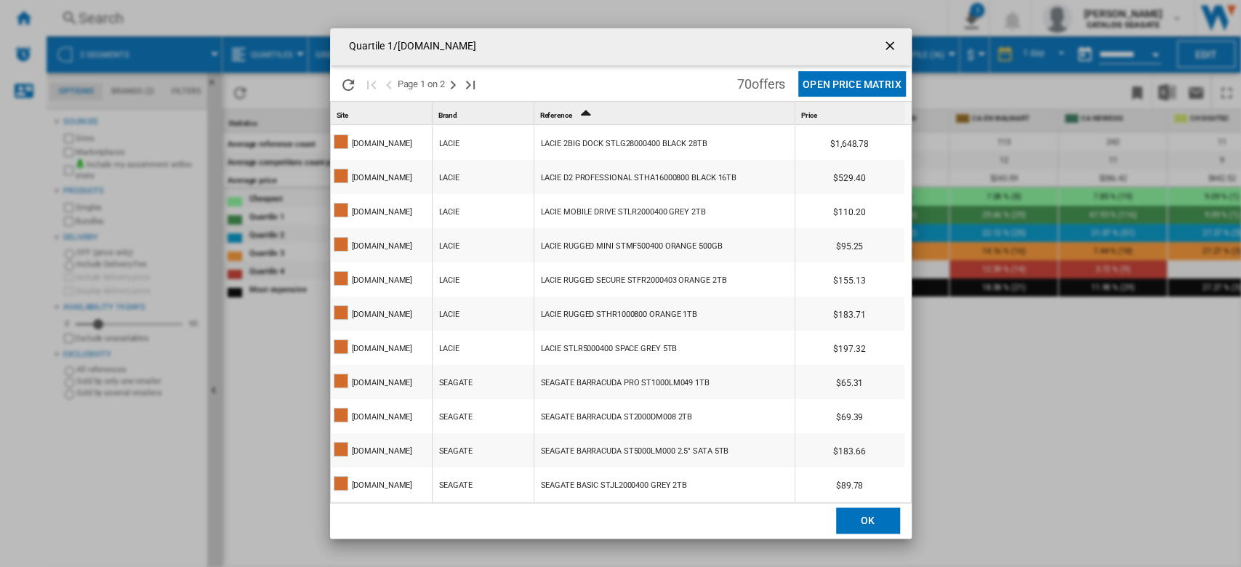
click at [857, 81] on button "Open Price Matrix" at bounding box center [851, 83] width 107 height 25
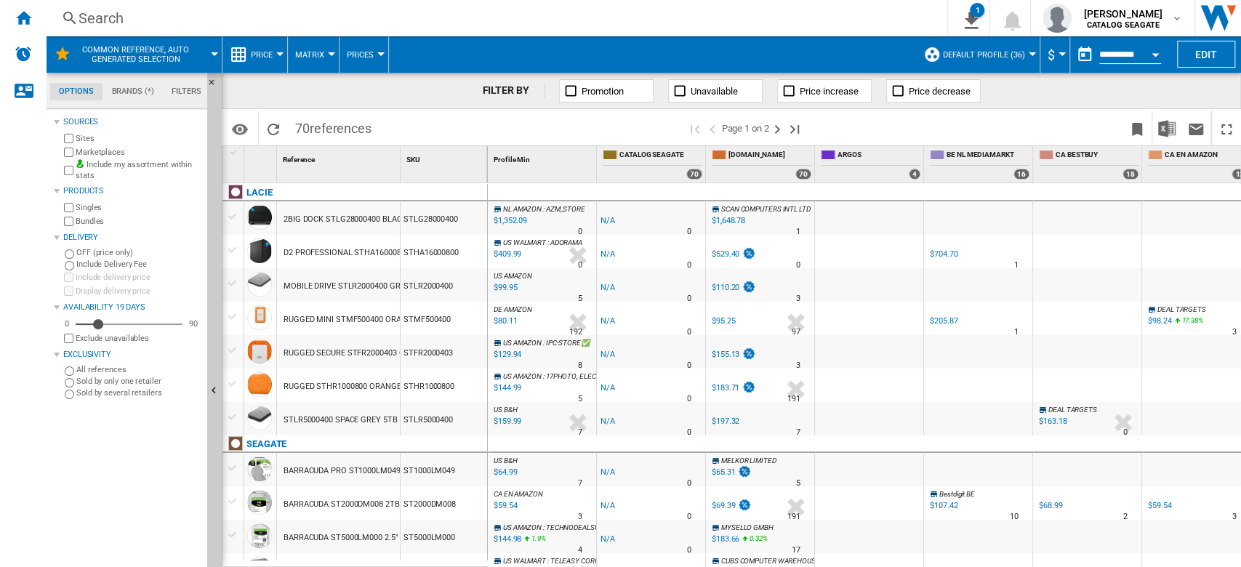
click at [326, 57] on button "Matrix" at bounding box center [313, 54] width 36 height 36
click at [332, 120] on span "Ranking" at bounding box center [319, 125] width 39 height 13
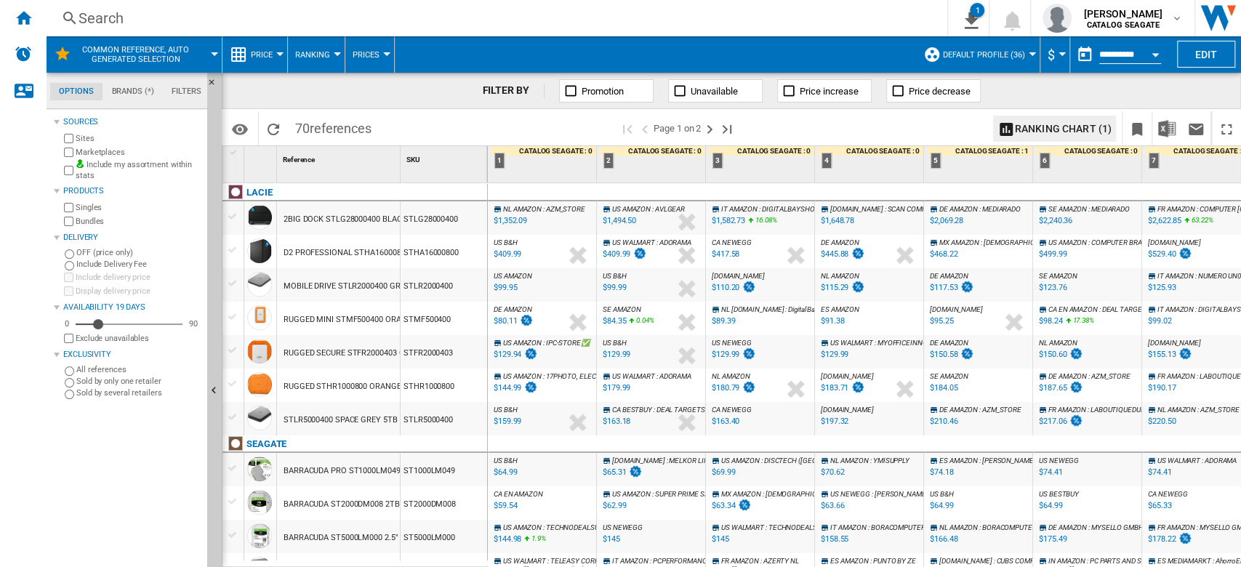
click at [529, 283] on div "%" at bounding box center [527, 289] width 7 height 17
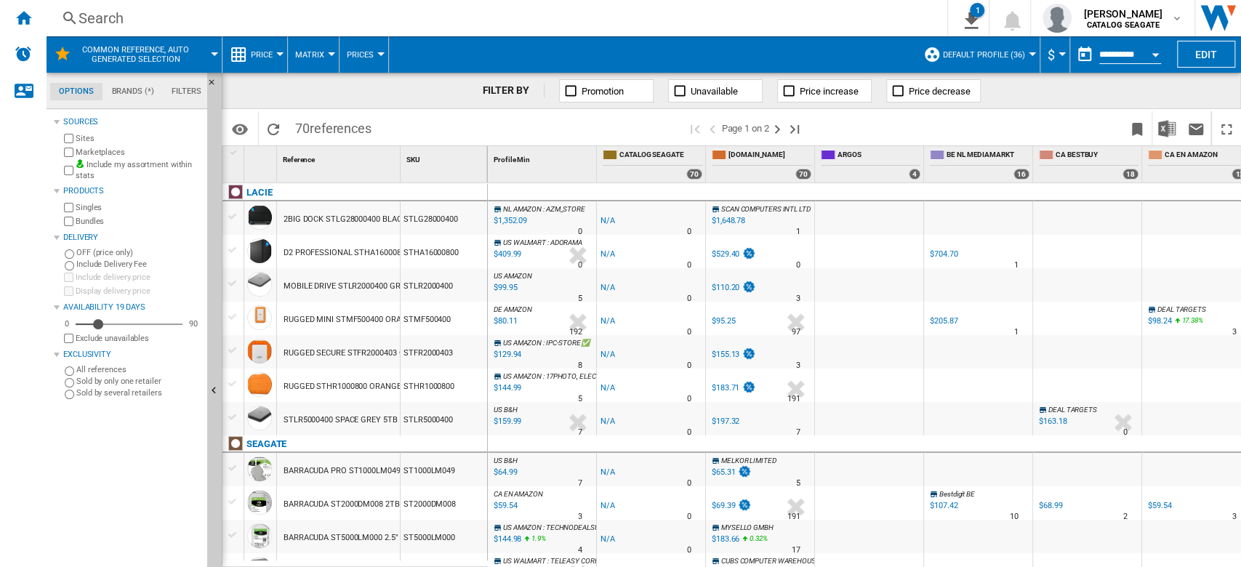
click at [271, 55] on span "Price" at bounding box center [262, 54] width 22 height 9
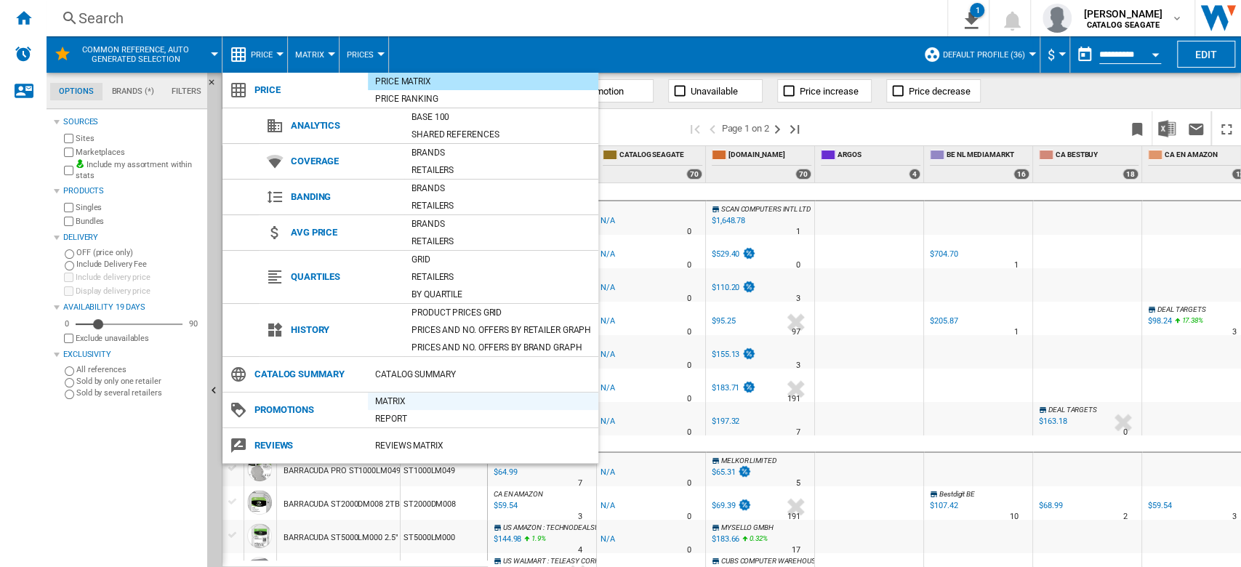
click at [396, 404] on div "Matrix" at bounding box center [483, 401] width 230 height 15
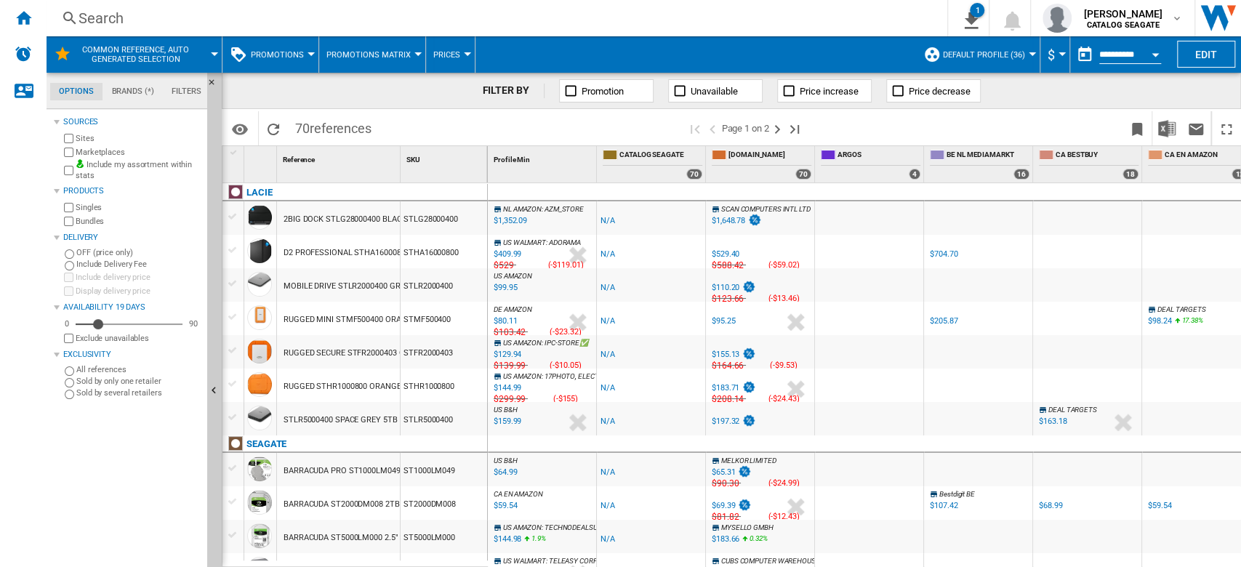
click at [452, 63] on button "Prices" at bounding box center [450, 54] width 34 height 36
click at [458, 119] on button "Gaps" at bounding box center [456, 125] width 70 height 35
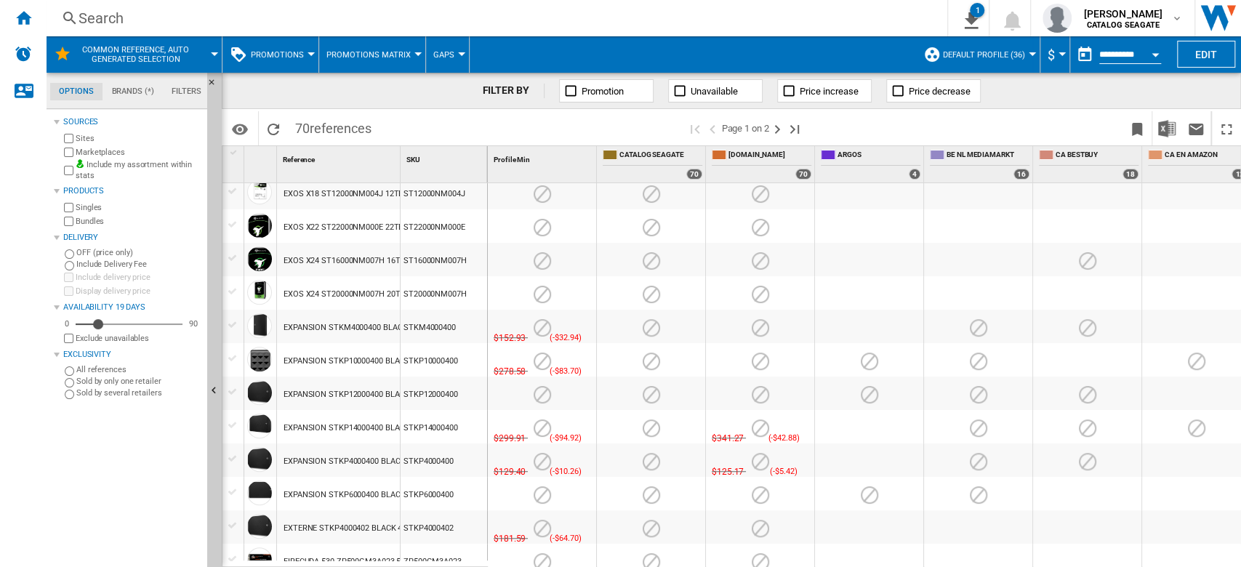
scroll to position [97, 0]
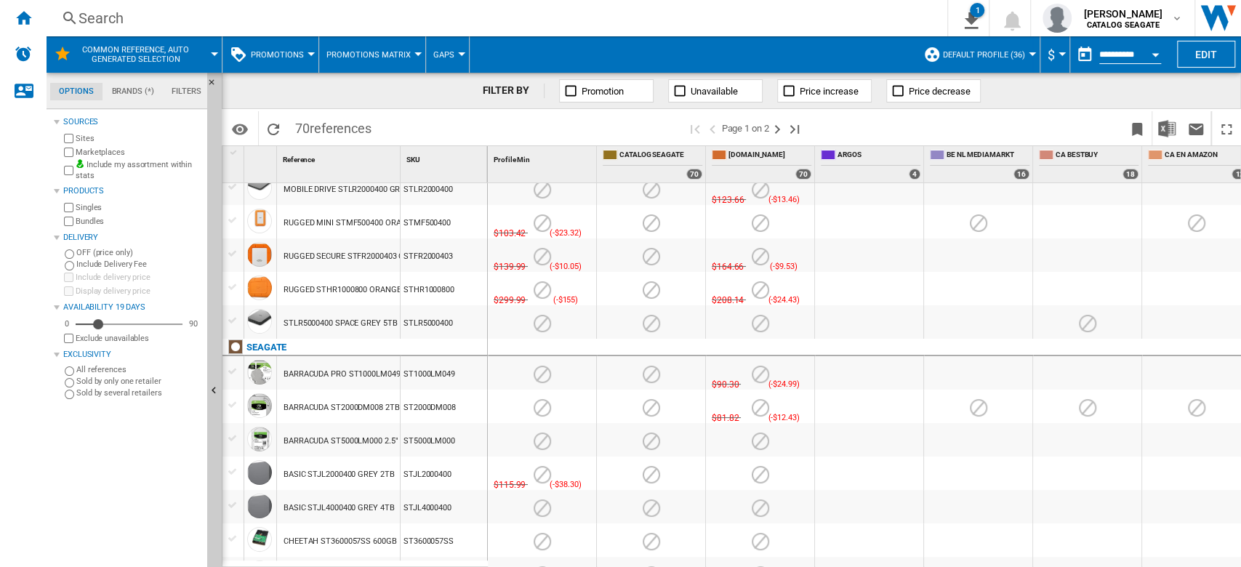
click at [300, 58] on span "Promotions" at bounding box center [277, 54] width 53 height 9
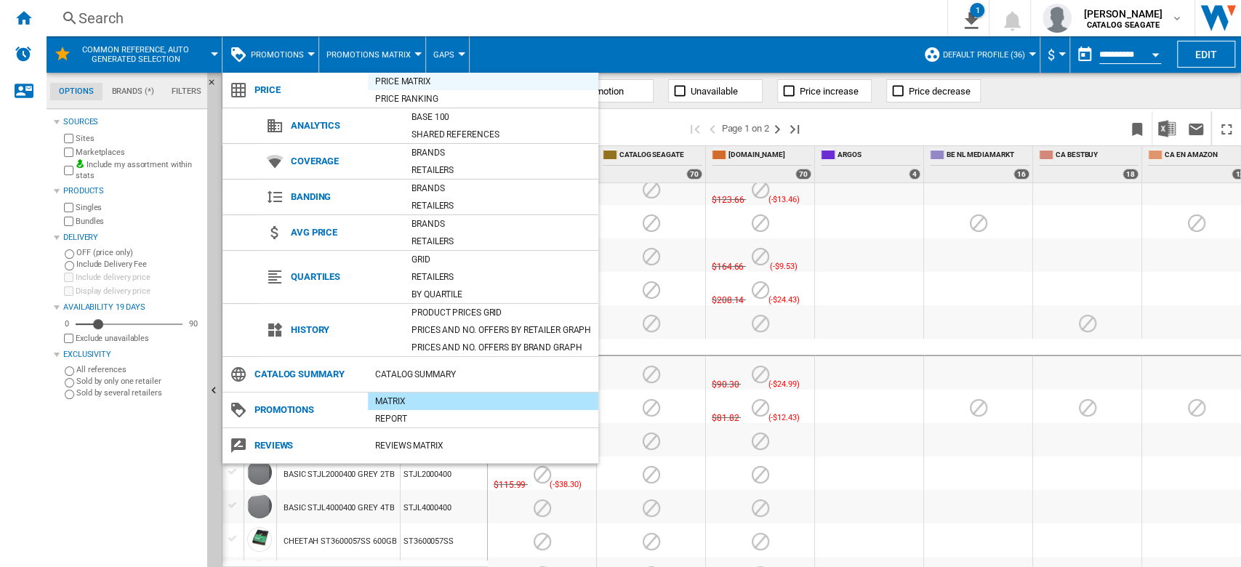
click at [422, 82] on div "Price Matrix" at bounding box center [483, 81] width 230 height 15
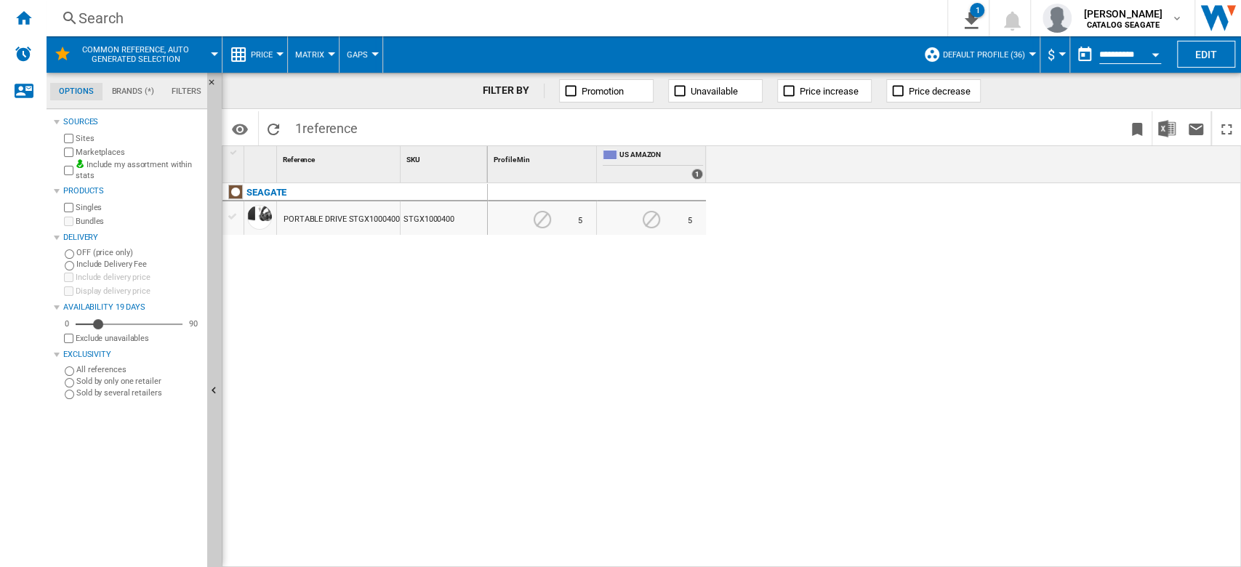
click at [363, 57] on span "Gaps" at bounding box center [357, 54] width 21 height 9
click at [366, 96] on span "Prices" at bounding box center [365, 90] width 31 height 13
click at [270, 55] on span "Price" at bounding box center [262, 54] width 22 height 9
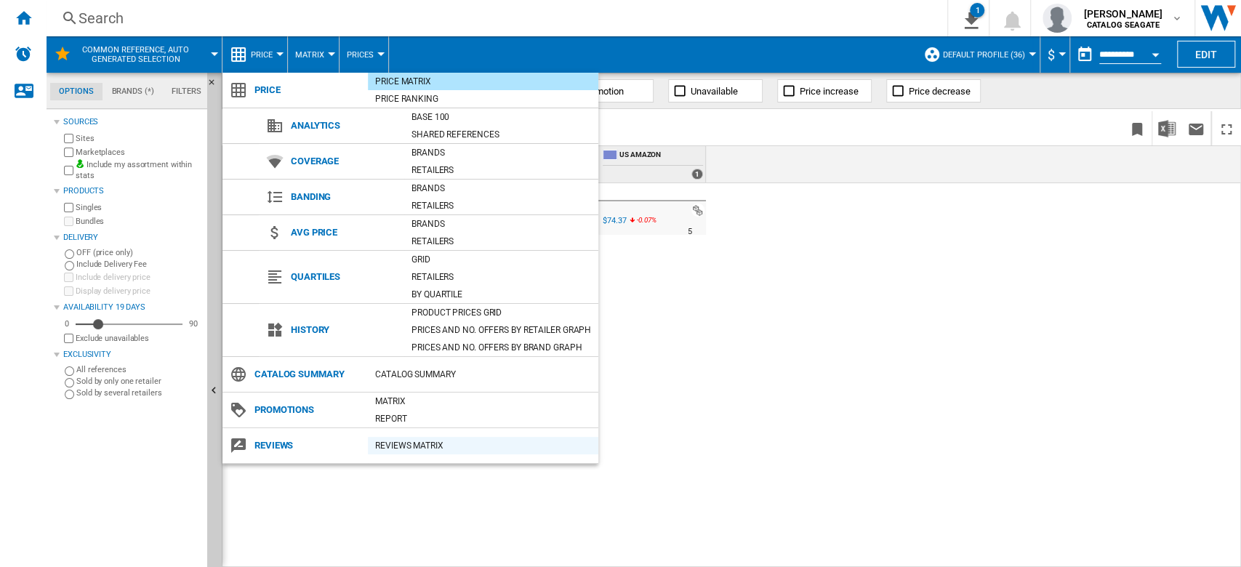
click at [401, 446] on div "REVIEWS Matrix" at bounding box center [483, 445] width 230 height 15
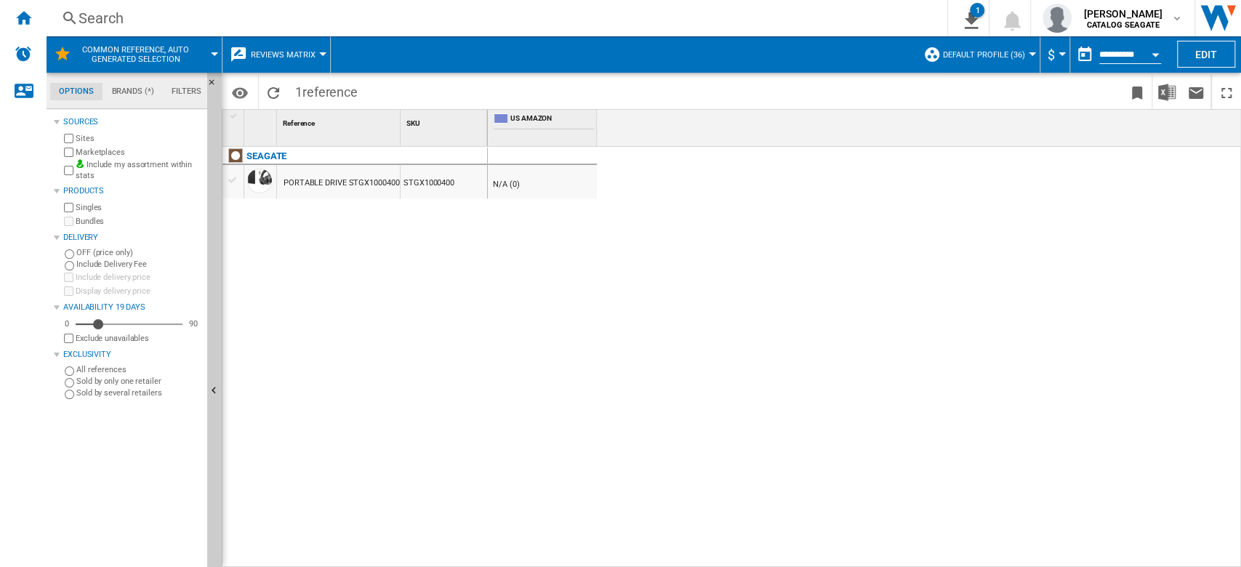
click at [90, 206] on label "Singles" at bounding box center [139, 207] width 126 height 11
click at [1019, 56] on span "Default profile (36)" at bounding box center [984, 54] width 82 height 9
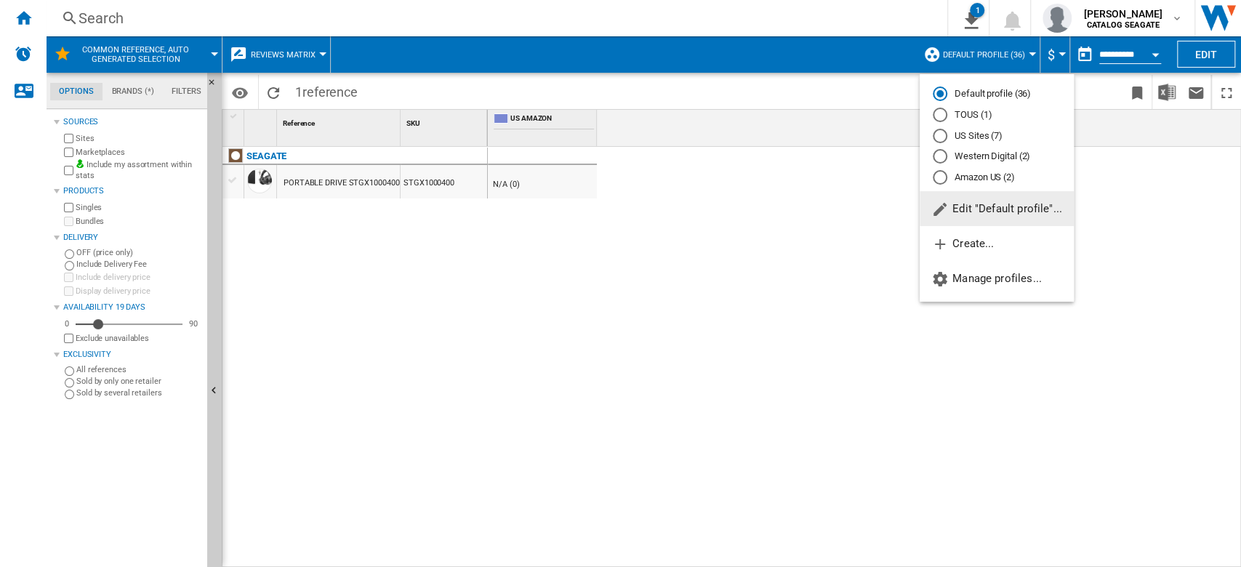
click at [1019, 56] on md-backdrop at bounding box center [620, 283] width 1241 height 567
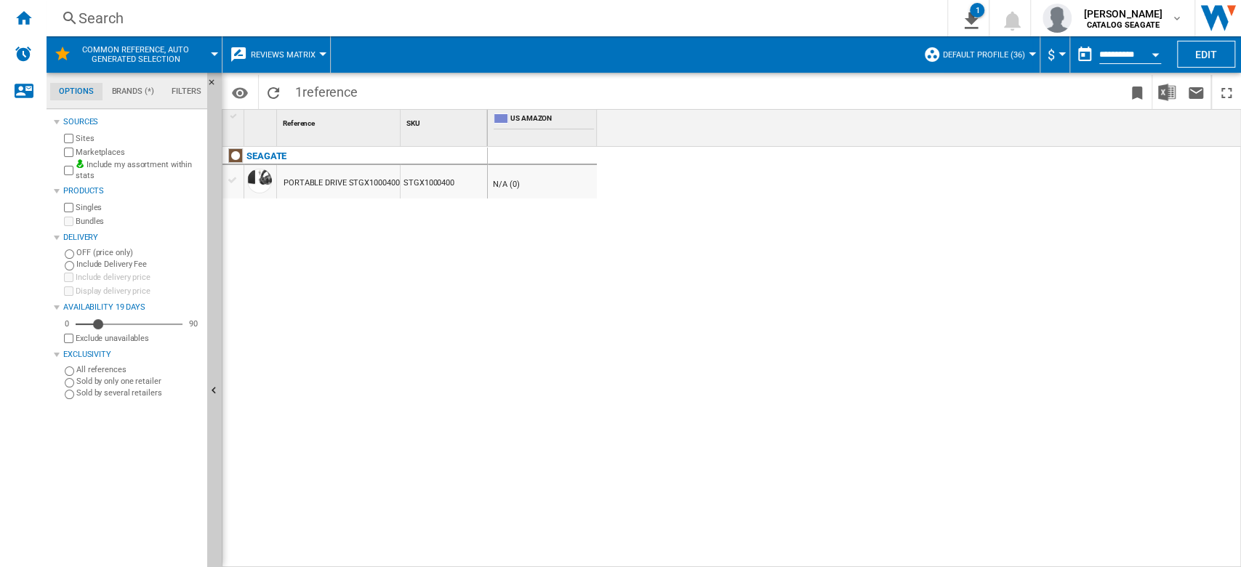
click at [753, 255] on div "- N/A (0)" at bounding box center [865, 358] width 754 height 422
click at [356, 180] on div "PORTABLE DRIVE STGX1000400 BLACK 1TB" at bounding box center [363, 182] width 159 height 33
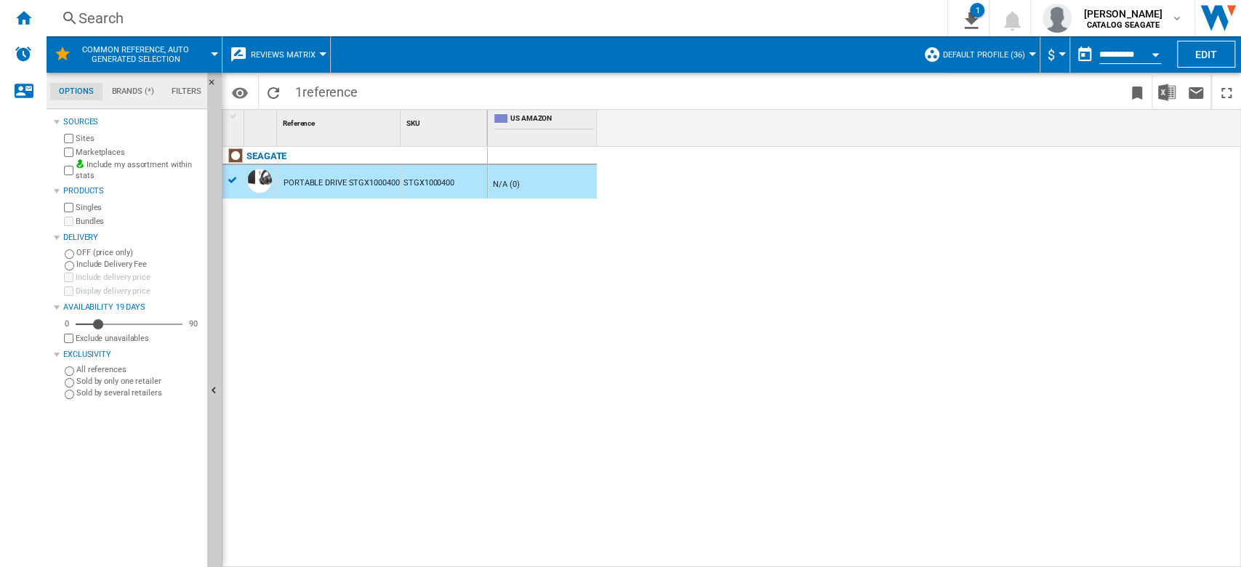
click at [425, 180] on div "STGX1000400" at bounding box center [444, 181] width 87 height 33
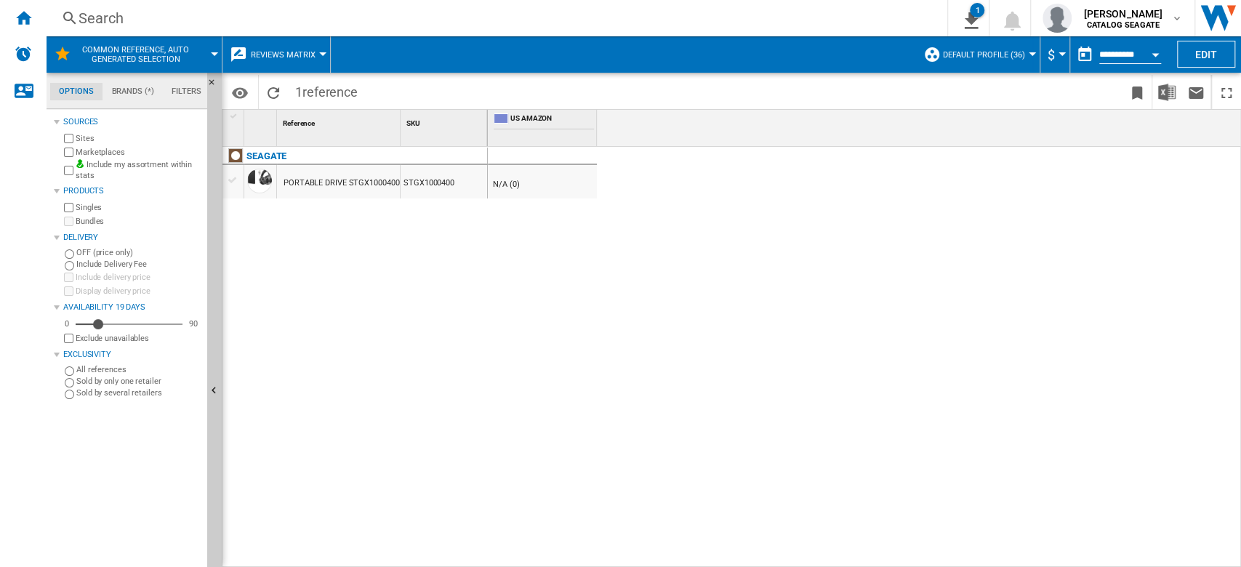
click at [511, 185] on div "N/A (0)" at bounding box center [505, 184] width 28 height 15
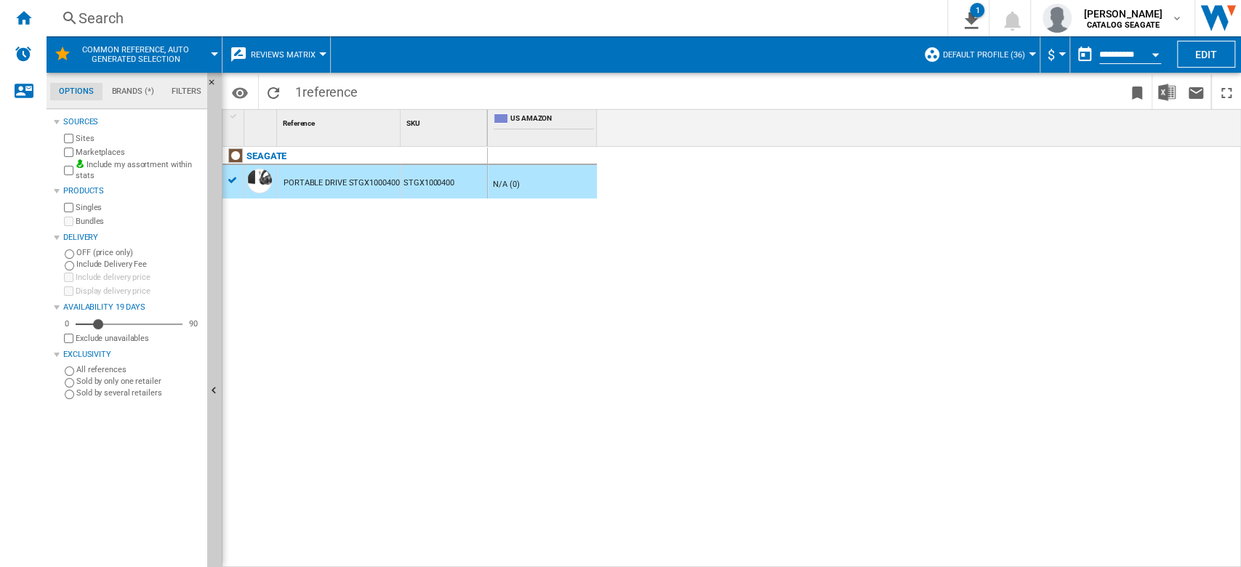
click at [511, 184] on div "N/A (0)" at bounding box center [505, 184] width 28 height 15
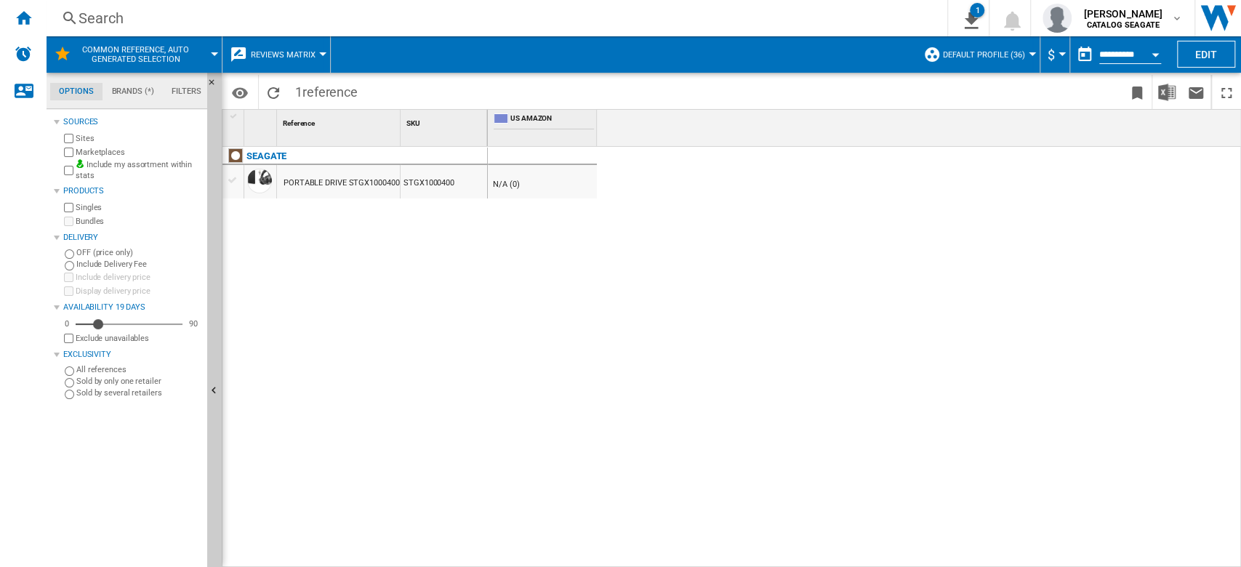
click at [302, 55] on span "Reviews Matrix" at bounding box center [283, 54] width 65 height 9
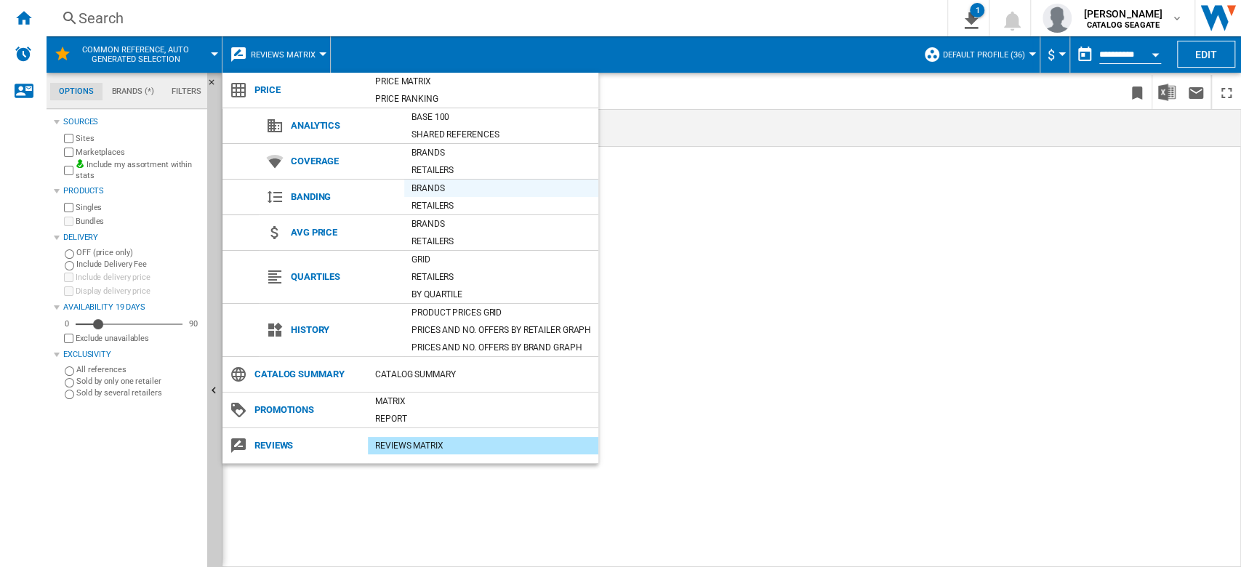
click at [439, 192] on div "Brands" at bounding box center [501, 188] width 194 height 15
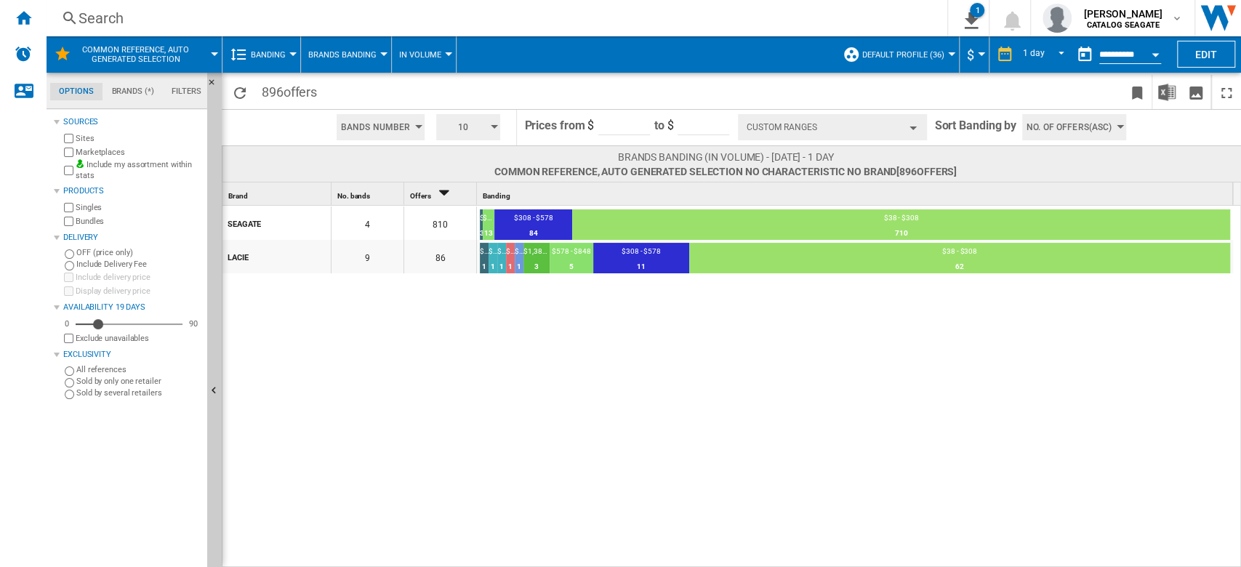
click at [364, 61] on button "Brands Banding" at bounding box center [346, 54] width 76 height 36
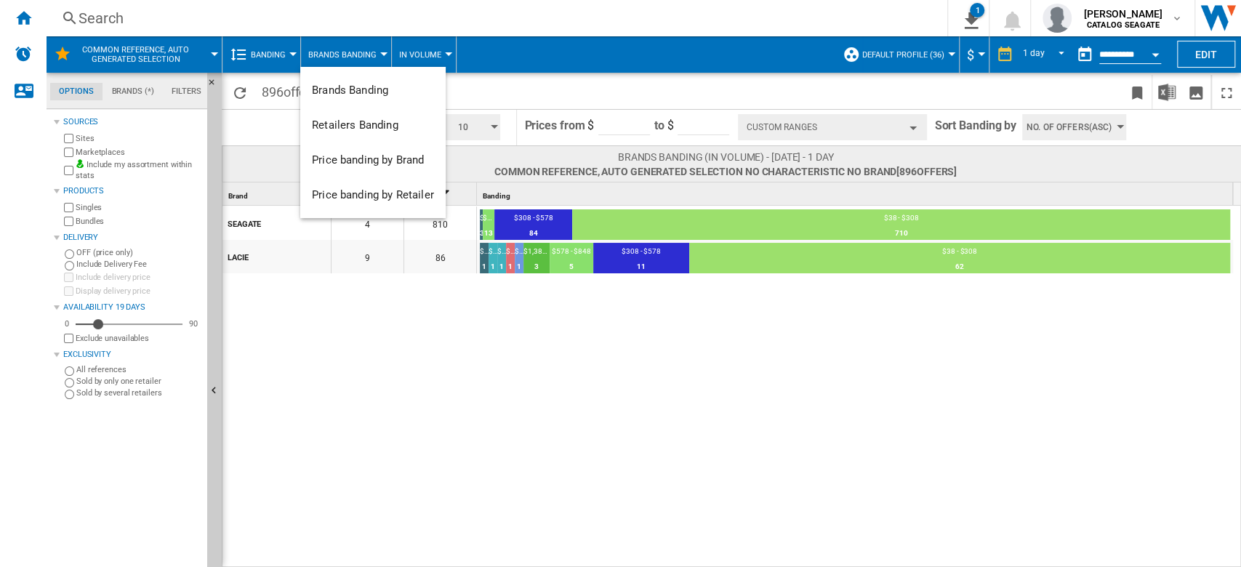
click at [380, 393] on md-backdrop at bounding box center [620, 283] width 1241 height 567
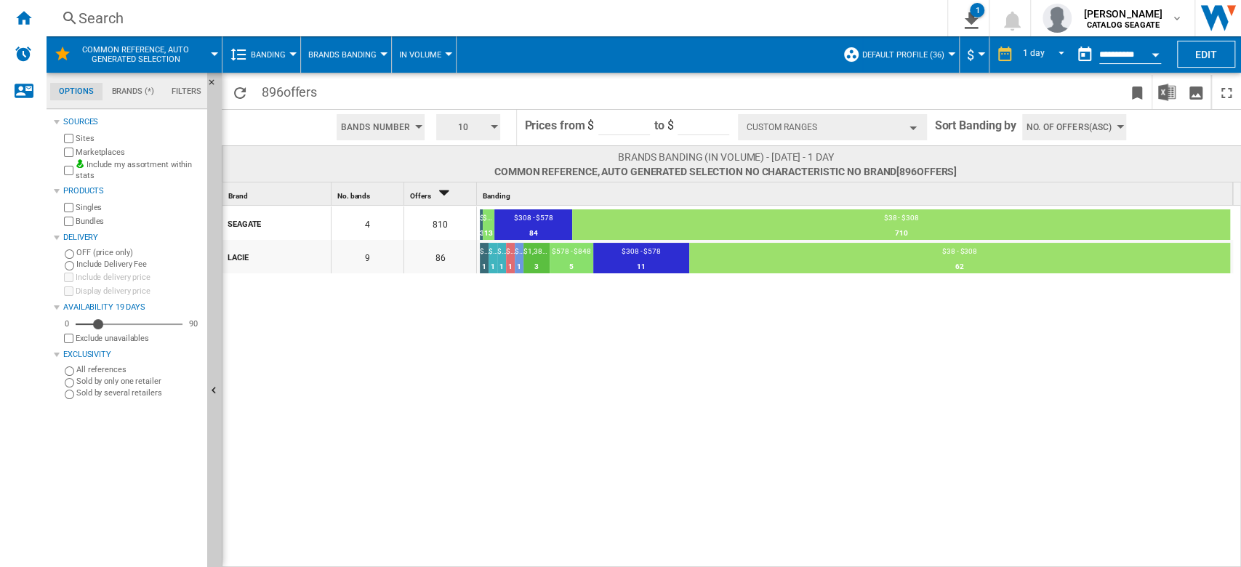
click at [494, 127] on div "button" at bounding box center [494, 127] width 7 height 4
click at [453, 180] on button "5" at bounding box center [471, 182] width 70 height 15
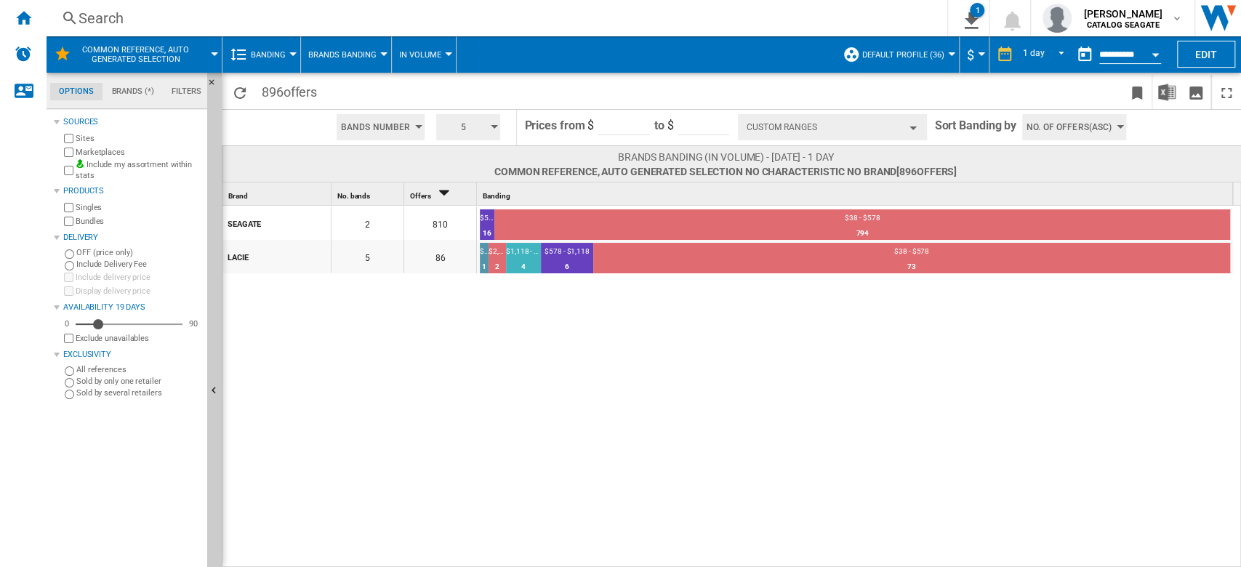
click at [699, 126] on input "*******" at bounding box center [704, 124] width 52 height 22
click at [694, 123] on input "*******" at bounding box center [704, 124] width 52 height 22
click at [775, 127] on button "Custom Ranges" at bounding box center [832, 127] width 189 height 26
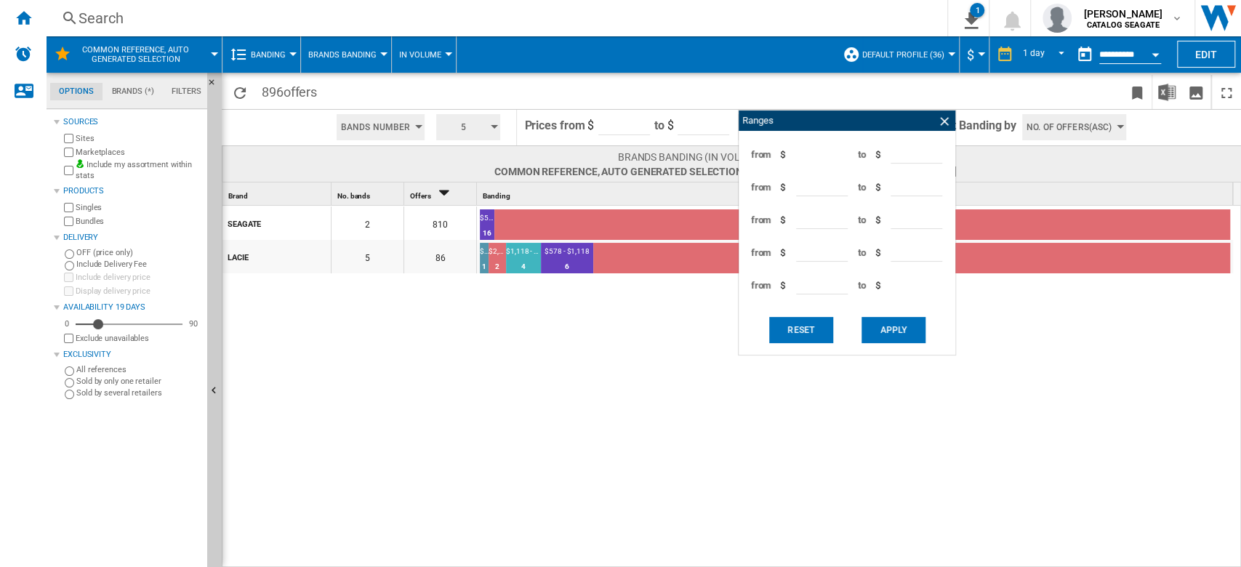
click at [632, 364] on div "SEAGATE 2 810 $578 - $1,118 16 1.98% $38 - $578 794 98.02% LACIE 5 86 $1,658 - …" at bounding box center [731, 387] width 1019 height 363
click at [942, 121] on ng-md-icon at bounding box center [944, 121] width 15 height 15
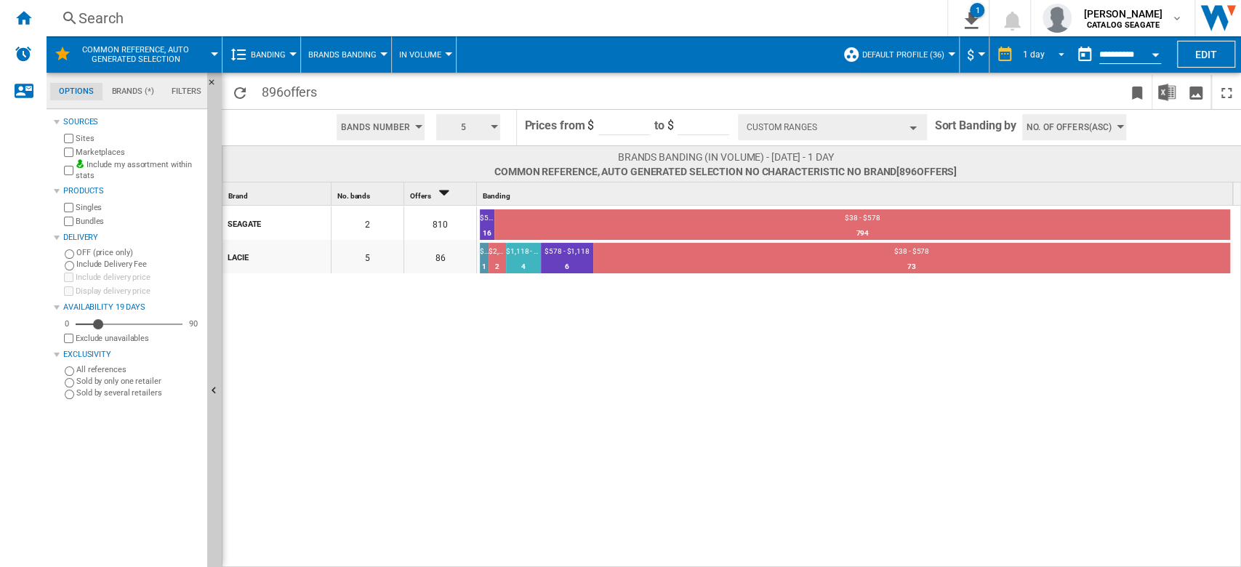
click at [1048, 47] on span "REPORTS.WIZARD.STEPS.REPORT.STEPS.REPORT_OPTIONS.PERIOD: 1 day" at bounding box center [1056, 53] width 17 height 13
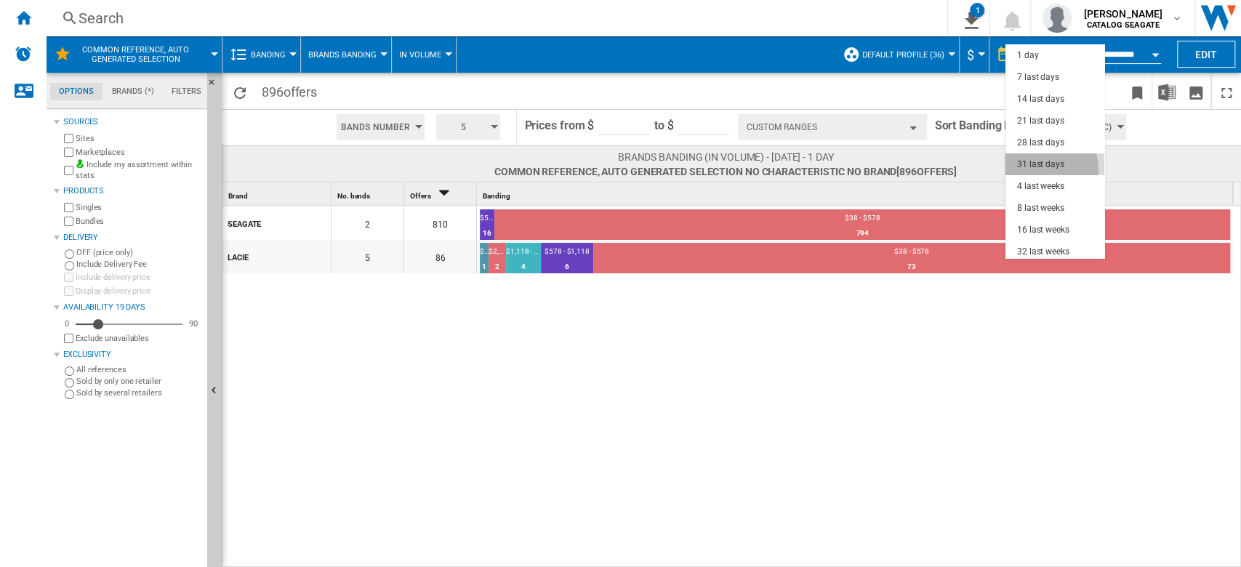
click at [1045, 169] on div "31 last days" at bounding box center [1040, 165] width 47 height 12
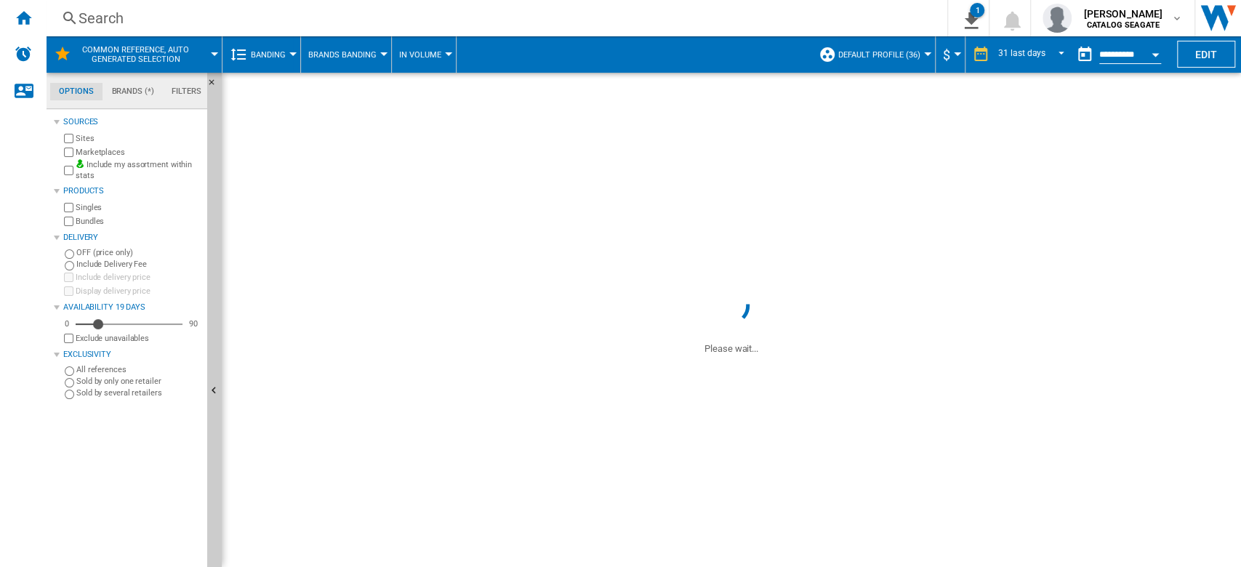
click at [276, 57] on span "Banding" at bounding box center [268, 54] width 35 height 9
